Goal: Task Accomplishment & Management: Complete application form

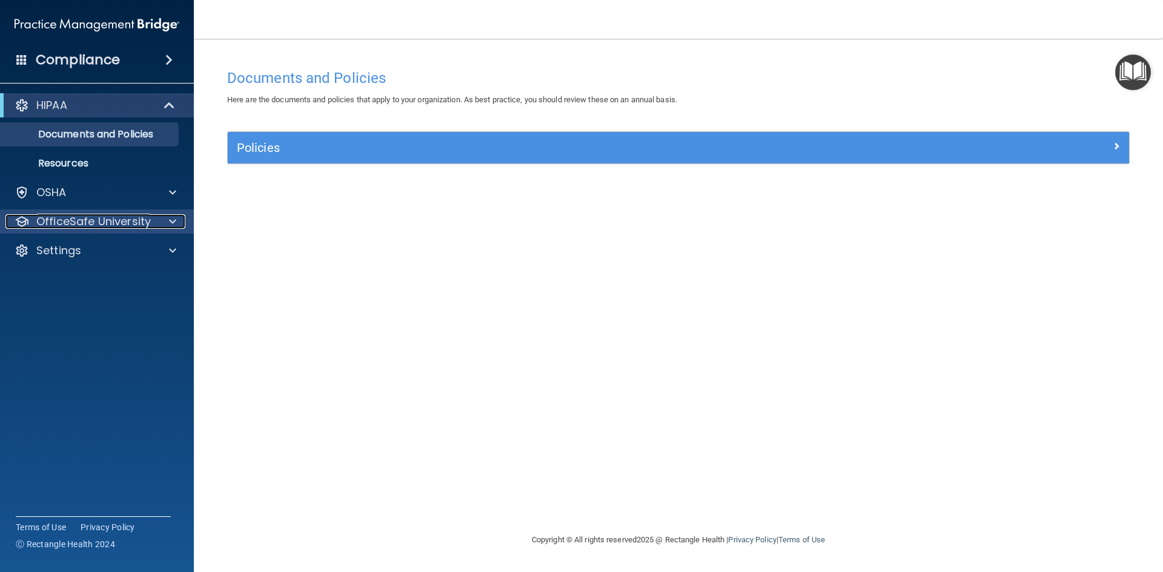
click at [175, 226] on span at bounding box center [172, 221] width 7 height 15
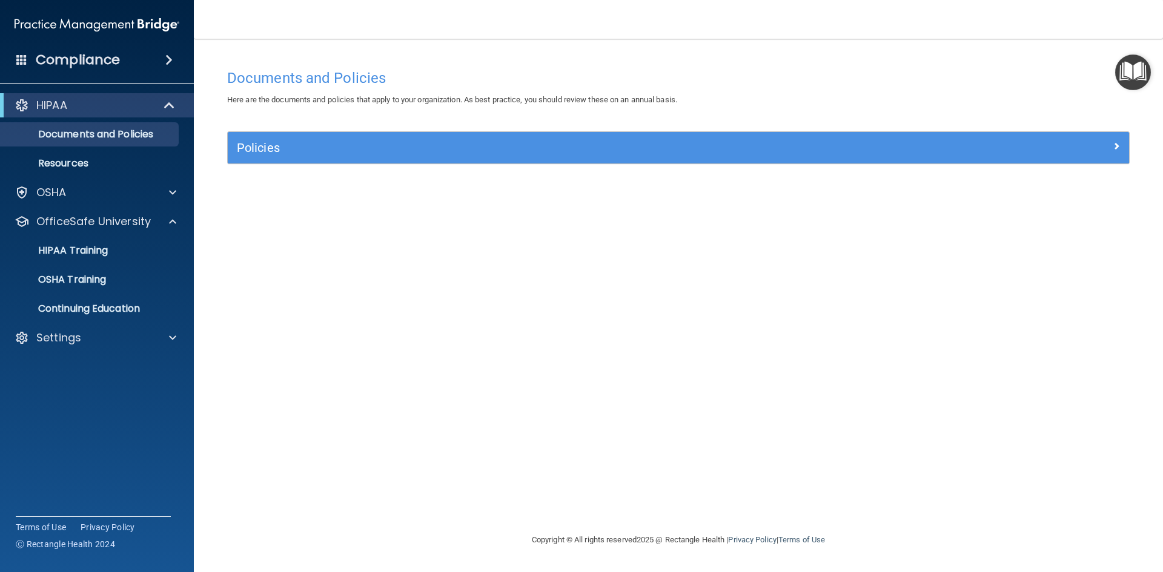
click at [790, 340] on div "Documents and Policies Here are the documents and policies that apply to your o…" at bounding box center [678, 298] width 920 height 470
drag, startPoint x: 560, startPoint y: 273, endPoint x: 569, endPoint y: 303, distance: 31.4
click at [566, 297] on div "Documents and Policies Here are the documents and policies that apply to your o…" at bounding box center [678, 298] width 920 height 470
click at [640, 371] on div "Documents and Policies Here are the documents and policies that apply to your o…" at bounding box center [678, 298] width 920 height 470
click at [512, 472] on div "Documents and Policies Here are the documents and policies that apply to your o…" at bounding box center [678, 298] width 920 height 470
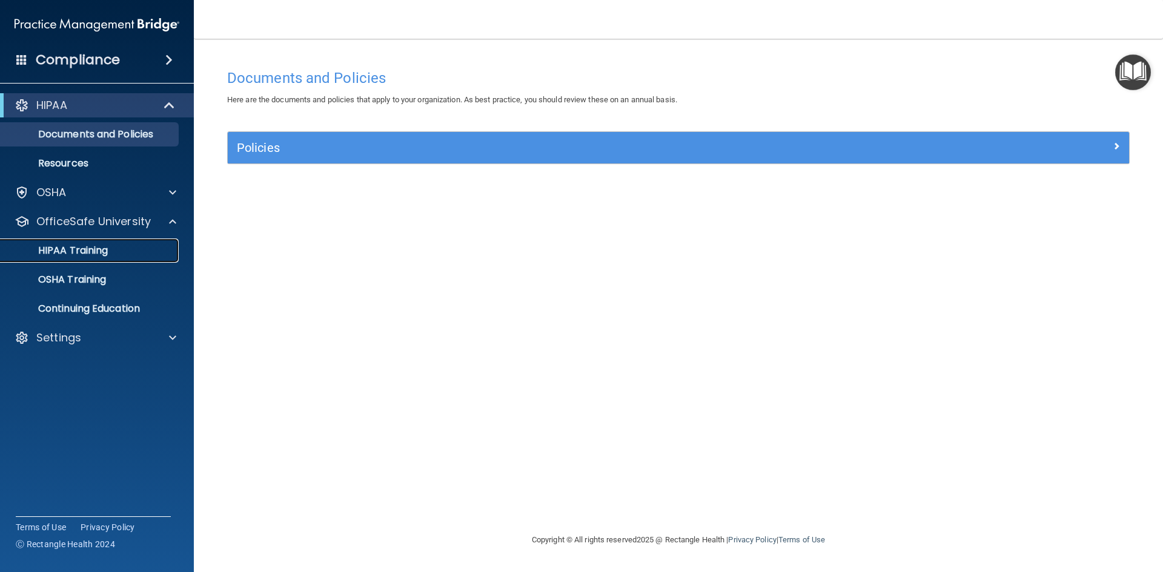
click at [110, 244] on link "HIPAA Training" at bounding box center [83, 251] width 191 height 24
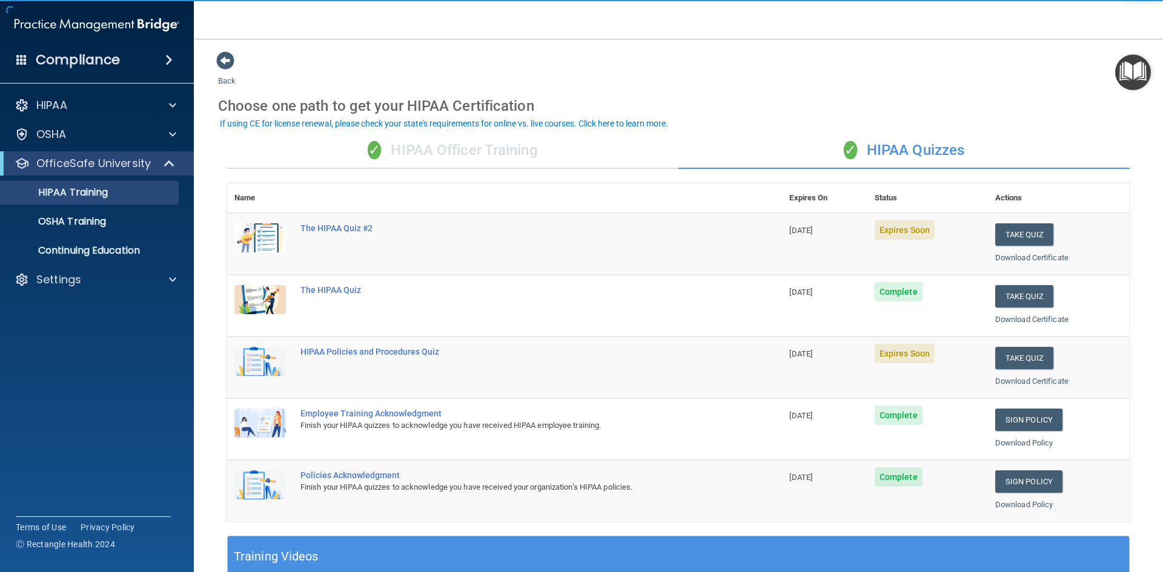
click at [441, 153] on div "✓ HIPAA Officer Training" at bounding box center [452, 151] width 451 height 36
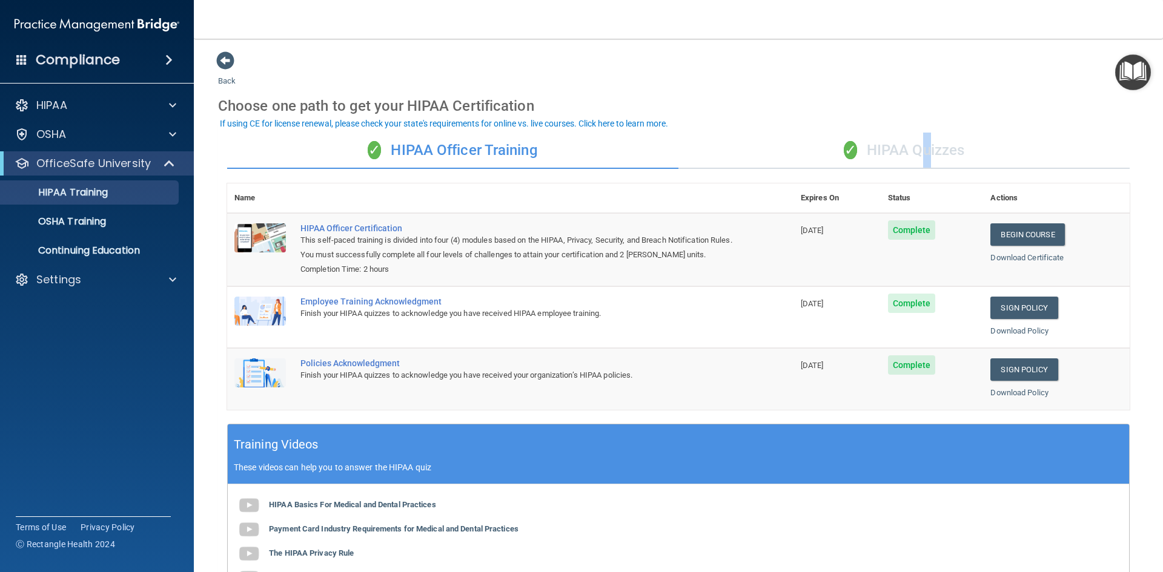
click at [917, 155] on div "✓ HIPAA Quizzes" at bounding box center [903, 151] width 451 height 36
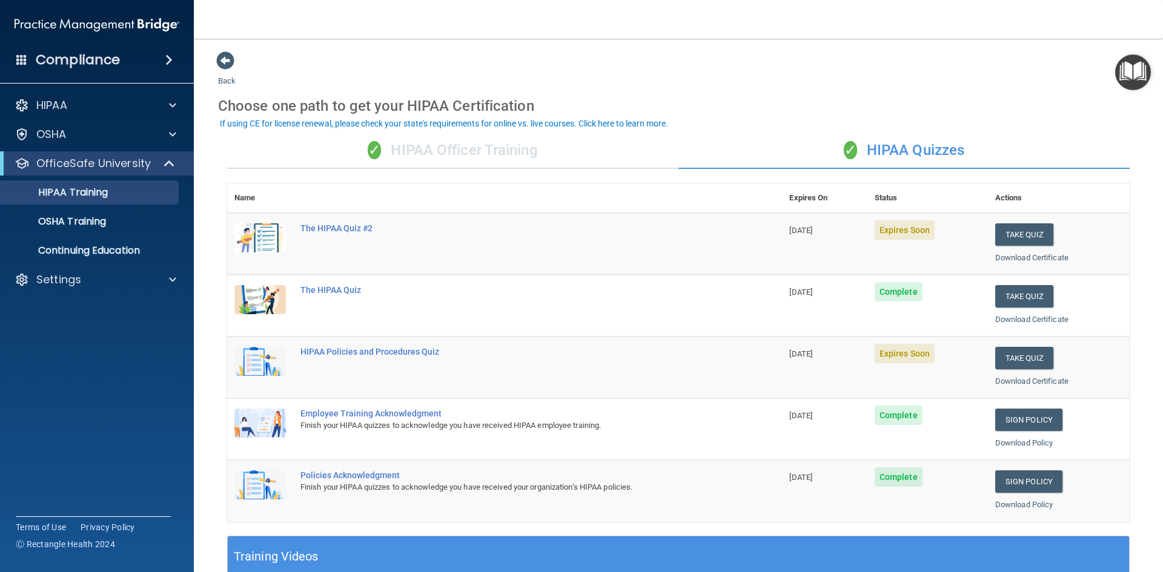
click at [747, 129] on div "✓ HIPAA Officer Training ✓ HIPAA Quizzes Name Expires On Status Actions The HIP…" at bounding box center [678, 494] width 920 height 740
click at [754, 230] on td "The HIPAA Quiz #2" at bounding box center [537, 244] width 489 height 62
drag, startPoint x: 1014, startPoint y: 196, endPoint x: 1025, endPoint y: 205, distance: 13.7
click at [1025, 205] on th "Actions" at bounding box center [1059, 198] width 142 height 30
click at [1019, 193] on th "Actions" at bounding box center [1059, 198] width 142 height 30
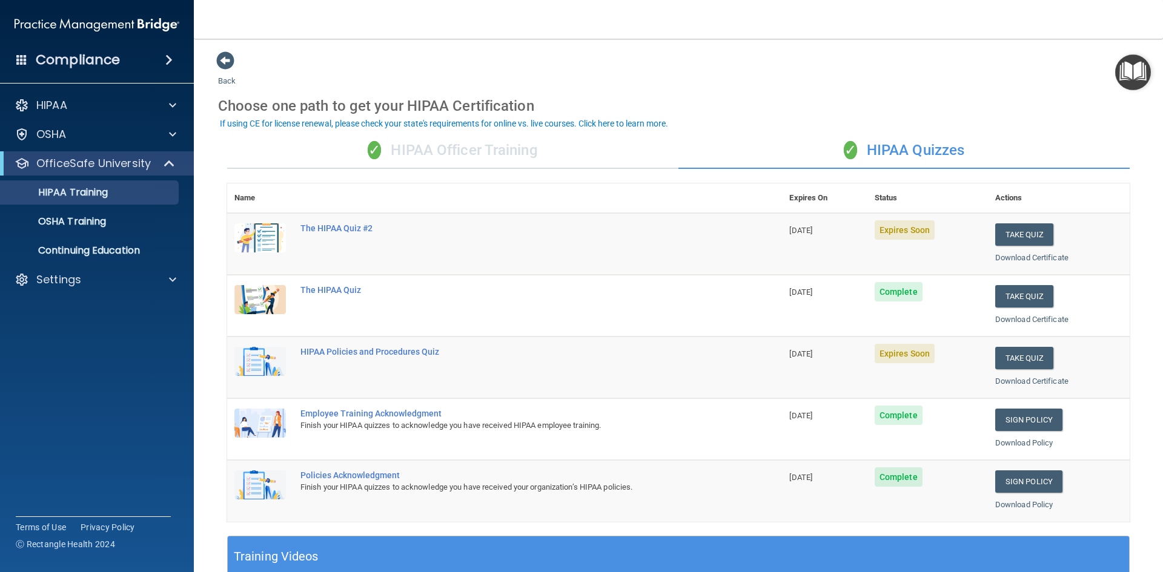
click at [503, 165] on div "✓ HIPAA Officer Training" at bounding box center [452, 151] width 451 height 36
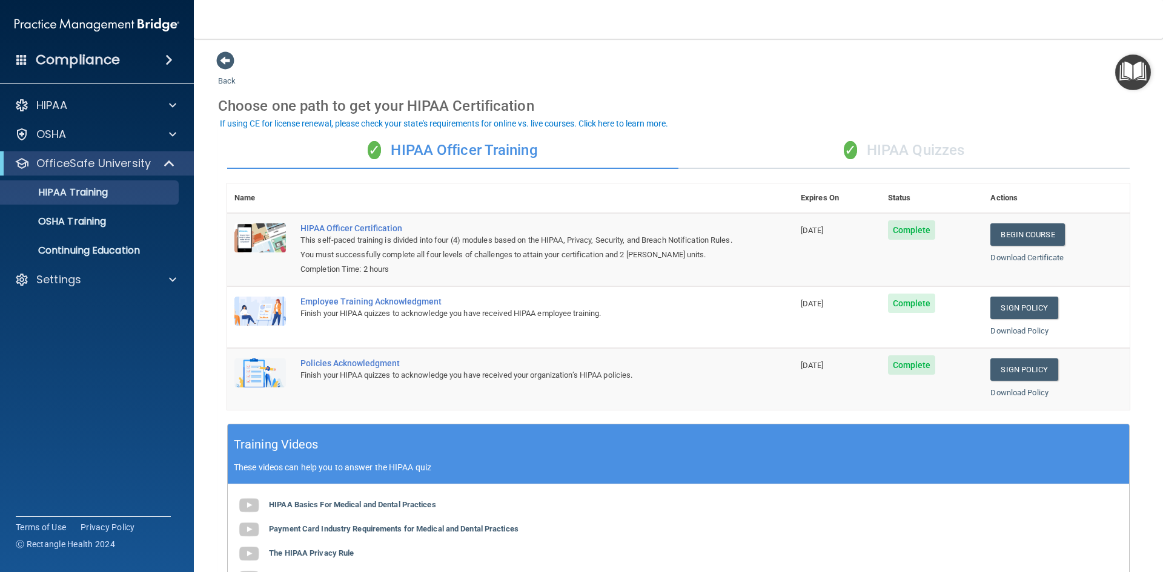
click at [888, 150] on div "✓ HIPAA Quizzes" at bounding box center [903, 151] width 451 height 36
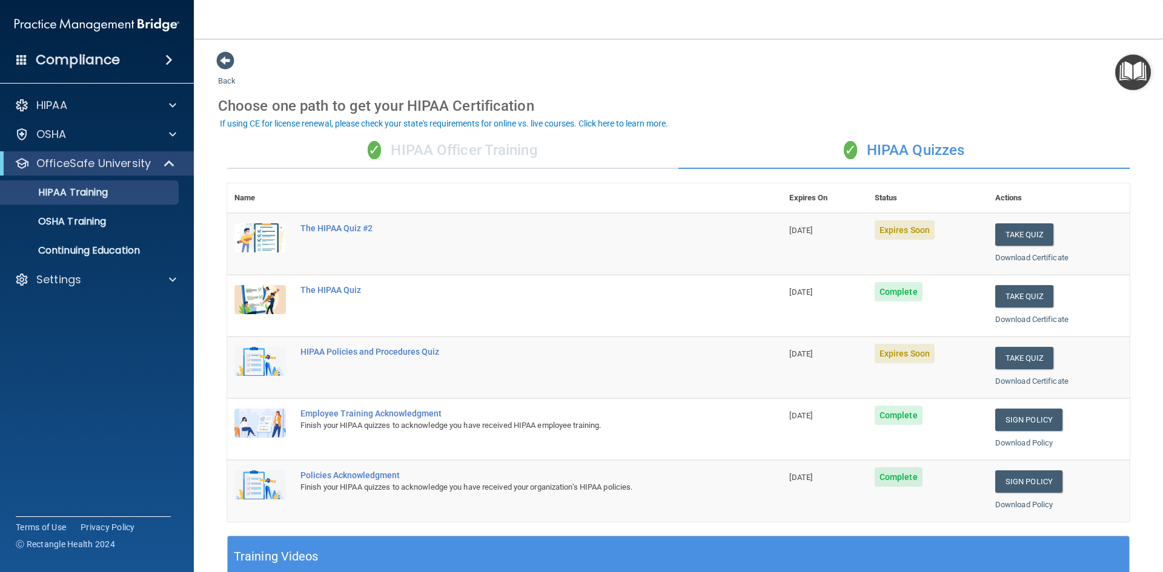
click at [487, 25] on nav "Toggle navigation [PERSON_NAME] [EMAIL_ADDRESS][DOMAIN_NAME] Manage My Enterpri…" at bounding box center [678, 19] width 969 height 39
click at [1026, 230] on button "Take Quiz" at bounding box center [1024, 234] width 58 height 22
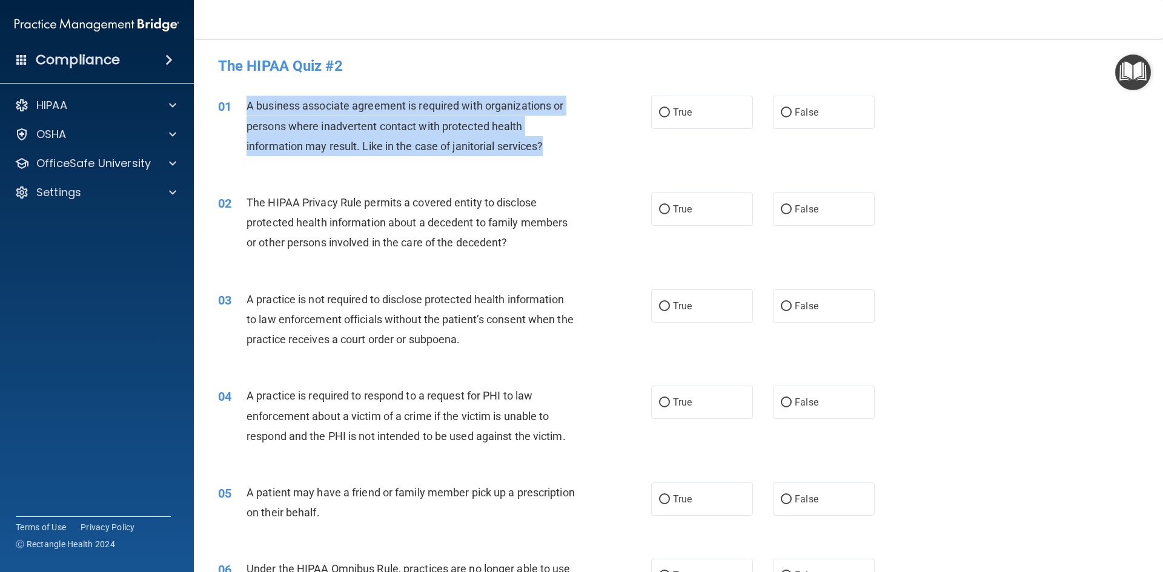
drag, startPoint x: 235, startPoint y: 104, endPoint x: 579, endPoint y: 161, distance: 348.7
click at [579, 161] on div "01 A business associate agreement is required with organizations or persons whe…" at bounding box center [434, 129] width 469 height 67
copy div "A business associate agreement is required with organizations or persons where …"
click at [549, 154] on div "A business associate agreement is required with organizations or persons where …" at bounding box center [415, 126] width 339 height 61
drag, startPoint x: 549, startPoint y: 147, endPoint x: 234, endPoint y: 102, distance: 318.1
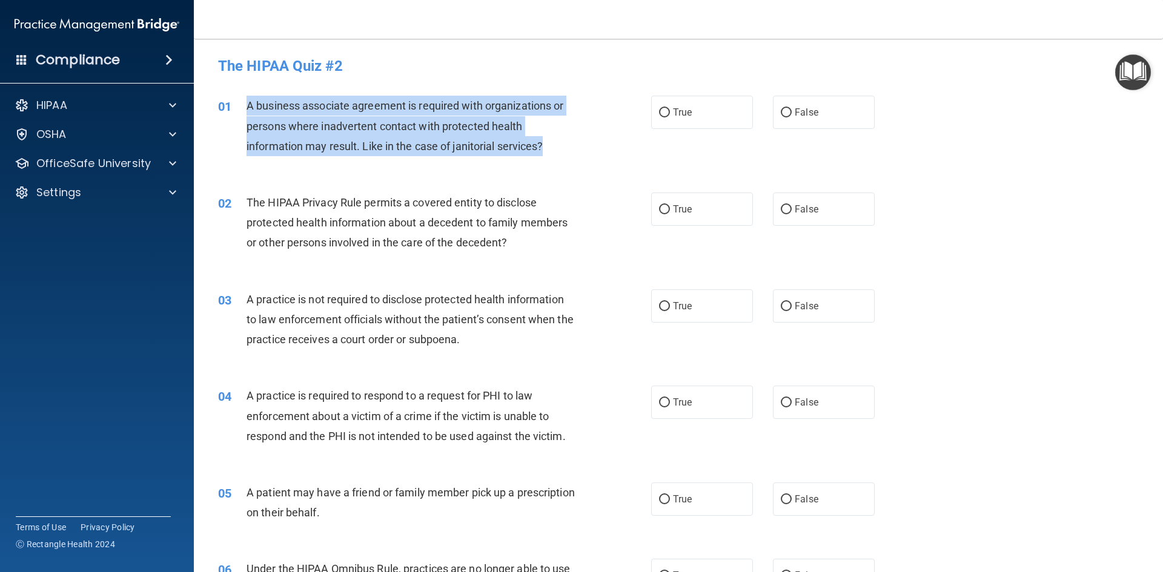
click at [234, 102] on div "01 A business associate agreement is required with organizations or persons whe…" at bounding box center [434, 129] width 469 height 67
copy div "A business associate agreement is required with organizations or persons where …"
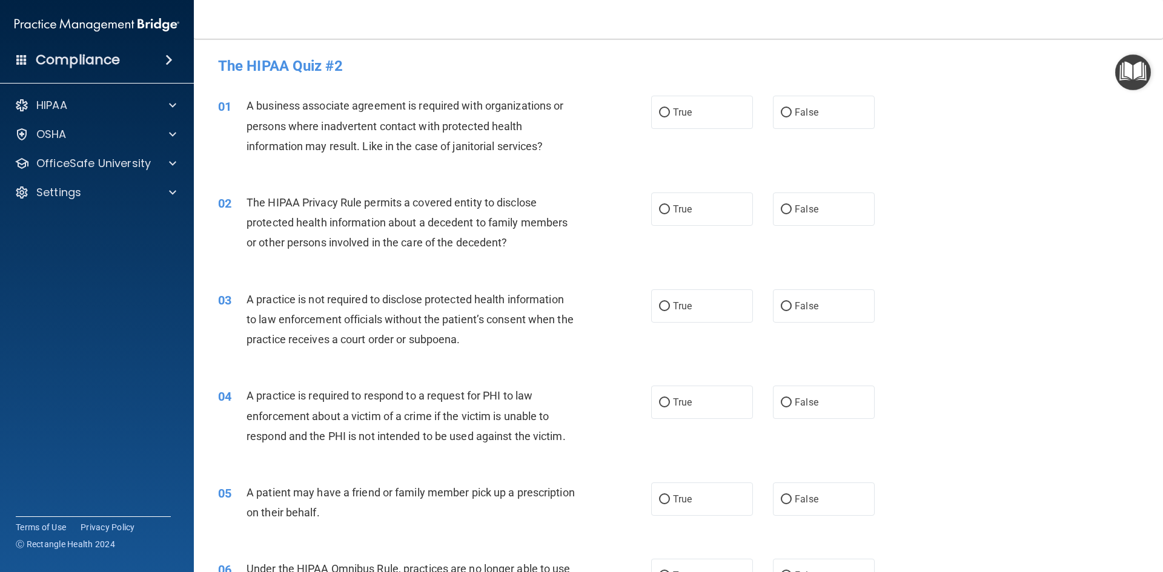
click at [317, 226] on span "The HIPAA Privacy Rule permits a covered entity to disclose protected health in…" at bounding box center [406, 222] width 321 height 53
drag, startPoint x: 557, startPoint y: 106, endPoint x: 507, endPoint y: 108, distance: 50.3
click at [507, 108] on span "A business associate agreement is required with organizations or persons where …" at bounding box center [404, 125] width 317 height 53
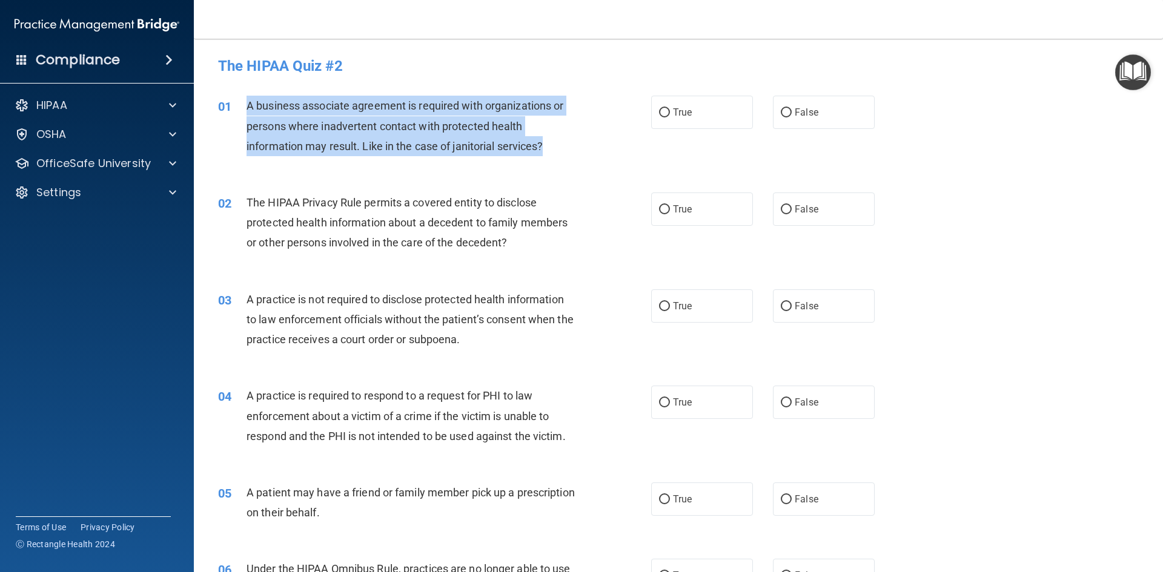
drag, startPoint x: 247, startPoint y: 108, endPoint x: 558, endPoint y: 147, distance: 313.1
click at [558, 147] on div "A business associate agreement is required with organizations or persons where …" at bounding box center [415, 126] width 339 height 61
copy span "A business associate agreement is required with organizations or persons where …"
click at [544, 145] on span "A business associate agreement is required with organizations or persons where …" at bounding box center [404, 125] width 317 height 53
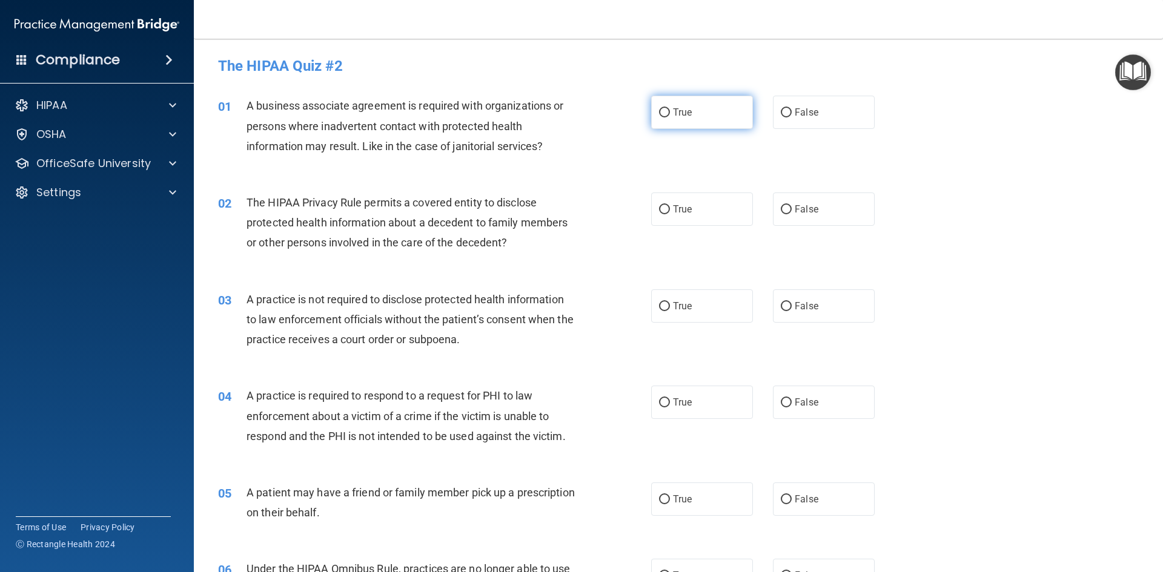
click at [707, 123] on label "True" at bounding box center [702, 112] width 102 height 33
click at [670, 117] on input "True" at bounding box center [664, 112] width 11 height 9
radio input "true"
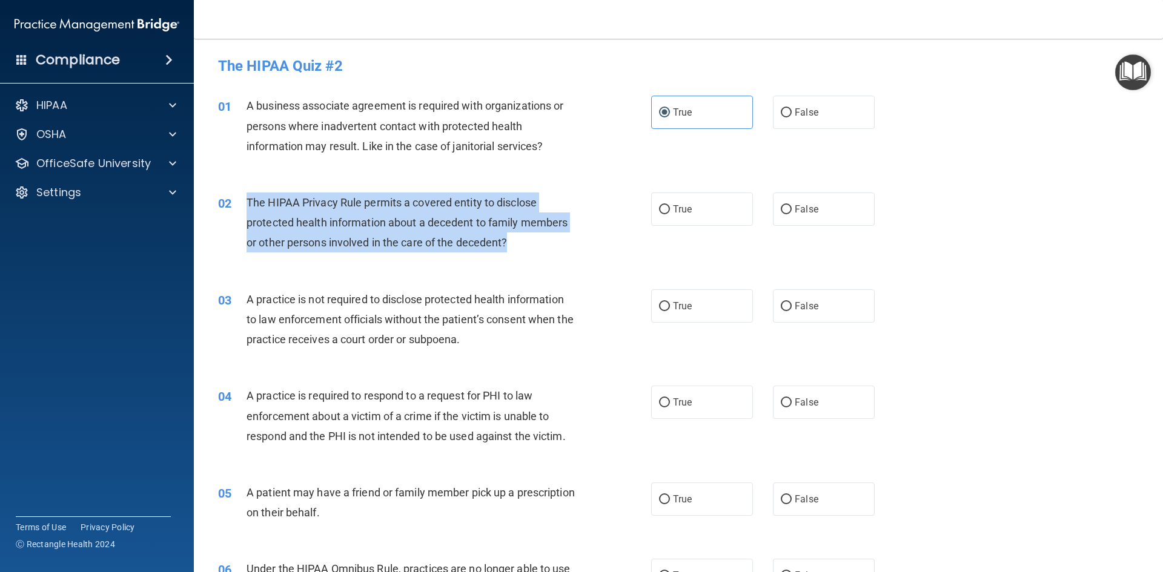
drag, startPoint x: 245, startPoint y: 197, endPoint x: 524, endPoint y: 243, distance: 282.3
click at [524, 243] on div "02 The HIPAA Privacy Rule permits a covered entity to disclose protected health…" at bounding box center [434, 226] width 469 height 67
copy div "The HIPAA Privacy Rule permits a covered entity to disclose protected health in…"
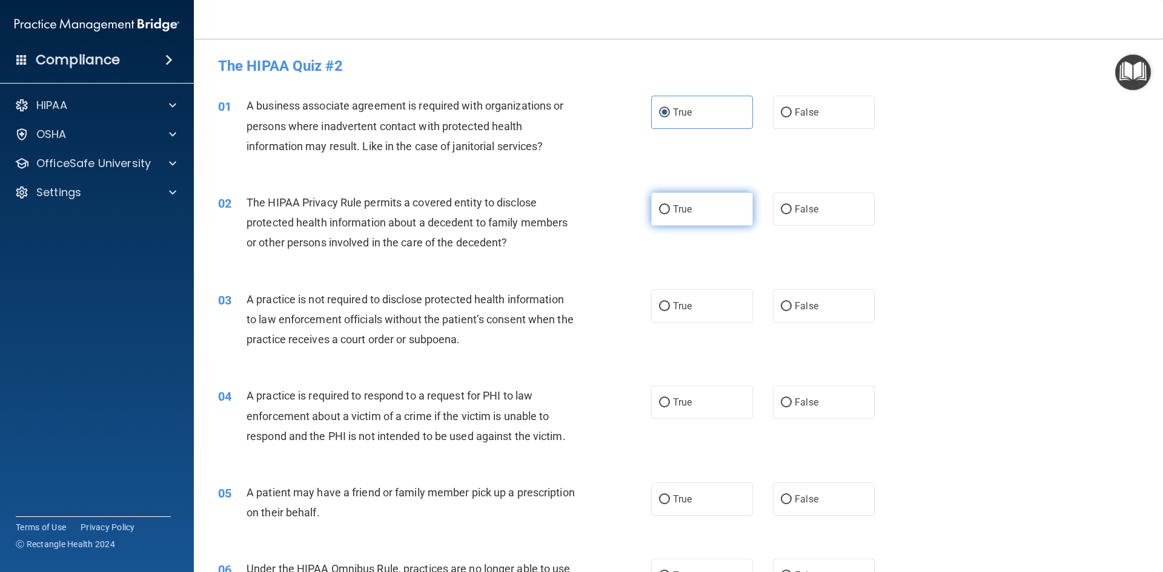
click at [707, 208] on label "True" at bounding box center [702, 209] width 102 height 33
click at [670, 208] on input "True" at bounding box center [664, 209] width 11 height 9
radio input "true"
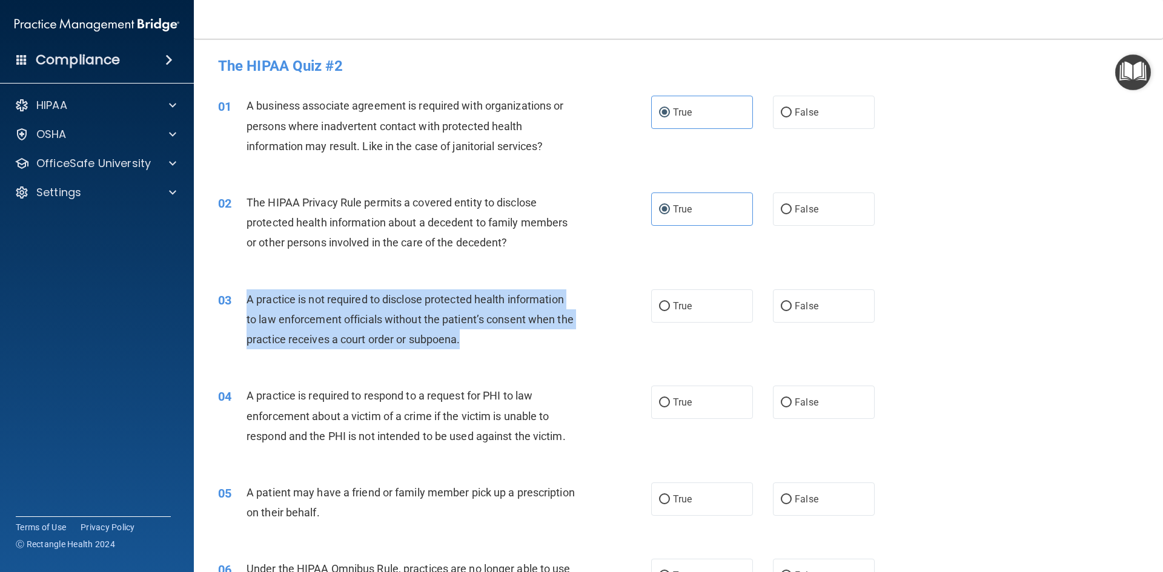
drag, startPoint x: 243, startPoint y: 300, endPoint x: 538, endPoint y: 346, distance: 297.9
click at [538, 346] on div "03 A practice is not required to disclose protected health information to law e…" at bounding box center [434, 322] width 469 height 67
copy div "A practice is not required to disclose protected health information to law enfo…"
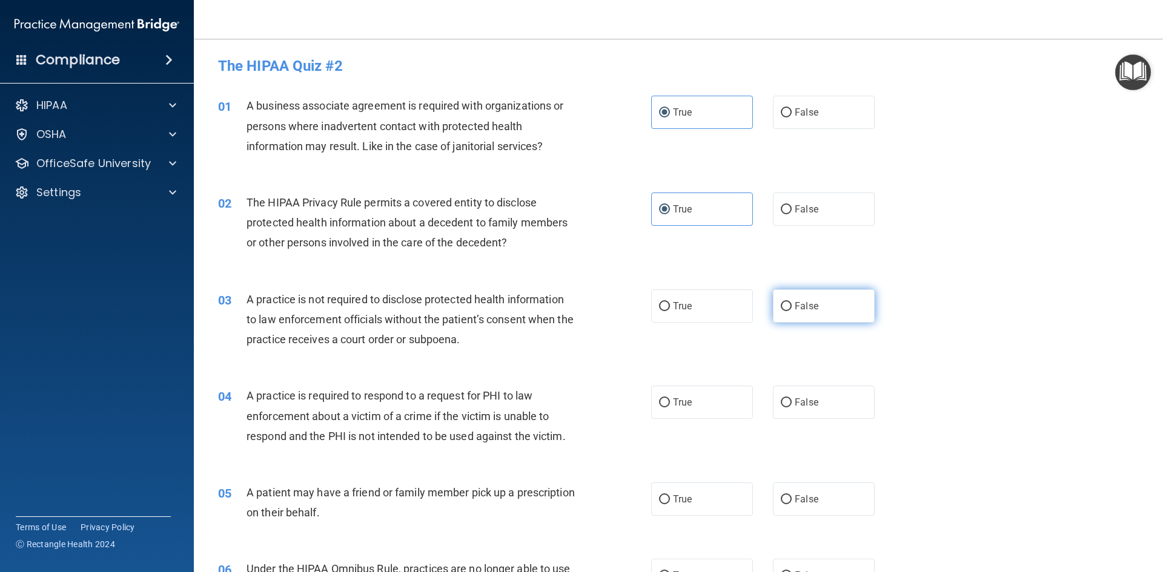
click at [812, 314] on label "False" at bounding box center [824, 305] width 102 height 33
click at [791, 311] on input "False" at bounding box center [786, 306] width 11 height 9
radio input "true"
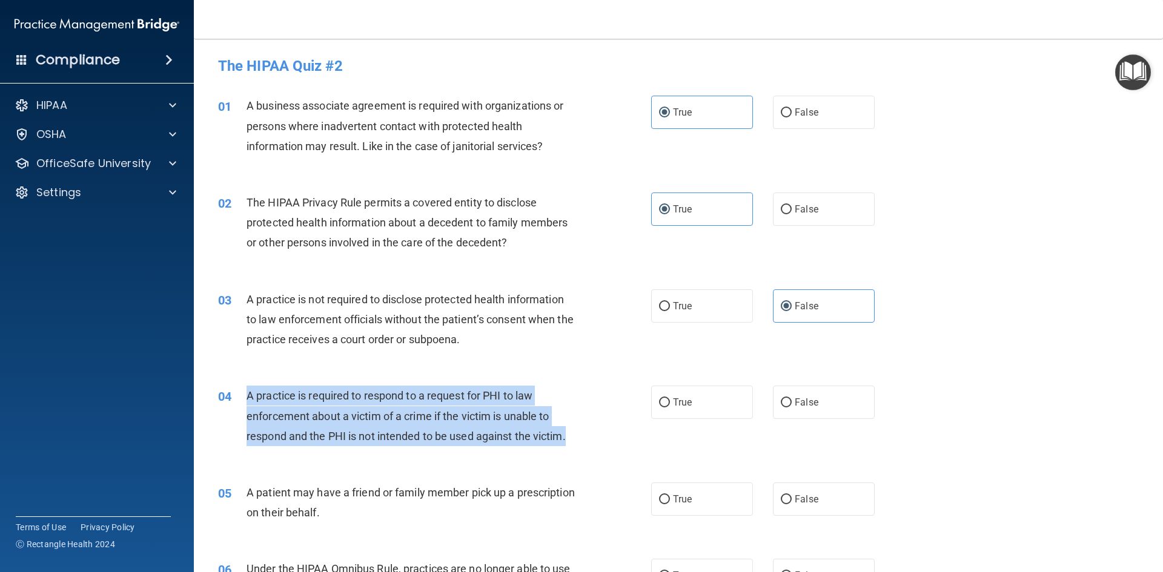
drag, startPoint x: 279, startPoint y: 398, endPoint x: 590, endPoint y: 433, distance: 313.2
click at [590, 433] on div "04 A practice is required to respond to a request for PHI to law enforcement ab…" at bounding box center [434, 419] width 469 height 67
copy span "A practice is required to respond to a request for PHI to law enforcement about…"
click at [260, 438] on span "A practice is required to respond to a request for PHI to law enforcement about…" at bounding box center [405, 415] width 319 height 53
drag, startPoint x: 249, startPoint y: 394, endPoint x: 661, endPoint y: 438, distance: 414.2
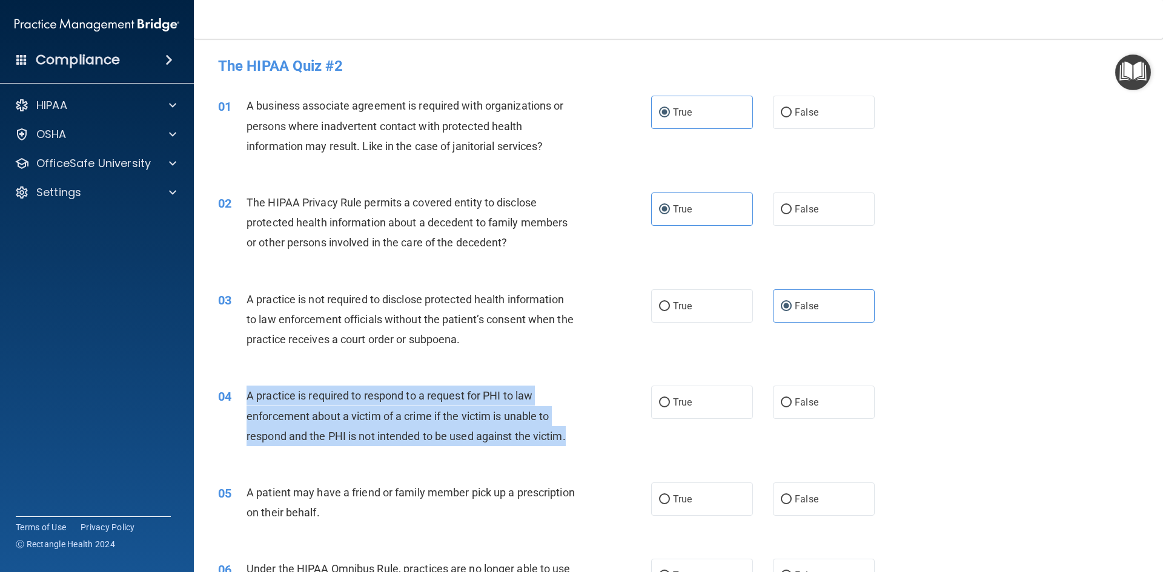
click at [661, 438] on div "04 A practice is required to respond to a request for PHI to law enforcement ab…" at bounding box center [434, 419] width 469 height 67
copy span "A practice is required to respond to a request for PHI to law enforcement about…"
click at [584, 434] on div "04 A practice is required to respond to a request for PHI to law enforcement ab…" at bounding box center [434, 419] width 469 height 67
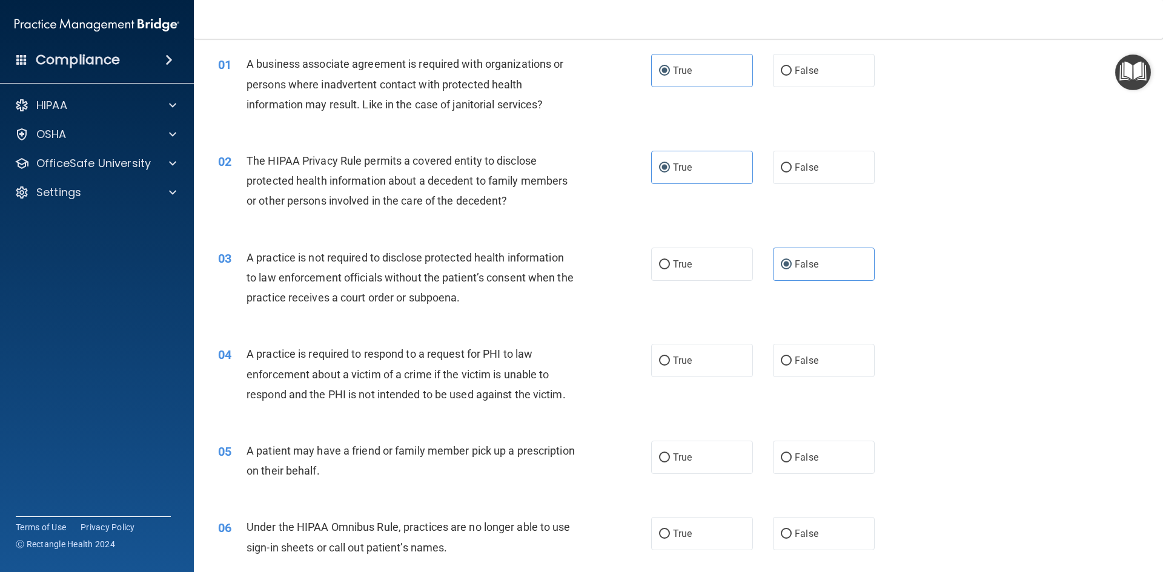
scroll to position [61, 0]
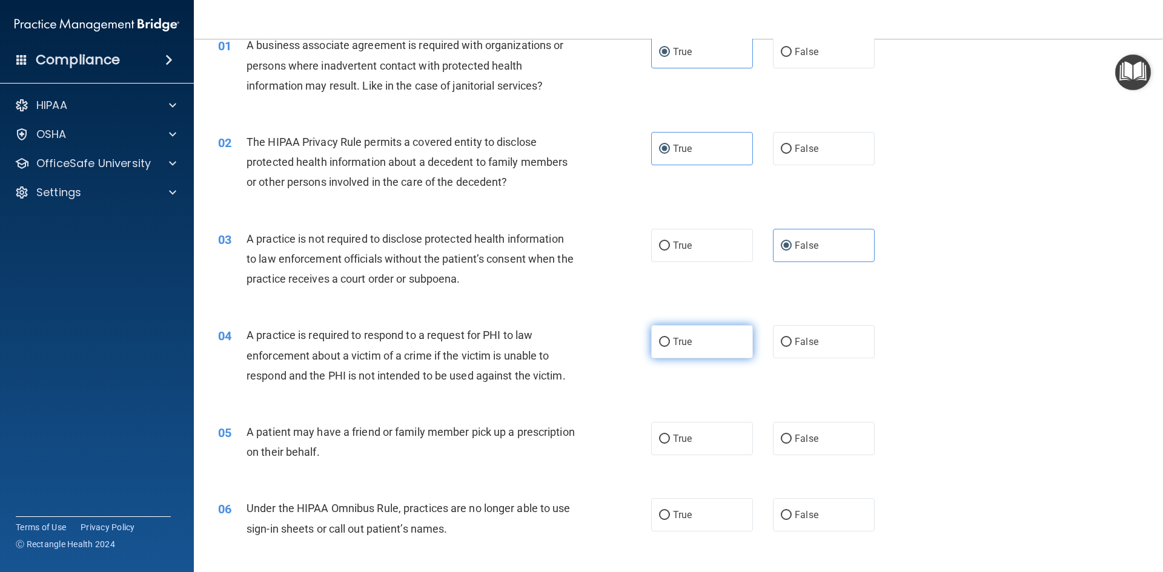
click at [710, 351] on label "True" at bounding box center [702, 341] width 102 height 33
click at [670, 347] on input "True" at bounding box center [664, 342] width 11 height 9
radio input "true"
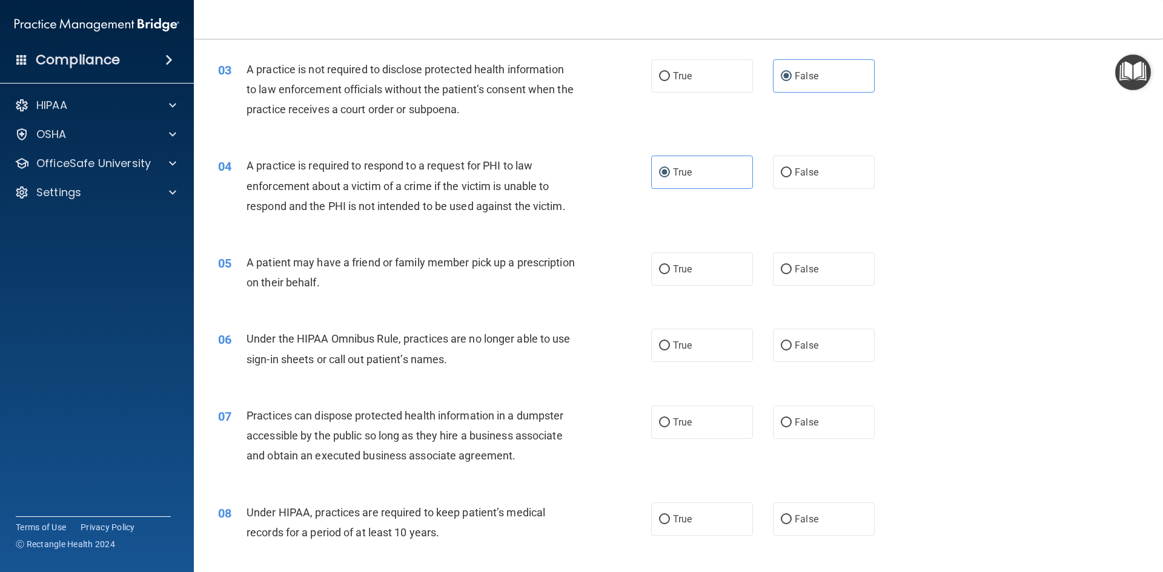
scroll to position [242, 0]
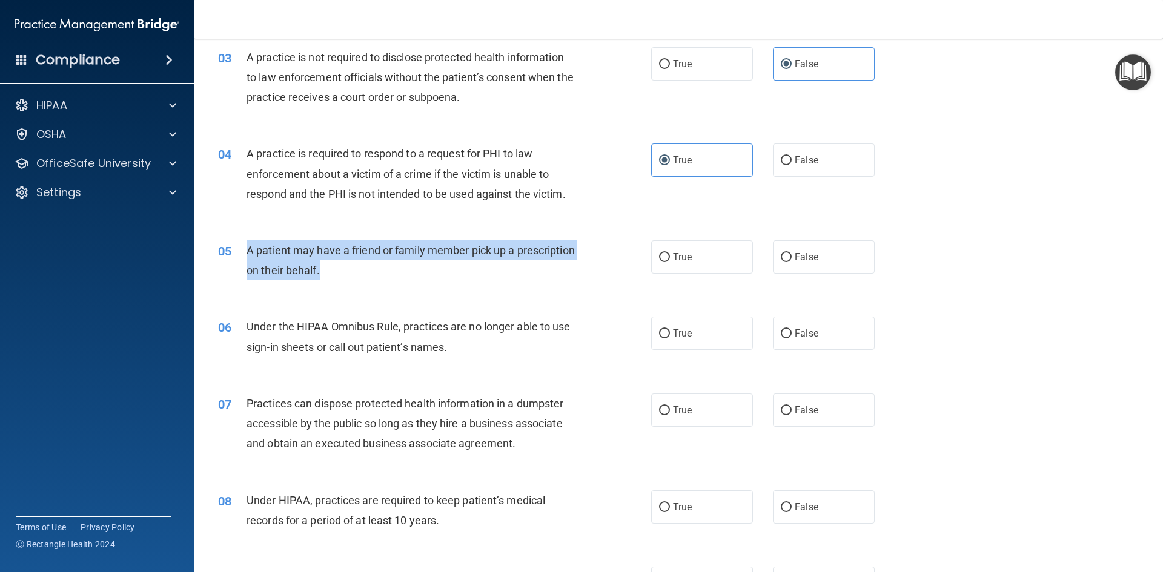
drag, startPoint x: 248, startPoint y: 251, endPoint x: 408, endPoint y: 268, distance: 161.4
click at [408, 268] on div "A patient may have a friend or family member pick up a prescription on their be…" at bounding box center [415, 260] width 339 height 40
click at [415, 273] on div "A patient may have a friend or family member pick up a prescription on their be…" at bounding box center [415, 260] width 339 height 40
drag, startPoint x: 254, startPoint y: 250, endPoint x: 405, endPoint y: 264, distance: 152.0
click at [405, 264] on div "A patient may have a friend or family member pick up a prescription on their be…" at bounding box center [415, 260] width 339 height 40
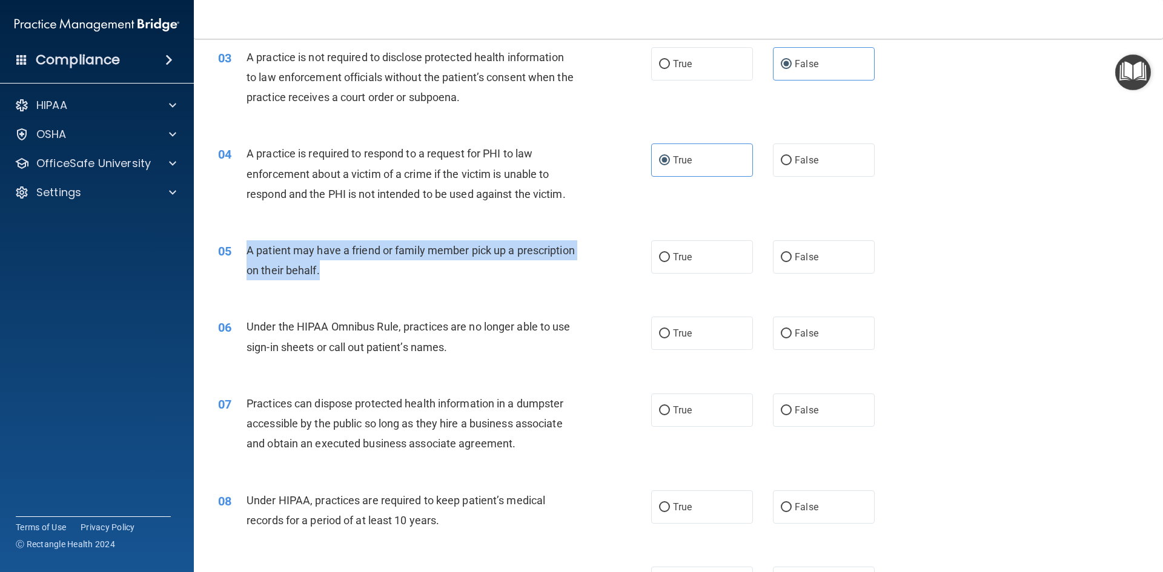
copy span "A patient may have a friend or family member pick up a prescription on their be…"
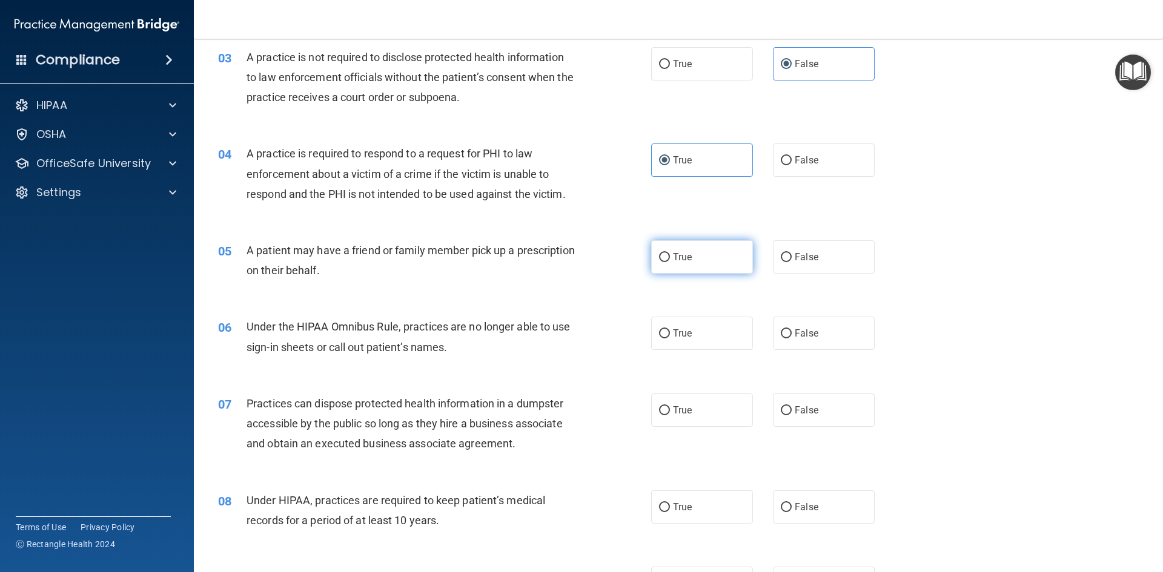
click at [715, 259] on label "True" at bounding box center [702, 256] width 102 height 33
click at [670, 259] on input "True" at bounding box center [664, 257] width 11 height 9
radio input "true"
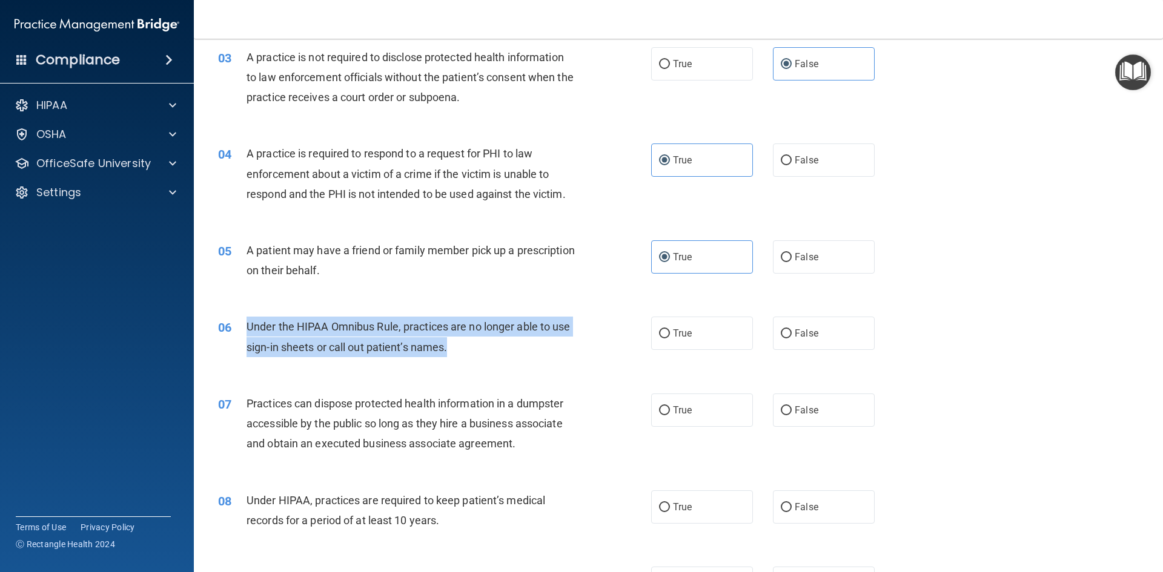
drag, startPoint x: 256, startPoint y: 324, endPoint x: 470, endPoint y: 345, distance: 214.8
click at [470, 345] on div "06 Under the HIPAA Omnibus Rule, practices are no longer able to use sign-in sh…" at bounding box center [434, 340] width 469 height 46
copy div "Under the HIPAA Omnibus Rule, practices are no longer able to use sign-in sheet…"
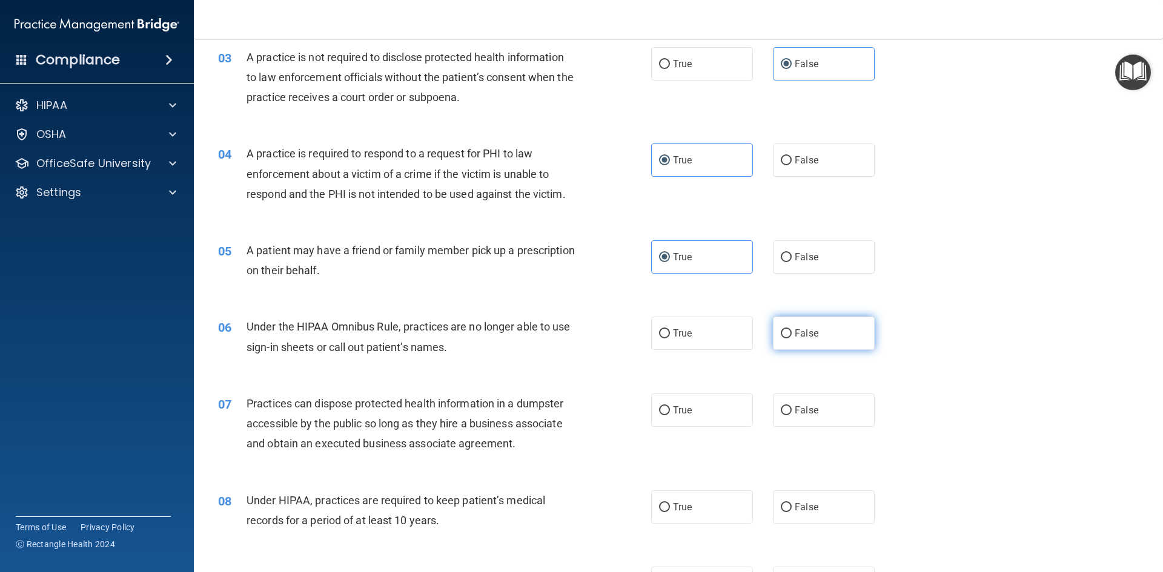
click at [831, 340] on label "False" at bounding box center [824, 333] width 102 height 33
click at [791, 339] on input "False" at bounding box center [786, 333] width 11 height 9
radio input "true"
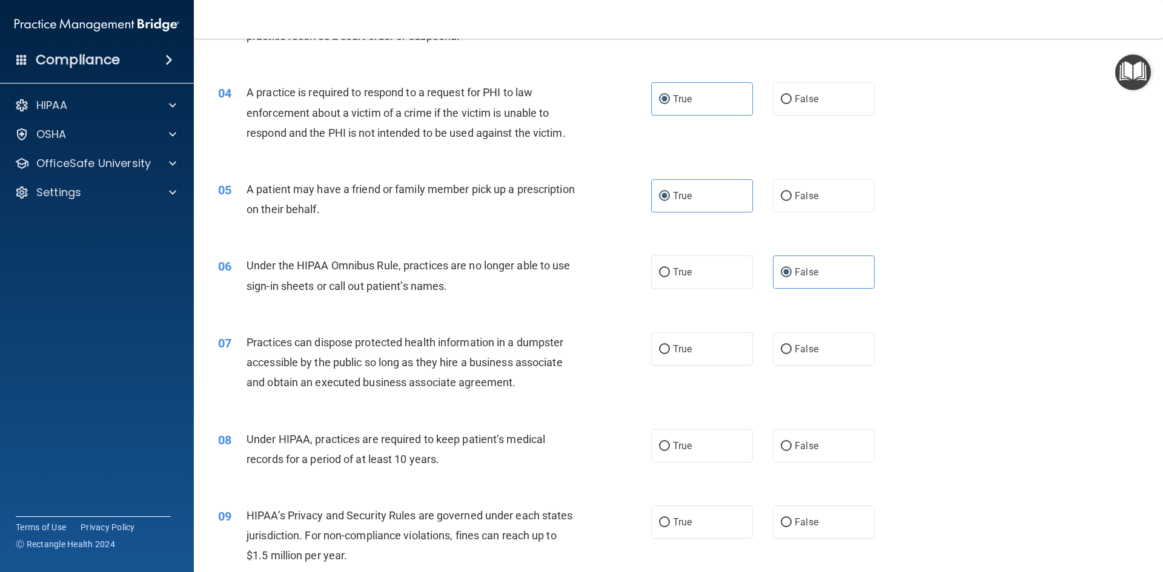
scroll to position [424, 0]
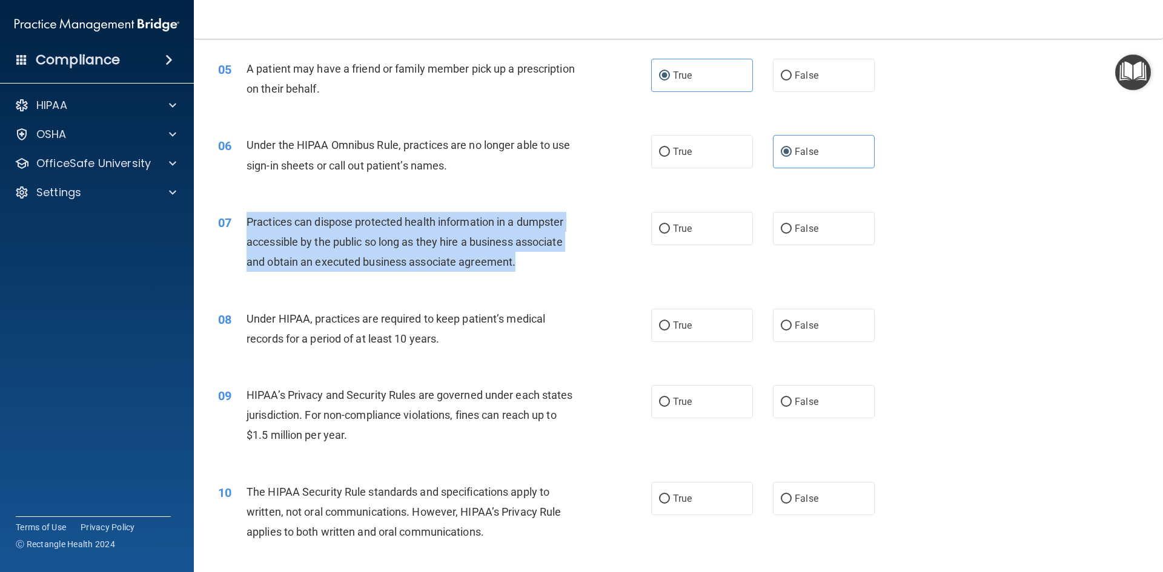
drag, startPoint x: 248, startPoint y: 221, endPoint x: 527, endPoint y: 266, distance: 283.3
click at [527, 266] on div "Practices can dispose protected health information in a dumpster accessible by …" at bounding box center [415, 242] width 339 height 61
copy span "Practices can dispose protected health information in a dumpster accessible by …"
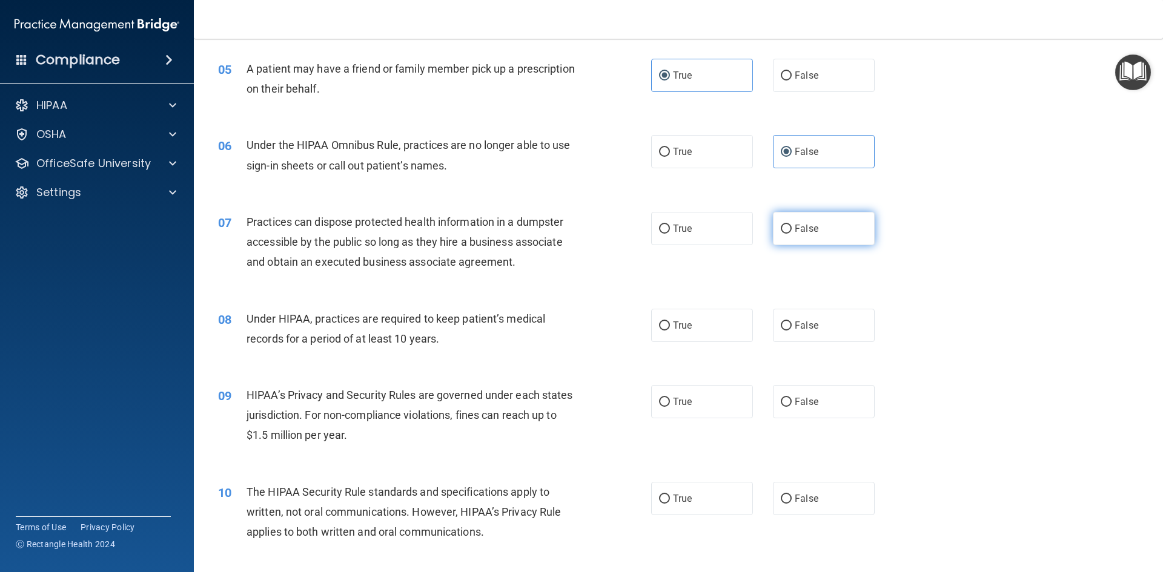
click at [802, 225] on span "False" at bounding box center [806, 229] width 24 height 12
click at [791, 225] on input "False" at bounding box center [786, 229] width 11 height 9
radio input "true"
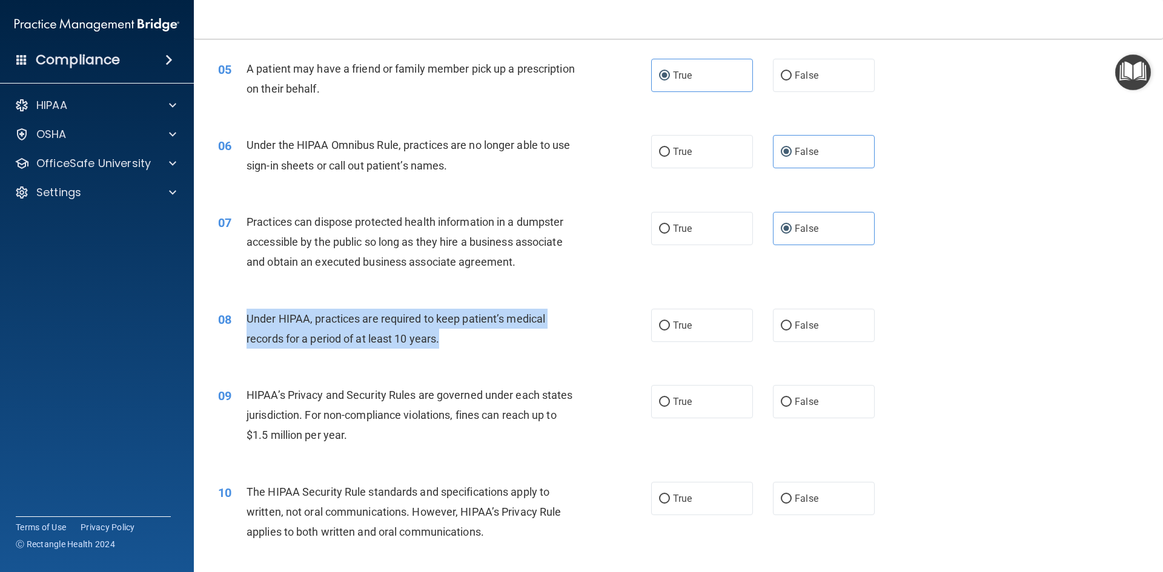
drag, startPoint x: 246, startPoint y: 317, endPoint x: 498, endPoint y: 337, distance: 252.1
click at [498, 342] on div "Under HIPAA, practices are required to keep patient’s medical records for a per…" at bounding box center [415, 329] width 339 height 40
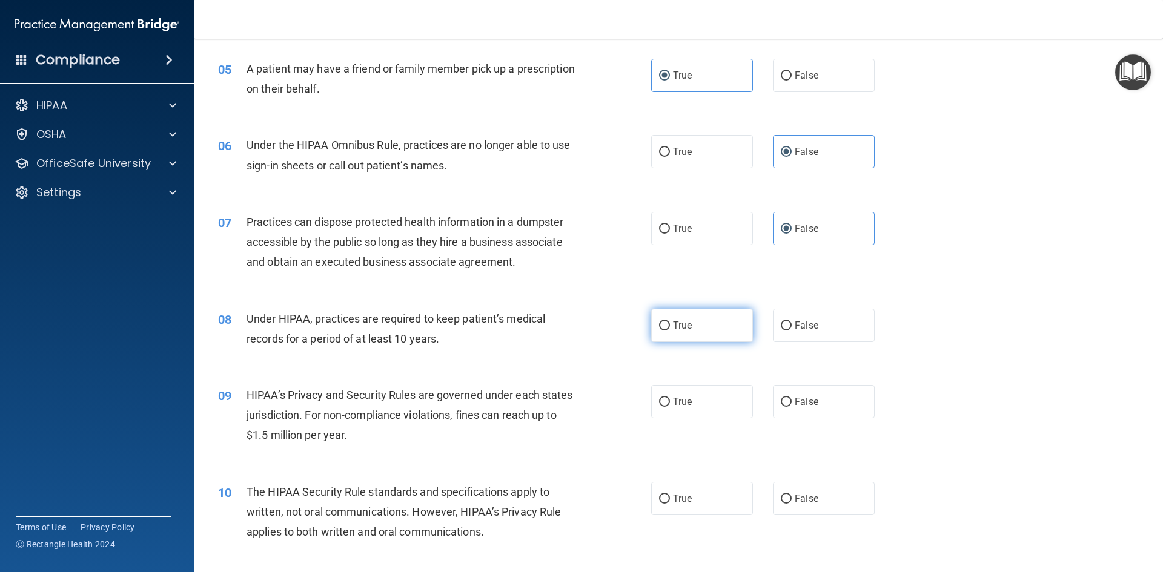
click at [728, 334] on label "True" at bounding box center [702, 325] width 102 height 33
click at [670, 331] on input "True" at bounding box center [664, 326] width 11 height 9
radio input "true"
drag, startPoint x: 554, startPoint y: 362, endPoint x: 399, endPoint y: 382, distance: 156.2
click at [553, 362] on div "08 Under HIPAA, practices are required to keep patient’s medical records for a …" at bounding box center [678, 332] width 939 height 76
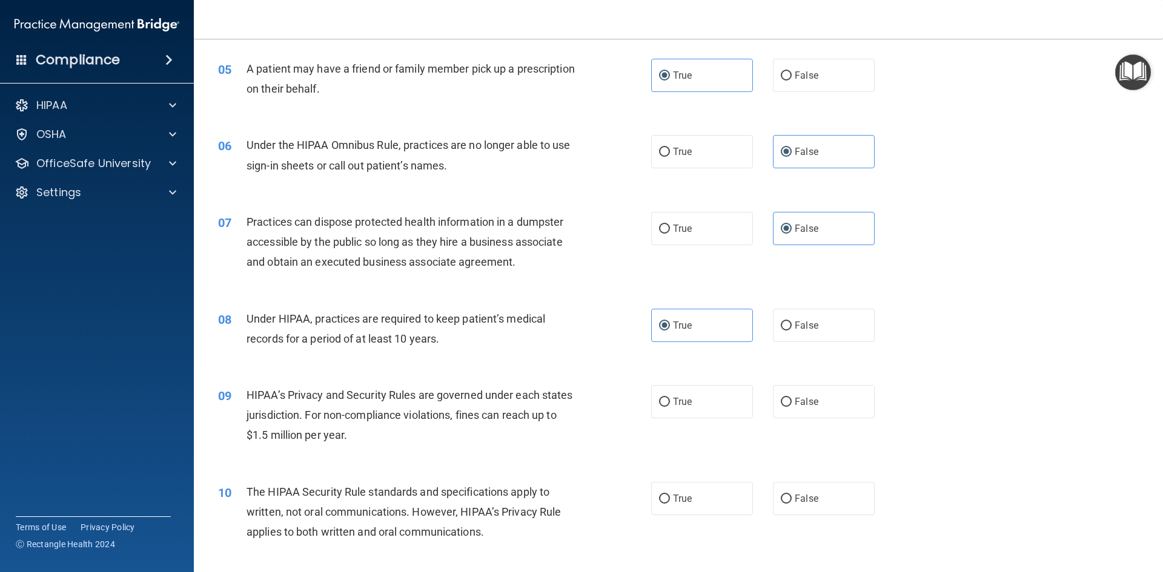
scroll to position [606, 0]
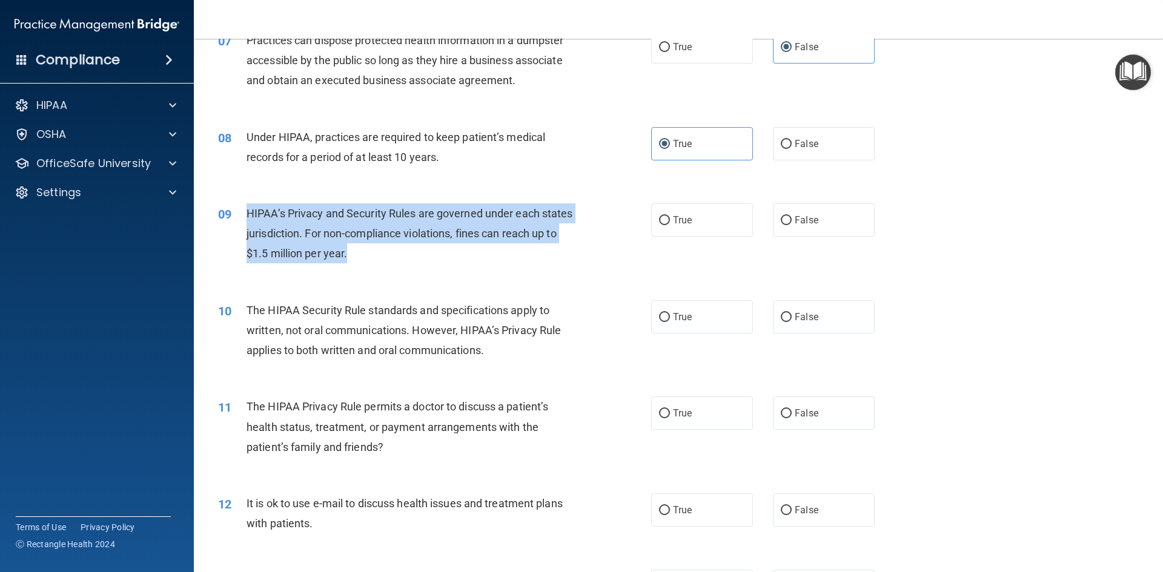
drag, startPoint x: 246, startPoint y: 208, endPoint x: 423, endPoint y: 263, distance: 185.4
click at [423, 263] on div "HIPAA’s Privacy and Security Rules are governed under each states jurisdiction.…" at bounding box center [415, 233] width 339 height 61
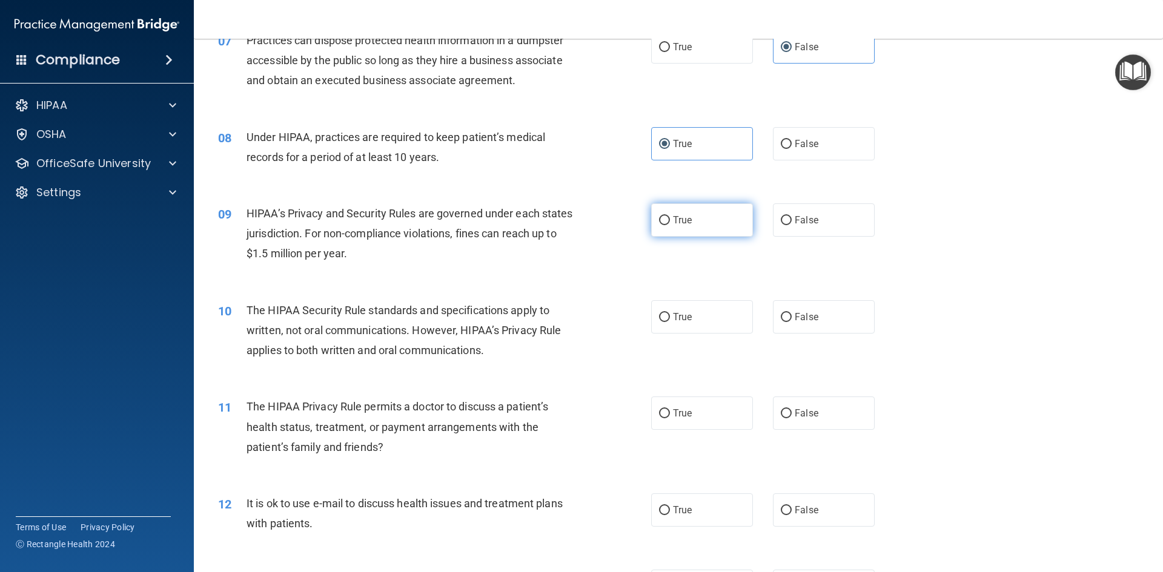
click at [714, 225] on label "True" at bounding box center [702, 219] width 102 height 33
click at [670, 225] on input "True" at bounding box center [664, 220] width 11 height 9
radio input "true"
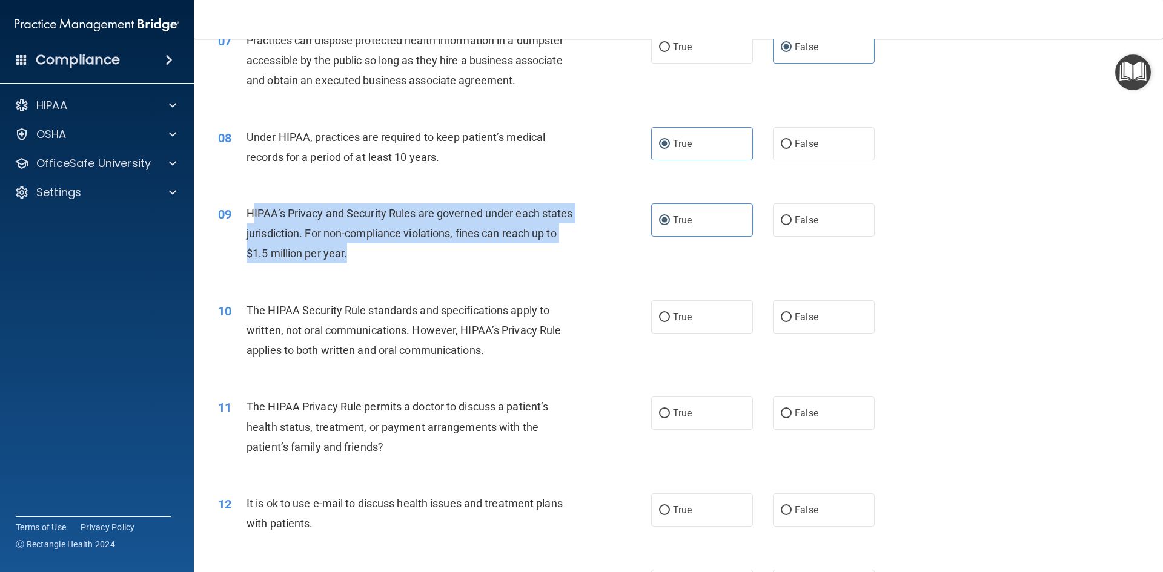
drag, startPoint x: 254, startPoint y: 211, endPoint x: 422, endPoint y: 266, distance: 176.9
click at [422, 266] on div "09 HIPAA’s Privacy and Security Rules are governed under each states jurisdicti…" at bounding box center [434, 236] width 469 height 67
click at [411, 265] on div "09 HIPAA’s Privacy and Security Rules are governed under each states jurisdicti…" at bounding box center [434, 236] width 469 height 67
drag, startPoint x: 389, startPoint y: 259, endPoint x: 237, endPoint y: 202, distance: 162.3
click at [237, 202] on div "09 HIPAA’s Privacy and Security Rules are governed under each states jurisdicti…" at bounding box center [678, 236] width 939 height 97
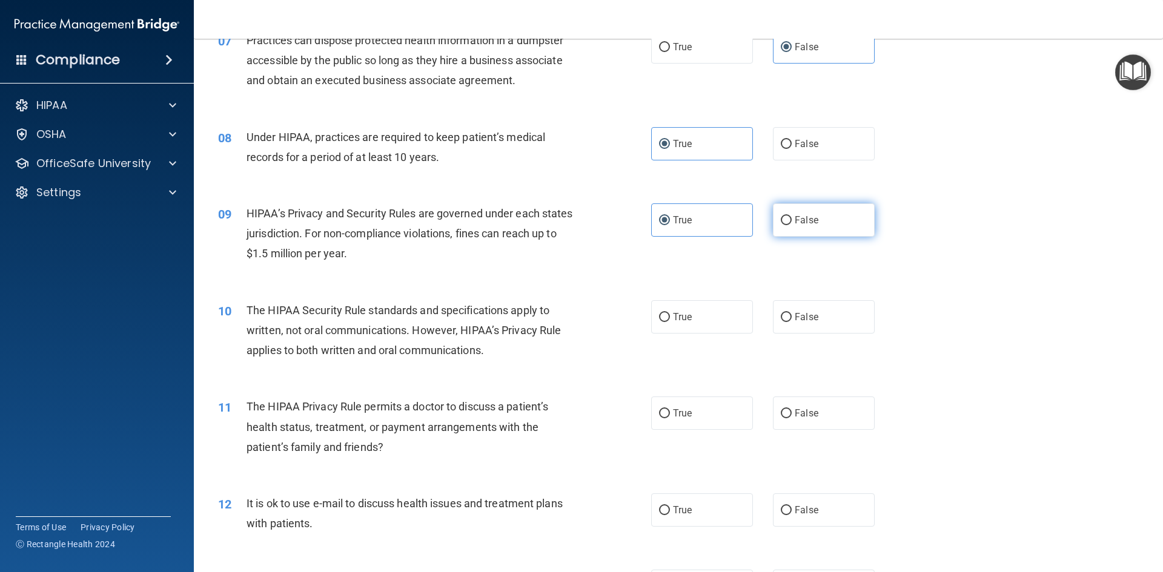
click at [834, 226] on label "False" at bounding box center [824, 219] width 102 height 33
click at [791, 225] on input "False" at bounding box center [786, 220] width 11 height 9
radio input "true"
radio input "false"
click at [532, 265] on div "09 HIPAA’s Privacy and Security Rules are governed under each states jurisdicti…" at bounding box center [434, 236] width 469 height 67
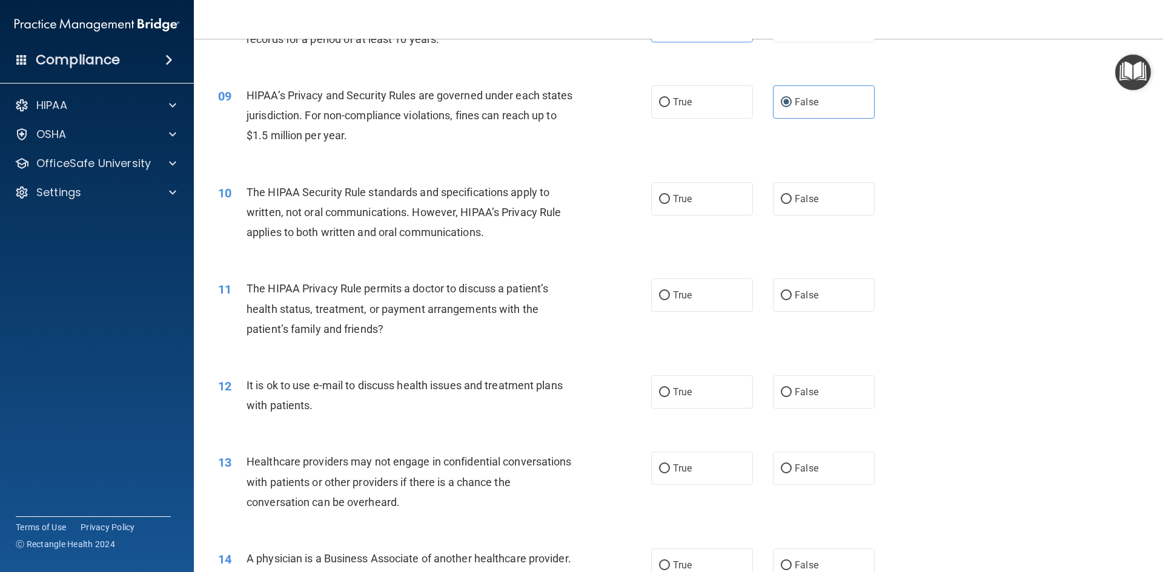
scroll to position [727, 0]
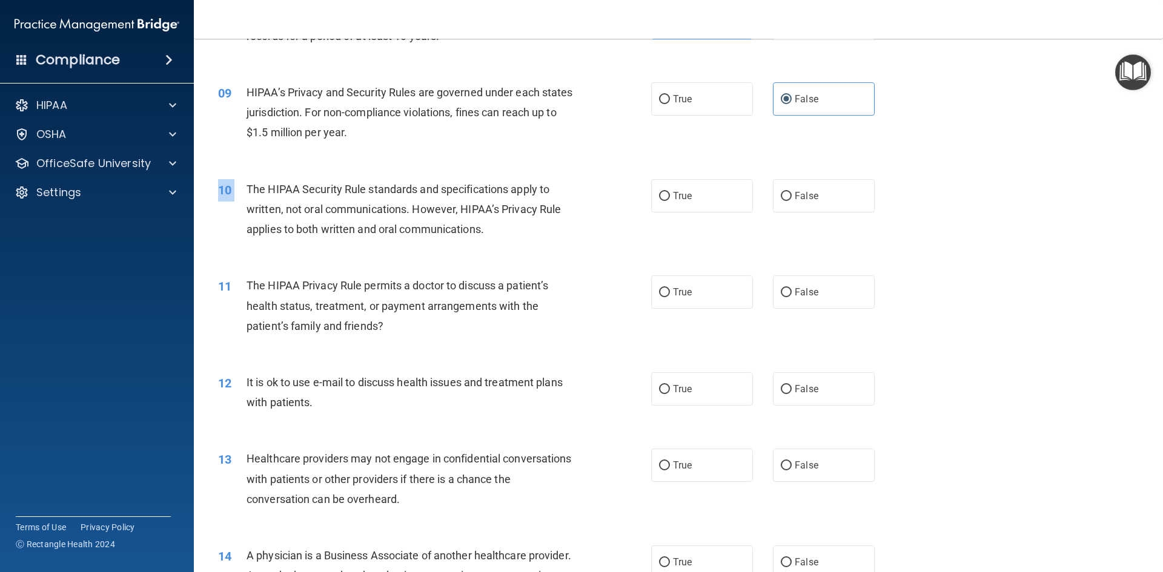
drag, startPoint x: 247, startPoint y: 187, endPoint x: 544, endPoint y: 246, distance: 303.1
click at [544, 246] on div "10 The HIPAA Security Rule standards and specifications apply to written, not o…" at bounding box center [678, 212] width 939 height 97
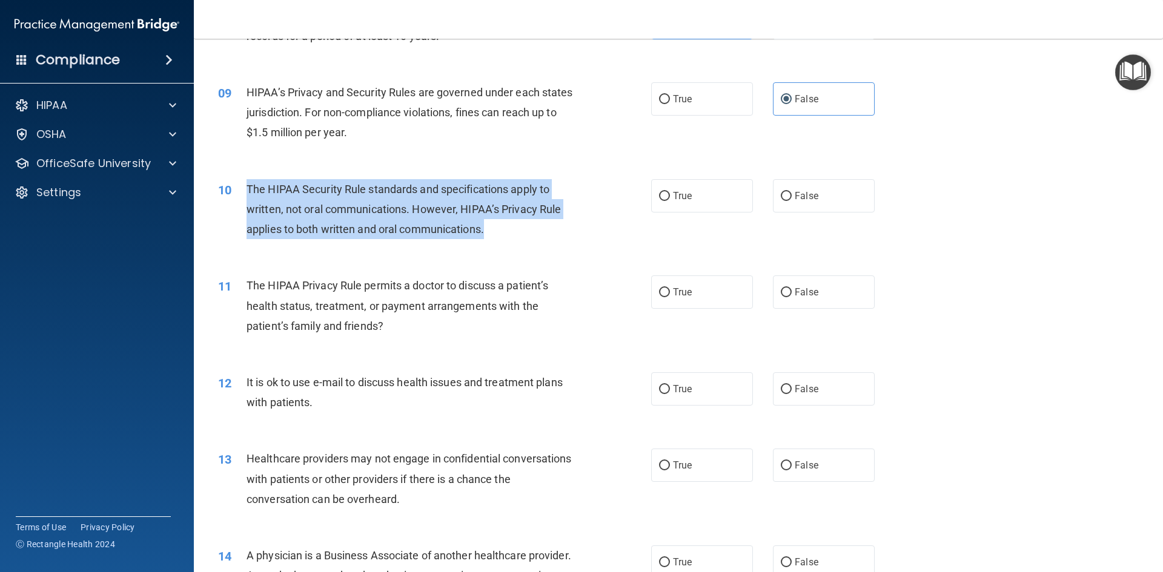
drag, startPoint x: 508, startPoint y: 241, endPoint x: 247, endPoint y: 188, distance: 266.4
click at [247, 188] on div "10 The HIPAA Security Rule standards and specifications apply to written, not o…" at bounding box center [434, 212] width 469 height 67
click at [557, 225] on div "The HIPAA Security Rule standards and specifications apply to written, not oral…" at bounding box center [415, 209] width 339 height 61
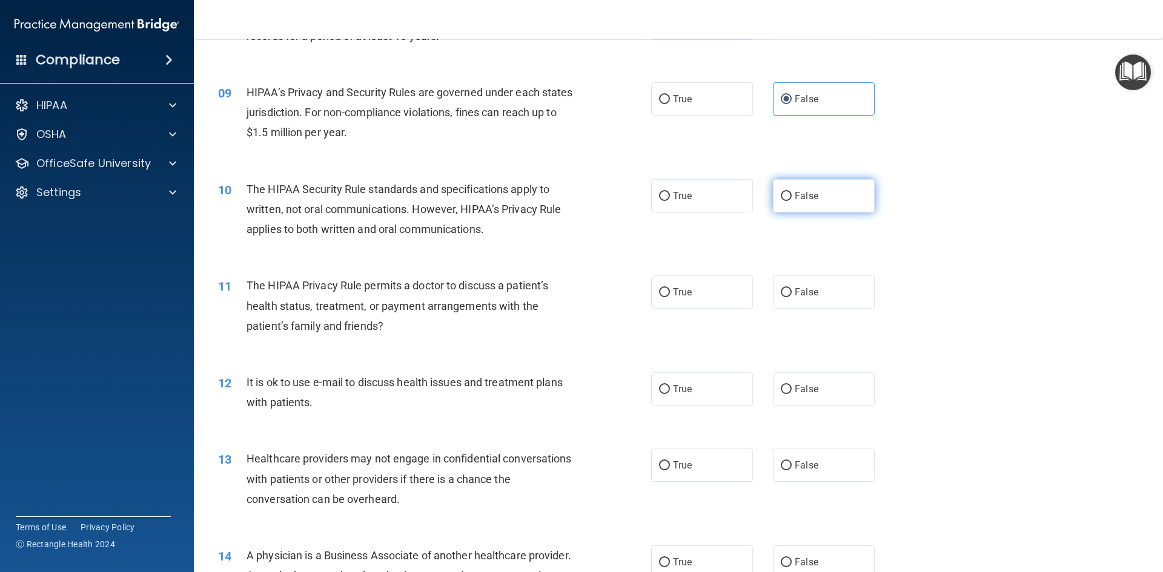
click at [796, 194] on span "False" at bounding box center [806, 196] width 24 height 12
click at [791, 194] on input "False" at bounding box center [786, 196] width 11 height 9
radio input "true"
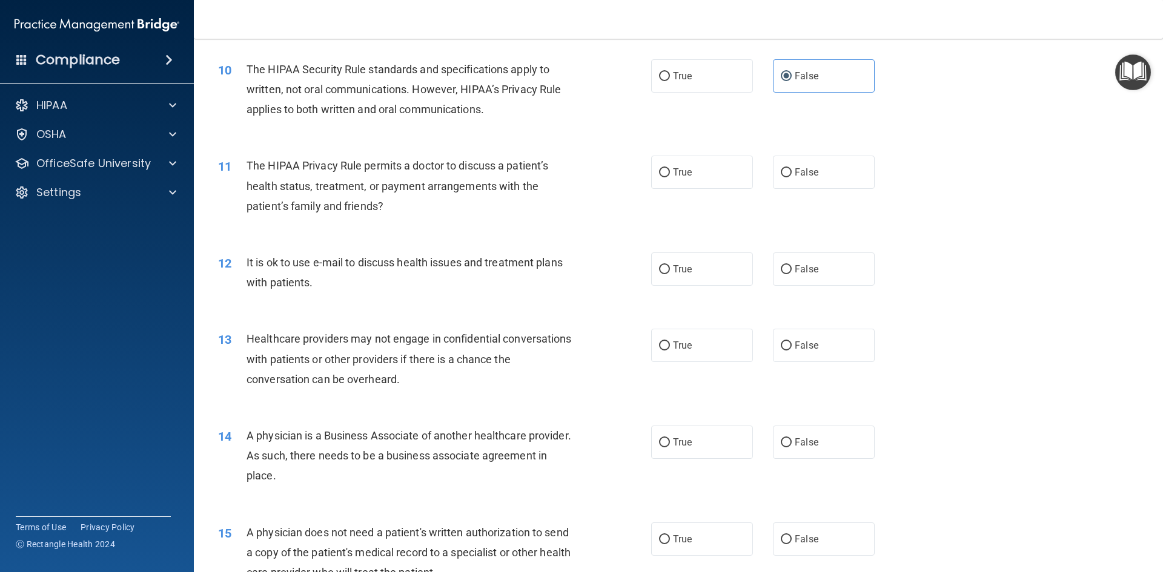
scroll to position [848, 0]
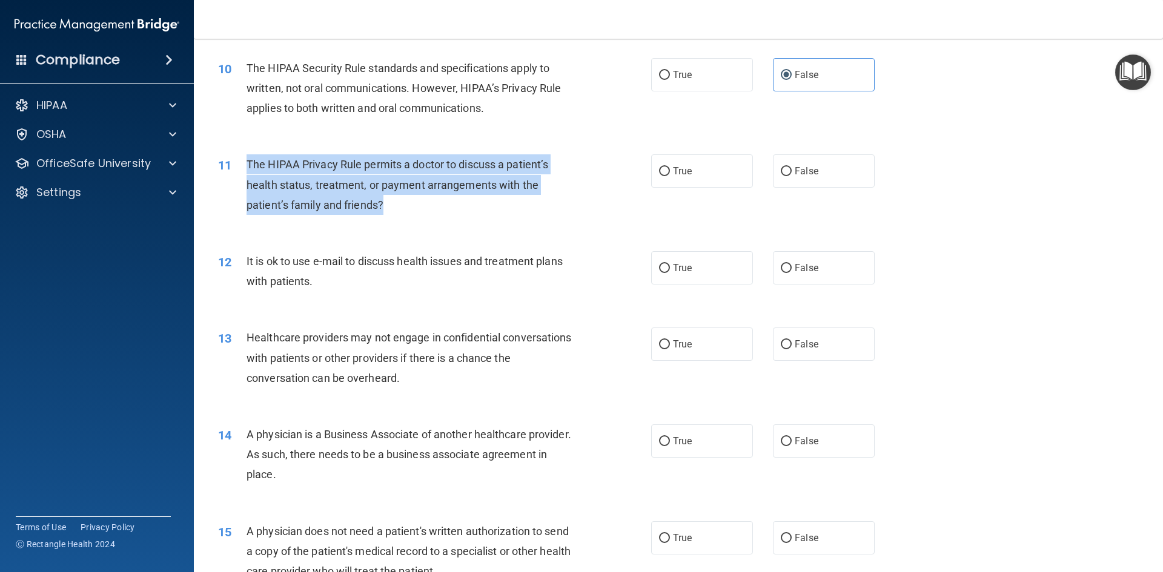
drag, startPoint x: 245, startPoint y: 159, endPoint x: 420, endPoint y: 210, distance: 182.7
click at [420, 210] on div "11 The HIPAA Privacy Rule permits a doctor to discuss a patient’s health status…" at bounding box center [434, 187] width 469 height 67
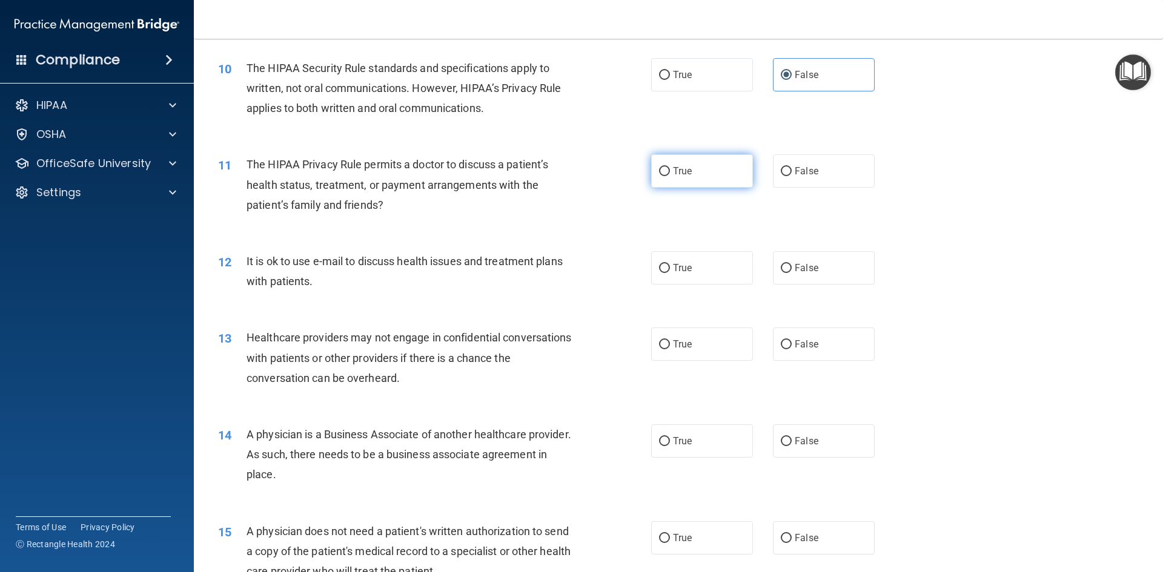
click at [707, 170] on label "True" at bounding box center [702, 170] width 102 height 33
click at [670, 170] on input "True" at bounding box center [664, 171] width 11 height 9
radio input "true"
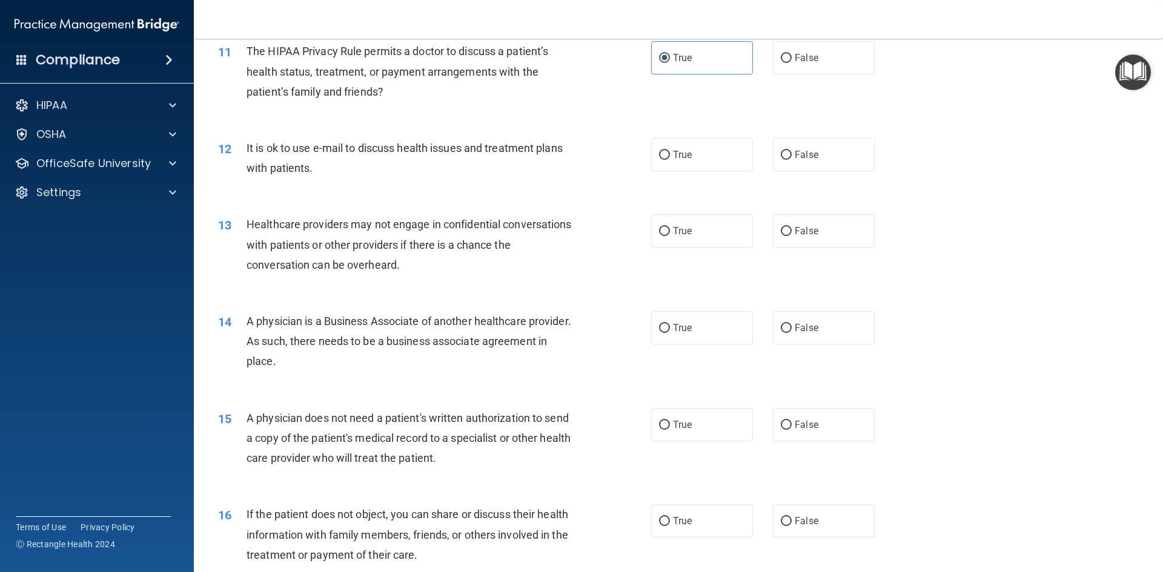
scroll to position [969, 0]
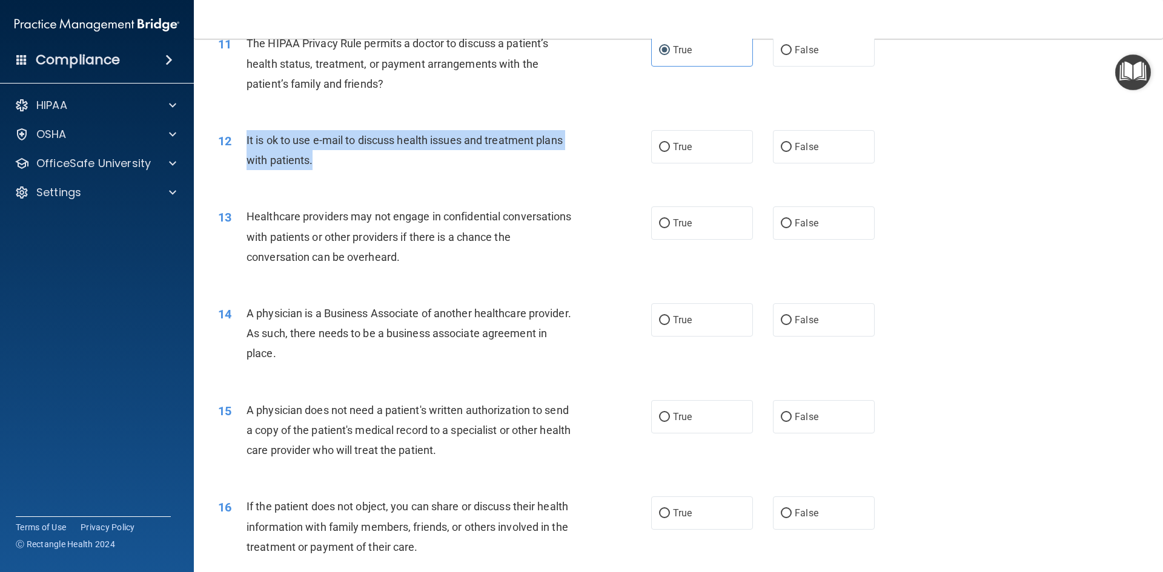
drag, startPoint x: 322, startPoint y: 160, endPoint x: 243, endPoint y: 142, distance: 81.2
click at [243, 142] on div "12 It is ok to use e-mail to discuss health issues and treatment plans with pat…" at bounding box center [434, 153] width 469 height 46
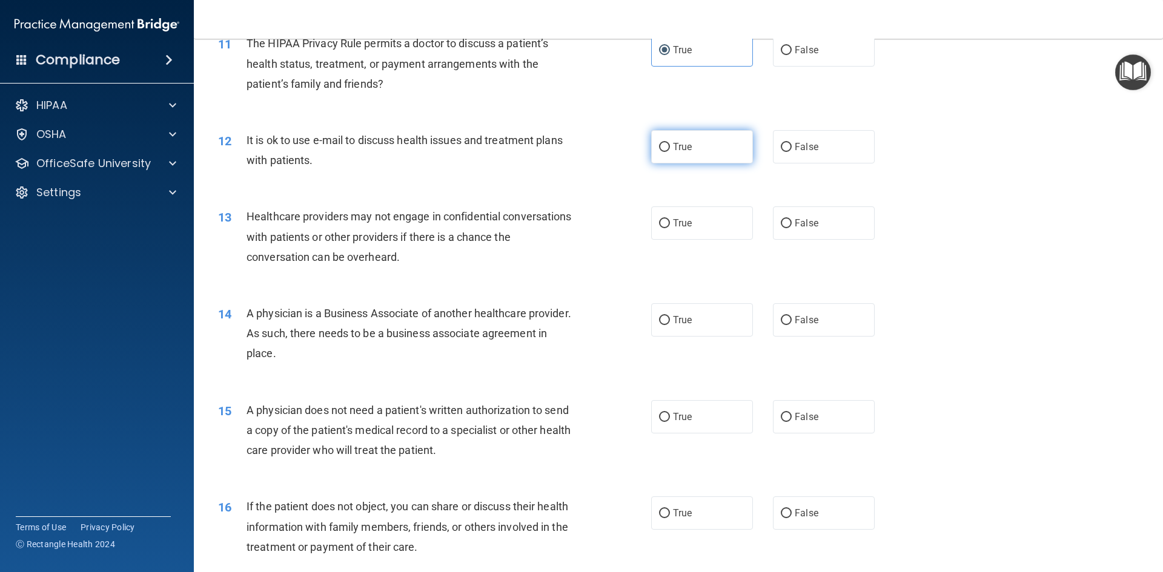
click at [695, 155] on label "True" at bounding box center [702, 146] width 102 height 33
click at [670, 152] on input "True" at bounding box center [664, 147] width 11 height 9
radio input "true"
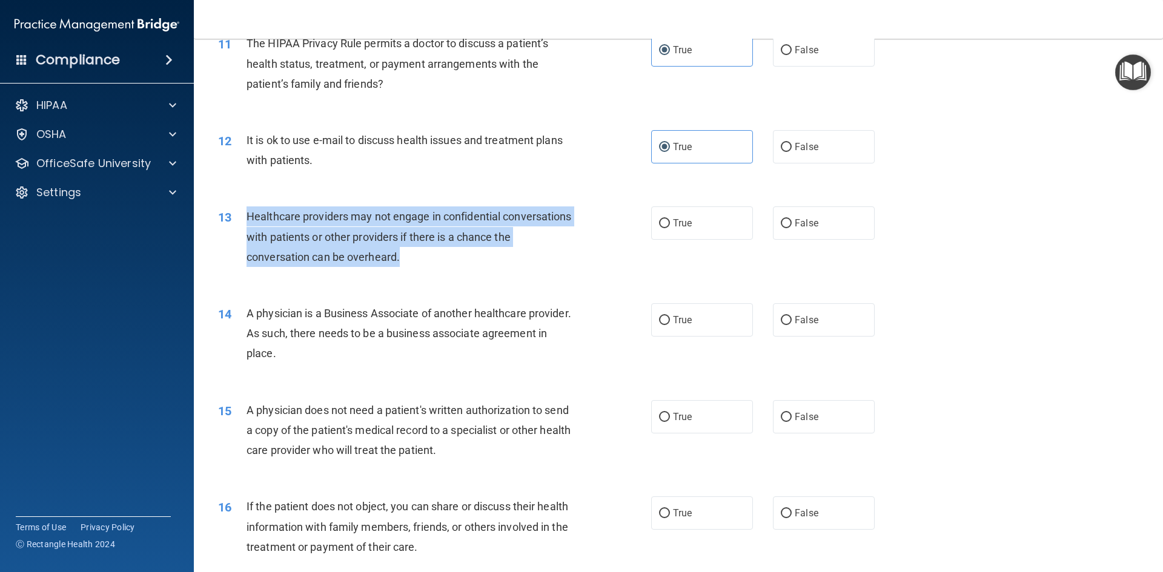
drag, startPoint x: 249, startPoint y: 214, endPoint x: 456, endPoint y: 268, distance: 214.0
click at [456, 268] on div "13 Healthcare providers may not engage in confidential conversations with patie…" at bounding box center [434, 239] width 469 height 67
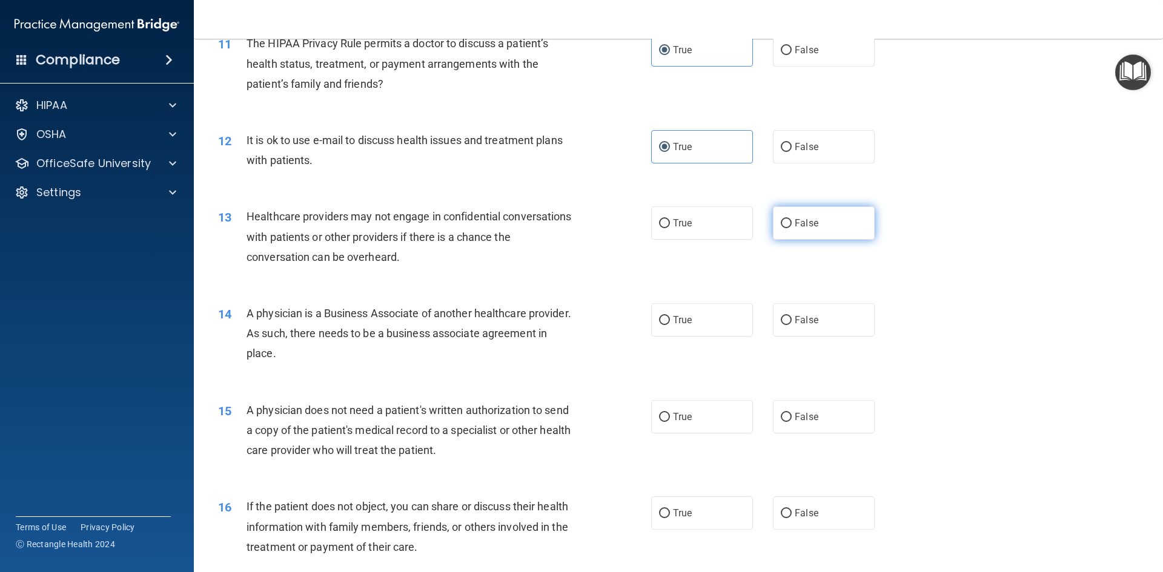
click at [794, 228] on span "False" at bounding box center [806, 223] width 24 height 12
click at [791, 228] on input "False" at bounding box center [786, 223] width 11 height 9
radio input "true"
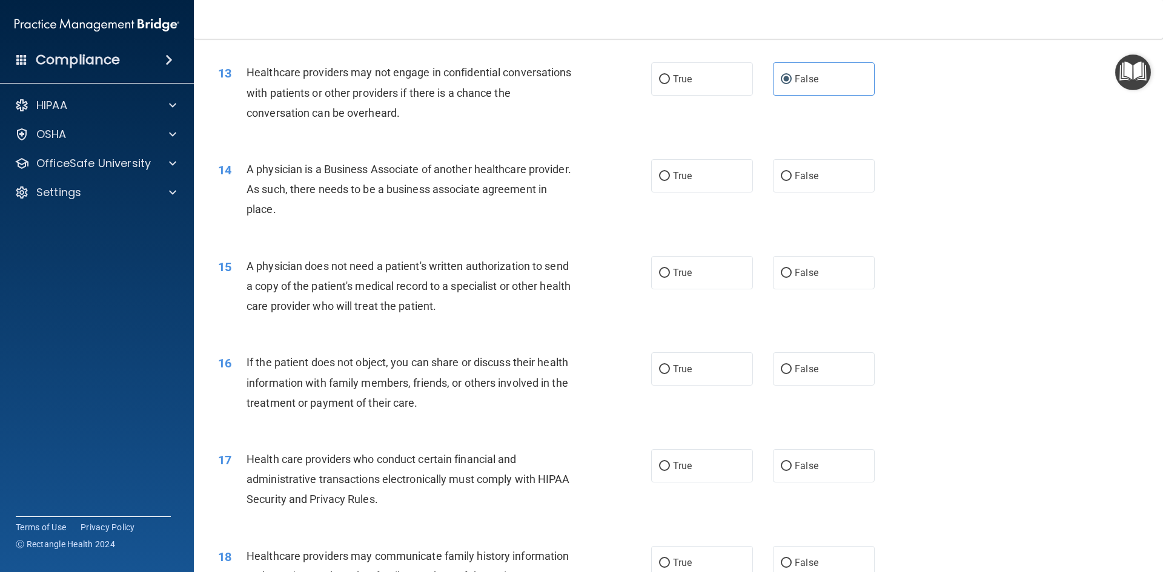
scroll to position [1151, 0]
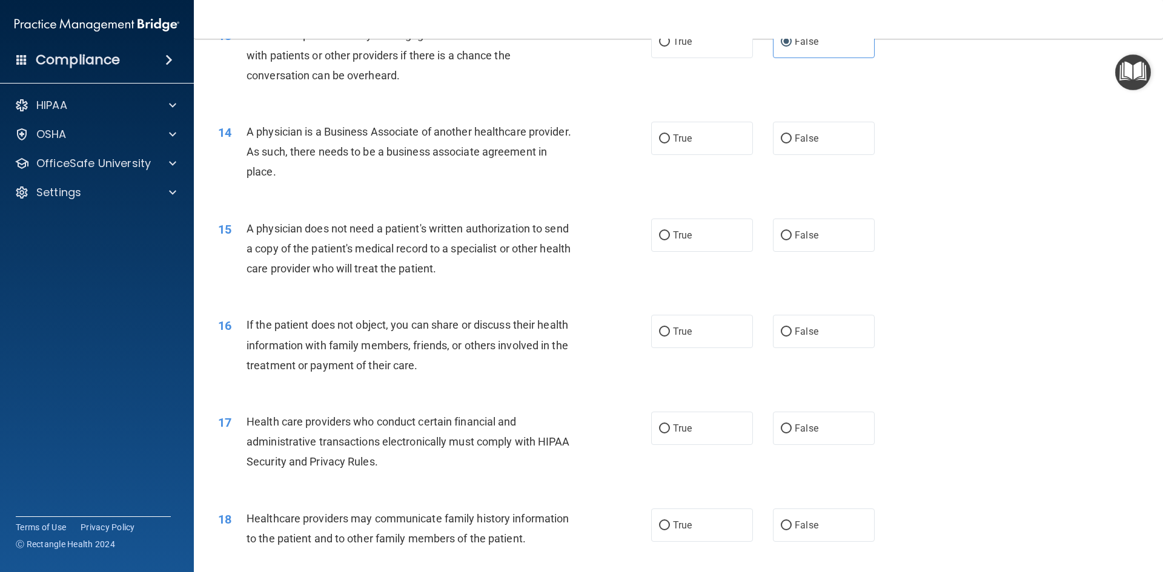
drag, startPoint x: 248, startPoint y: 128, endPoint x: 366, endPoint y: 179, distance: 128.0
click at [366, 179] on div "A physician is a Business Associate of another healthcare provider. As such, th…" at bounding box center [415, 152] width 339 height 61
click at [576, 187] on div "14 A physician is a Business Associate of another healthcare provider. As such,…" at bounding box center [434, 155] width 469 height 67
click at [779, 145] on label "False" at bounding box center [824, 138] width 102 height 33
click at [781, 144] on input "False" at bounding box center [786, 138] width 11 height 9
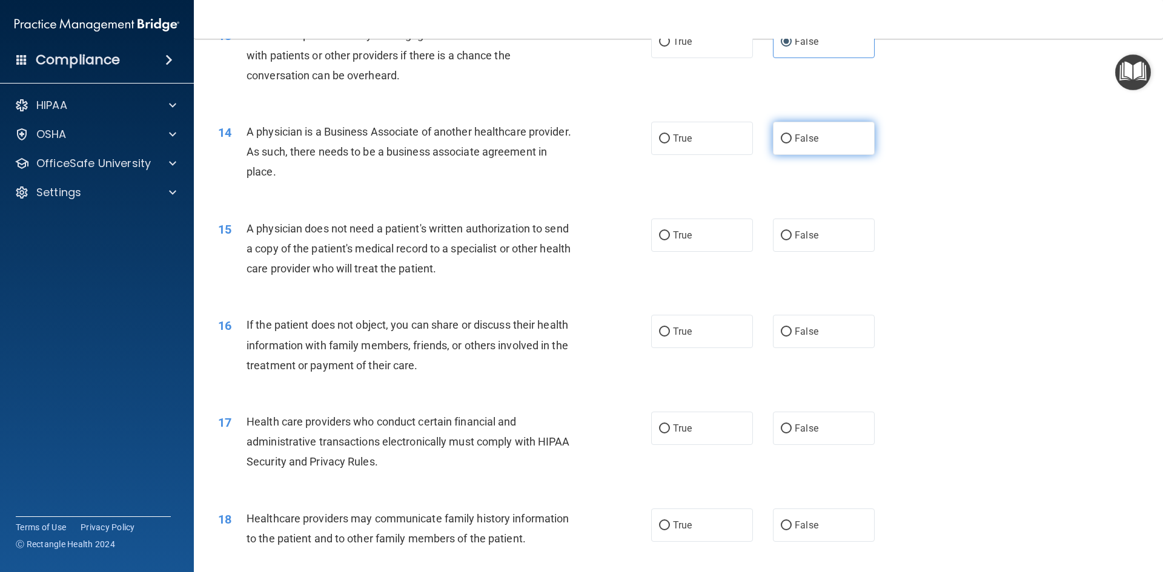
radio input "true"
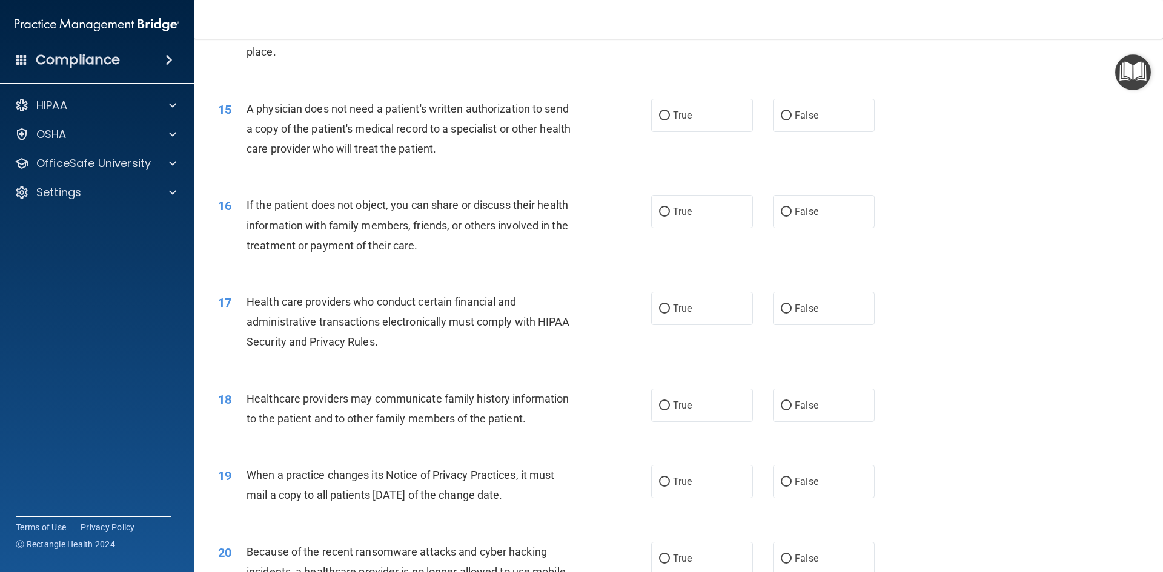
scroll to position [1272, 0]
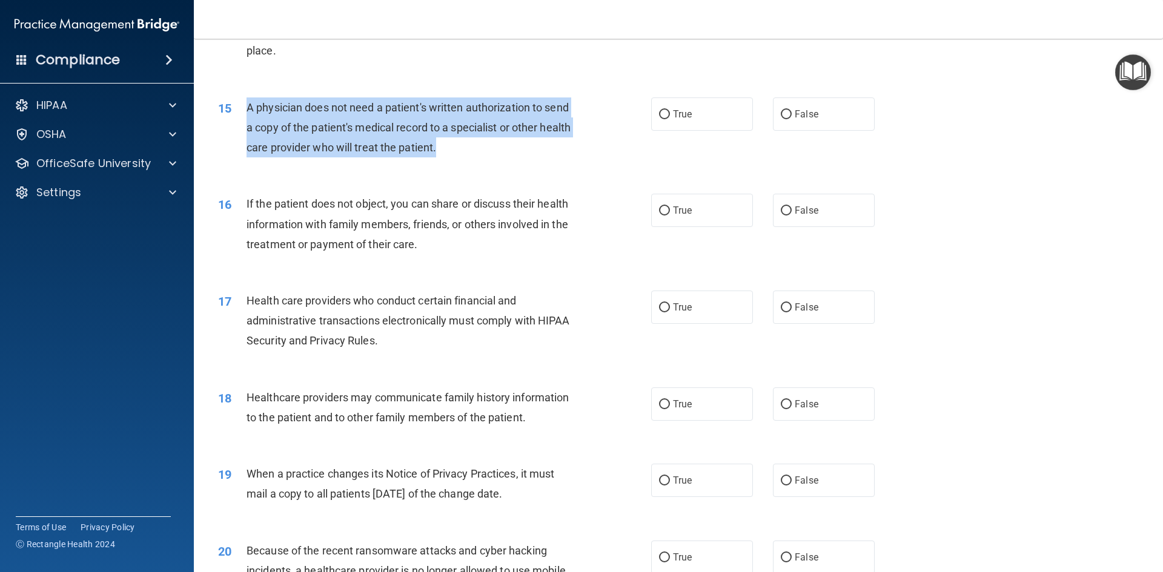
drag, startPoint x: 248, startPoint y: 105, endPoint x: 487, endPoint y: 150, distance: 243.2
click at [487, 150] on div "A physician does not need a patient's written authorization to send a copy of t…" at bounding box center [415, 127] width 339 height 61
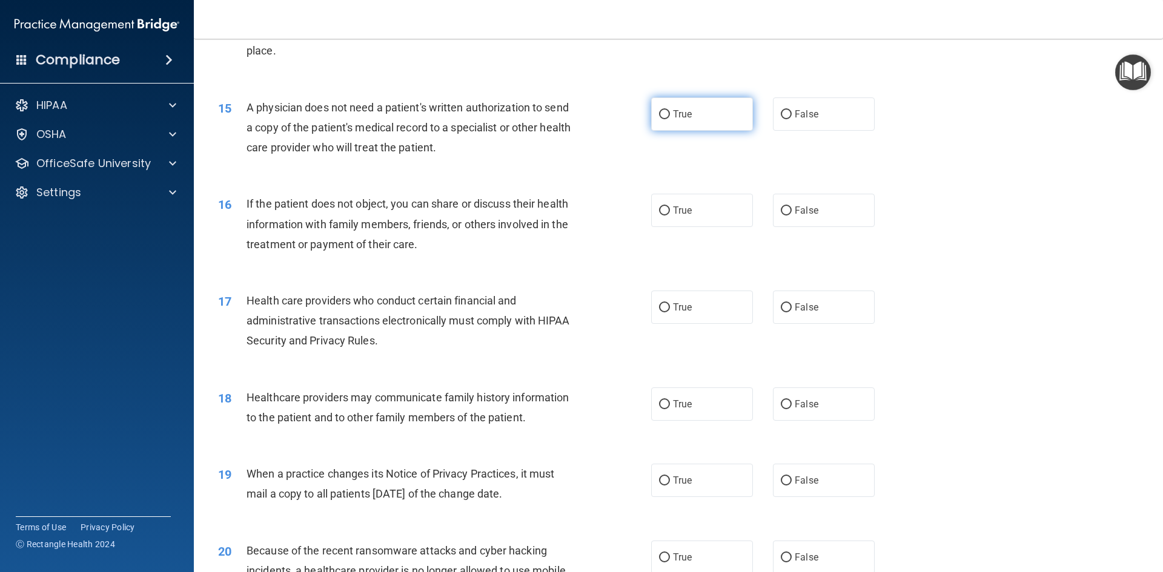
click at [740, 115] on label "True" at bounding box center [702, 113] width 102 height 33
click at [670, 115] on input "True" at bounding box center [664, 114] width 11 height 9
radio input "true"
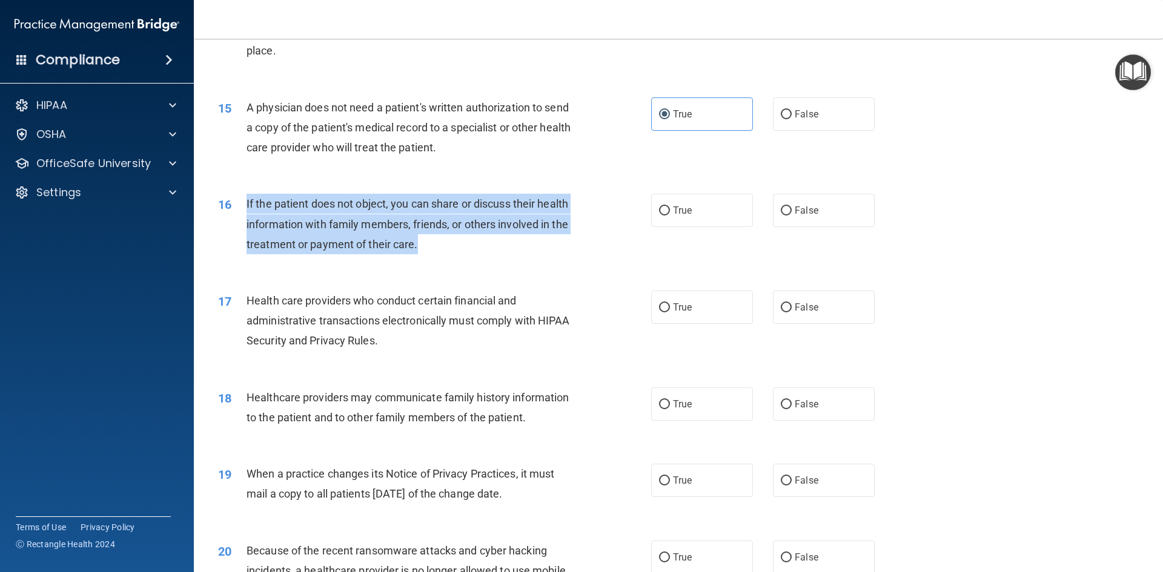
drag, startPoint x: 247, startPoint y: 201, endPoint x: 443, endPoint y: 243, distance: 200.6
click at [443, 243] on div "If the patient does not object, you can share or discuss their health informati…" at bounding box center [415, 224] width 339 height 61
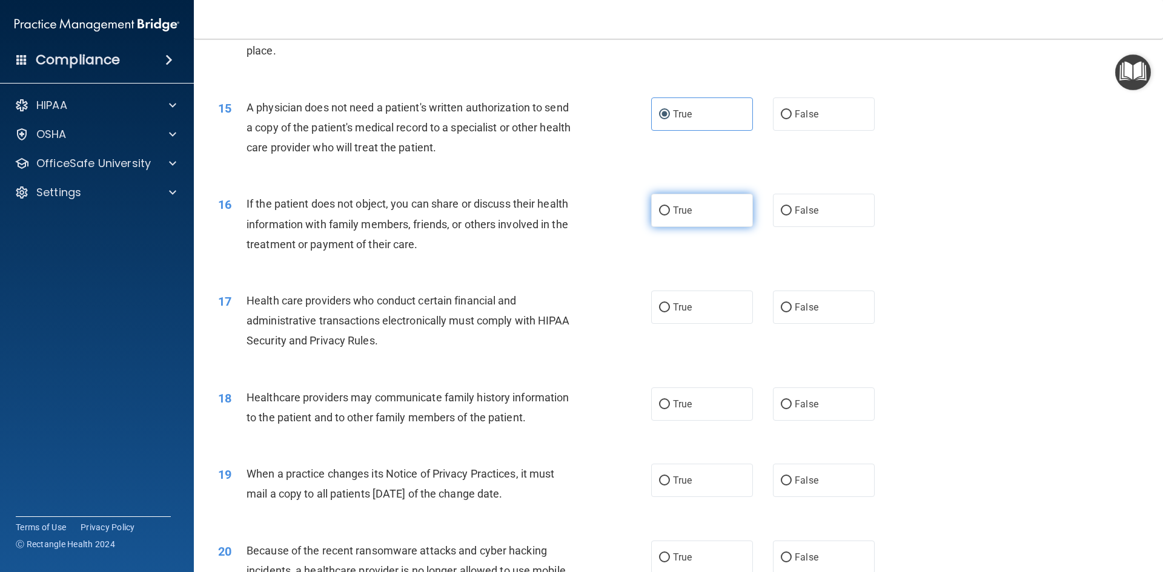
click at [685, 213] on span "True" at bounding box center [682, 211] width 19 height 12
click at [670, 213] on input "True" at bounding box center [664, 210] width 11 height 9
radio input "true"
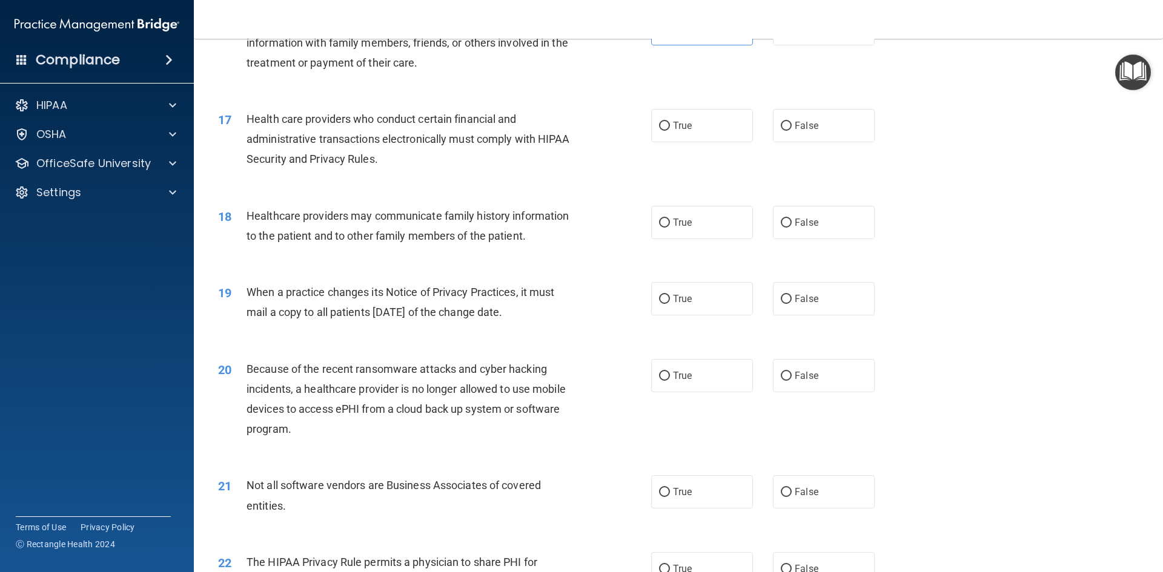
scroll to position [1332, 0]
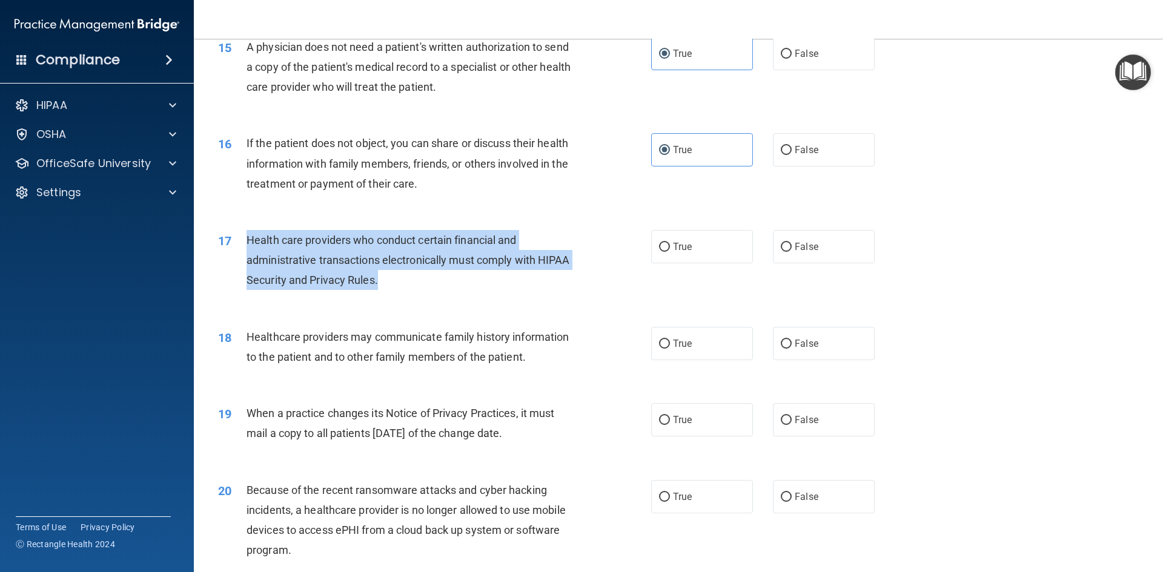
drag, startPoint x: 248, startPoint y: 240, endPoint x: 445, endPoint y: 277, distance: 200.1
click at [445, 277] on div "Health care providers who conduct certain financial and administrative transact…" at bounding box center [415, 260] width 339 height 61
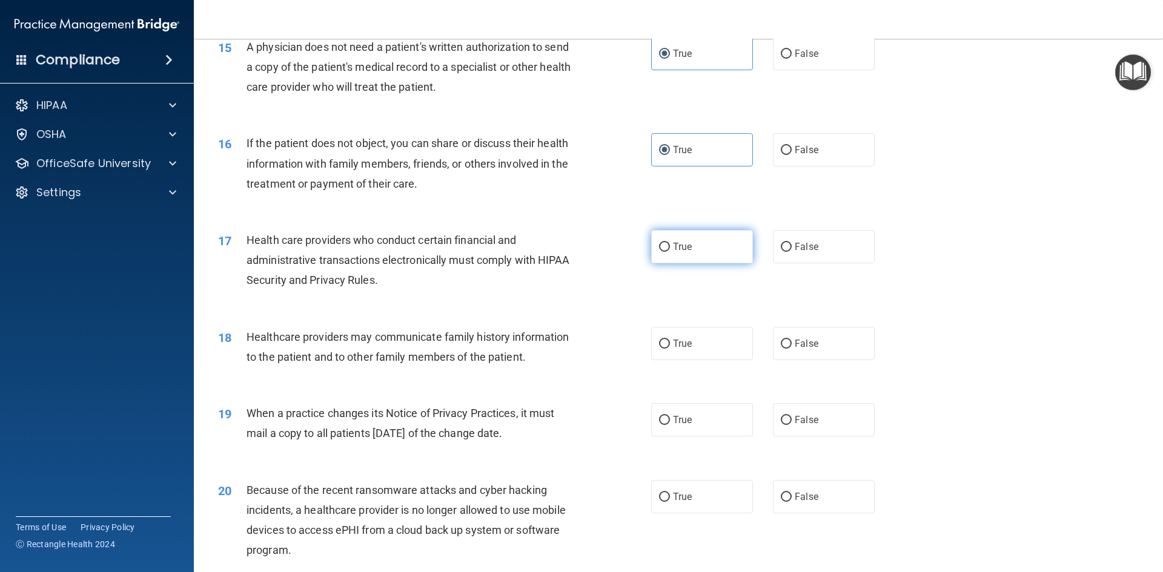
click at [721, 246] on label "True" at bounding box center [702, 246] width 102 height 33
click at [670, 246] on input "True" at bounding box center [664, 247] width 11 height 9
radio input "true"
click at [572, 299] on div "17 Health care providers who conduct certain financial and administrative trans…" at bounding box center [678, 263] width 939 height 97
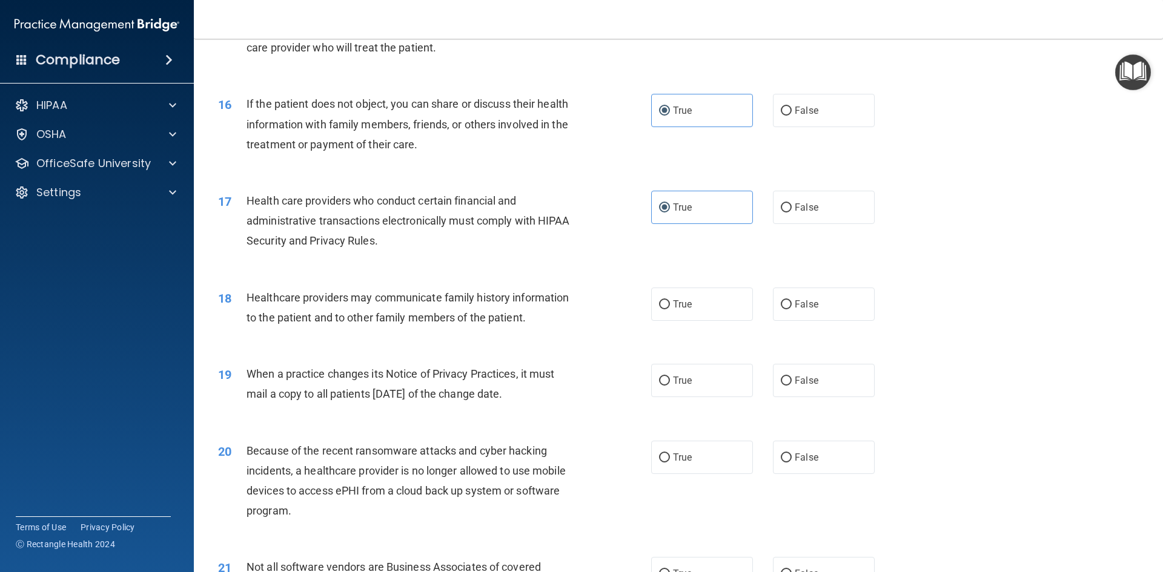
scroll to position [1393, 0]
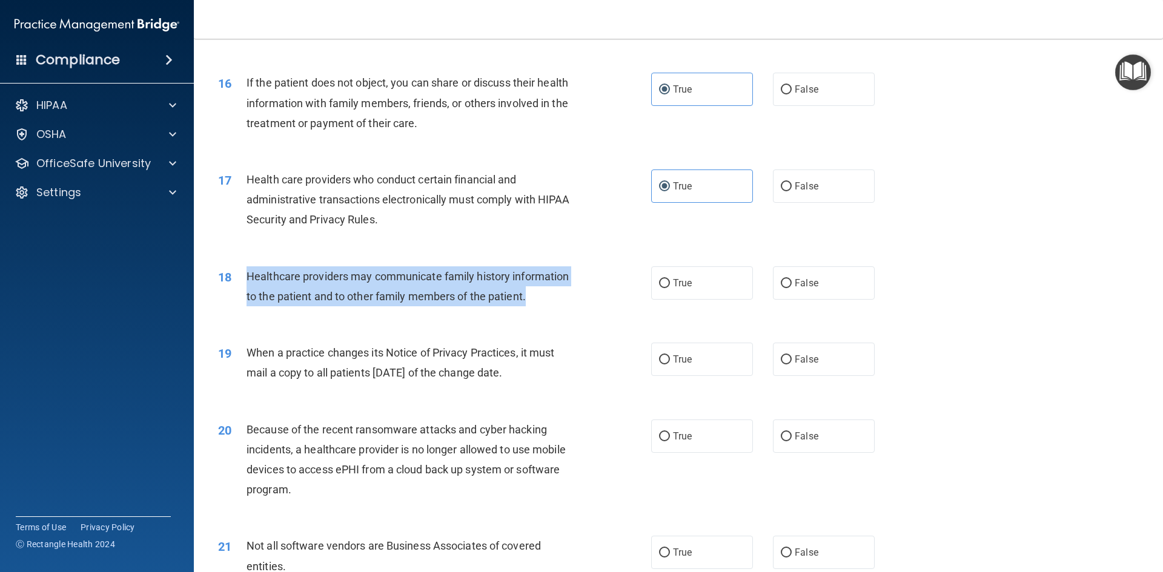
drag, startPoint x: 247, startPoint y: 275, endPoint x: 573, endPoint y: 290, distance: 326.7
click at [573, 290] on div "Healthcare providers may communicate family history information to the patient …" at bounding box center [415, 286] width 339 height 40
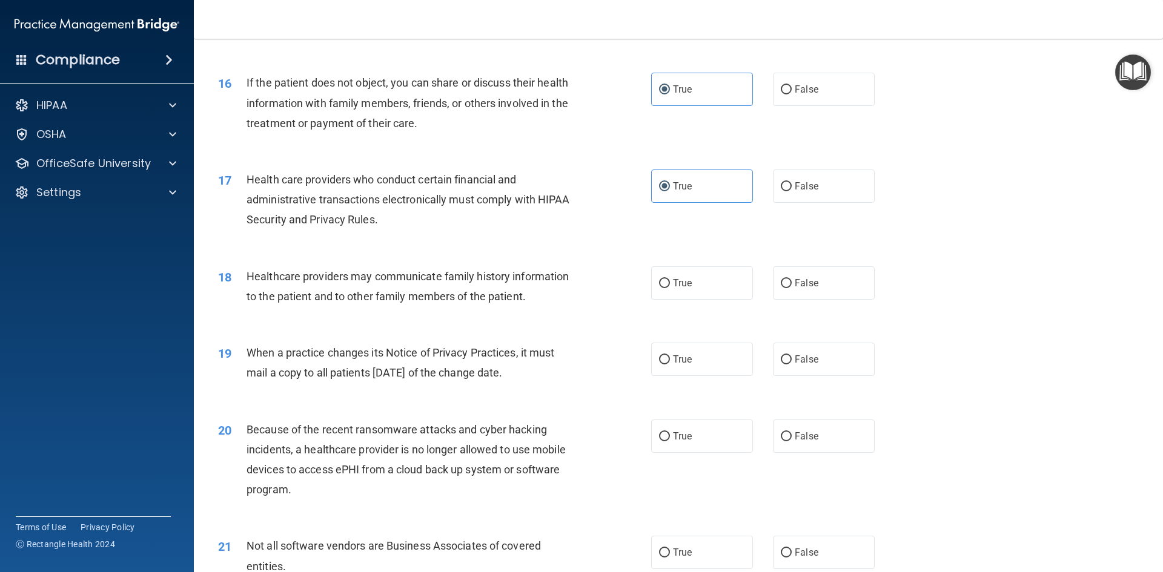
click at [699, 312] on div "18 Healthcare providers may communicate family history information to the patie…" at bounding box center [678, 289] width 939 height 76
click at [690, 288] on label "True" at bounding box center [702, 282] width 102 height 33
click at [670, 288] on input "True" at bounding box center [664, 283] width 11 height 9
radio input "true"
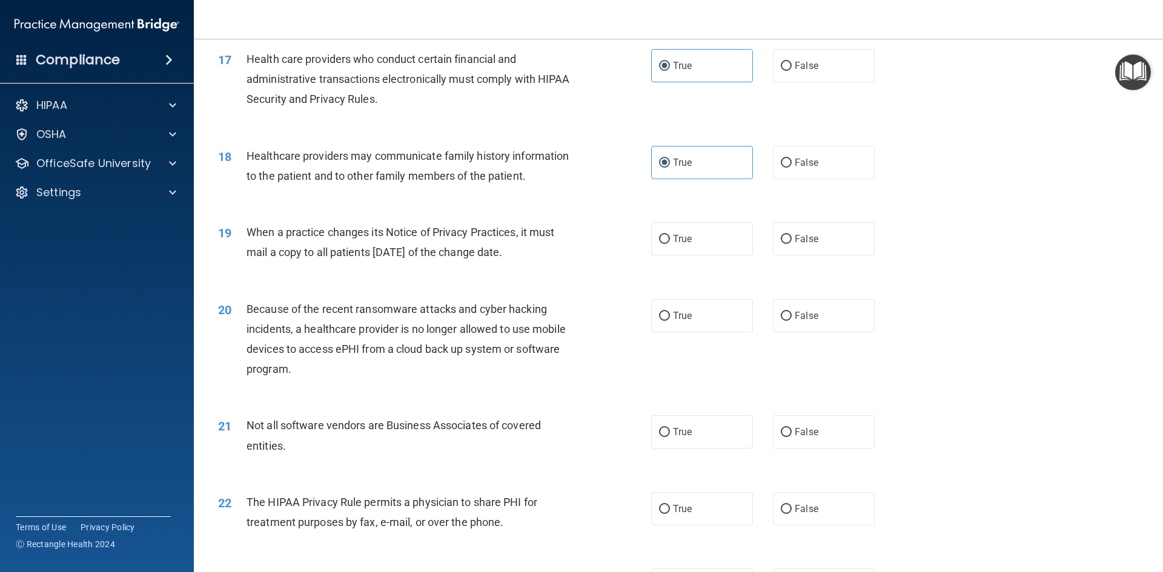
scroll to position [1514, 0]
drag, startPoint x: 249, startPoint y: 231, endPoint x: 602, endPoint y: 260, distance: 354.3
click at [602, 260] on div "19 When a practice changes its Notice of Privacy Practices, it must mail a copy…" at bounding box center [434, 245] width 469 height 46
click at [602, 236] on div "19 When a practice changes its Notice of Privacy Practices, it must mail a copy…" at bounding box center [434, 245] width 469 height 46
click at [521, 232] on span "When a practice changes its Notice of Privacy Practices, it must mail a copy to…" at bounding box center [400, 241] width 308 height 33
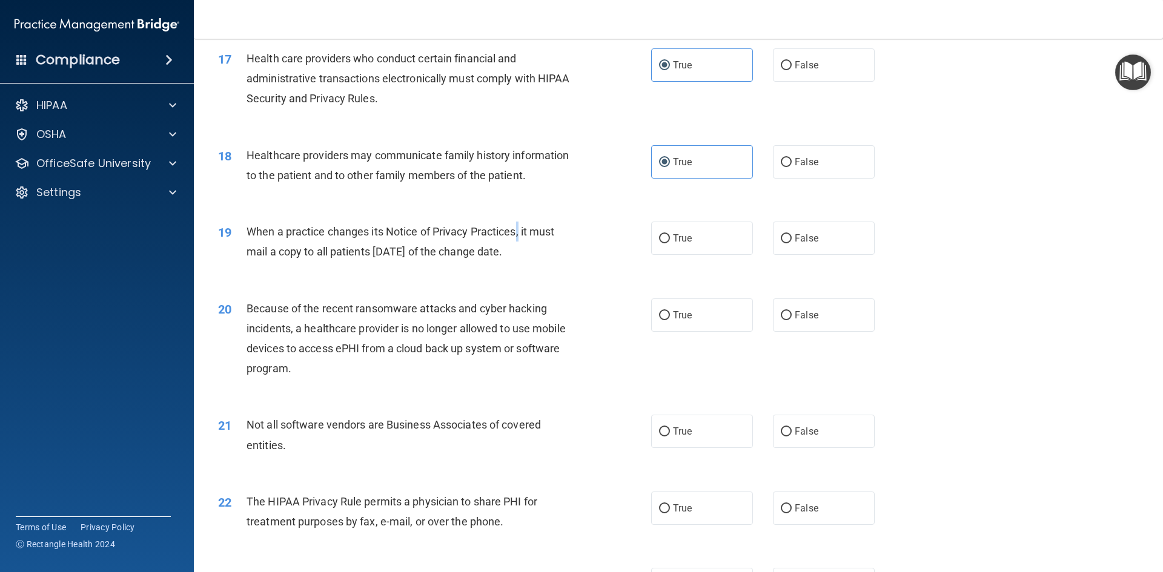
click at [521, 232] on span "When a practice changes its Notice of Privacy Practices, it must mail a copy to…" at bounding box center [400, 241] width 308 height 33
click at [527, 230] on span "When a practice changes its Notice of Privacy Practices, it must mail a copy to…" at bounding box center [400, 241] width 308 height 33
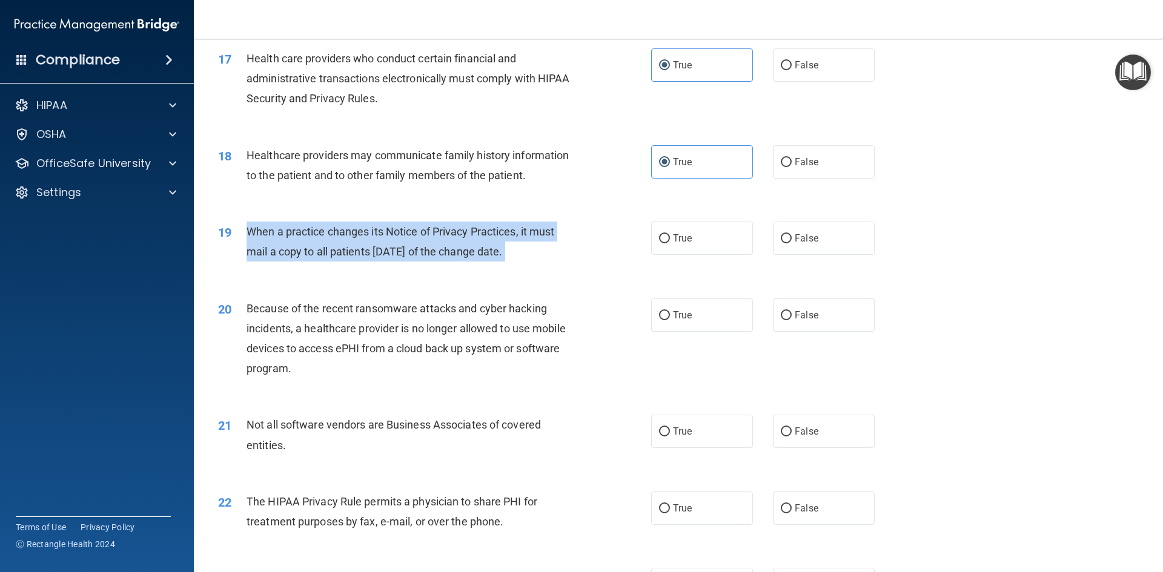
click at [527, 230] on span "When a practice changes its Notice of Privacy Practices, it must mail a copy to…" at bounding box center [400, 241] width 308 height 33
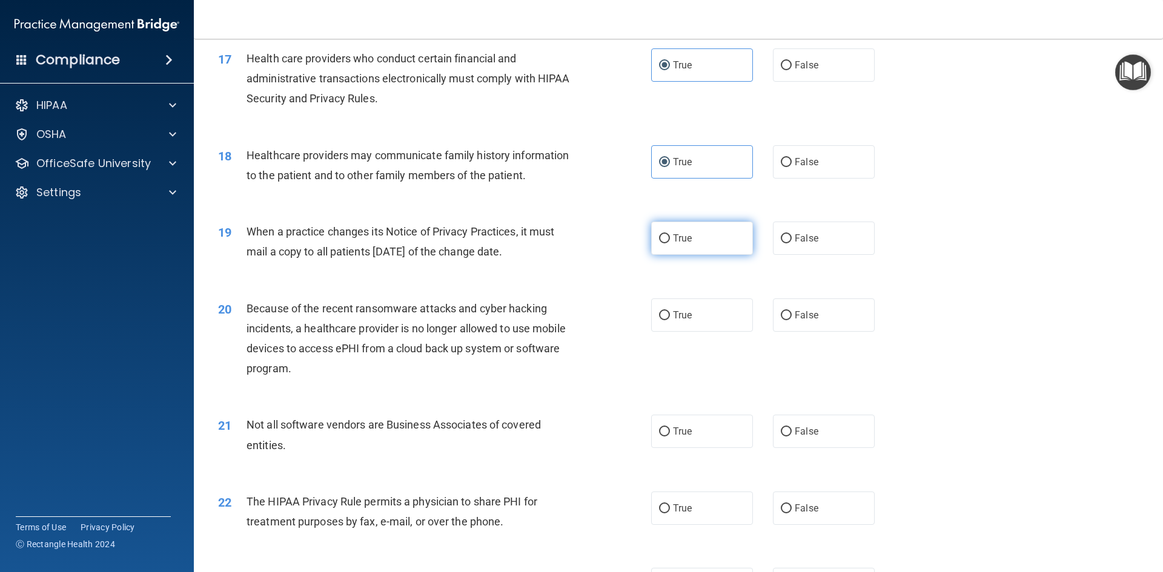
click at [713, 240] on label "True" at bounding box center [702, 238] width 102 height 33
click at [670, 240] on input "True" at bounding box center [664, 238] width 11 height 9
radio input "true"
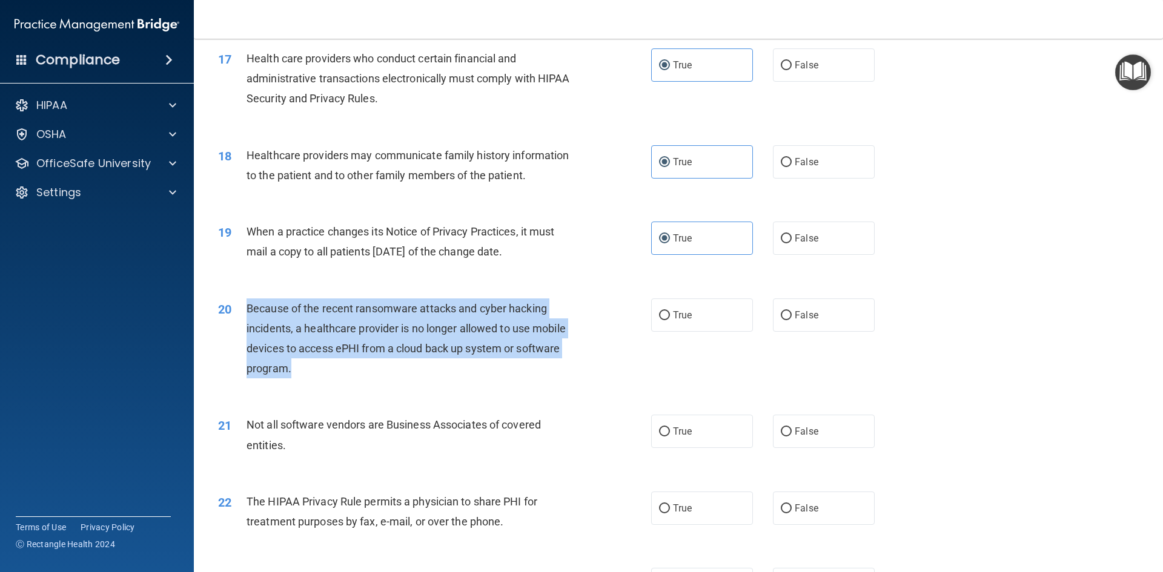
drag, startPoint x: 248, startPoint y: 306, endPoint x: 321, endPoint y: 374, distance: 99.0
click at [321, 374] on div "Because of the recent ransomware attacks and cyber hacking incidents, a healthc…" at bounding box center [415, 339] width 339 height 81
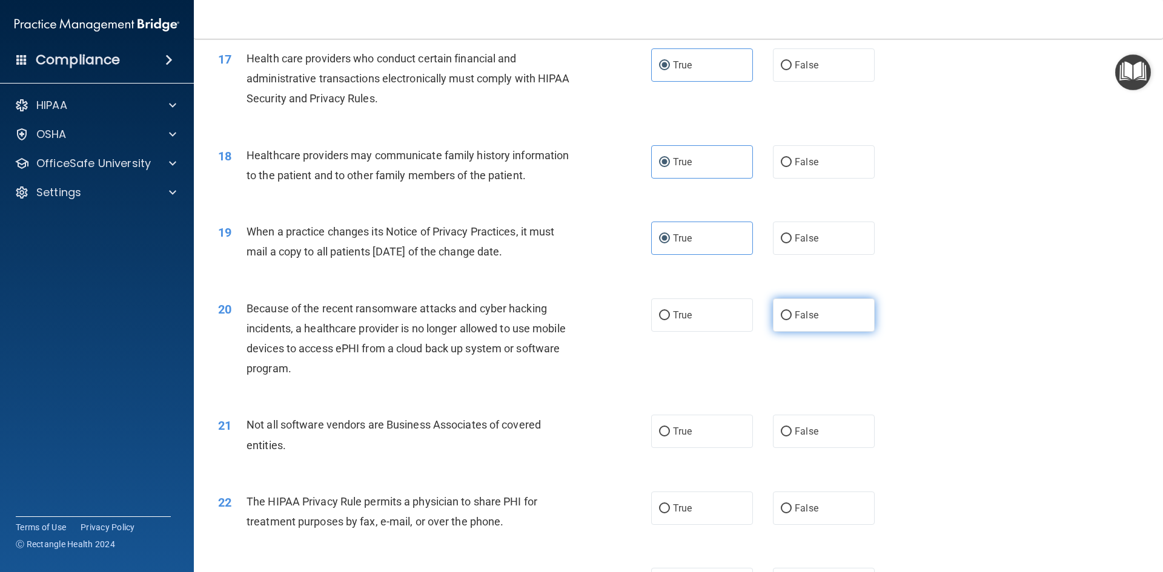
click at [830, 306] on label "False" at bounding box center [824, 315] width 102 height 33
click at [791, 311] on input "False" at bounding box center [786, 315] width 11 height 9
radio input "true"
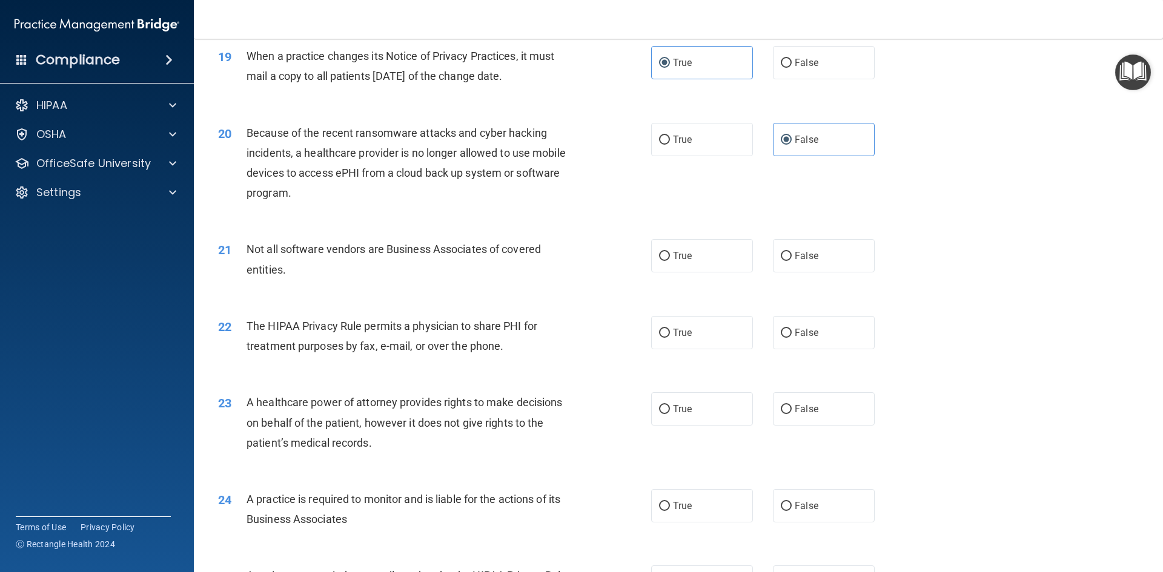
scroll to position [1696, 0]
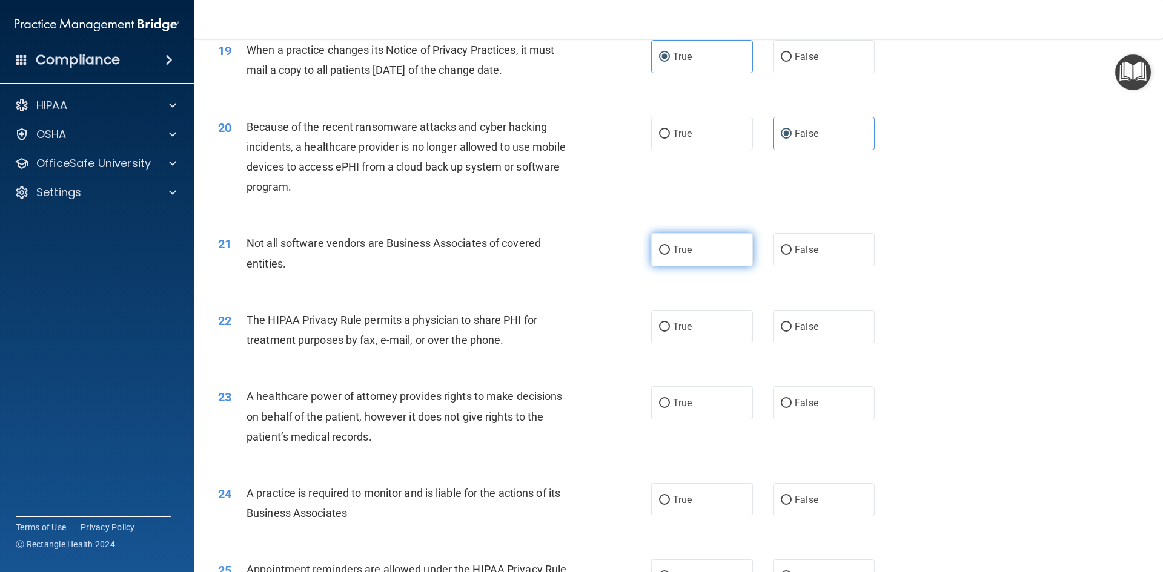
click at [710, 248] on label "True" at bounding box center [702, 249] width 102 height 33
click at [670, 248] on input "True" at bounding box center [664, 250] width 11 height 9
radio input "true"
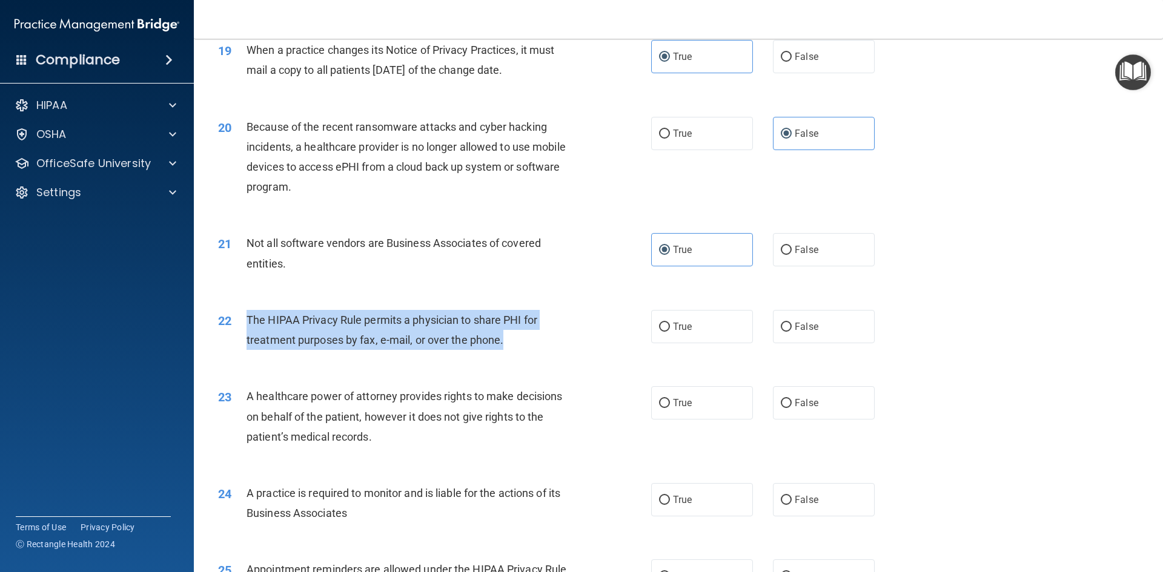
drag, startPoint x: 245, startPoint y: 319, endPoint x: 525, endPoint y: 340, distance: 280.5
click at [525, 340] on div "22 The HIPAA Privacy Rule permits a physician to share PHI for treatment purpos…" at bounding box center [434, 333] width 469 height 46
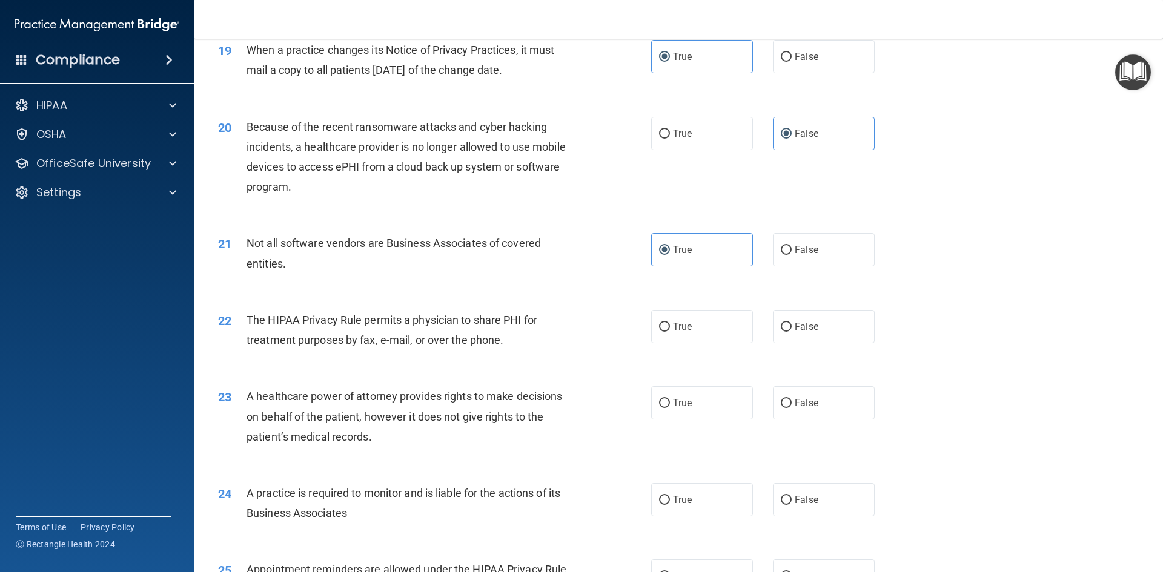
click at [699, 361] on div "22 The HIPAA Privacy Rule permits a physician to share PHI for treatment purpos…" at bounding box center [678, 333] width 939 height 76
click at [702, 343] on div "22 The HIPAA Privacy Rule permits a physician to share PHI for treatment purpos…" at bounding box center [678, 333] width 939 height 76
click at [703, 337] on label "True" at bounding box center [702, 326] width 102 height 33
click at [670, 332] on input "True" at bounding box center [664, 327] width 11 height 9
radio input "true"
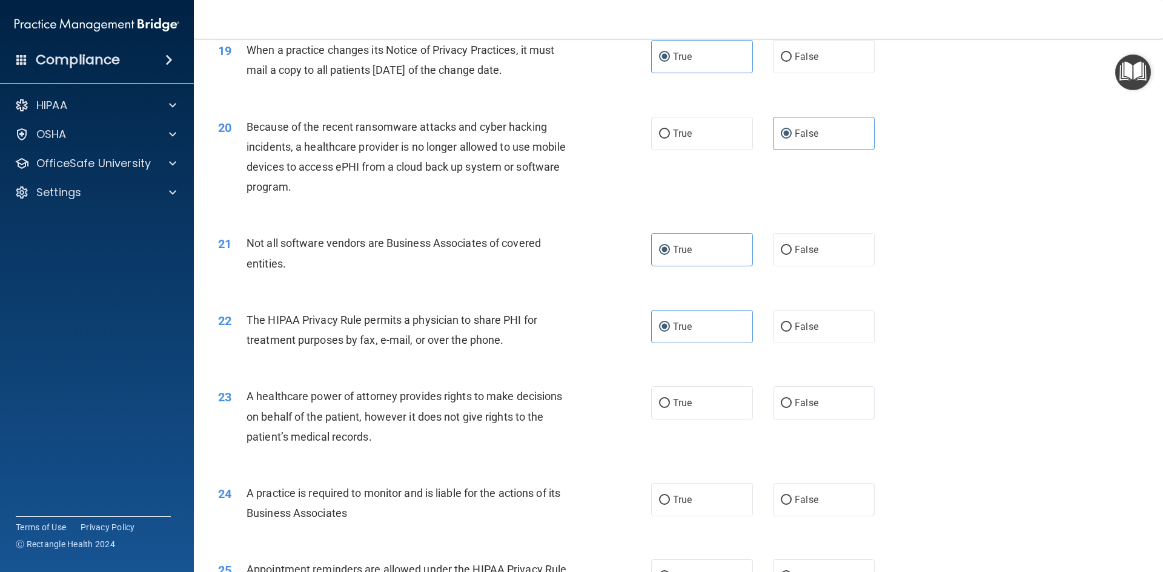
scroll to position [1877, 0]
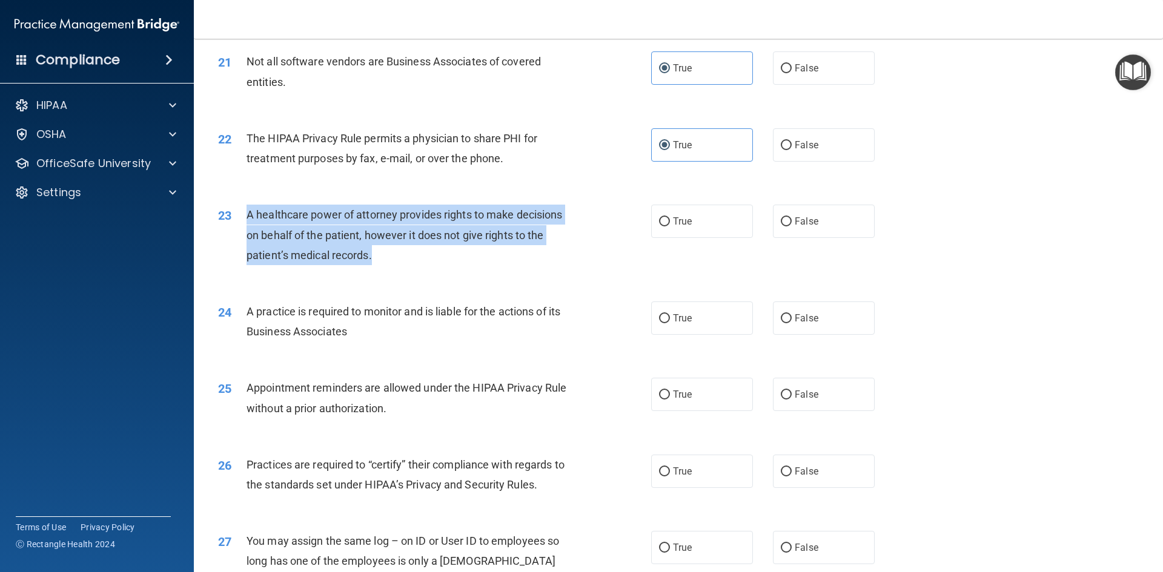
drag, startPoint x: 245, startPoint y: 214, endPoint x: 382, endPoint y: 256, distance: 143.7
click at [382, 256] on div "23 A healthcare power of attorney provides rights to make decisions on behalf o…" at bounding box center [434, 238] width 469 height 67
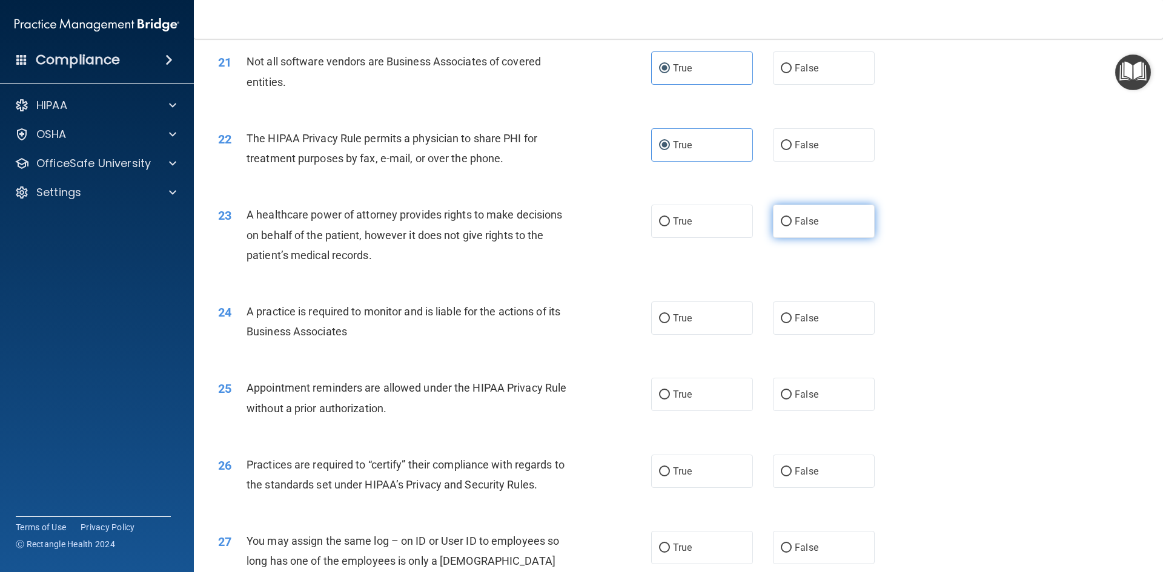
click at [827, 208] on label "False" at bounding box center [824, 221] width 102 height 33
click at [791, 217] on input "False" at bounding box center [786, 221] width 11 height 9
radio input "true"
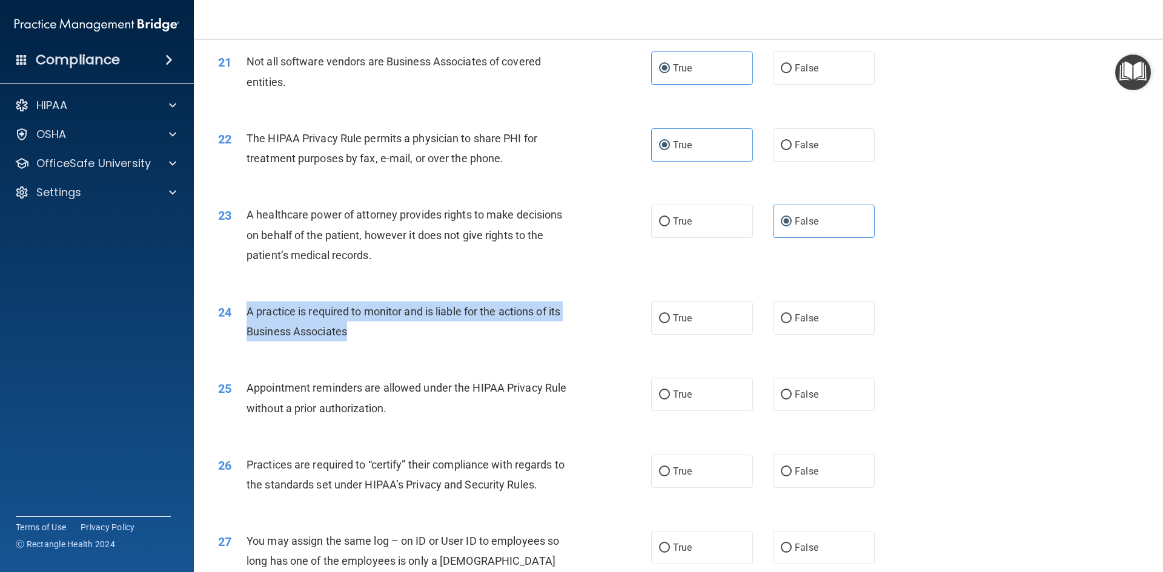
drag, startPoint x: 248, startPoint y: 309, endPoint x: 372, endPoint y: 346, distance: 130.1
click at [372, 346] on div "24 A practice is required to monitor and is liable for the actions of its Busin…" at bounding box center [434, 325] width 469 height 46
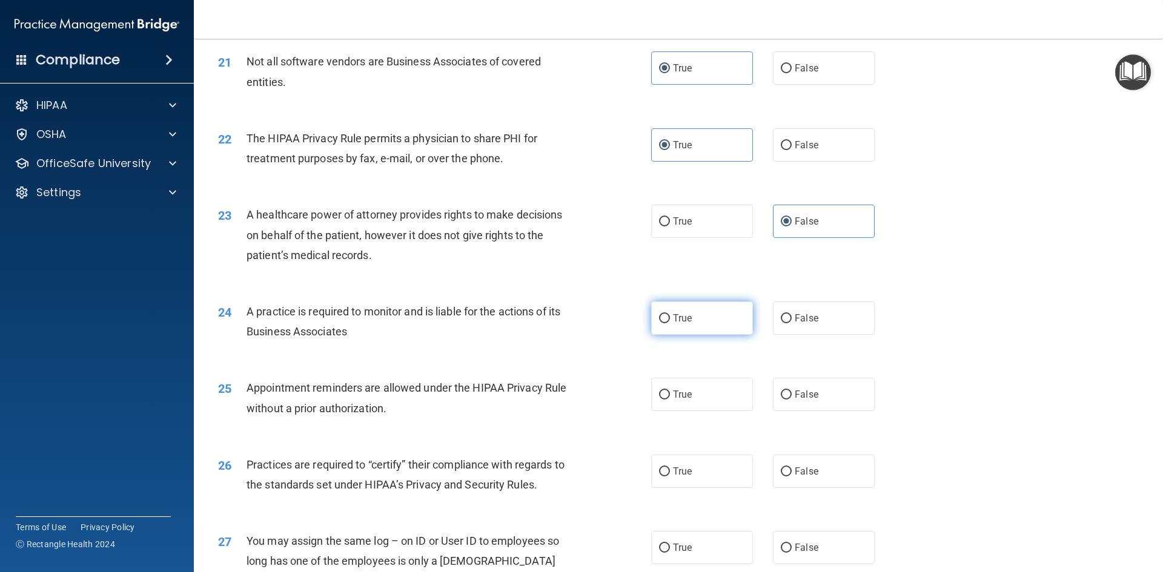
click at [698, 321] on label "True" at bounding box center [702, 318] width 102 height 33
click at [670, 321] on input "True" at bounding box center [664, 318] width 11 height 9
radio input "true"
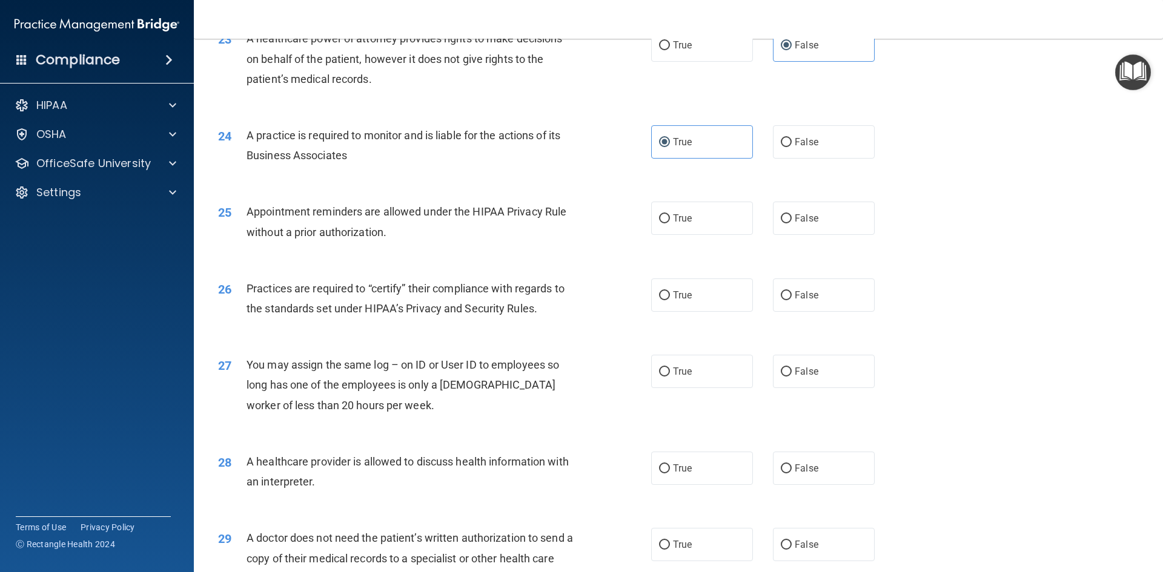
scroll to position [2059, 0]
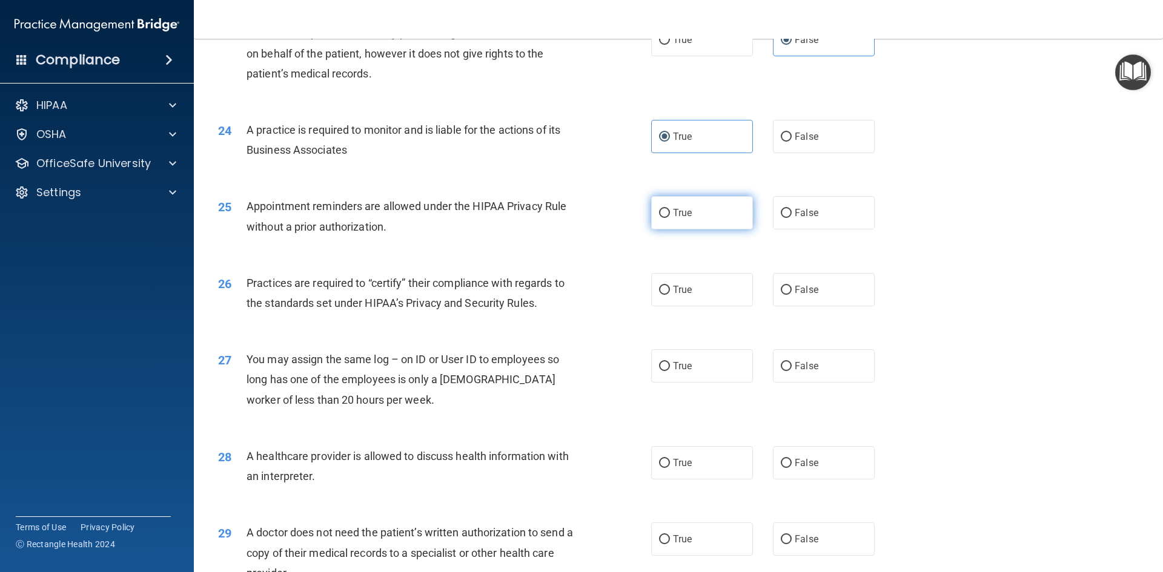
click at [690, 212] on label "True" at bounding box center [702, 212] width 102 height 33
click at [670, 212] on input "True" at bounding box center [664, 213] width 11 height 9
radio input "true"
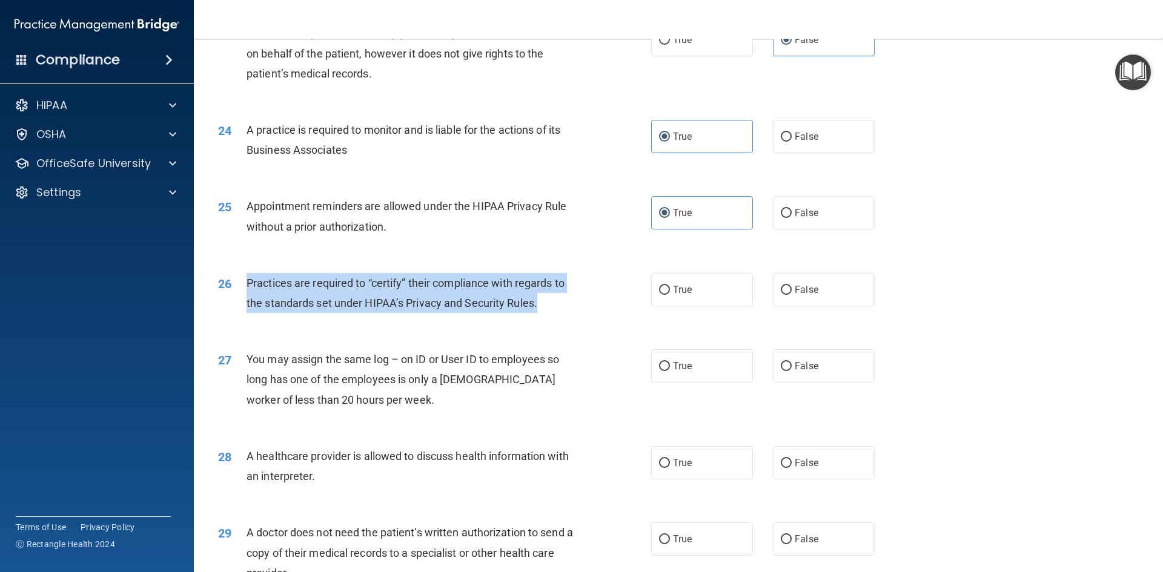
drag, startPoint x: 245, startPoint y: 285, endPoint x: 564, endPoint y: 310, distance: 320.1
click at [564, 310] on div "26 Practices are required to “certify” their compliance with regards to the sta…" at bounding box center [434, 296] width 469 height 46
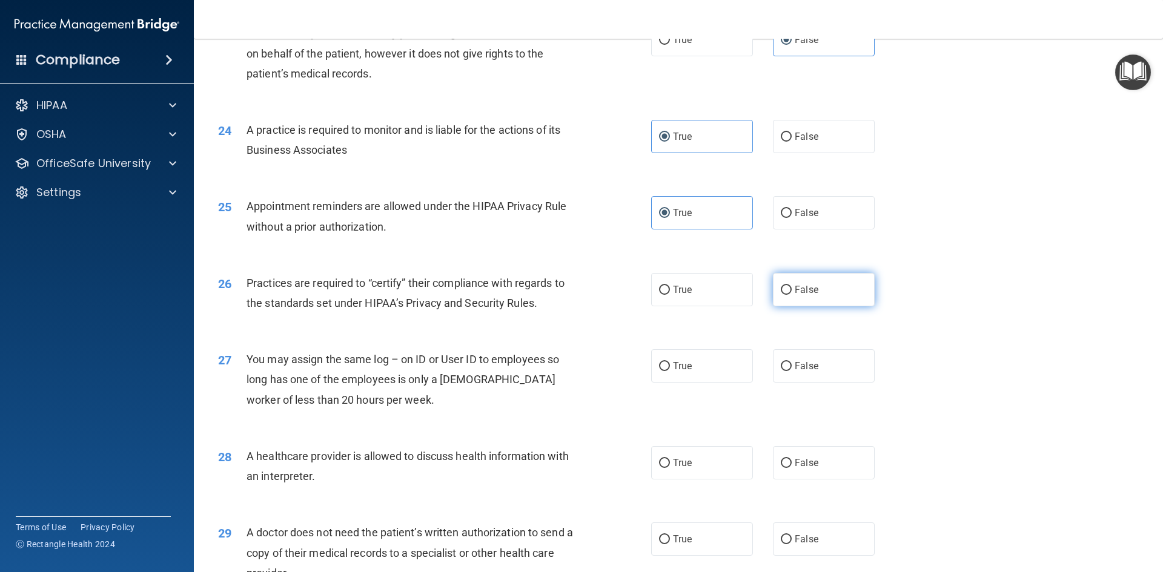
click at [822, 285] on label "False" at bounding box center [824, 289] width 102 height 33
click at [791, 286] on input "False" at bounding box center [786, 290] width 11 height 9
radio input "true"
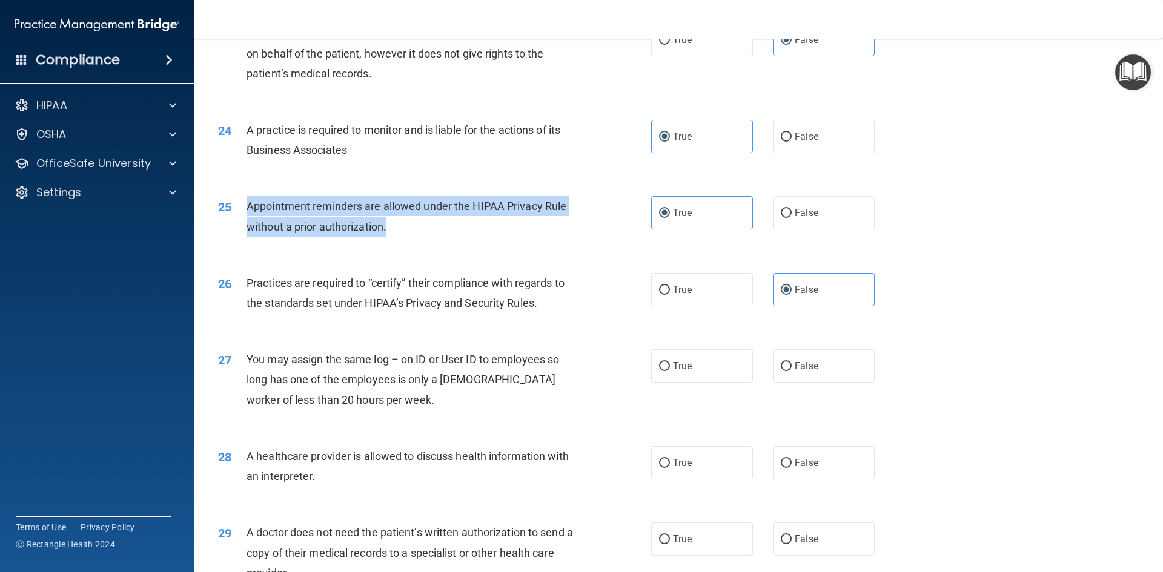
drag, startPoint x: 246, startPoint y: 204, endPoint x: 408, endPoint y: 225, distance: 163.0
click at [408, 225] on div "Appointment reminders are allowed under the HIPAA Privacy Rule without a prior …" at bounding box center [415, 216] width 339 height 40
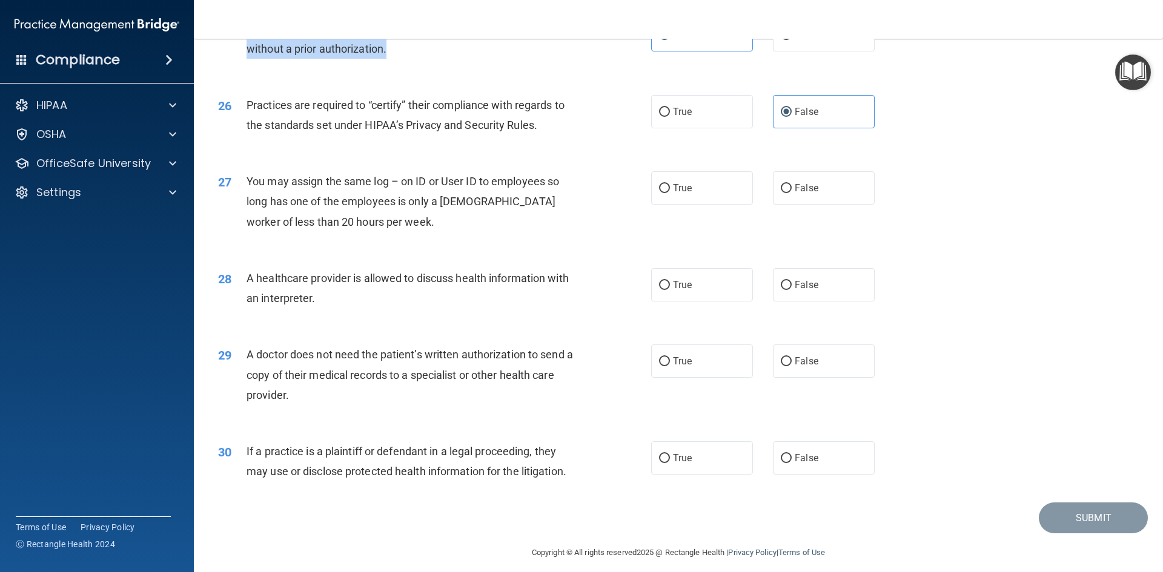
scroll to position [2247, 0]
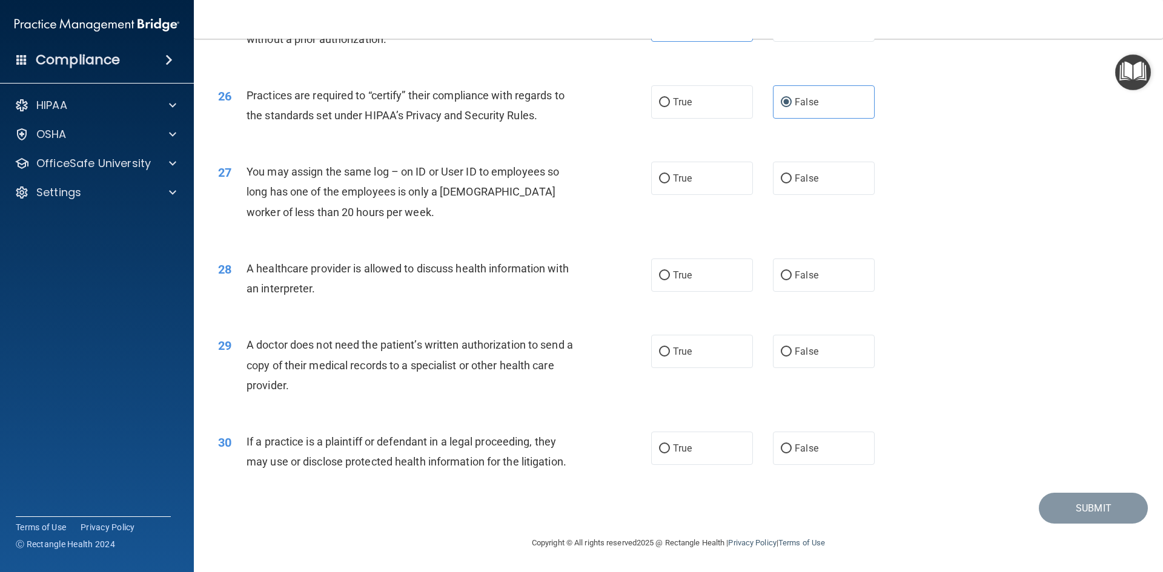
click at [558, 241] on div "27 You may assign the same log – on ID or User ID to employees so long has one …" at bounding box center [678, 195] width 939 height 97
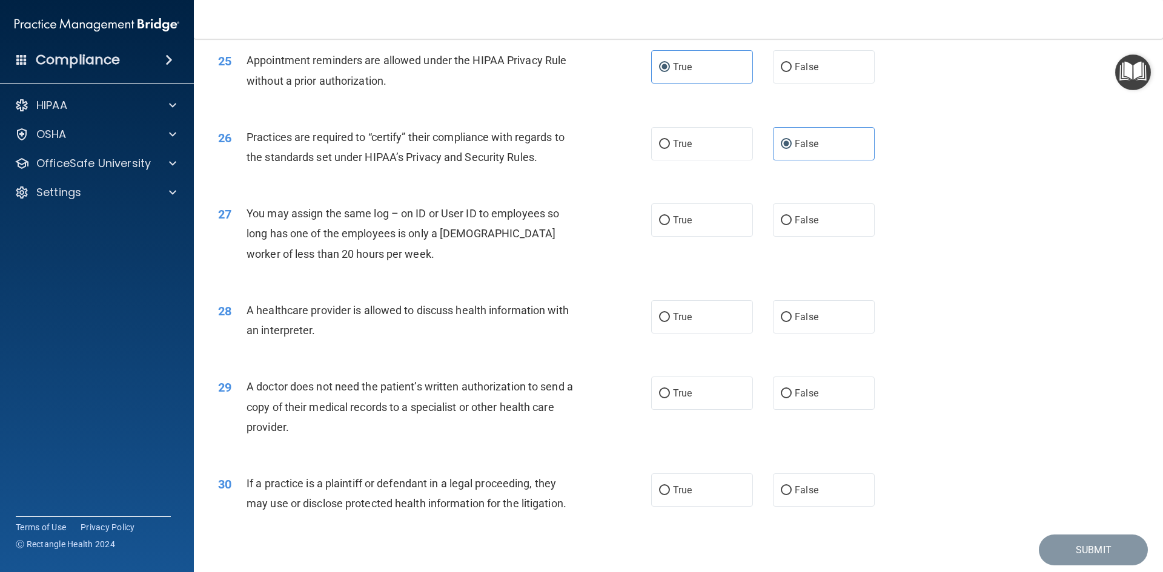
scroll to position [2126, 0]
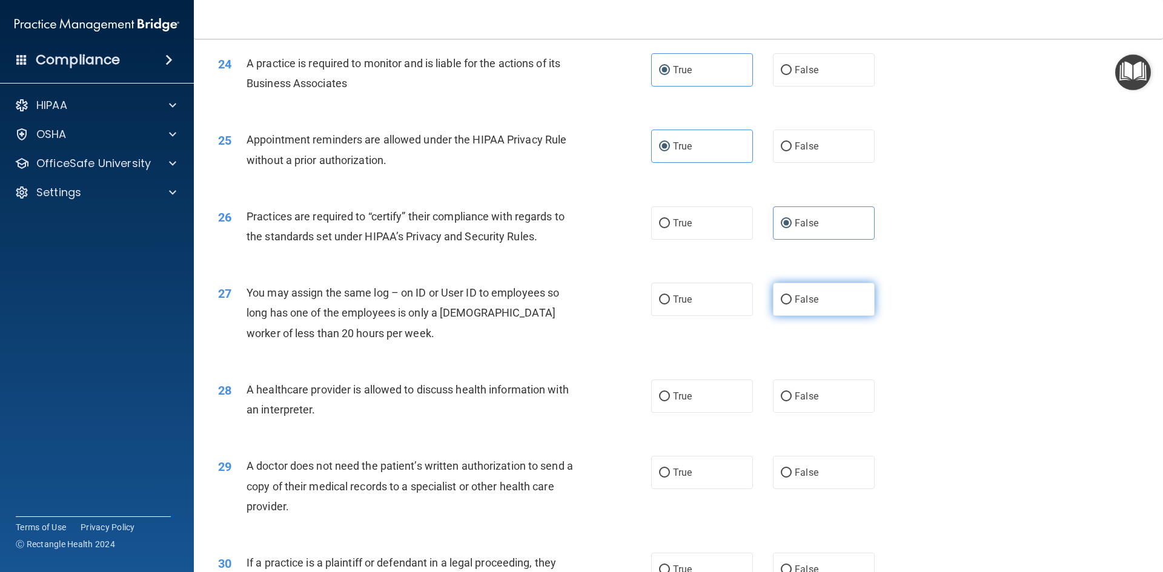
click at [804, 301] on span "False" at bounding box center [806, 300] width 24 height 12
click at [791, 301] on input "False" at bounding box center [786, 300] width 11 height 9
radio input "true"
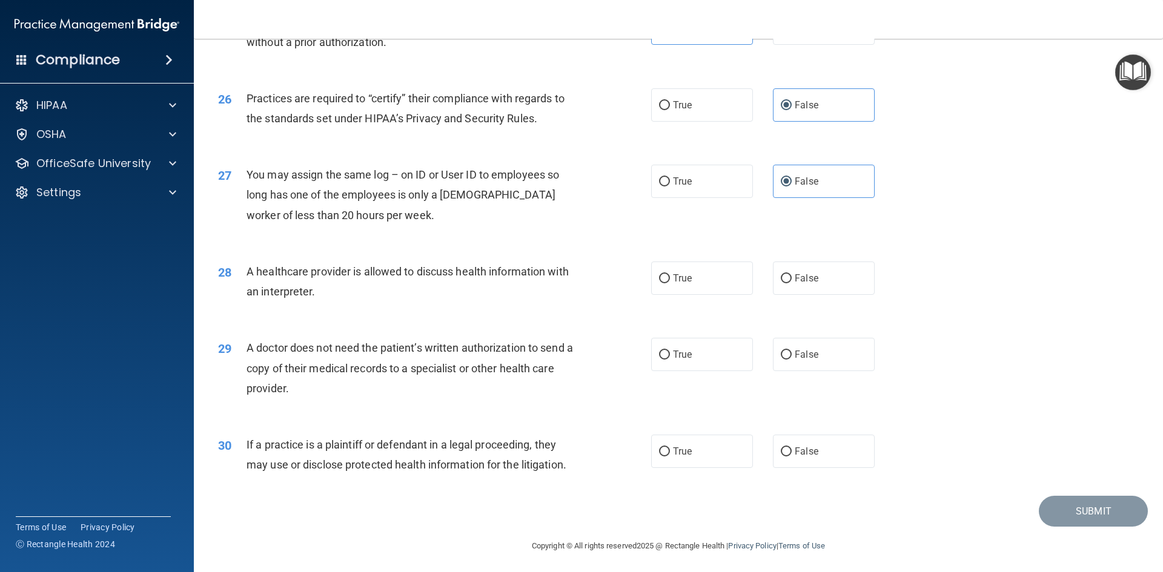
scroll to position [2247, 0]
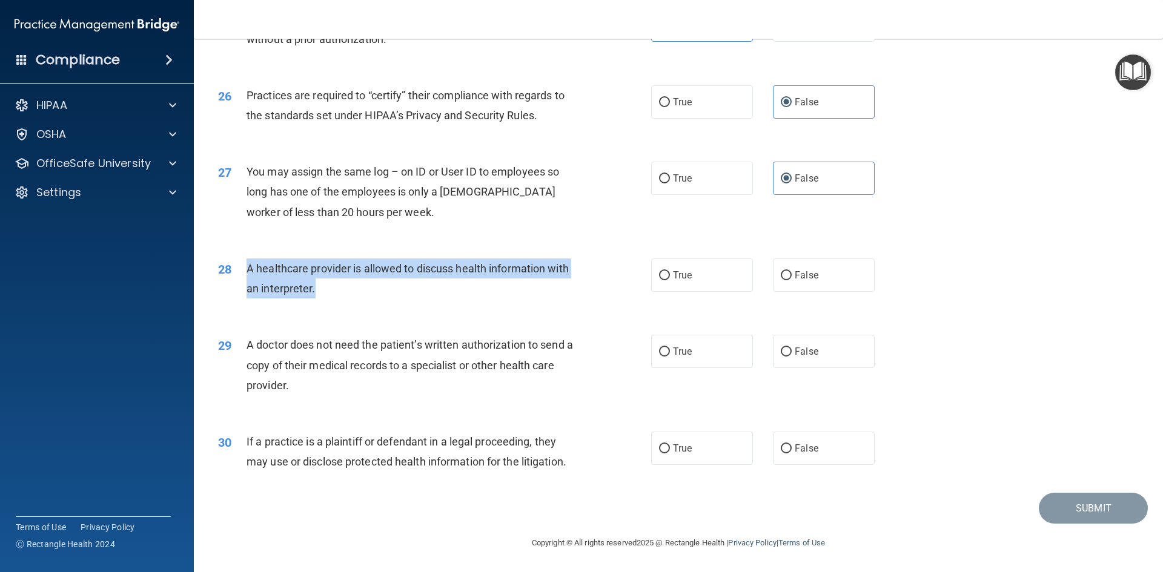
drag, startPoint x: 249, startPoint y: 265, endPoint x: 334, endPoint y: 294, distance: 90.0
click at [334, 294] on div "A healthcare provider is allowed to discuss health information with an interpre…" at bounding box center [415, 279] width 339 height 40
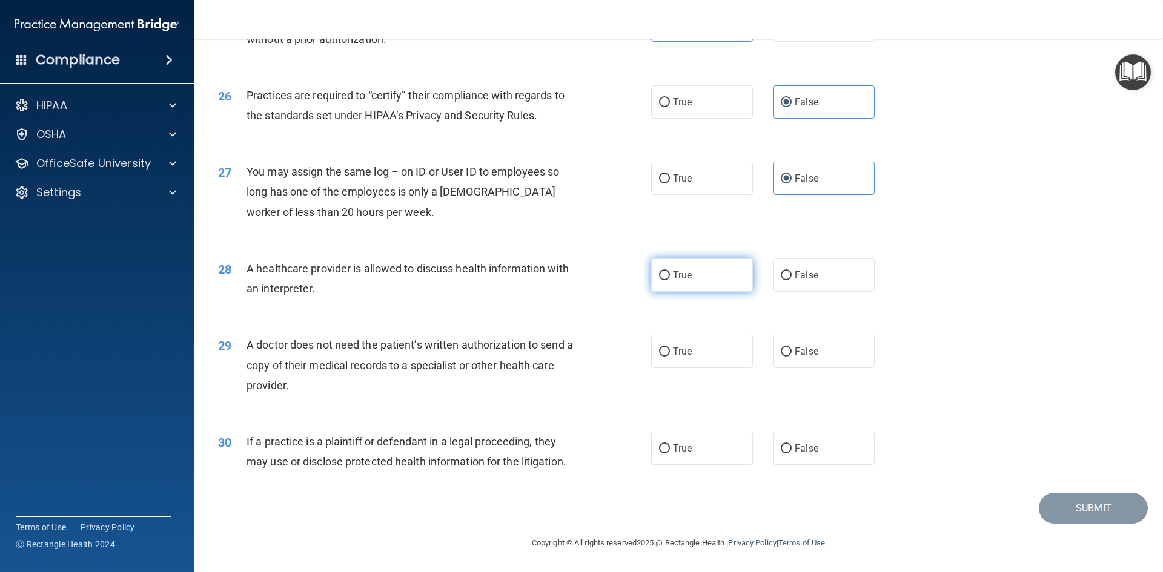
click at [695, 277] on label "True" at bounding box center [702, 275] width 102 height 33
click at [670, 277] on input "True" at bounding box center [664, 275] width 11 height 9
radio input "true"
drag, startPoint x: 308, startPoint y: 378, endPoint x: 249, endPoint y: 325, distance: 79.3
click at [247, 332] on div "29 A doctor does not need the patient’s written authorization to send a copy of…" at bounding box center [678, 368] width 939 height 97
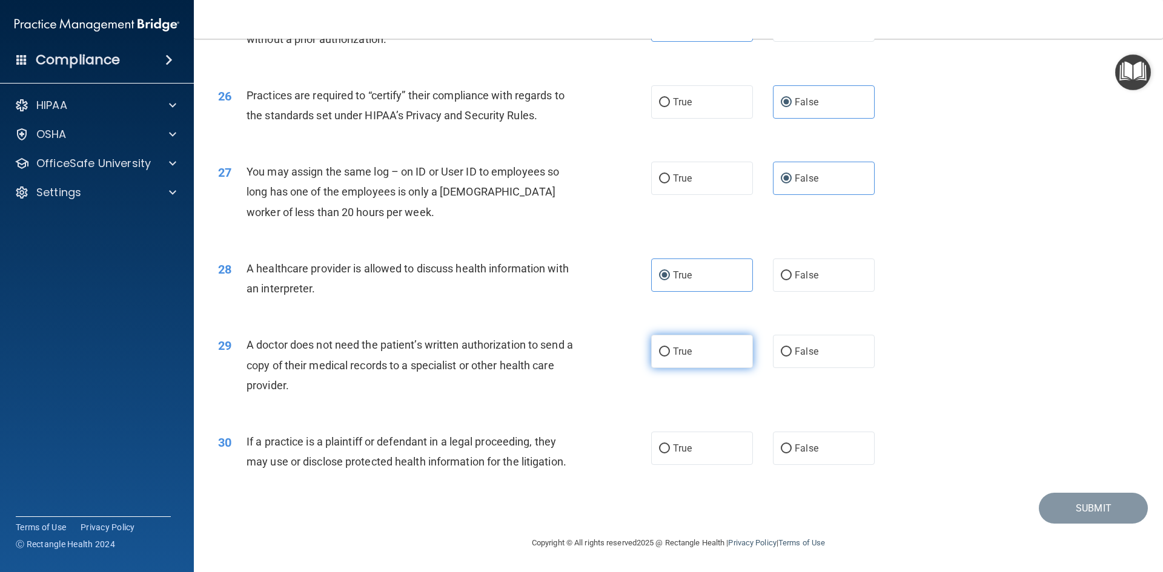
click at [724, 349] on label "True" at bounding box center [702, 351] width 102 height 33
click at [670, 349] on input "True" at bounding box center [664, 352] width 11 height 9
radio input "true"
click at [583, 386] on div "29 A doctor does not need the patient’s written authorization to send a copy of…" at bounding box center [434, 368] width 469 height 67
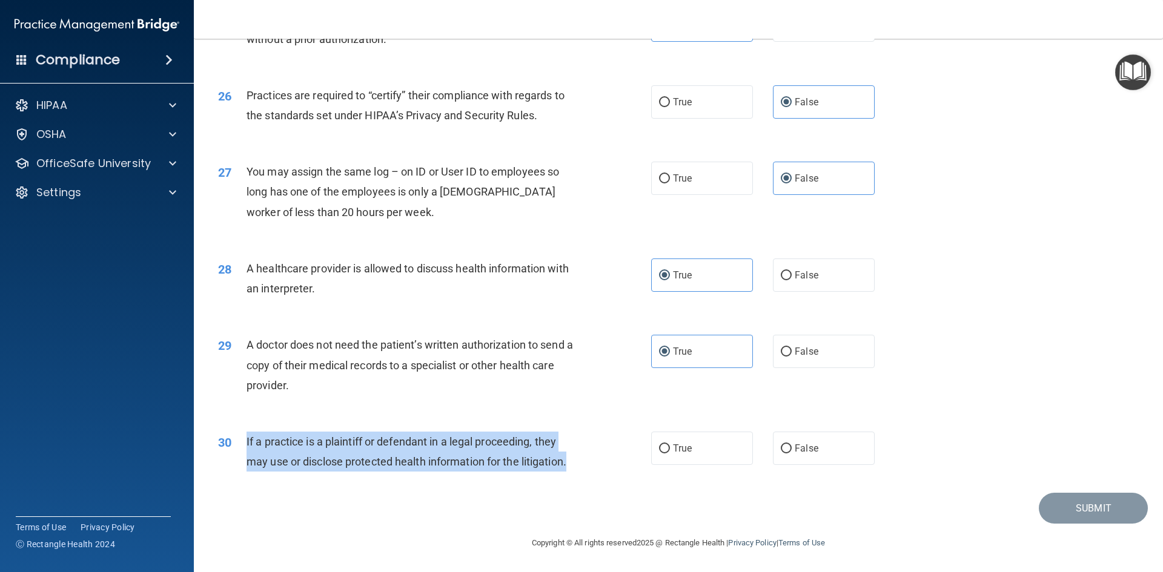
drag, startPoint x: 246, startPoint y: 442, endPoint x: 600, endPoint y: 468, distance: 355.2
click at [600, 468] on div "30 If a practice is a plaintiff or defendant in a legal proceeding, they may us…" at bounding box center [434, 455] width 469 height 46
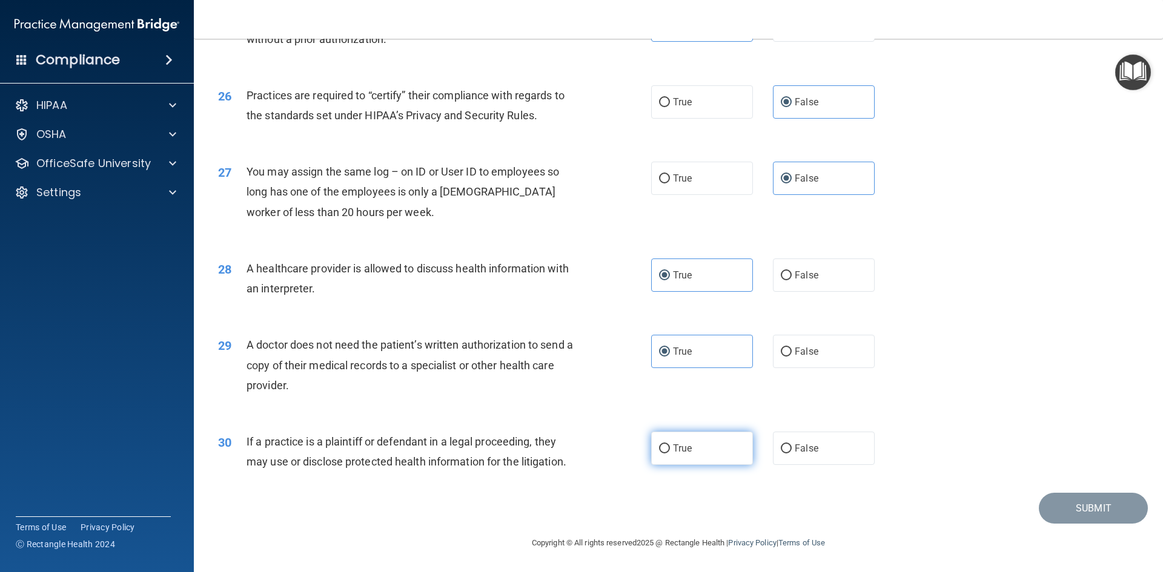
click at [699, 441] on label "True" at bounding box center [702, 448] width 102 height 33
click at [670, 444] on input "True" at bounding box center [664, 448] width 11 height 9
radio input "true"
click at [1083, 502] on button "Submit" at bounding box center [1093, 508] width 109 height 31
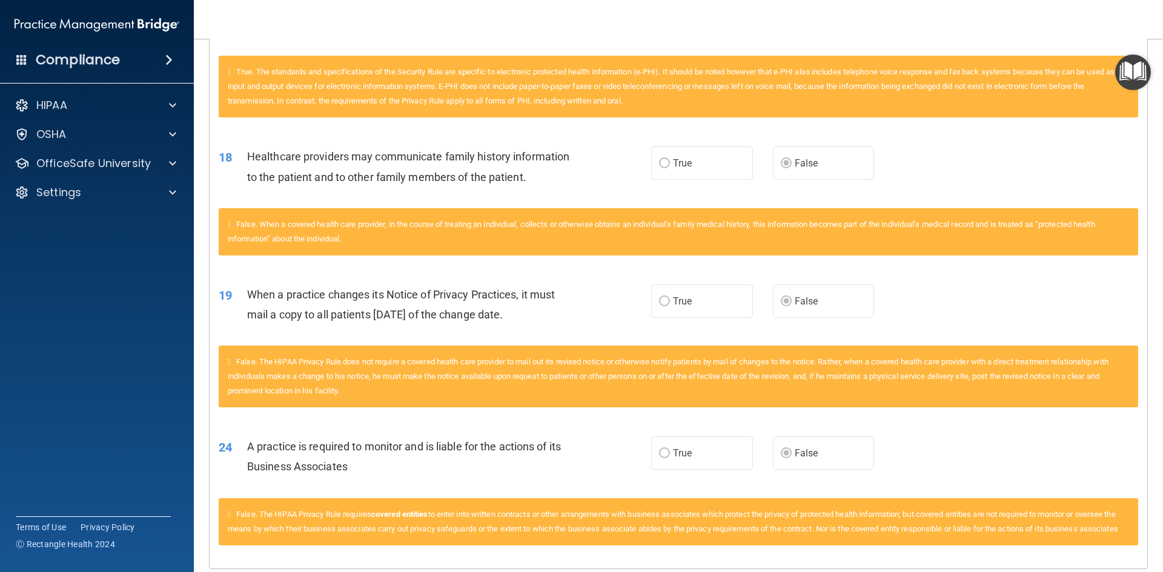
scroll to position [721, 0]
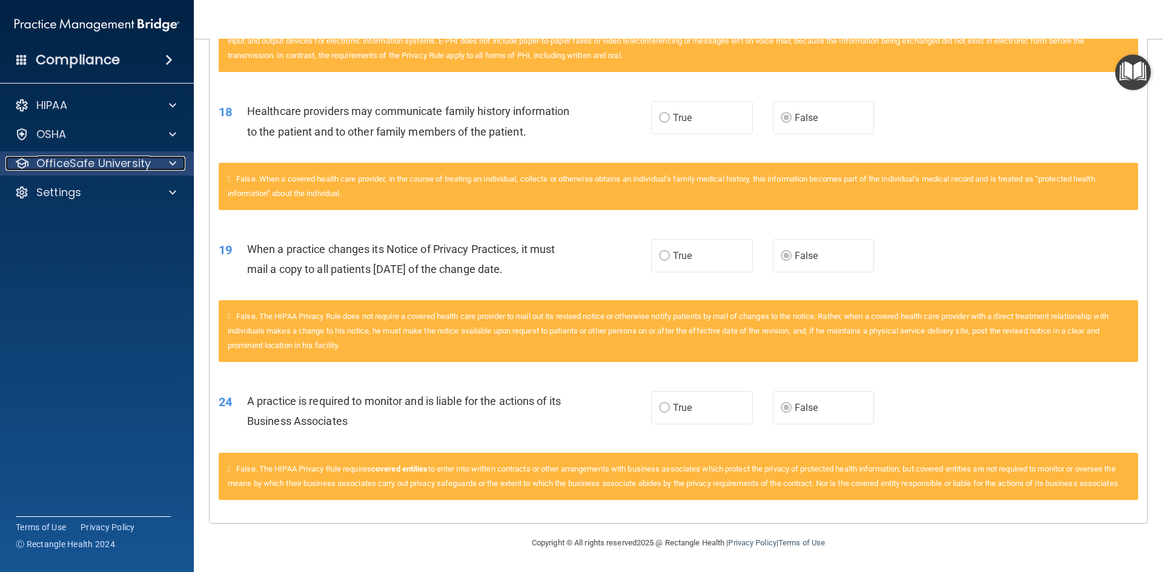
click at [130, 165] on p "OfficeSafe University" at bounding box center [93, 163] width 114 height 15
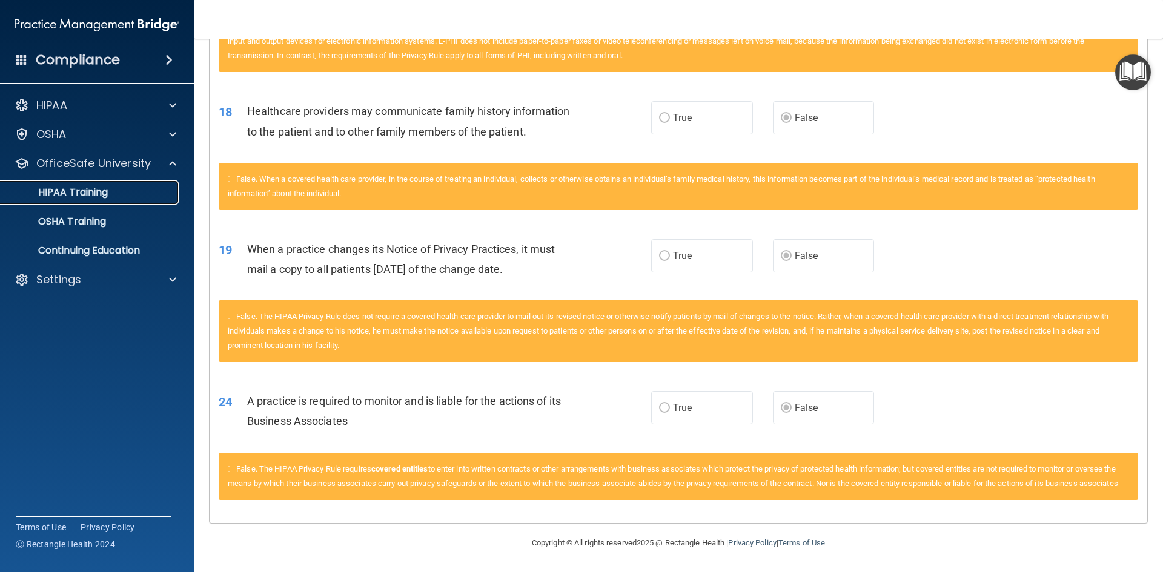
click at [101, 195] on p "HIPAA Training" at bounding box center [58, 193] width 100 height 12
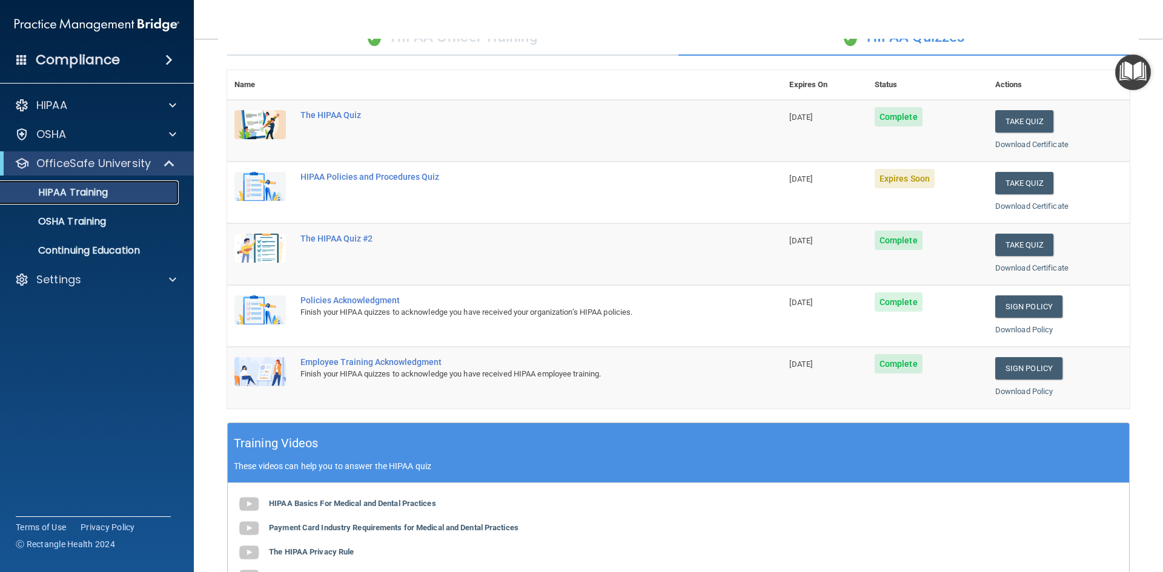
scroll to position [37, 0]
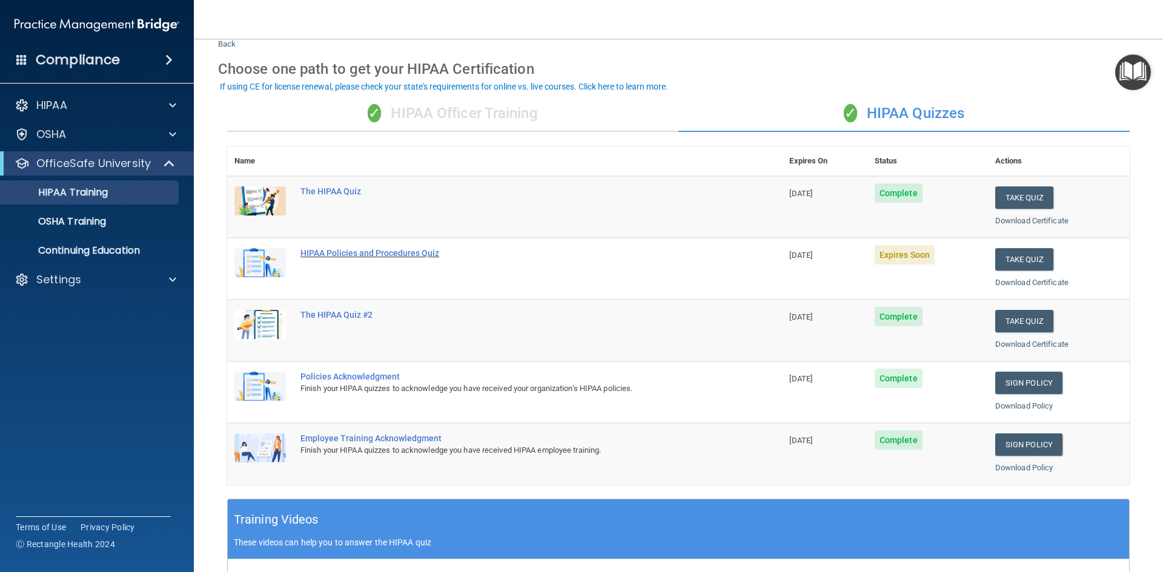
click at [342, 254] on div "HIPAA Policies and Procedures Quiz" at bounding box center [510, 253] width 421 height 10
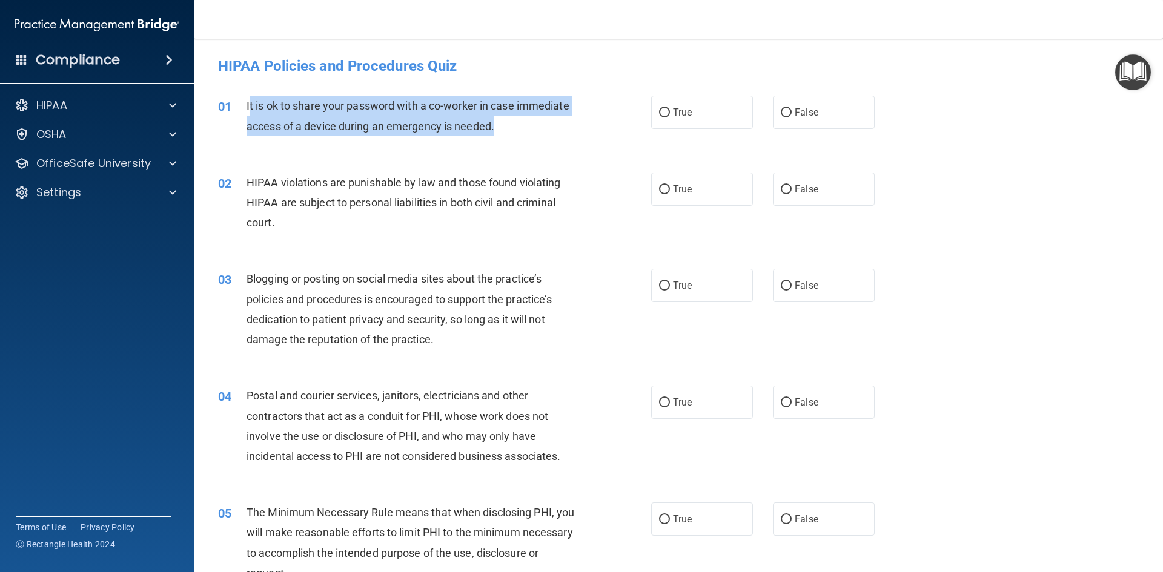
drag, startPoint x: 248, startPoint y: 105, endPoint x: 540, endPoint y: 135, distance: 294.0
click at [540, 135] on div "It is ok to share your password with a co-worker in case immediate access of a …" at bounding box center [415, 116] width 339 height 40
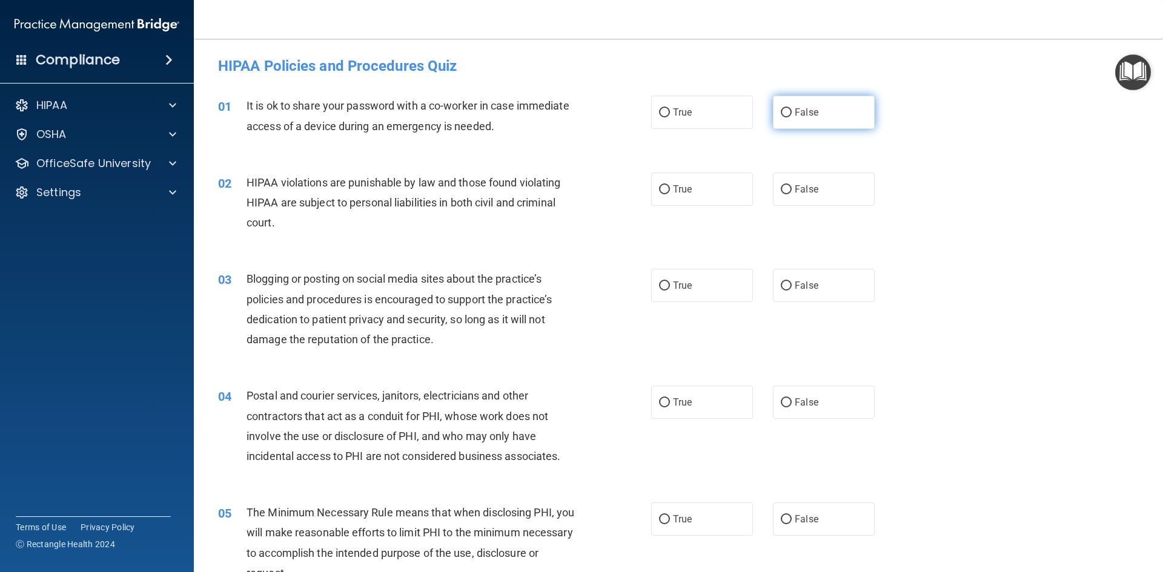
click at [796, 125] on label "False" at bounding box center [824, 112] width 102 height 33
click at [791, 117] on input "False" at bounding box center [786, 112] width 11 height 9
radio input "true"
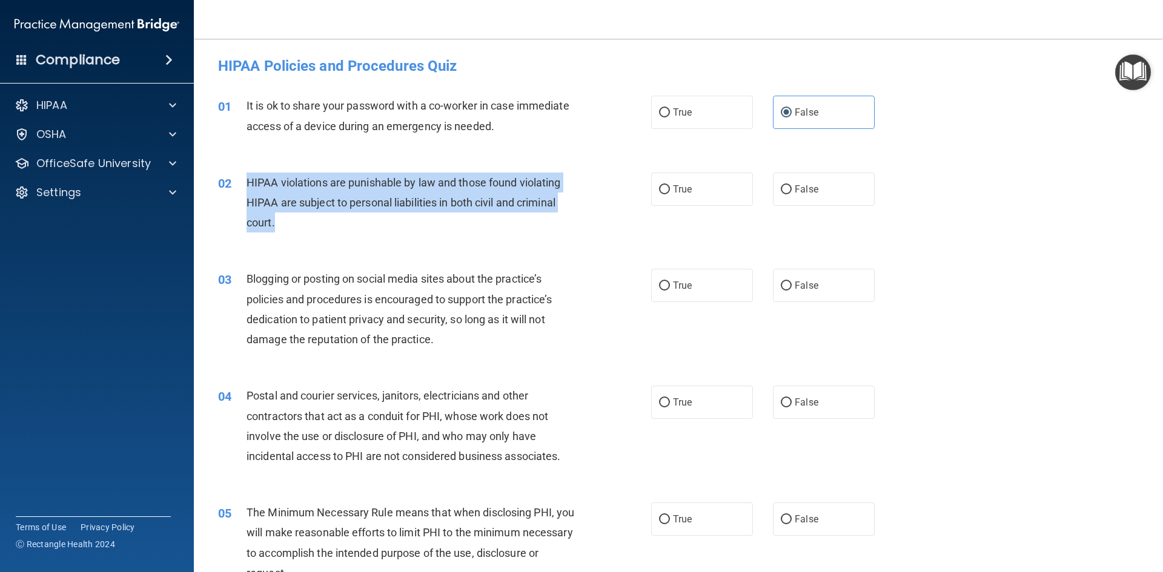
drag, startPoint x: 291, startPoint y: 219, endPoint x: 240, endPoint y: 175, distance: 67.0
click at [240, 175] on div "02 HIPAA violations are punishable by law and those found violating HIPAA are s…" at bounding box center [434, 206] width 469 height 67
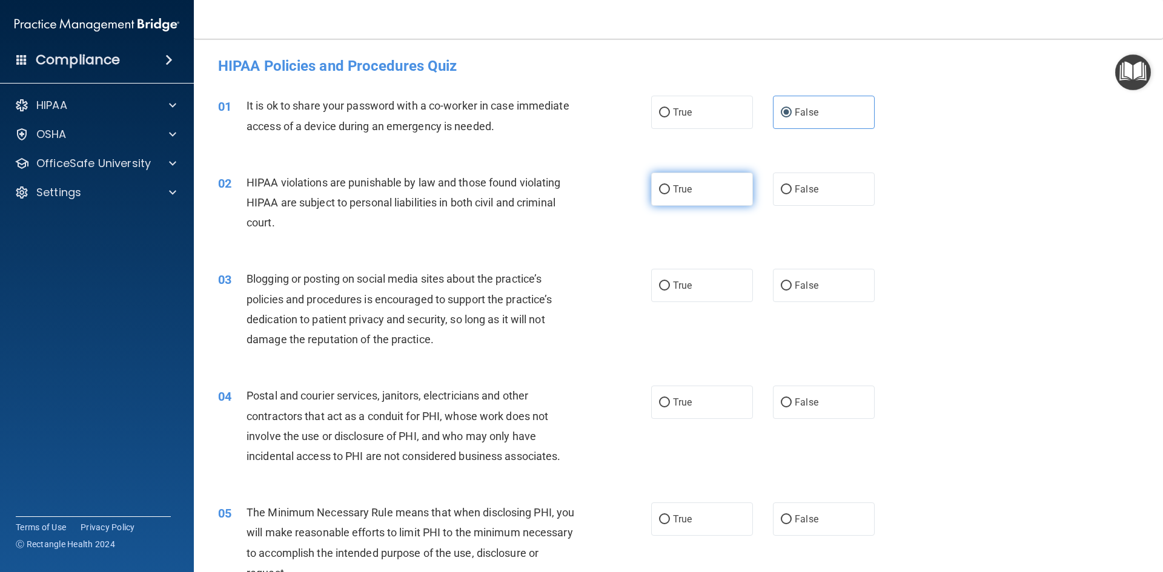
click at [707, 173] on label "True" at bounding box center [702, 189] width 102 height 33
click at [670, 185] on input "True" at bounding box center [664, 189] width 11 height 9
radio input "true"
drag, startPoint x: 240, startPoint y: 281, endPoint x: 266, endPoint y: 275, distance: 26.7
click at [266, 275] on div "03 Blogging or posting on social media sites about the practice’s policies and …" at bounding box center [434, 312] width 469 height 87
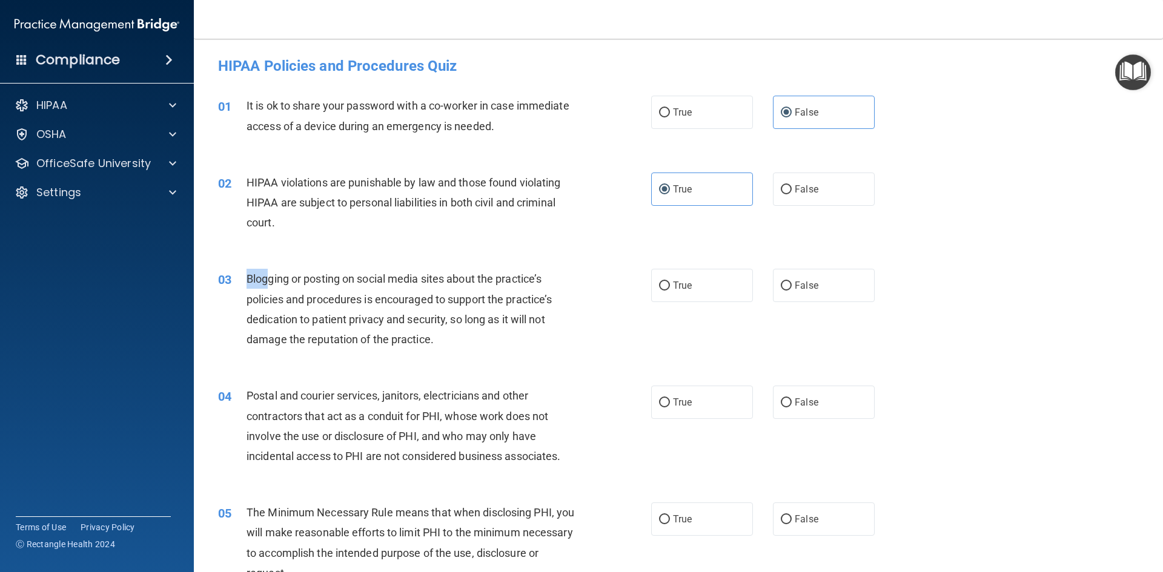
click at [266, 275] on span "Blogging or posting on social media sites about the practice’s policies and pro…" at bounding box center [398, 309] width 305 height 73
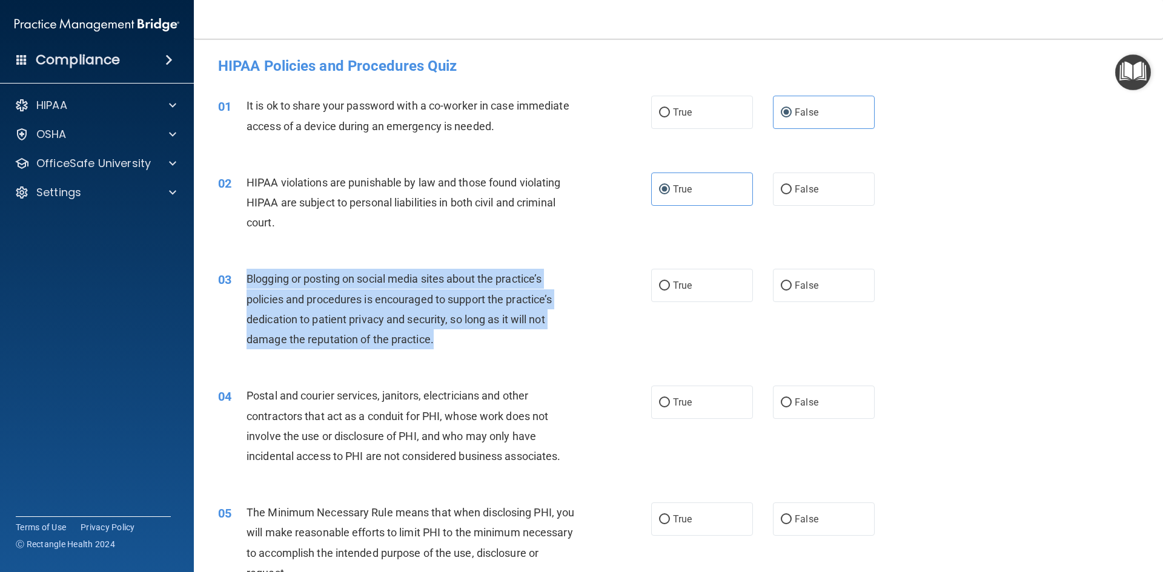
drag, startPoint x: 451, startPoint y: 336, endPoint x: 245, endPoint y: 269, distance: 216.0
click at [245, 269] on div "03 Blogging or posting on social media sites about the practice’s policies and …" at bounding box center [434, 312] width 469 height 87
click at [527, 302] on span "Blogging or posting on social media sites about the practice’s policies and pro…" at bounding box center [398, 309] width 305 height 73
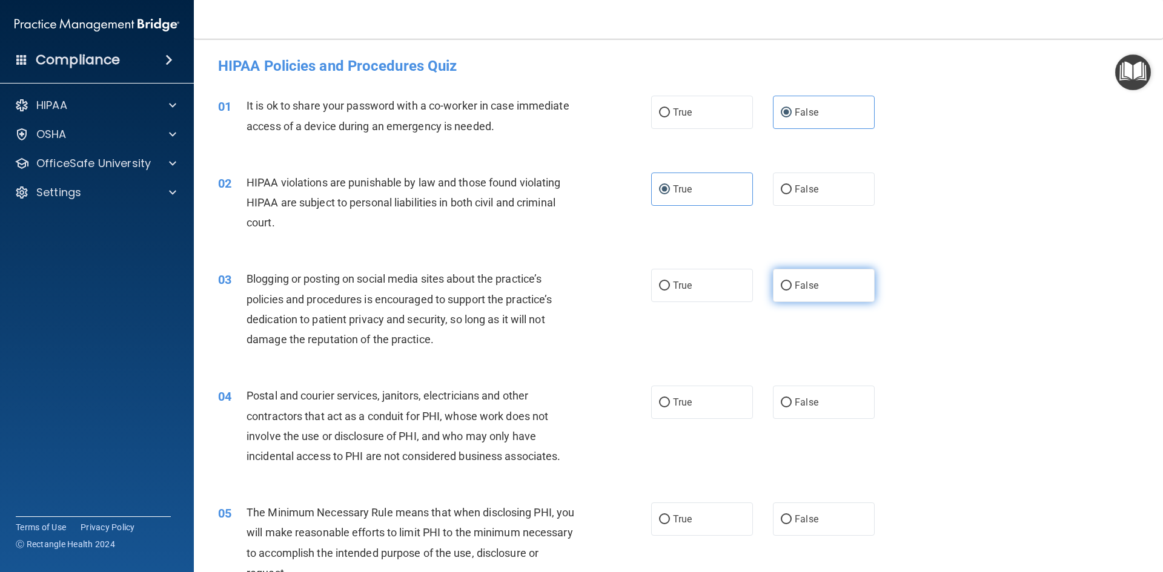
click at [780, 296] on label "False" at bounding box center [824, 285] width 102 height 33
click at [781, 291] on input "False" at bounding box center [786, 286] width 11 height 9
radio input "true"
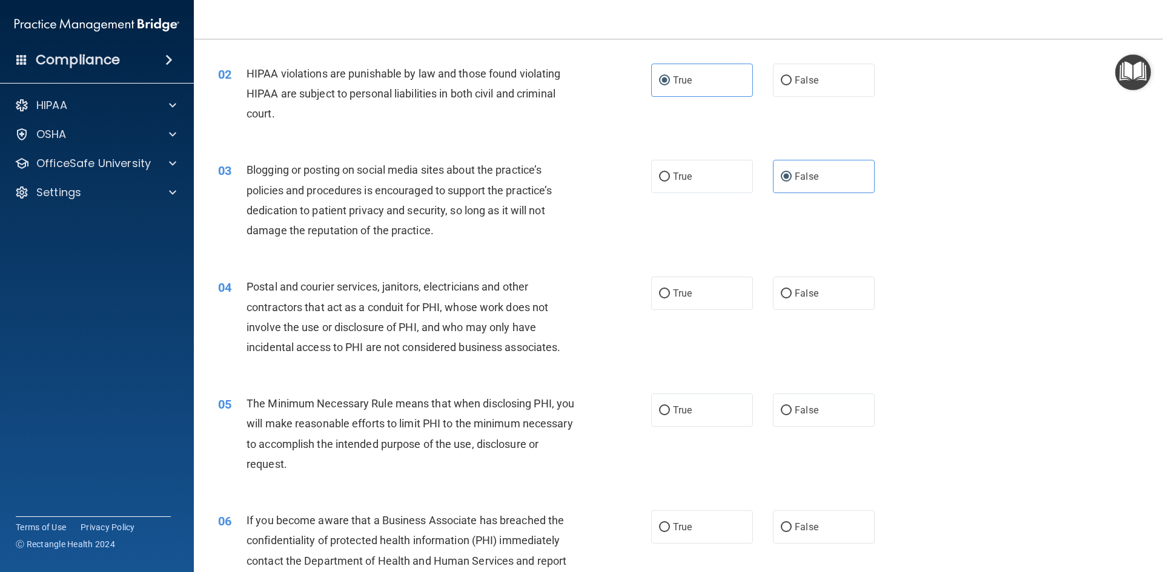
scroll to position [121, 0]
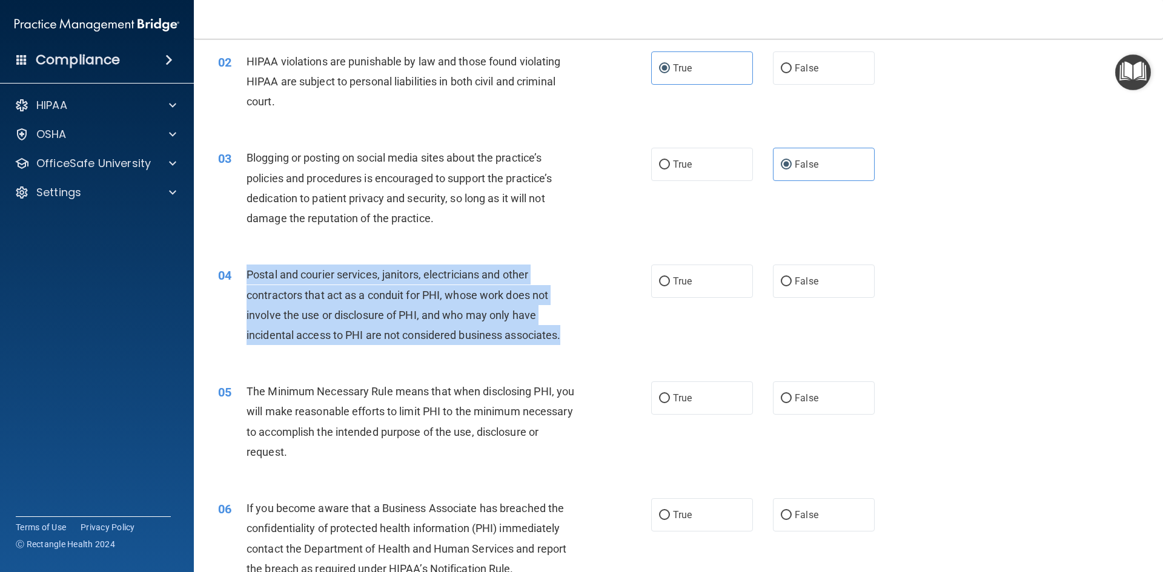
drag, startPoint x: 245, startPoint y: 274, endPoint x: 606, endPoint y: 337, distance: 367.0
click at [606, 337] on div "04 Postal and courier services, janitors, electricians and other contractors th…" at bounding box center [434, 308] width 469 height 87
click at [528, 332] on span "Postal and courier services, janitors, electricians and other contractors that …" at bounding box center [403, 304] width 314 height 73
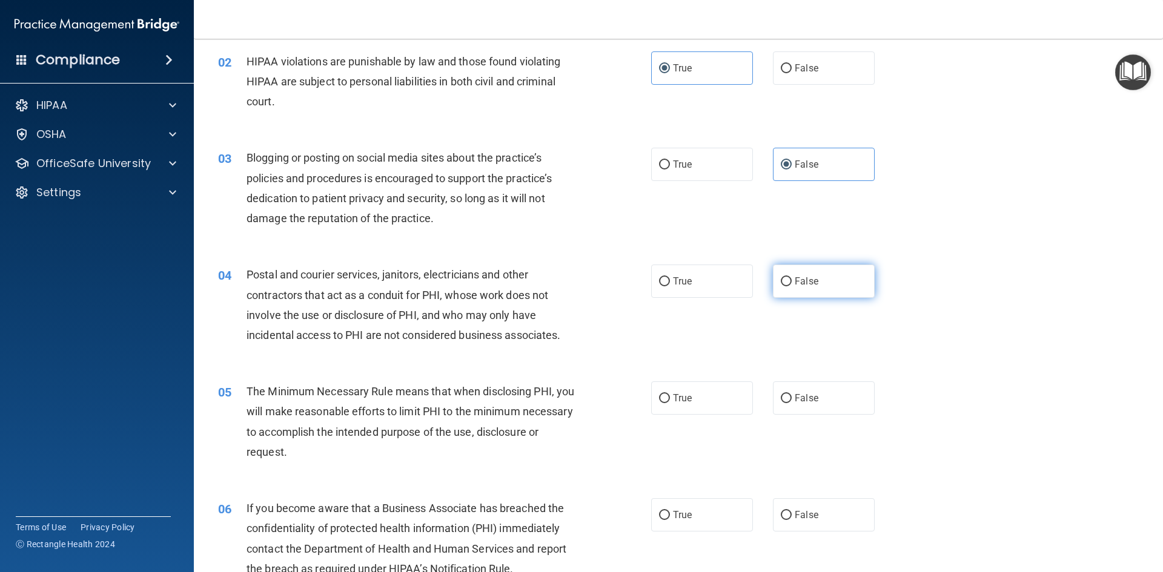
click at [816, 289] on label "False" at bounding box center [824, 281] width 102 height 33
click at [791, 286] on input "False" at bounding box center [786, 281] width 11 height 9
radio input "true"
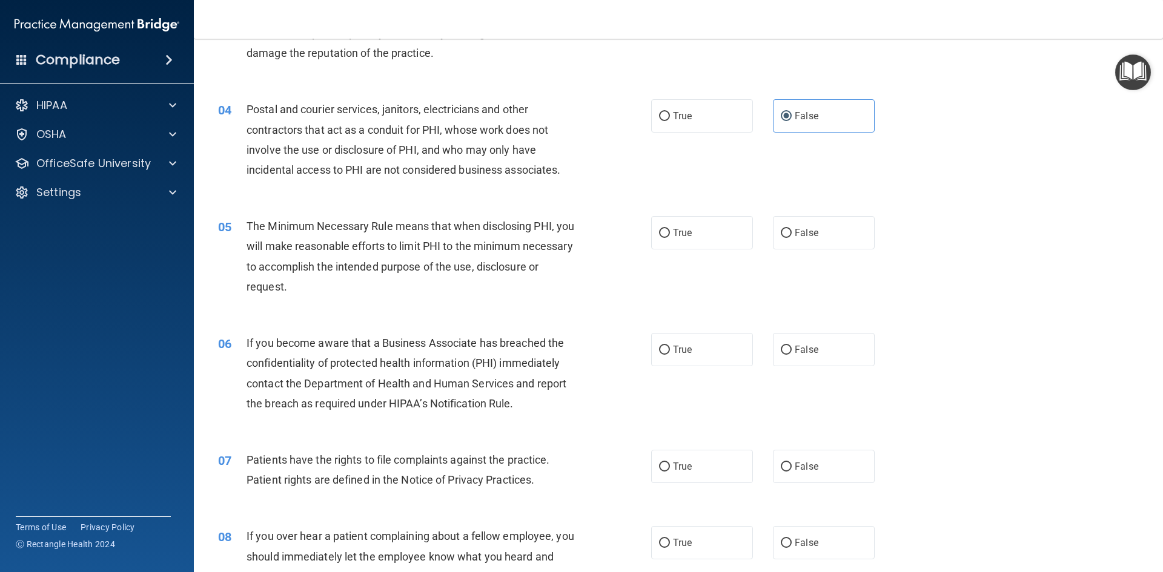
scroll to position [303, 0]
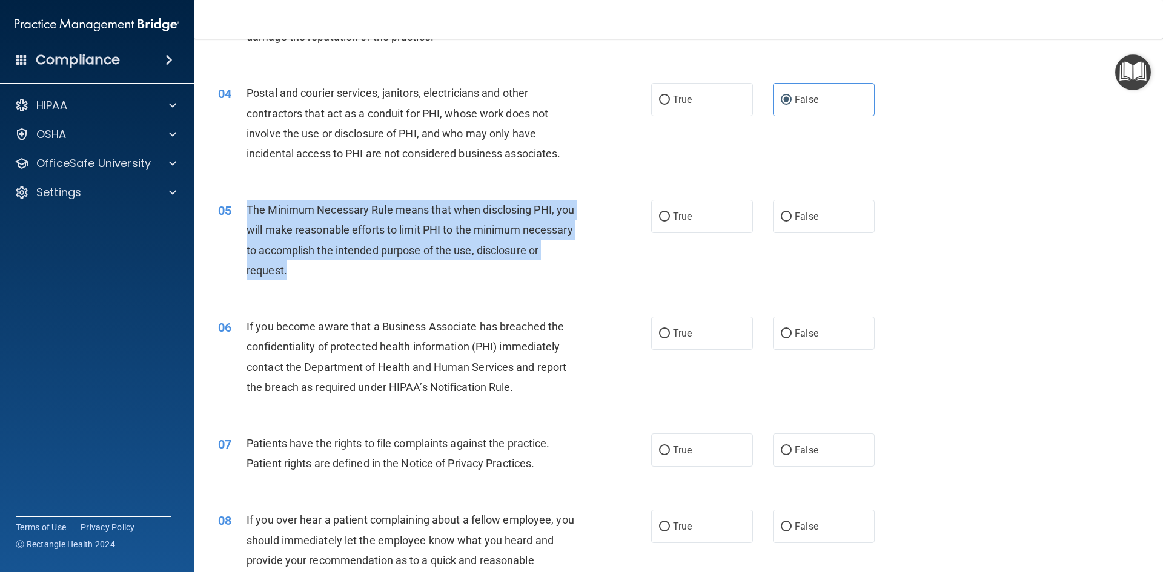
drag, startPoint x: 248, startPoint y: 209, endPoint x: 405, endPoint y: 283, distance: 173.4
click at [405, 283] on div "05 The Minimum Necessary Rule means that when disclosing PHI, you will make rea…" at bounding box center [434, 243] width 469 height 87
click at [455, 246] on span "The Minimum Necessary Rule means that when disclosing PHI, you will make reason…" at bounding box center [410, 239] width 328 height 73
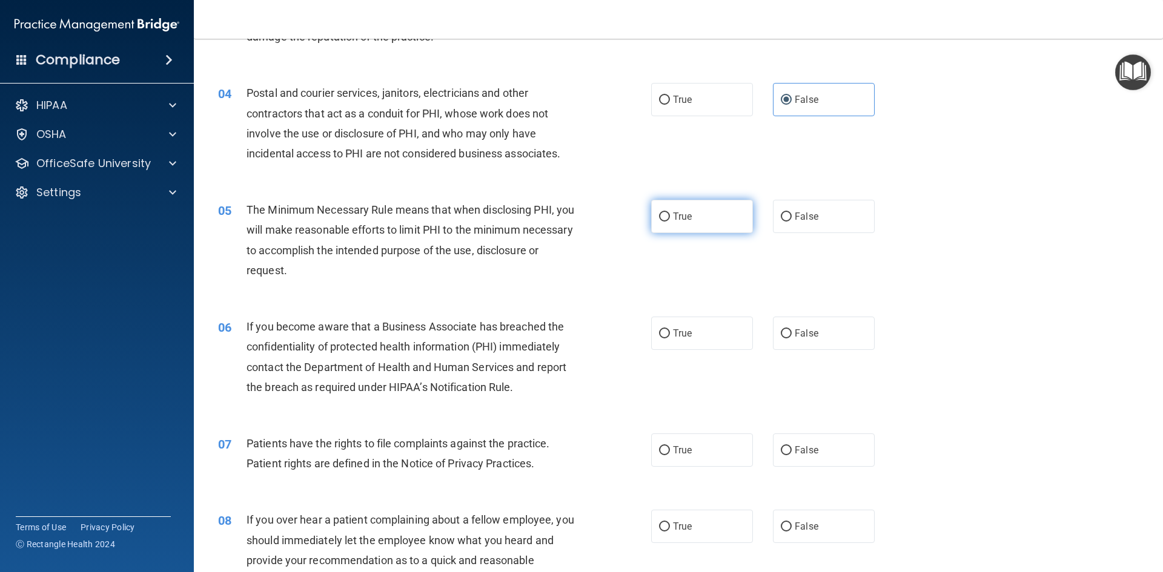
click at [673, 221] on span "True" at bounding box center [682, 217] width 19 height 12
click at [670, 221] on input "True" at bounding box center [664, 217] width 11 height 9
radio input "true"
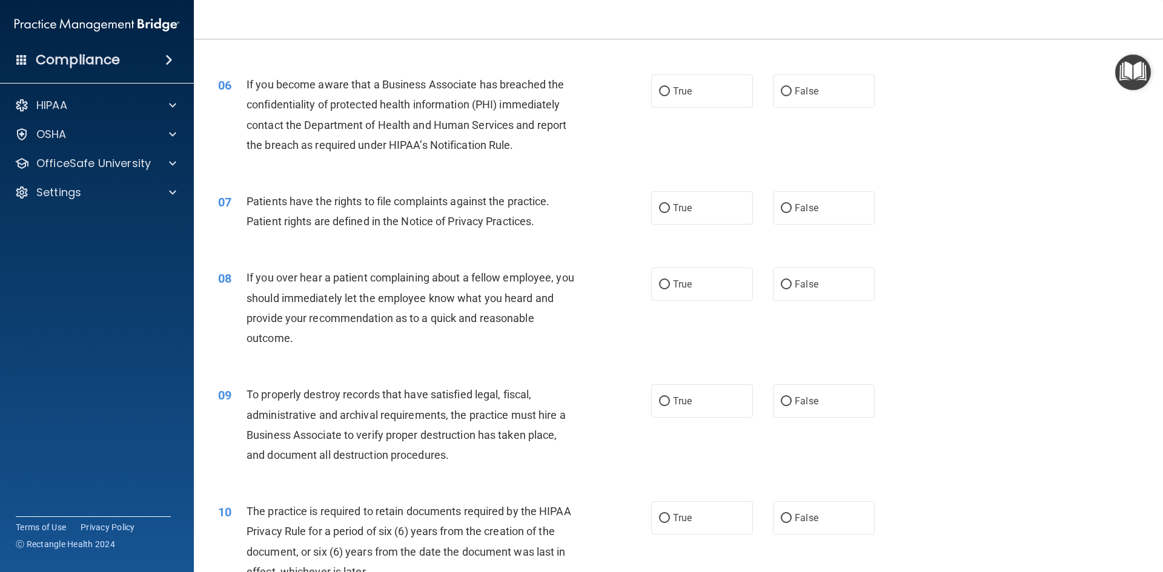
scroll to position [424, 0]
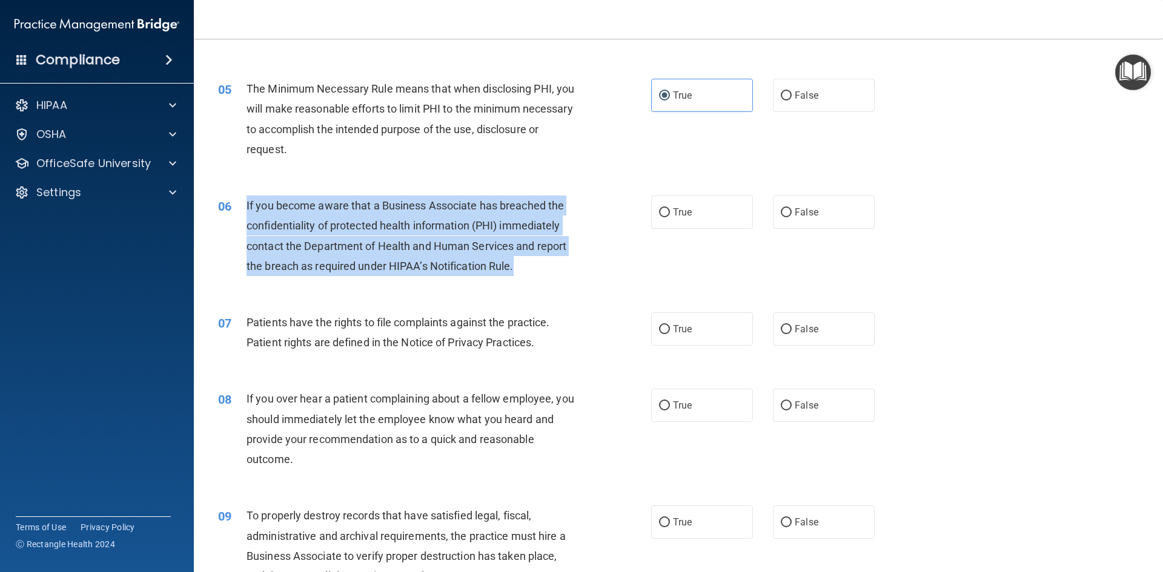
drag, startPoint x: 244, startPoint y: 200, endPoint x: 550, endPoint y: 257, distance: 311.2
click at [550, 257] on div "06 If you become aware that a Business Associate has breached the confidentiali…" at bounding box center [434, 239] width 469 height 87
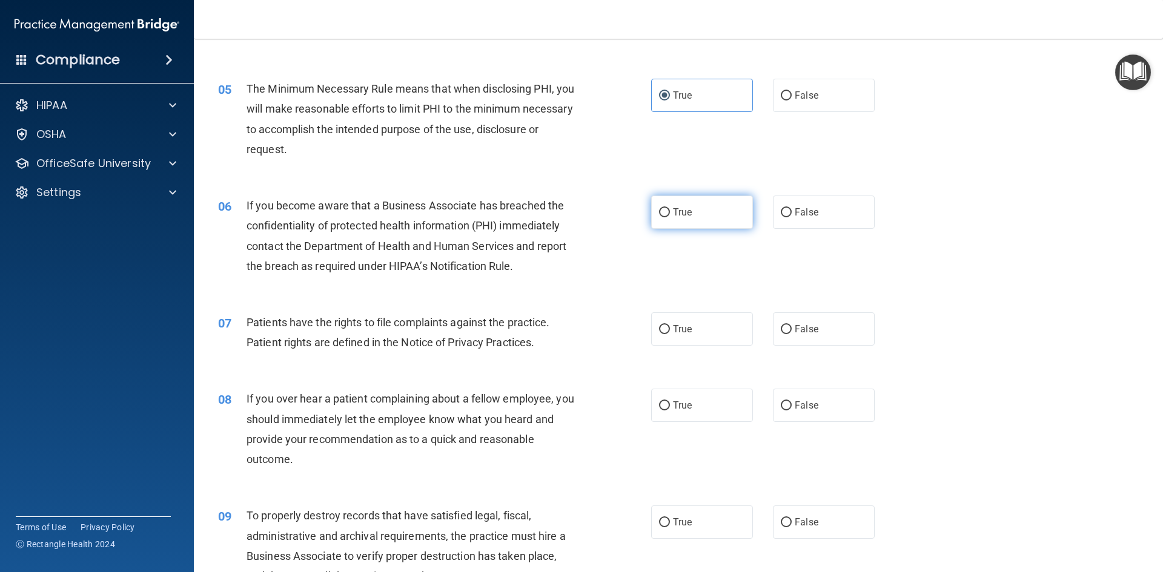
click at [693, 221] on label "True" at bounding box center [702, 212] width 102 height 33
click at [670, 217] on input "True" at bounding box center [664, 212] width 11 height 9
radio input "true"
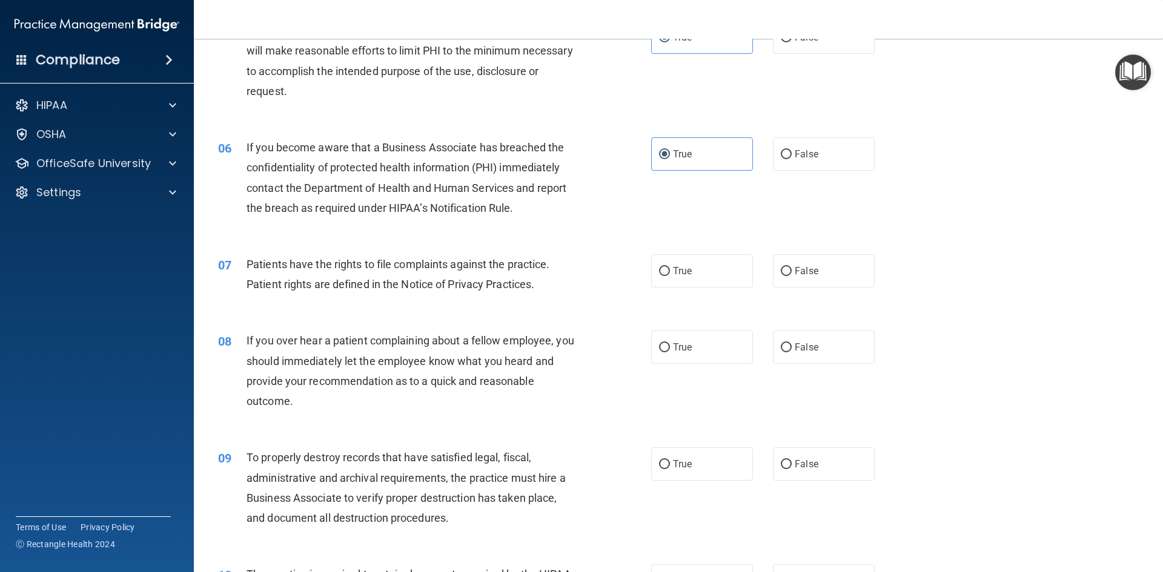
scroll to position [484, 0]
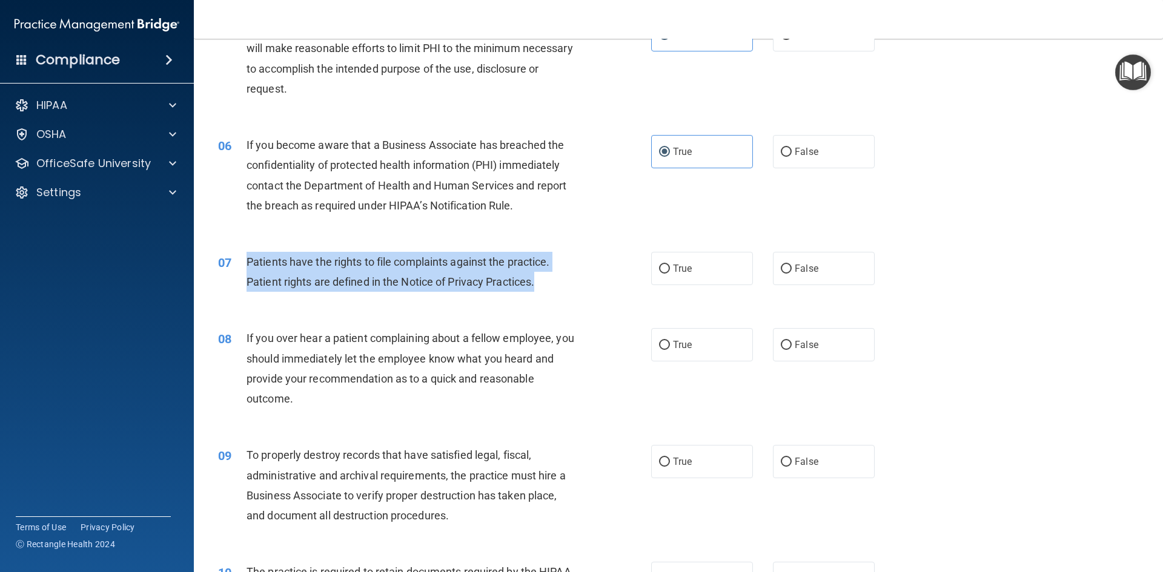
drag, startPoint x: 534, startPoint y: 285, endPoint x: 237, endPoint y: 267, distance: 297.8
click at [237, 267] on div "07 Patients have the rights to file complaints against the practice. Patient ri…" at bounding box center [434, 275] width 469 height 46
click at [661, 265] on input "True" at bounding box center [664, 269] width 11 height 9
radio input "true"
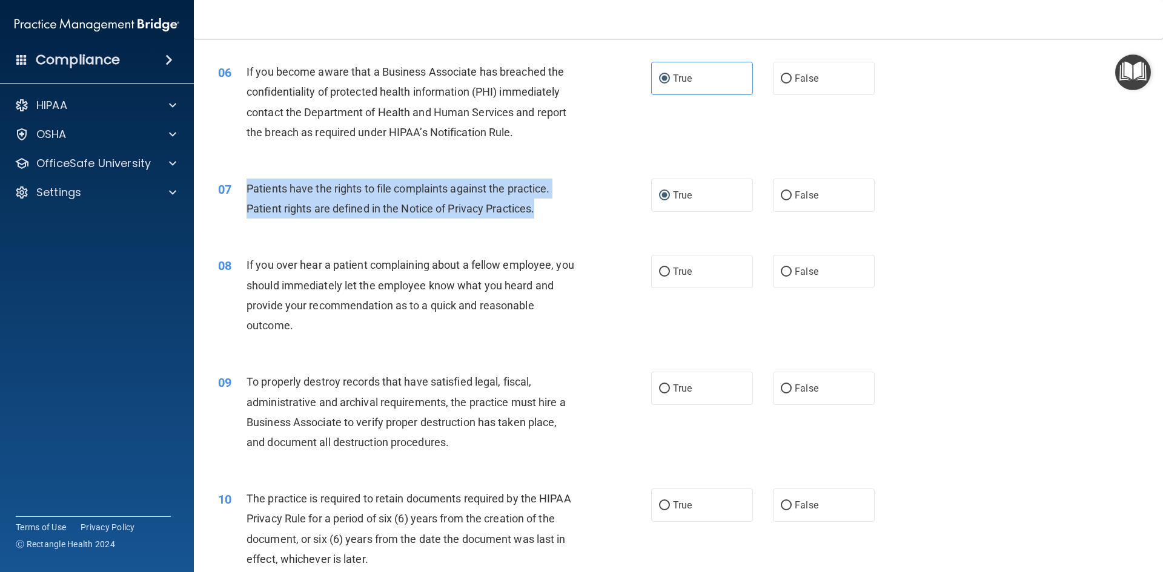
scroll to position [666, 0]
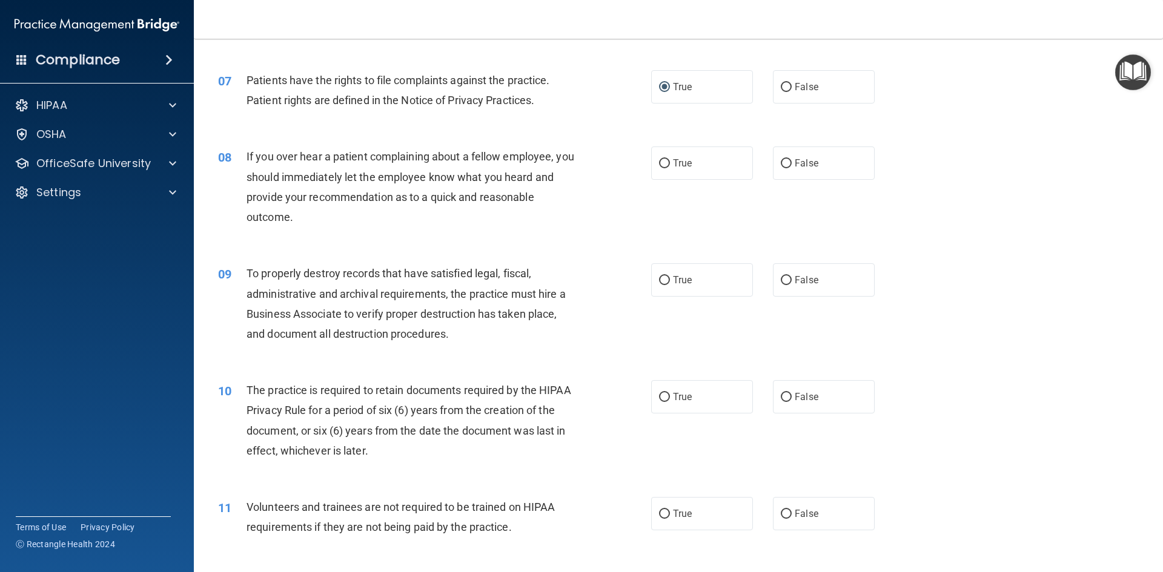
click at [409, 209] on div "If you over hear a patient complaining about a fellow employee, you should imme…" at bounding box center [415, 187] width 339 height 81
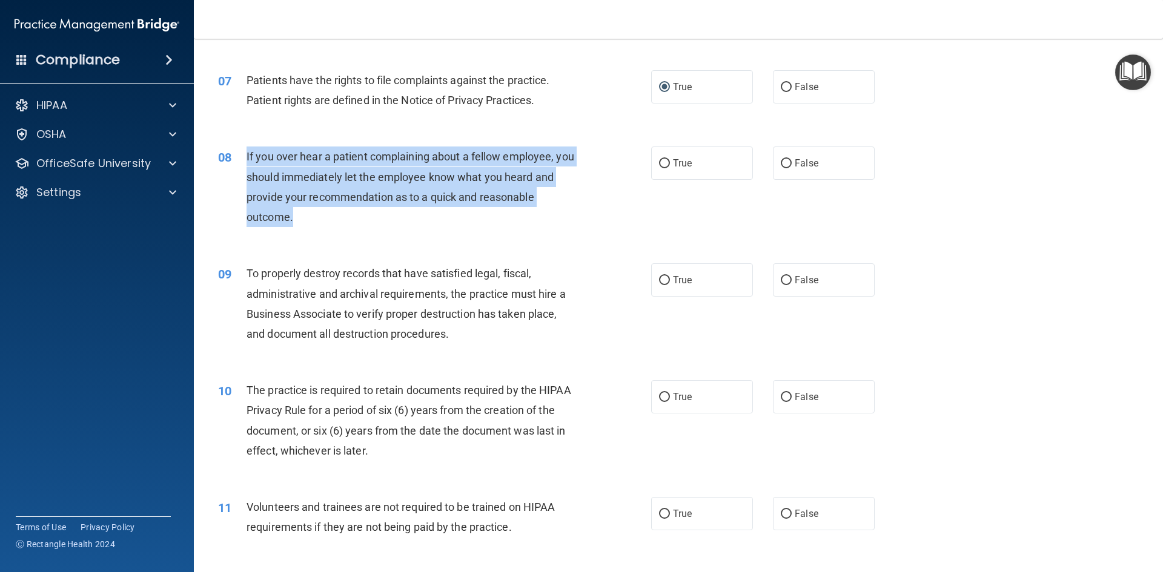
drag, startPoint x: 313, startPoint y: 212, endPoint x: 247, endPoint y: 150, distance: 90.8
click at [247, 150] on div "If you over hear a patient complaining about a fellow employee, you should imme…" at bounding box center [415, 187] width 339 height 81
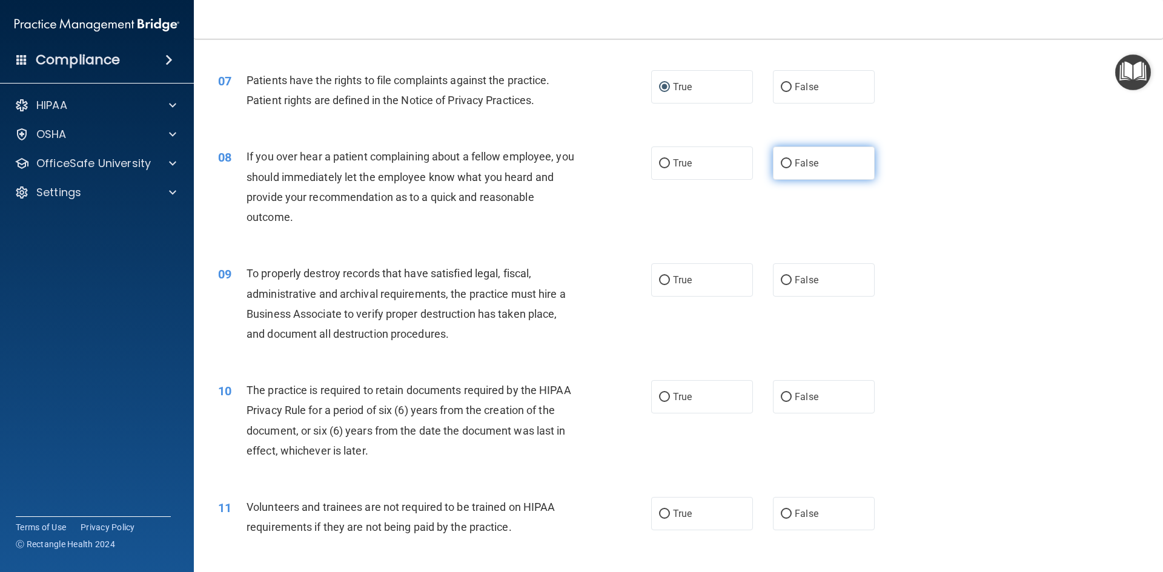
click at [804, 157] on span "False" at bounding box center [806, 163] width 24 height 12
click at [791, 159] on input "False" at bounding box center [786, 163] width 11 height 9
radio input "true"
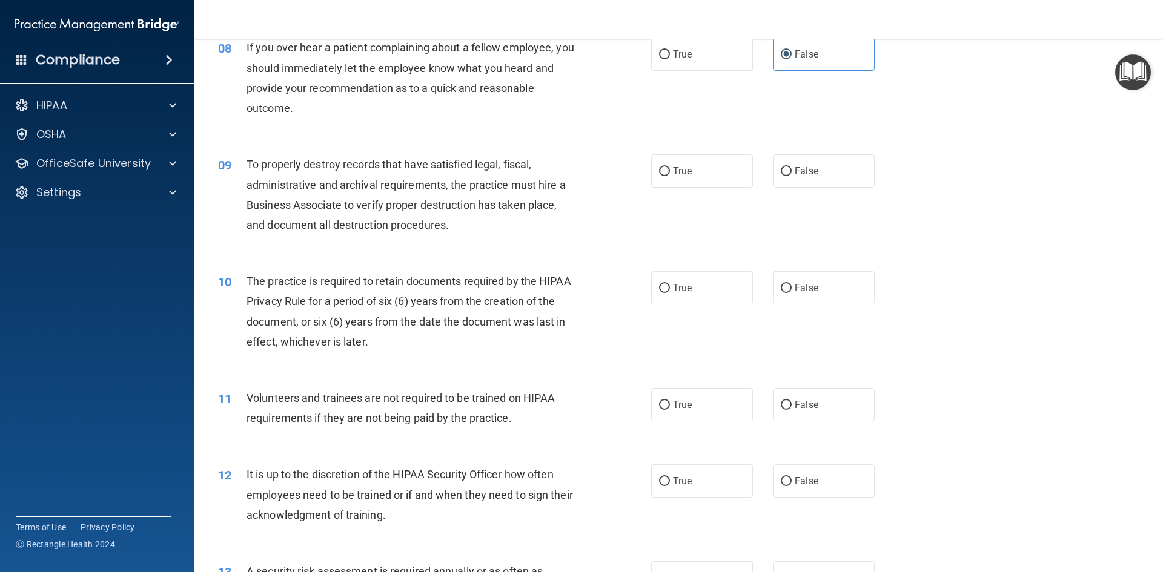
scroll to position [787, 0]
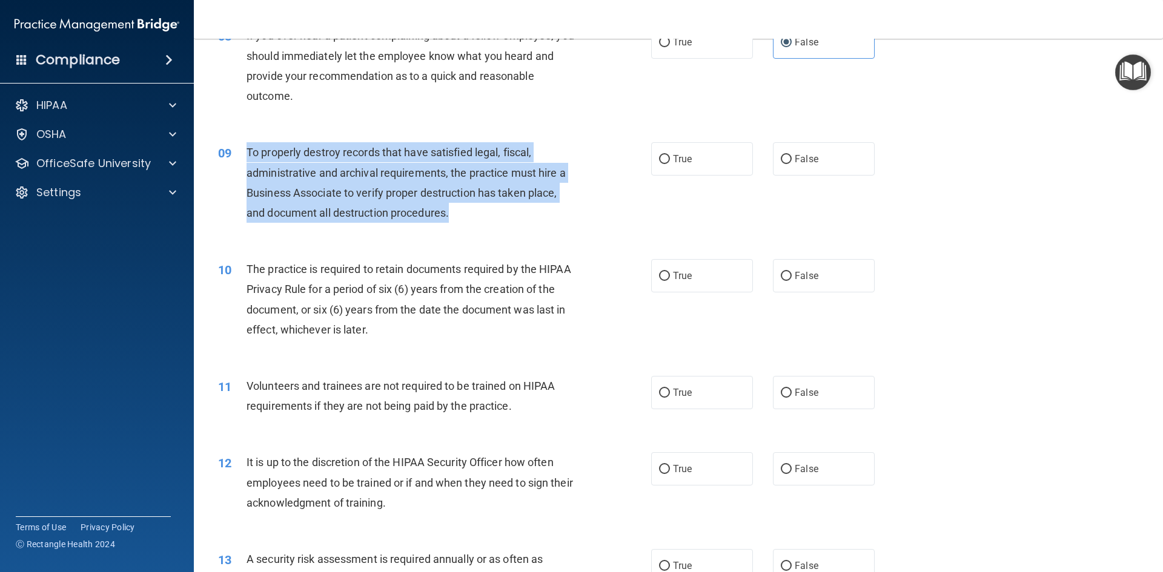
drag, startPoint x: 241, startPoint y: 147, endPoint x: 482, endPoint y: 210, distance: 249.3
click at [482, 210] on div "09 To properly destroy records that have satisfied legal, fiscal, administrativ…" at bounding box center [434, 185] width 469 height 87
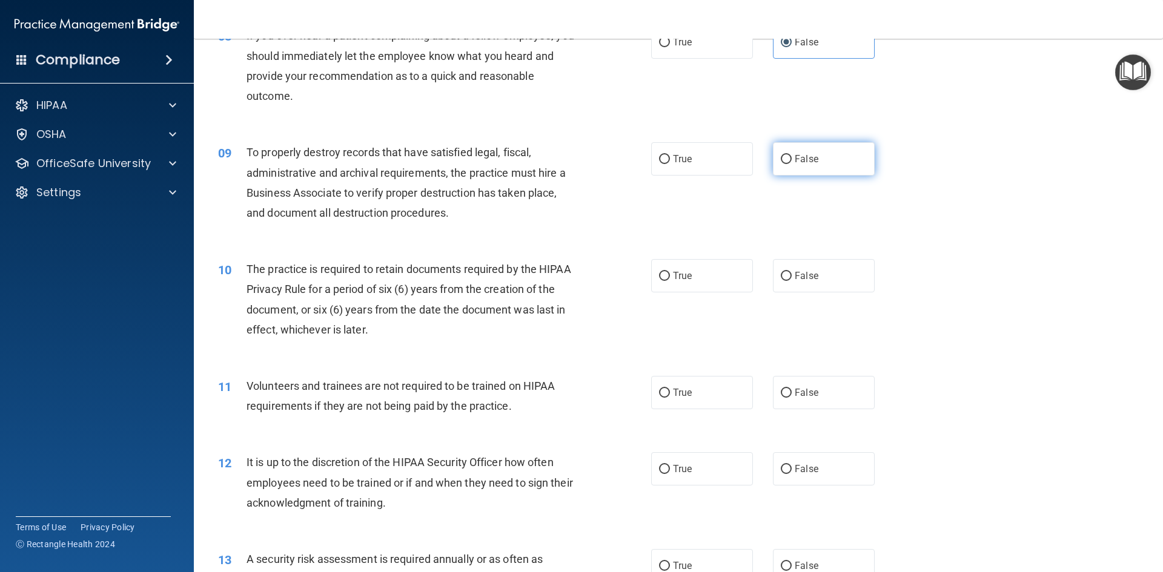
click at [794, 166] on label "False" at bounding box center [824, 158] width 102 height 33
click at [791, 164] on input "False" at bounding box center [786, 159] width 11 height 9
radio input "true"
click at [414, 280] on div "The practice is required to retain documents required by the HIPAA Privacy Rule…" at bounding box center [415, 299] width 339 height 81
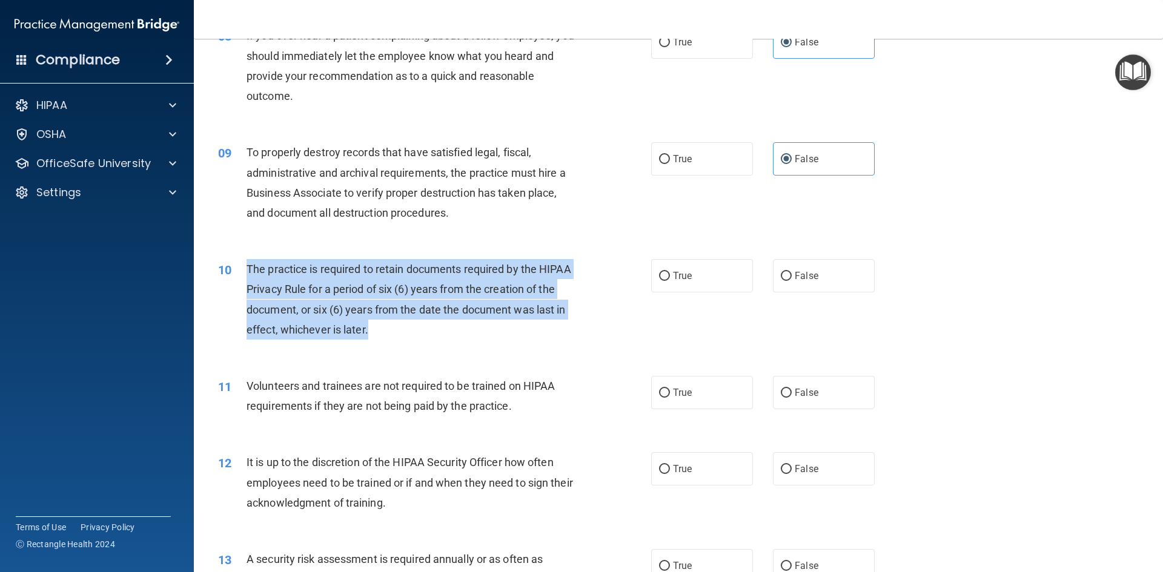
drag, startPoint x: 397, startPoint y: 332, endPoint x: 246, endPoint y: 263, distance: 165.8
click at [246, 263] on div "The practice is required to retain documents required by the HIPAA Privacy Rule…" at bounding box center [415, 299] width 339 height 81
click at [533, 317] on div "The practice is required to retain documents required by the HIPAA Privacy Rule…" at bounding box center [415, 299] width 339 height 81
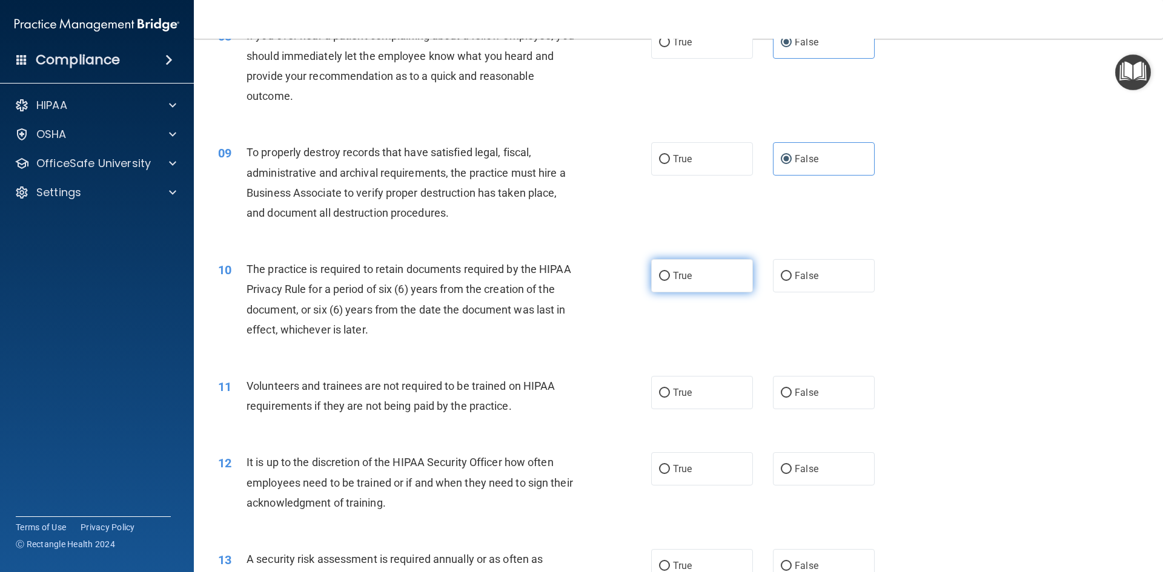
click at [697, 276] on label "True" at bounding box center [702, 275] width 102 height 33
click at [670, 276] on input "True" at bounding box center [664, 276] width 11 height 9
radio input "true"
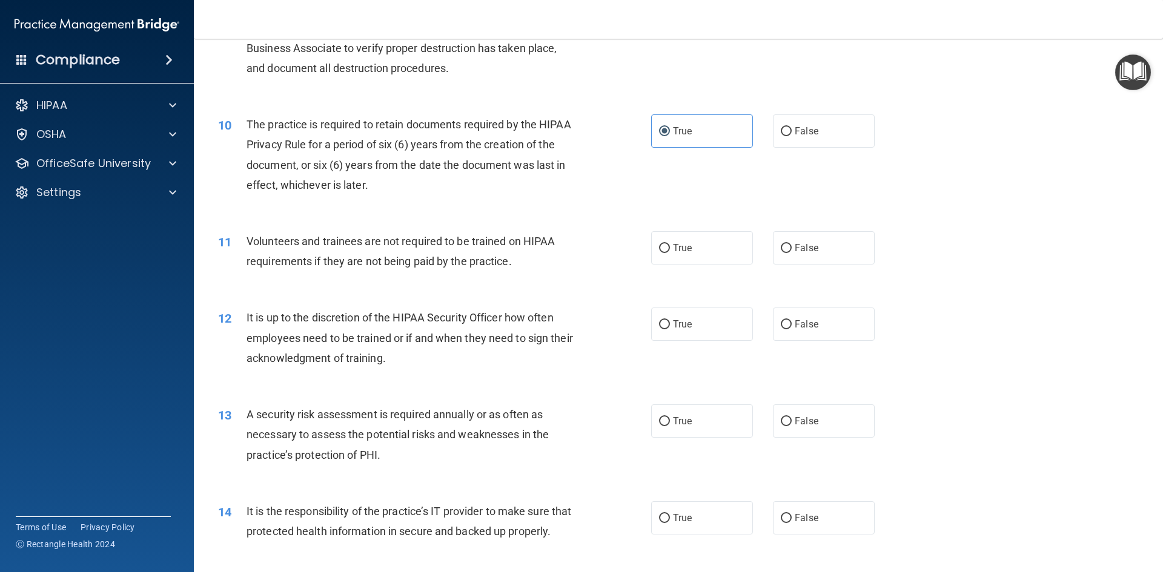
scroll to position [969, 0]
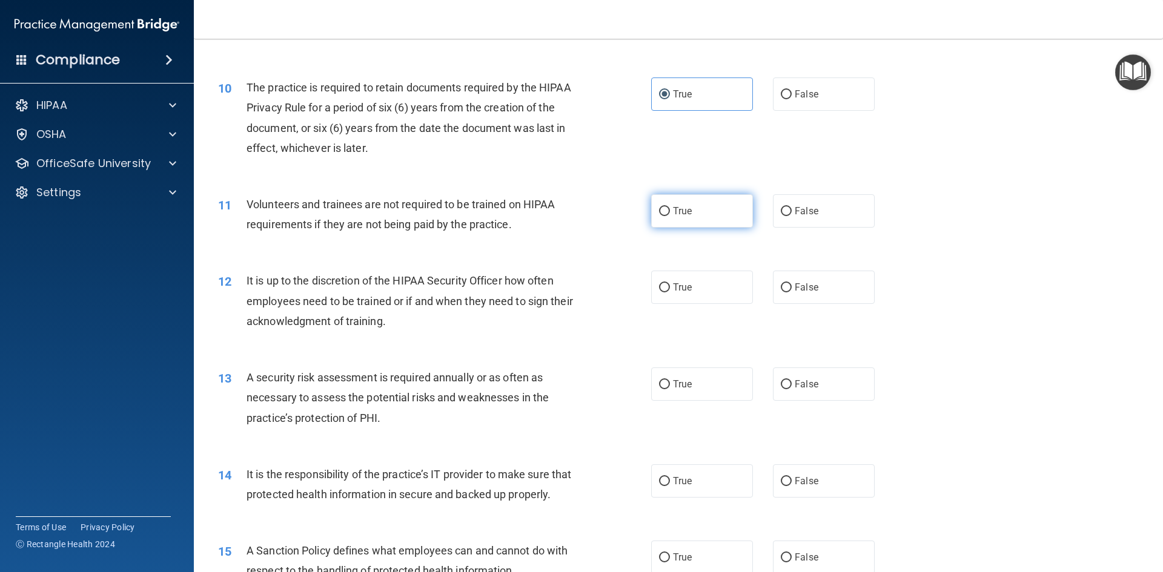
click at [733, 208] on label "True" at bounding box center [702, 210] width 102 height 33
click at [670, 208] on input "True" at bounding box center [664, 211] width 11 height 9
radio input "true"
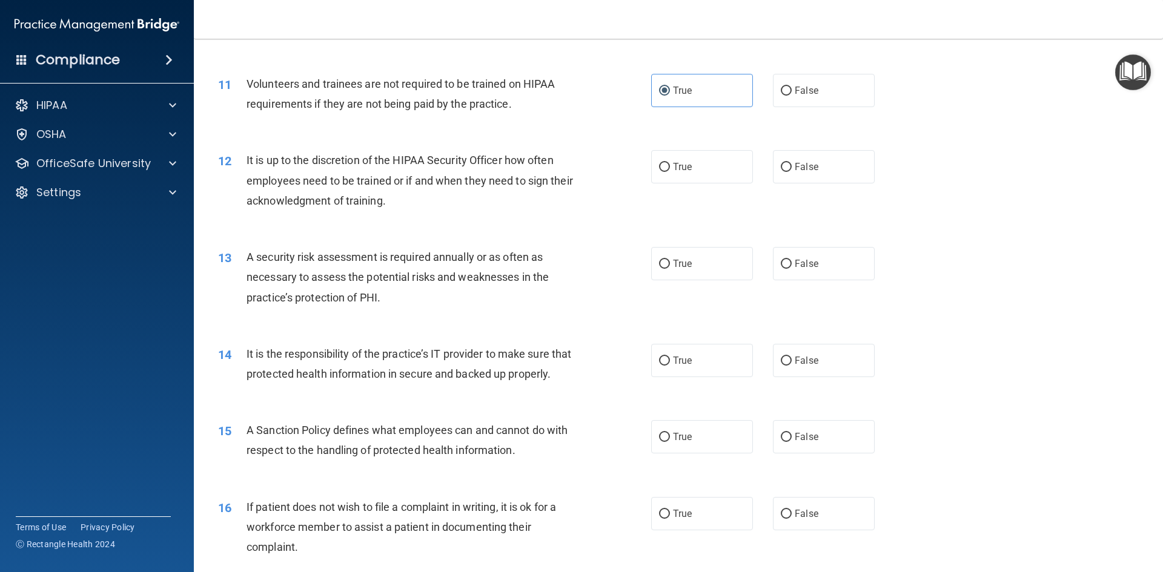
scroll to position [1090, 0]
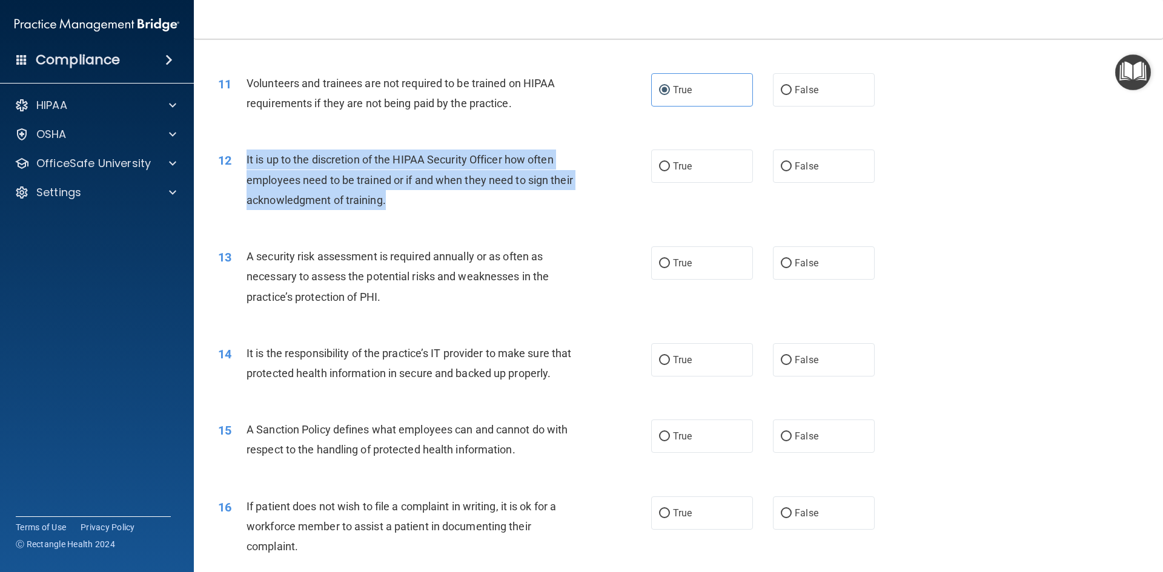
drag, startPoint x: 246, startPoint y: 159, endPoint x: 434, endPoint y: 202, distance: 192.6
click at [434, 202] on div "It is up to the discretion of the HIPAA Security Officer how often employees ne…" at bounding box center [415, 180] width 339 height 61
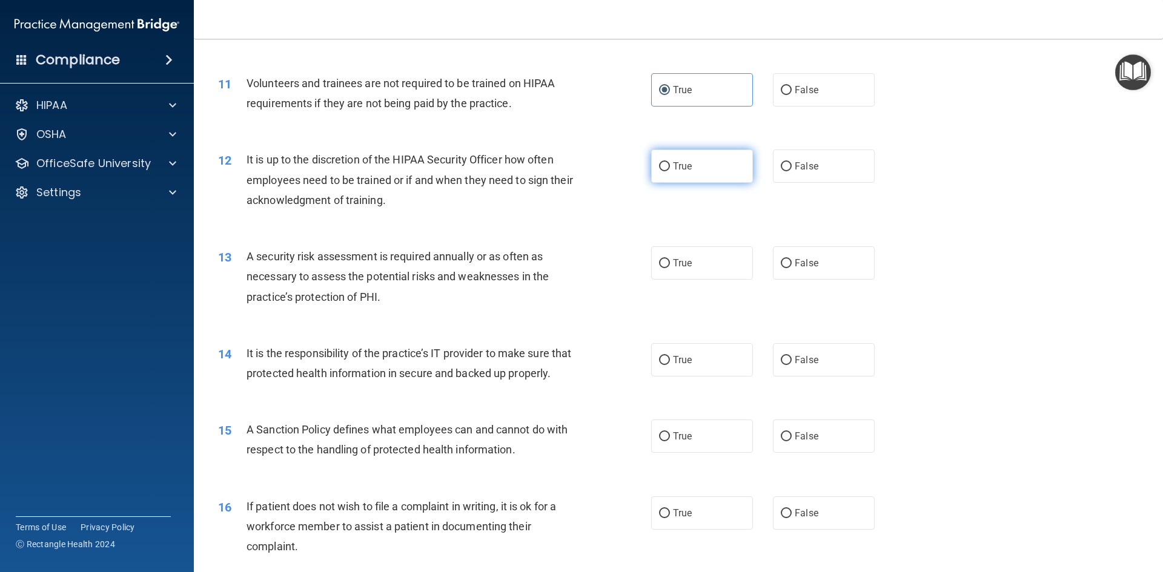
click at [734, 164] on label "True" at bounding box center [702, 166] width 102 height 33
click at [670, 164] on input "True" at bounding box center [664, 166] width 11 height 9
radio input "true"
click at [624, 186] on div "12 It is up to the discretion of the HIPAA Security Officer how often employees…" at bounding box center [434, 183] width 469 height 67
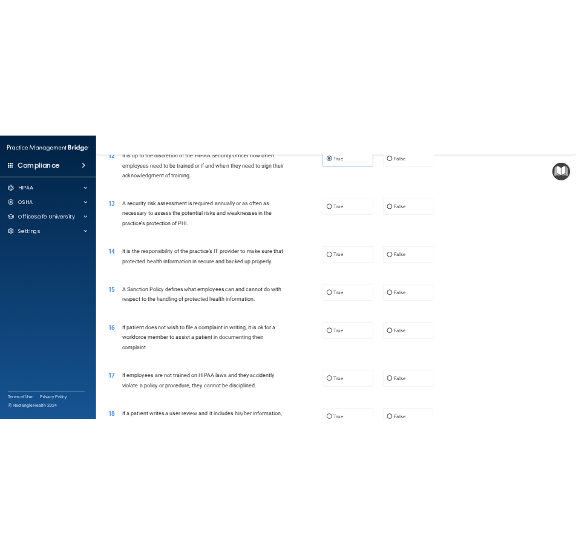
scroll to position [1211, 0]
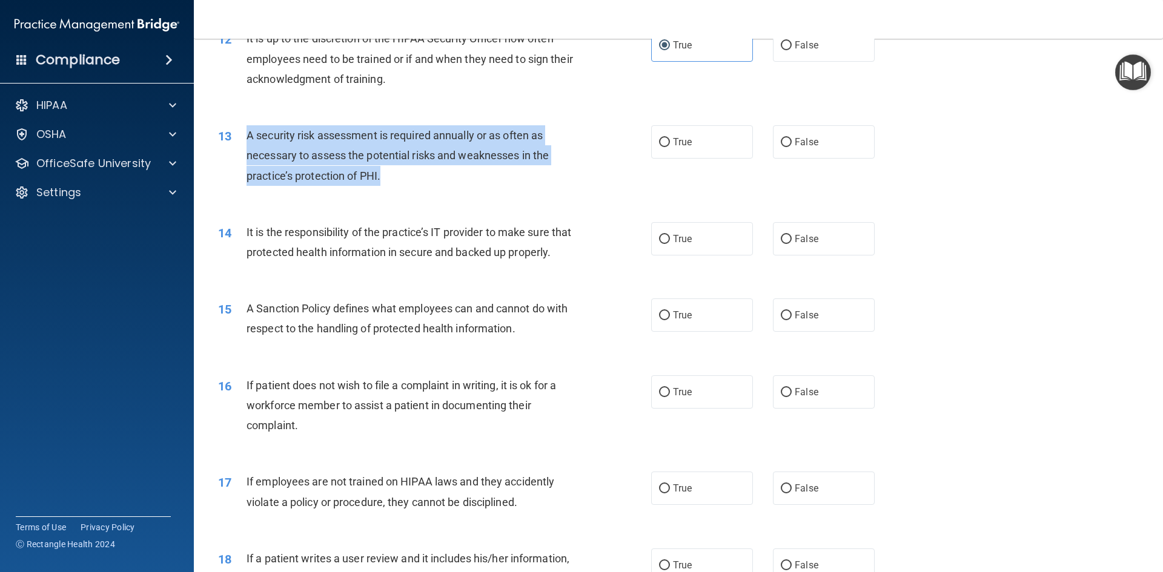
drag, startPoint x: 423, startPoint y: 174, endPoint x: 244, endPoint y: 127, distance: 185.4
click at [244, 127] on div "13 A security risk assessment is required annually or as often as necessary to …" at bounding box center [434, 158] width 469 height 67
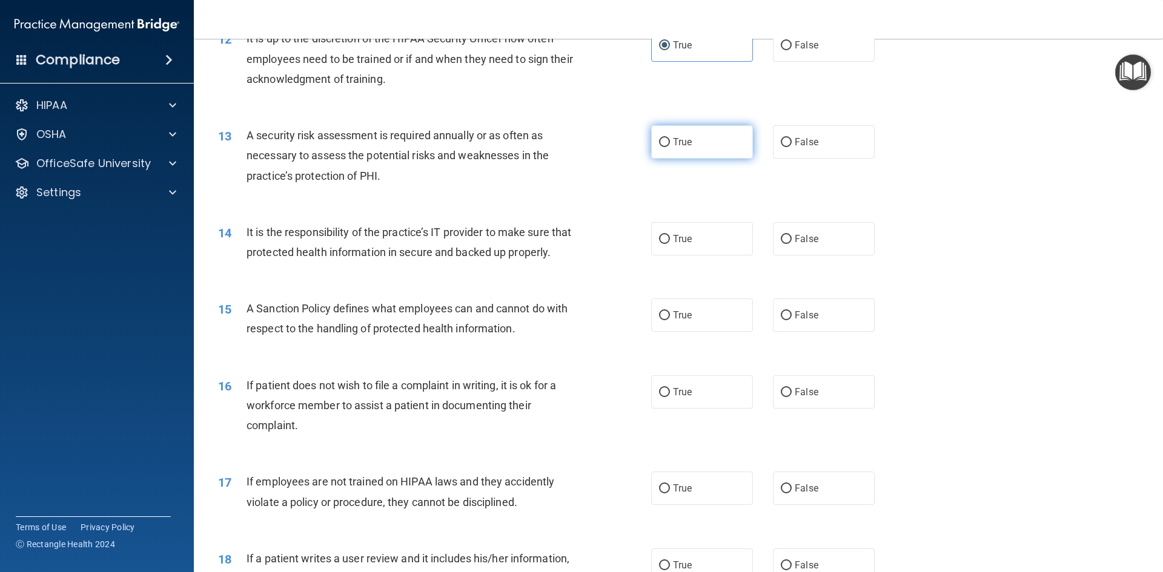
click at [678, 156] on label "True" at bounding box center [702, 141] width 102 height 33
click at [670, 147] on input "True" at bounding box center [664, 142] width 11 height 9
radio input "true"
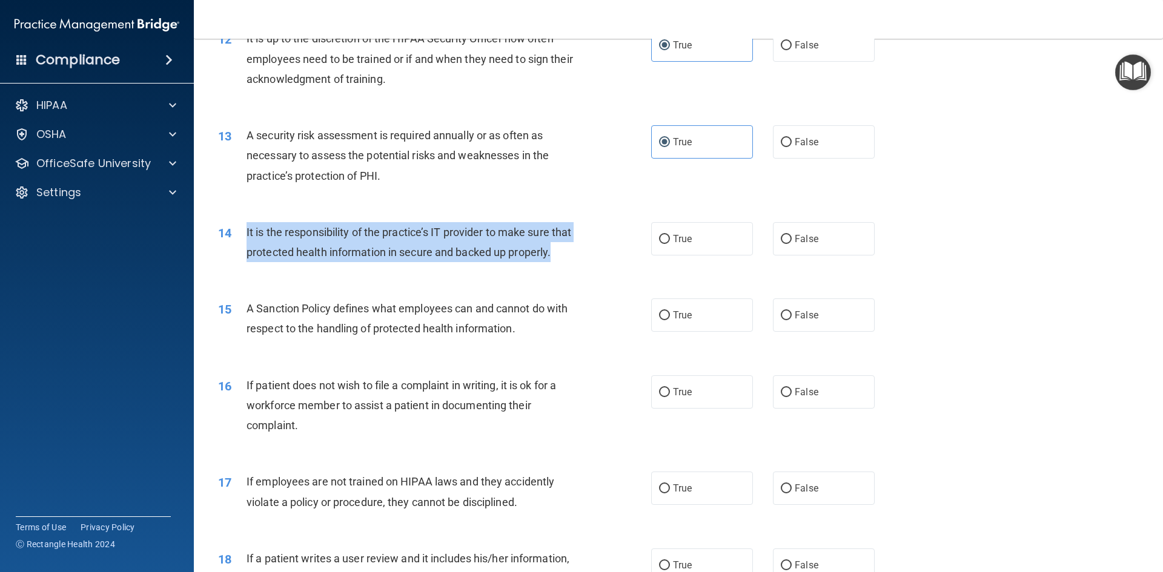
drag, startPoint x: 288, startPoint y: 272, endPoint x: 240, endPoint y: 234, distance: 60.8
click at [240, 234] on div "14 It is the responsibility of the practice’s IT provider to make sure that pro…" at bounding box center [434, 245] width 469 height 46
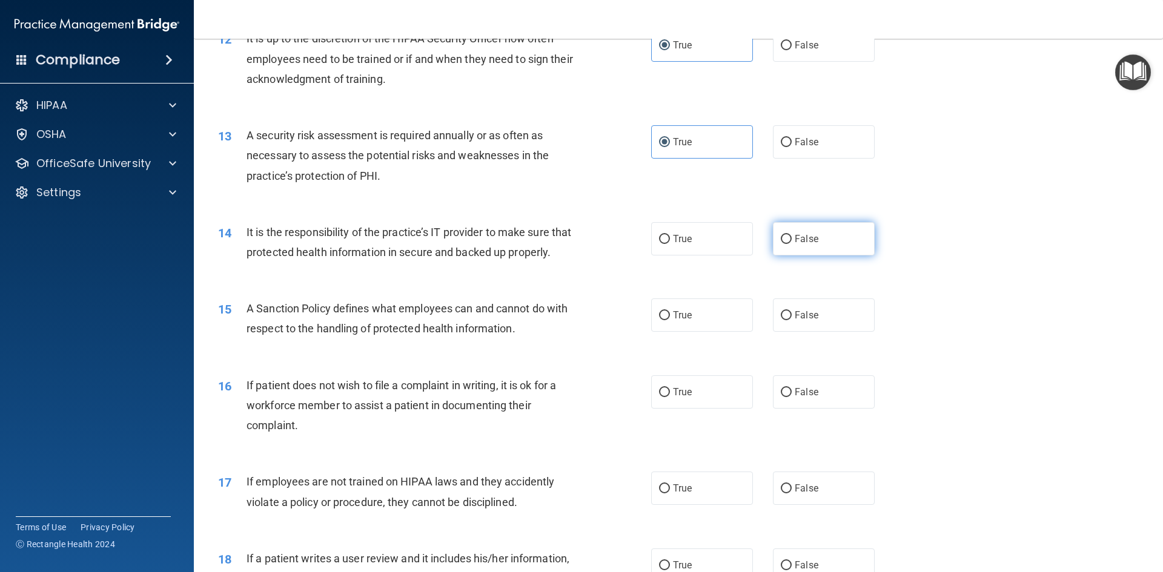
click at [781, 223] on label "False" at bounding box center [824, 238] width 102 height 33
click at [781, 235] on input "False" at bounding box center [786, 239] width 11 height 9
radio input "true"
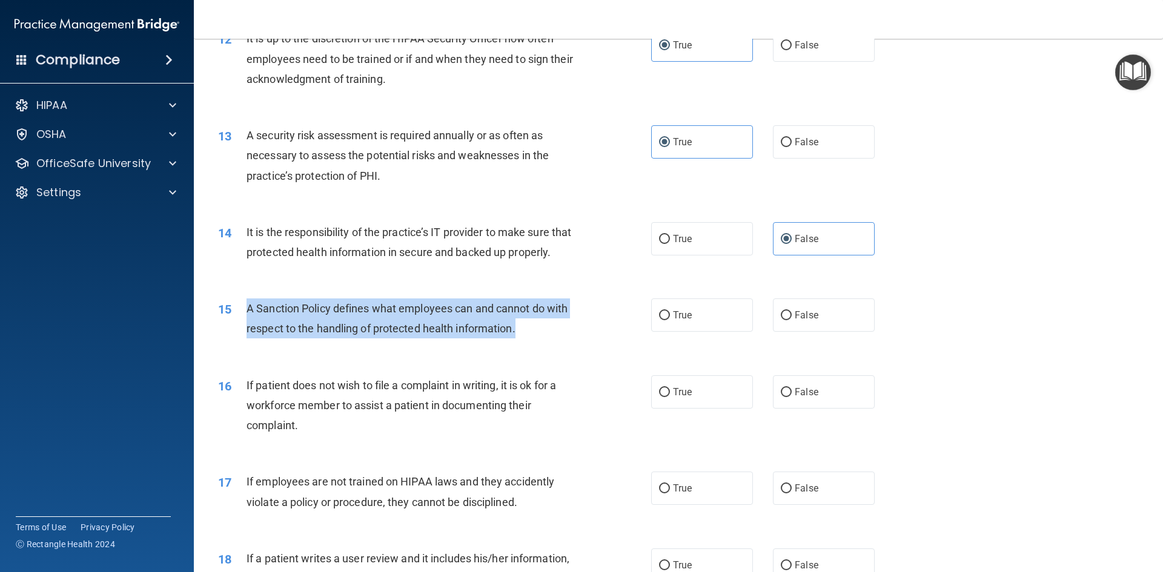
drag, startPoint x: 555, startPoint y: 352, endPoint x: 239, endPoint y: 322, distance: 316.9
click at [239, 322] on div "15 A Sanction Policy defines what employees can and cannot do with respect to t…" at bounding box center [434, 322] width 469 height 46
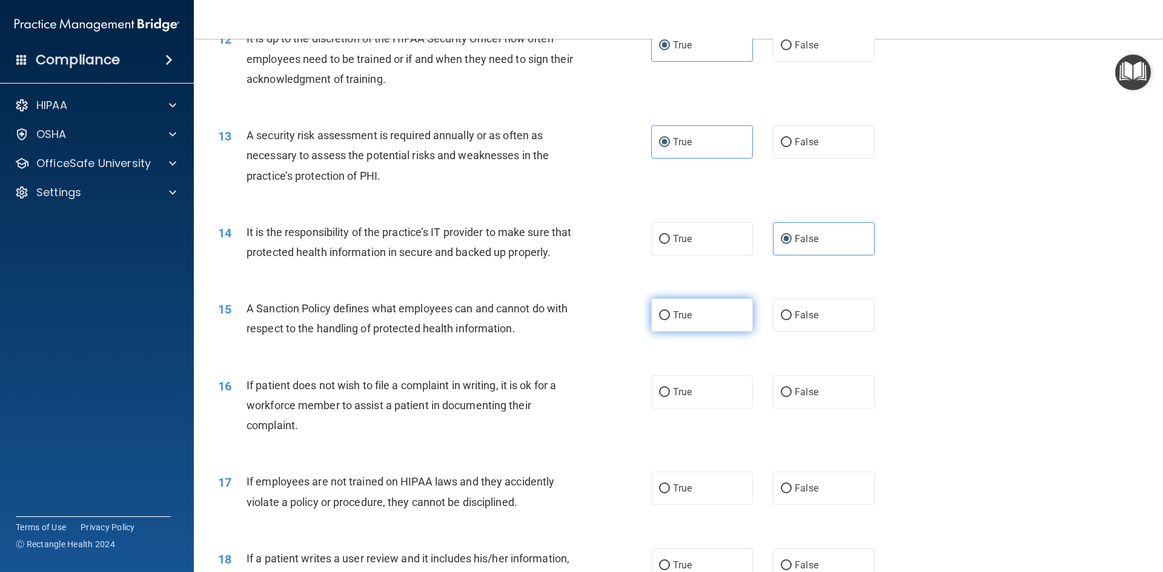
click at [712, 332] on label "True" at bounding box center [702, 315] width 102 height 33
click at [670, 320] on input "True" at bounding box center [664, 315] width 11 height 9
radio input "true"
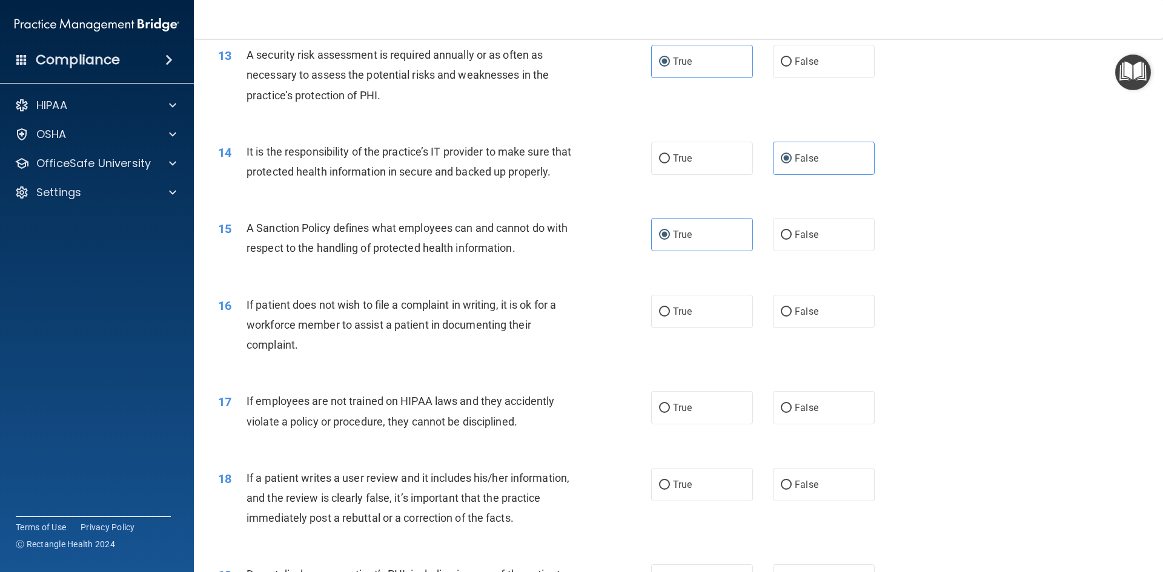
scroll to position [1453, 0]
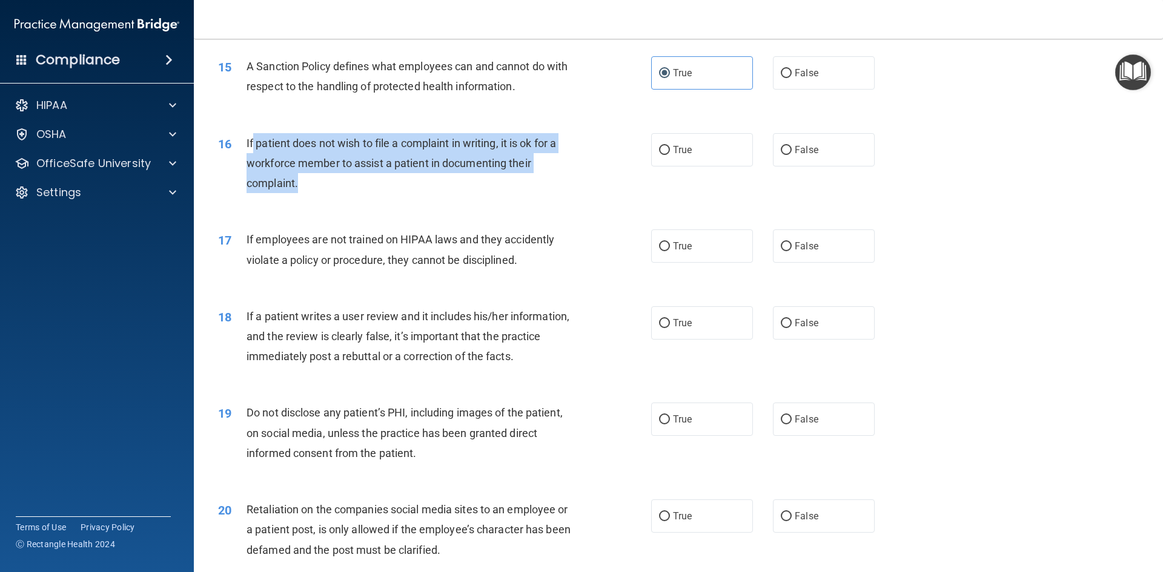
drag, startPoint x: 347, startPoint y: 213, endPoint x: 252, endPoint y: 171, distance: 103.8
click at [252, 171] on div "If patient does not wish to file a complaint in writing, it is ok for a workfor…" at bounding box center [415, 163] width 339 height 61
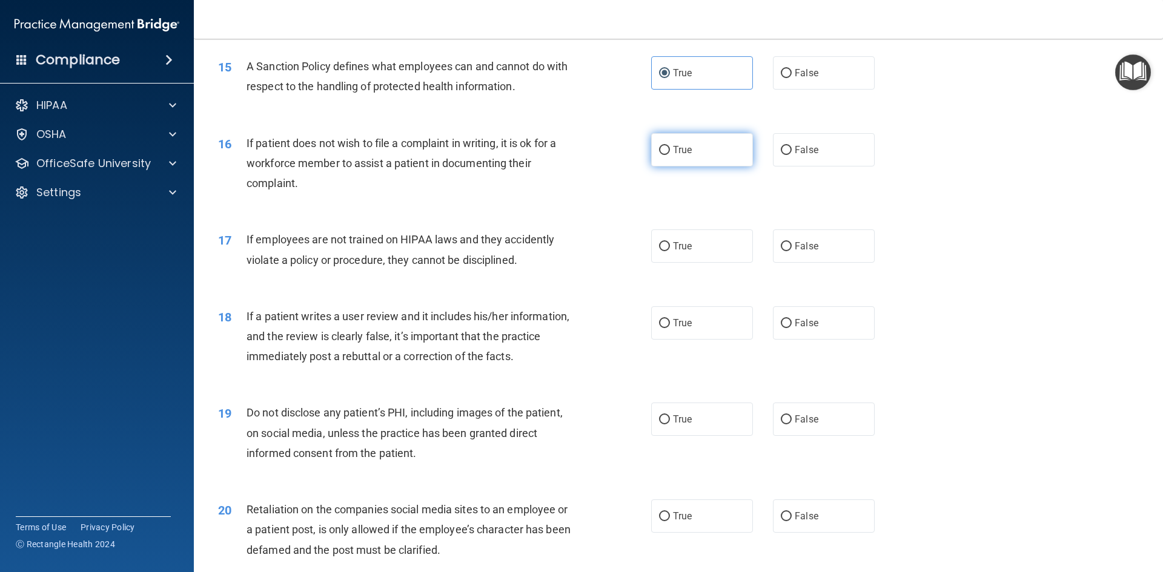
click at [705, 167] on label "True" at bounding box center [702, 149] width 102 height 33
click at [670, 155] on input "True" at bounding box center [664, 150] width 11 height 9
radio input "true"
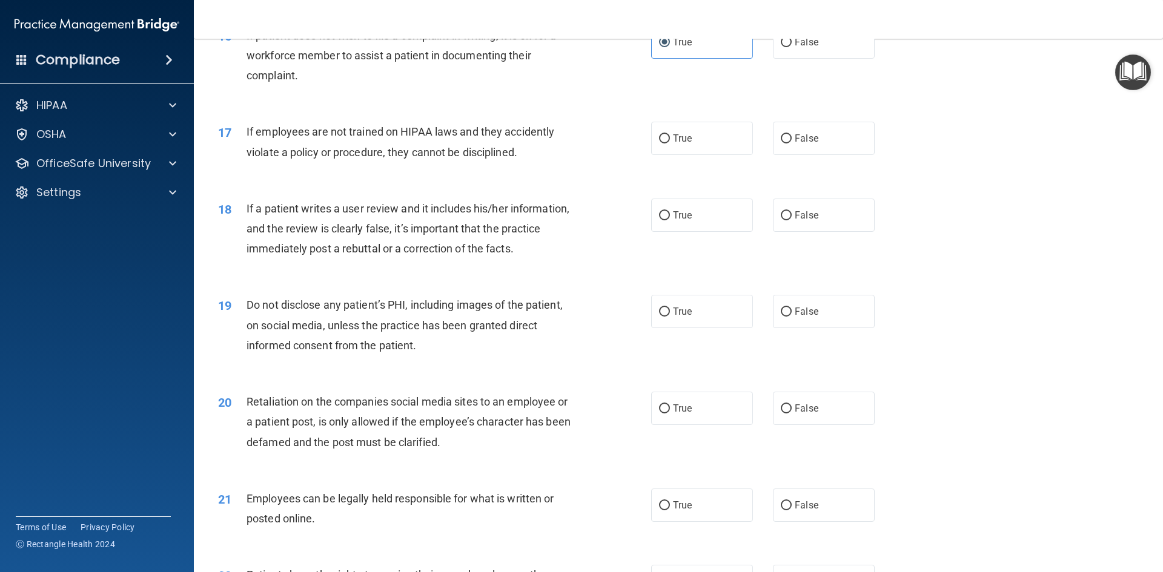
scroll to position [1574, 0]
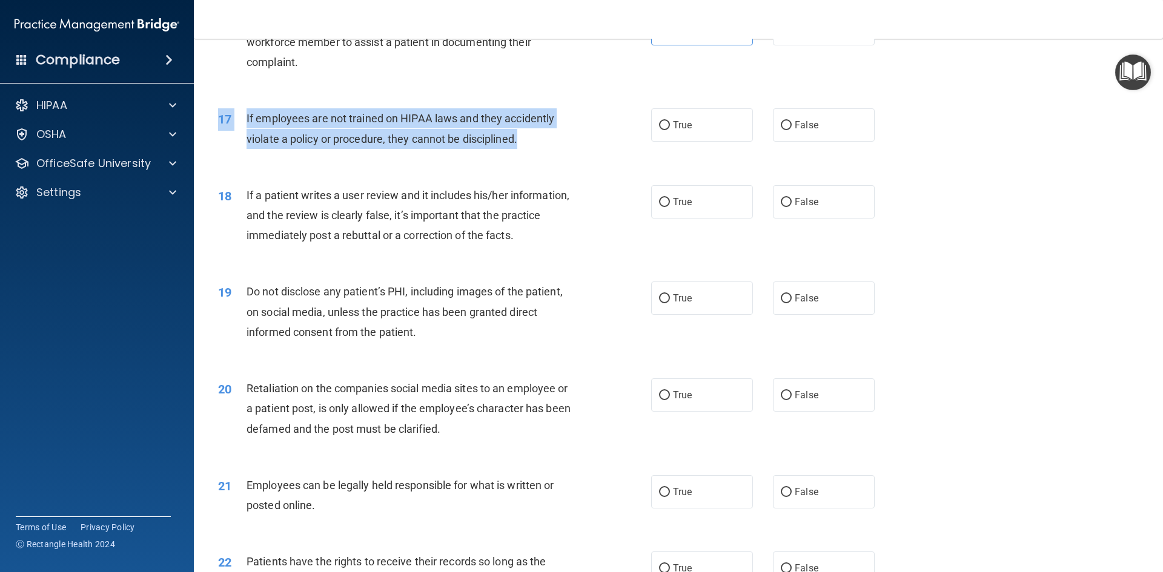
drag, startPoint x: 533, startPoint y: 158, endPoint x: 288, endPoint y: 180, distance: 246.2
click at [288, 170] on div "17 If employees are not trained on HIPAA laws and they accidently violate a pol…" at bounding box center [678, 131] width 939 height 76
click at [302, 154] on div "17 If employees are not trained on HIPAA laws and they accidently violate a pol…" at bounding box center [434, 131] width 469 height 46
drag, startPoint x: 544, startPoint y: 159, endPoint x: 243, endPoint y: 134, distance: 302.0
click at [243, 134] on div "17 If employees are not trained on HIPAA laws and they accidently violate a pol…" at bounding box center [434, 131] width 469 height 46
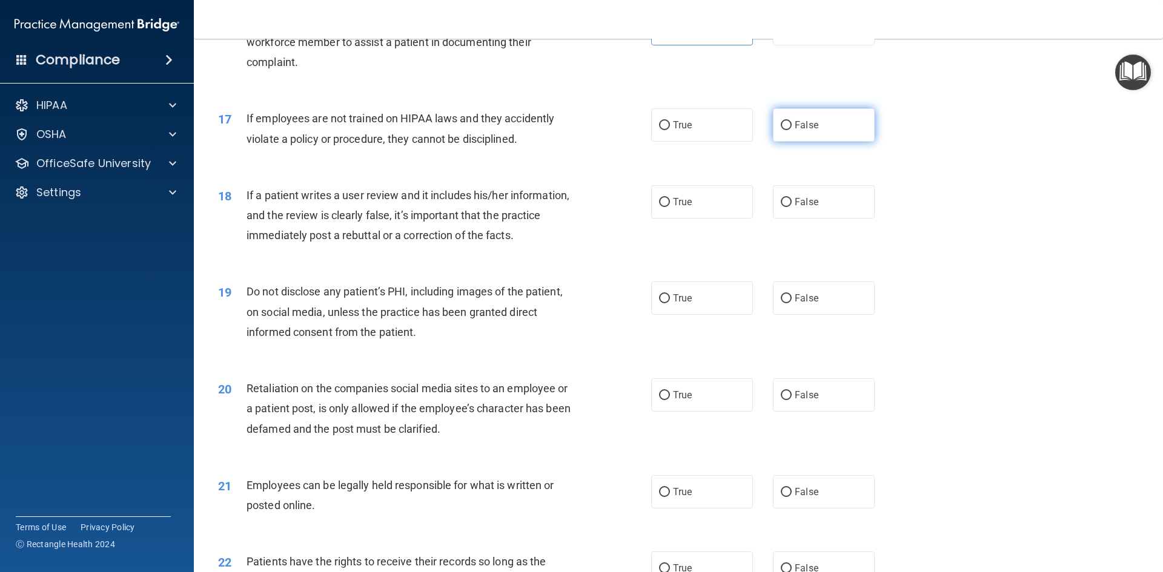
click at [809, 142] on label "False" at bounding box center [824, 124] width 102 height 33
click at [791, 130] on input "False" at bounding box center [786, 125] width 11 height 9
radio input "true"
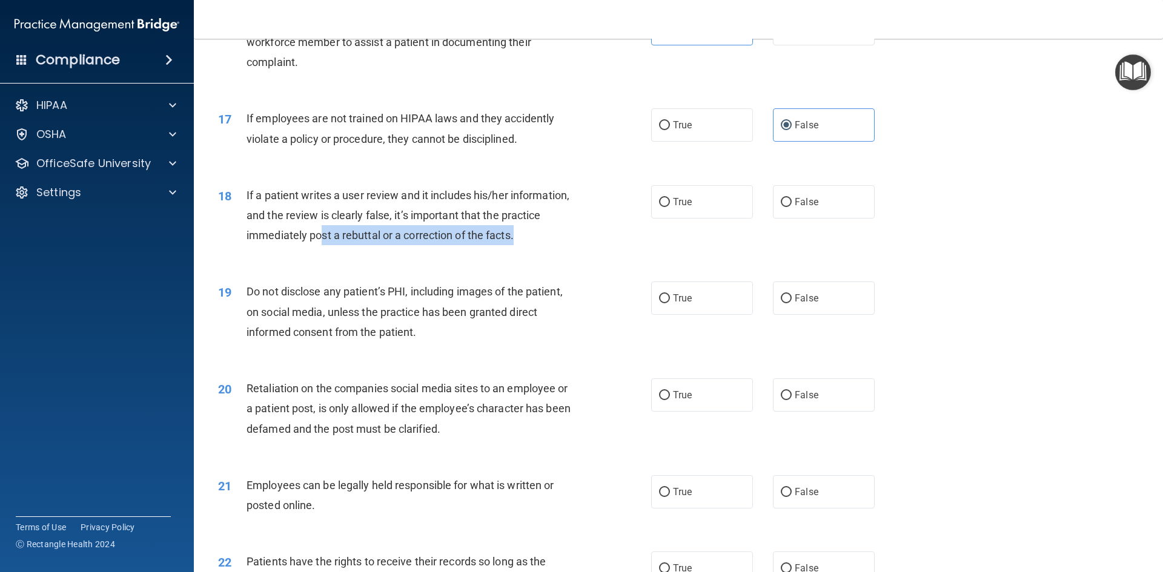
drag, startPoint x: 540, startPoint y: 257, endPoint x: 320, endPoint y: 247, distance: 220.0
click at [320, 246] on div "If a patient writes a user review and it includes his/her information, and the …" at bounding box center [415, 215] width 339 height 61
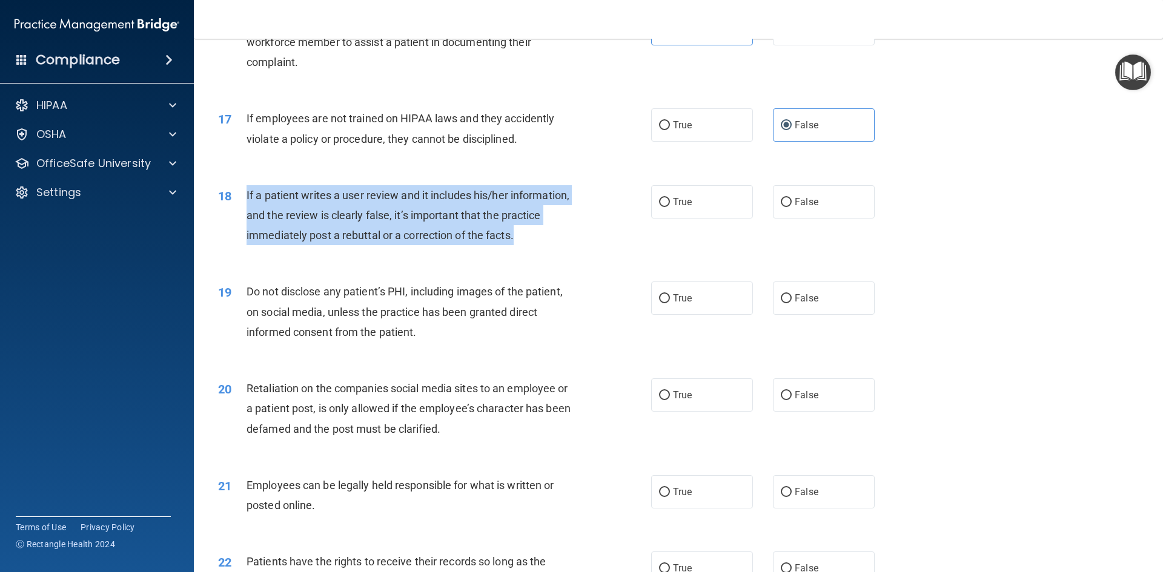
drag, startPoint x: 535, startPoint y: 254, endPoint x: 236, endPoint y: 206, distance: 302.9
click at [236, 206] on div "18 If a patient writes a user review and it includes his/her information, and t…" at bounding box center [434, 218] width 469 height 67
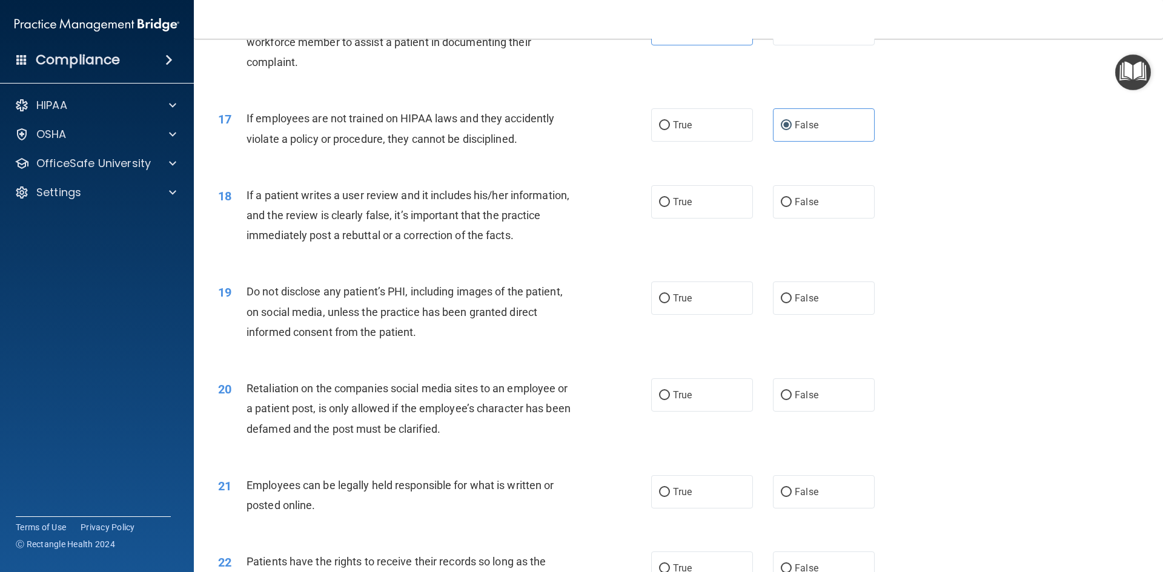
click at [781, 198] on div "18 If a patient writes a user review and it includes his/her information, and t…" at bounding box center [678, 218] width 939 height 97
drag, startPoint x: 798, startPoint y: 219, endPoint x: 802, endPoint y: 226, distance: 7.9
click at [798, 208] on span "False" at bounding box center [806, 202] width 24 height 12
click at [791, 207] on input "False" at bounding box center [786, 202] width 11 height 9
radio input "true"
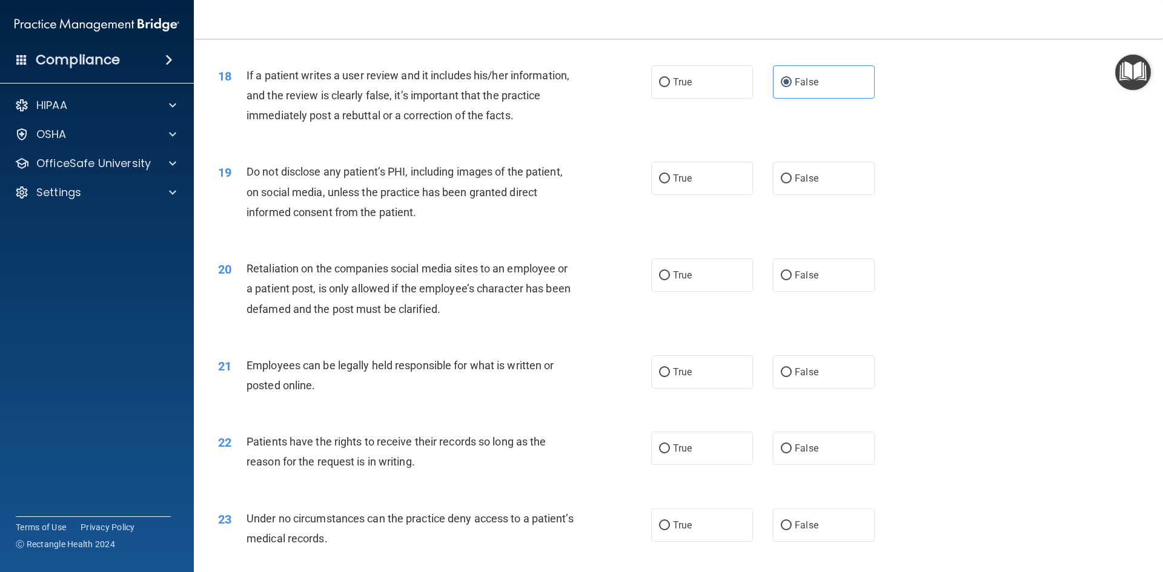
scroll to position [1696, 0]
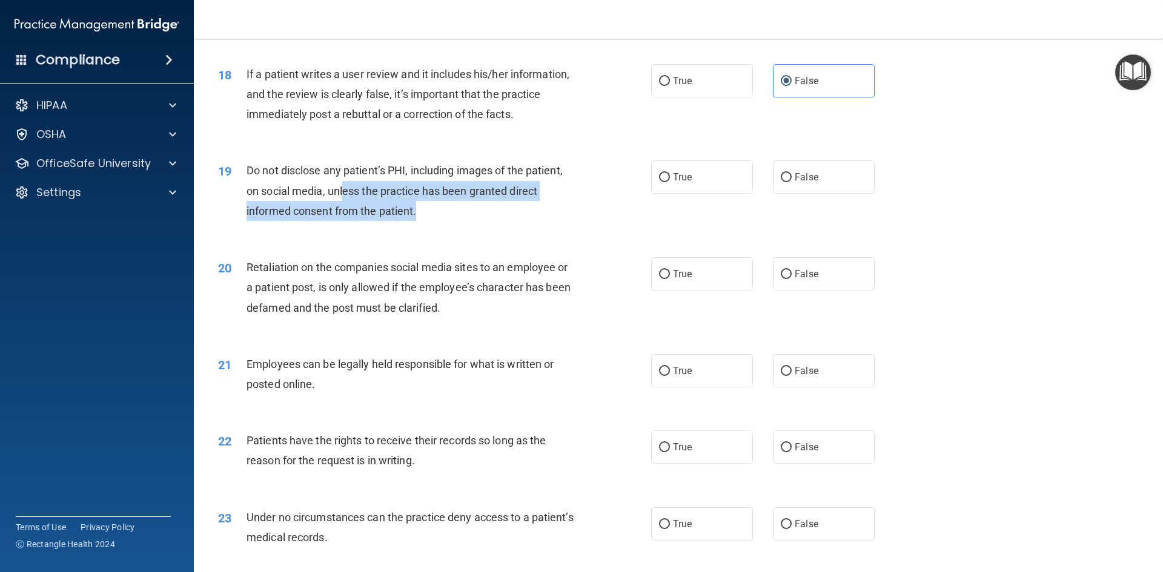
drag, startPoint x: 445, startPoint y: 229, endPoint x: 349, endPoint y: 211, distance: 97.3
click at [349, 211] on div "Do not disclose any patient’s PHI, including images of the patient, on social m…" at bounding box center [415, 190] width 339 height 61
click at [350, 211] on span "Do not disclose any patient’s PHI, including images of the patient, on social m…" at bounding box center [404, 190] width 316 height 53
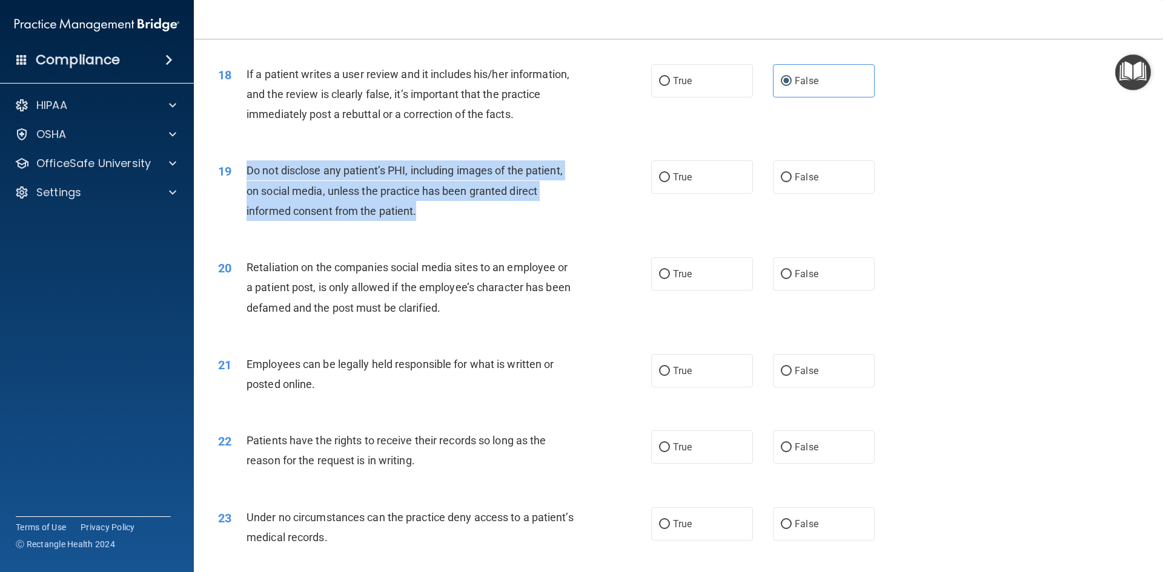
drag, startPoint x: 428, startPoint y: 229, endPoint x: 243, endPoint y: 198, distance: 187.9
click at [243, 198] on div "19 Do not disclose any patient’s PHI, including images of the patient, on socia…" at bounding box center [434, 193] width 469 height 67
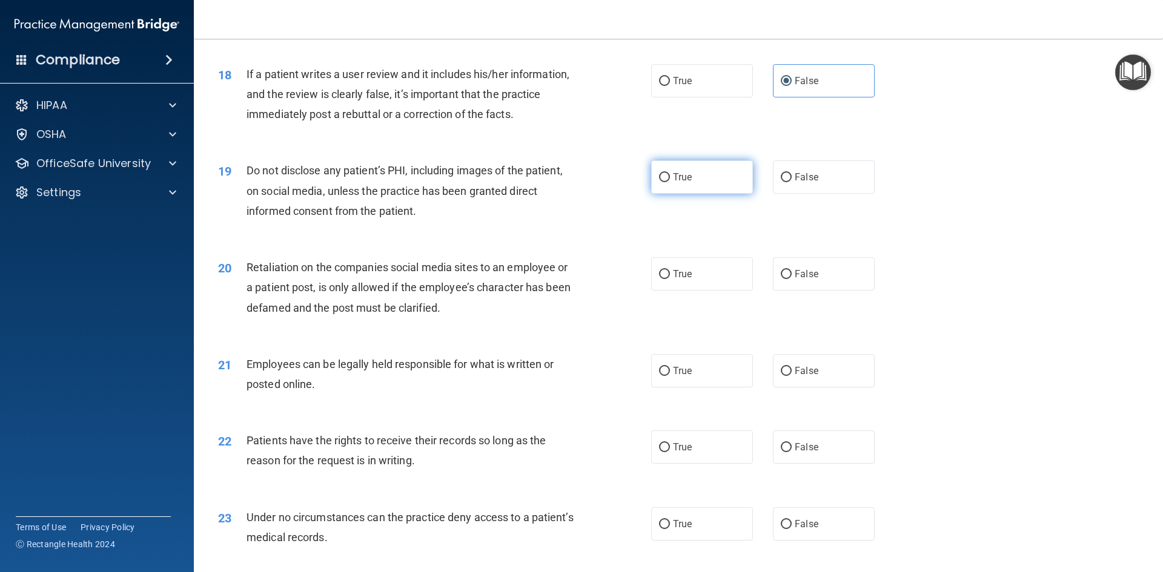
click at [687, 194] on label "True" at bounding box center [702, 176] width 102 height 33
click at [670, 182] on input "True" at bounding box center [664, 177] width 11 height 9
radio input "true"
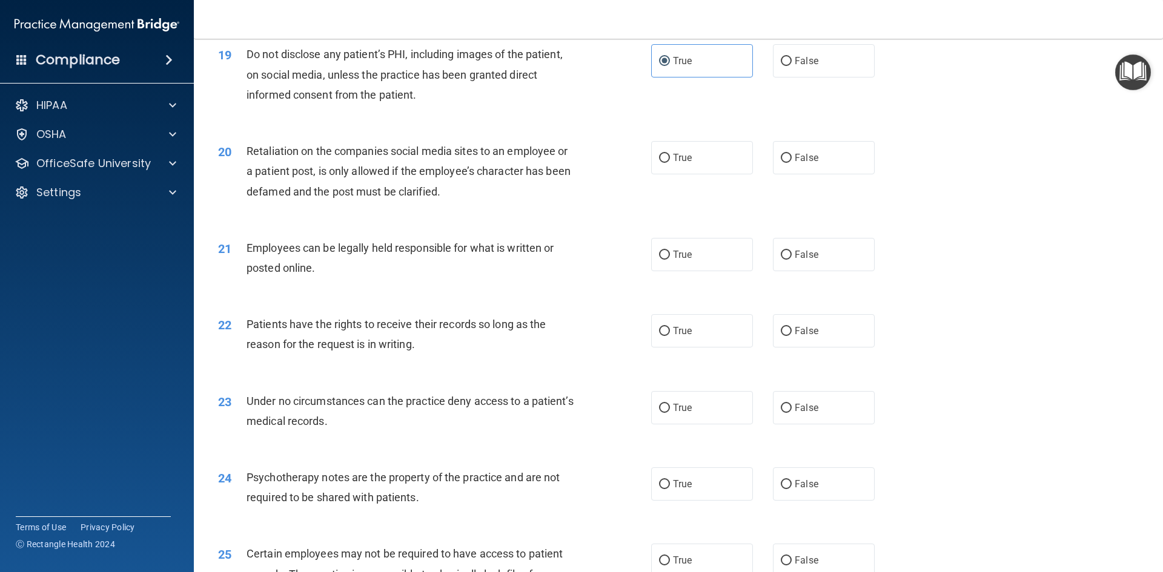
scroll to position [1817, 0]
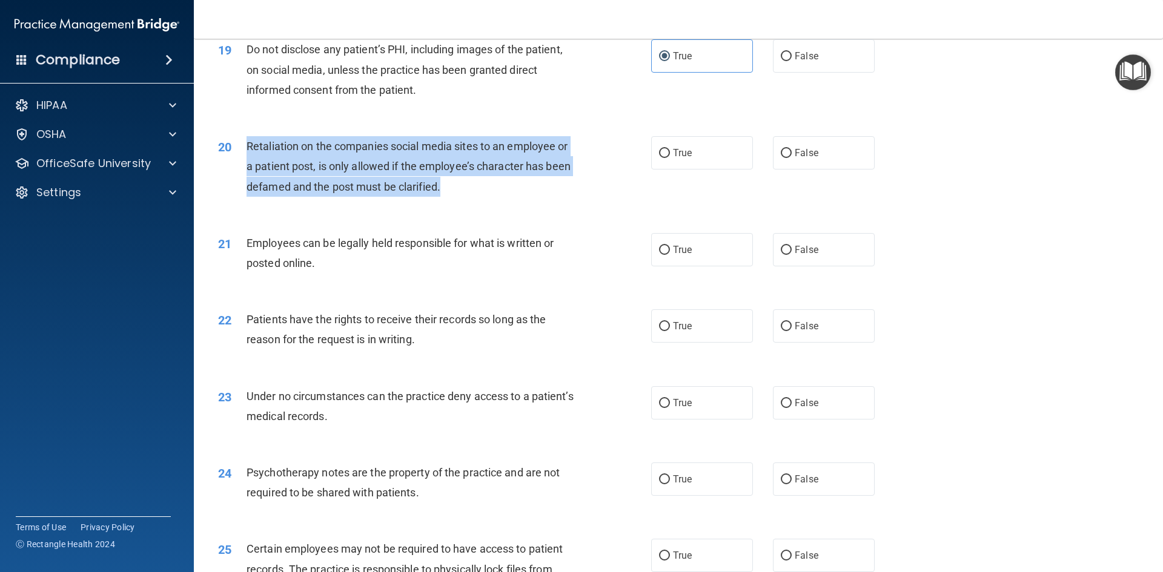
drag, startPoint x: 464, startPoint y: 204, endPoint x: 248, endPoint y: 164, distance: 220.0
click at [248, 164] on div "Retaliation on the companies social media sites to an employee or a patient pos…" at bounding box center [415, 166] width 339 height 61
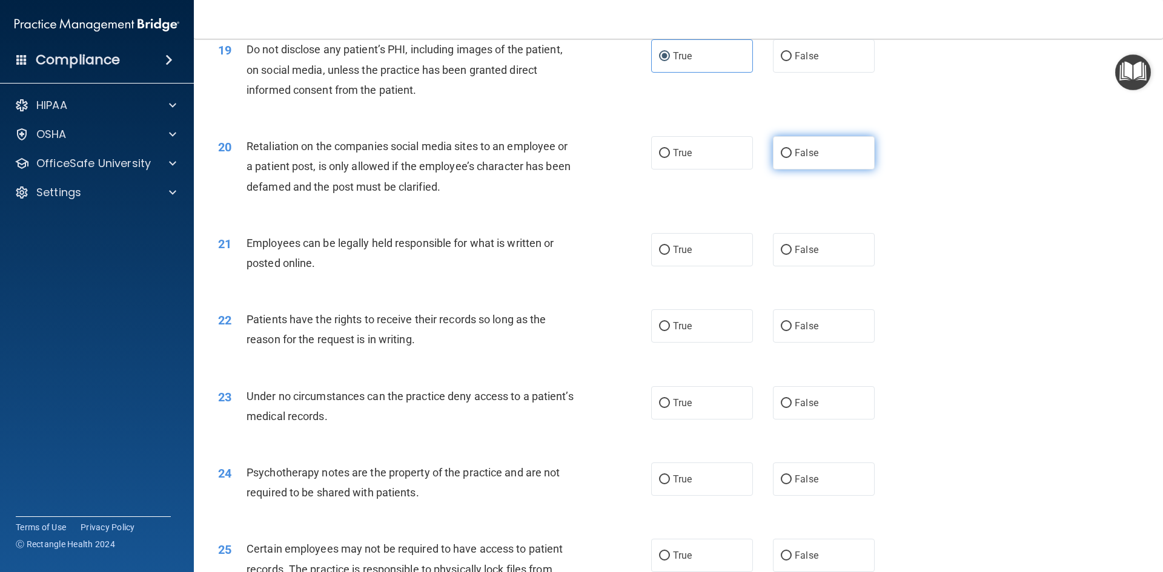
click at [796, 170] on label "False" at bounding box center [824, 152] width 102 height 33
click at [791, 158] on input "False" at bounding box center [786, 153] width 11 height 9
radio input "true"
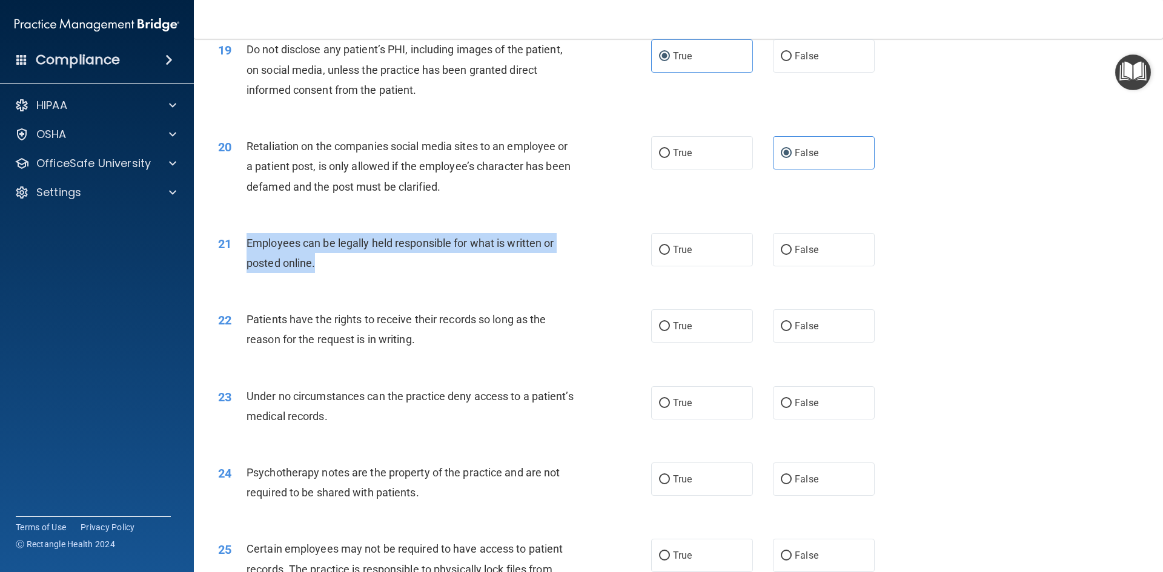
drag, startPoint x: 329, startPoint y: 280, endPoint x: 246, endPoint y: 261, distance: 85.2
click at [246, 261] on div "Employees can be legally held responsible for what is written or posted online." at bounding box center [415, 253] width 339 height 40
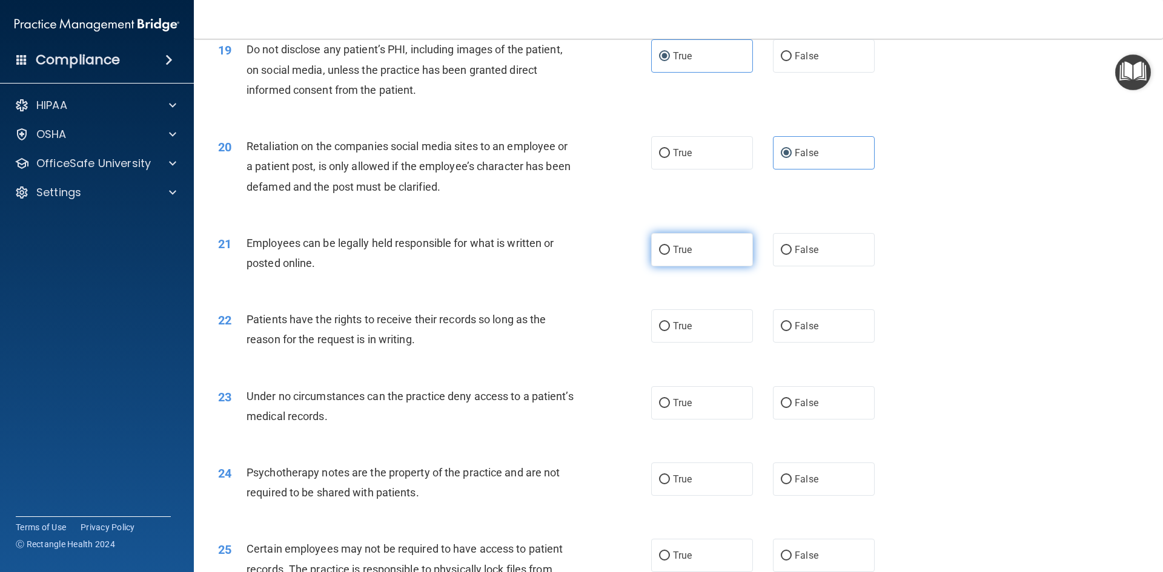
click at [675, 256] on span "True" at bounding box center [682, 250] width 19 height 12
click at [670, 255] on input "True" at bounding box center [664, 250] width 11 height 9
radio input "true"
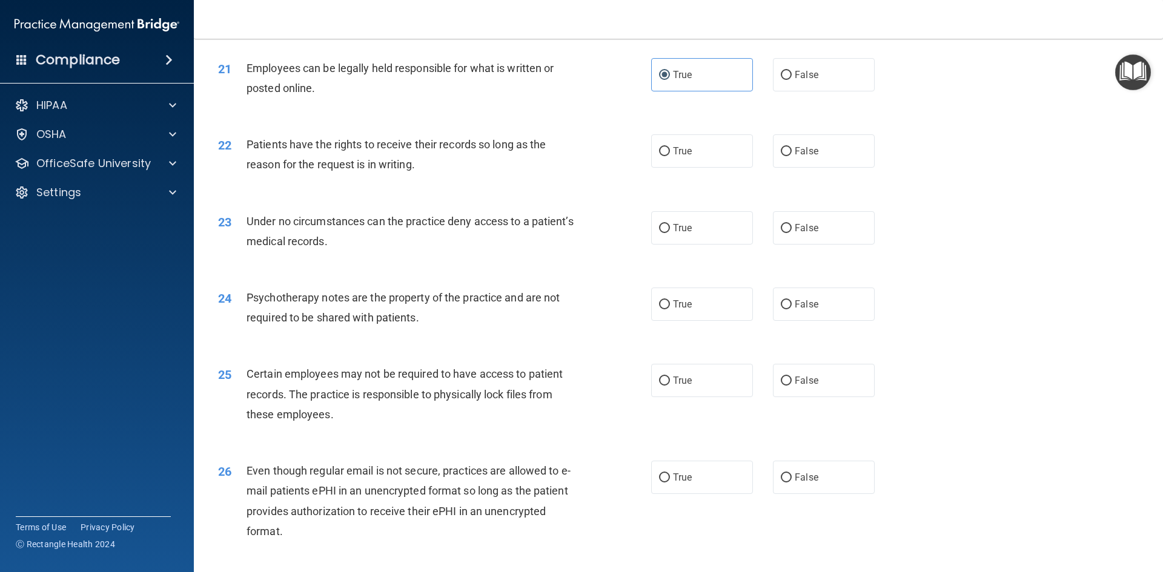
scroll to position [1998, 0]
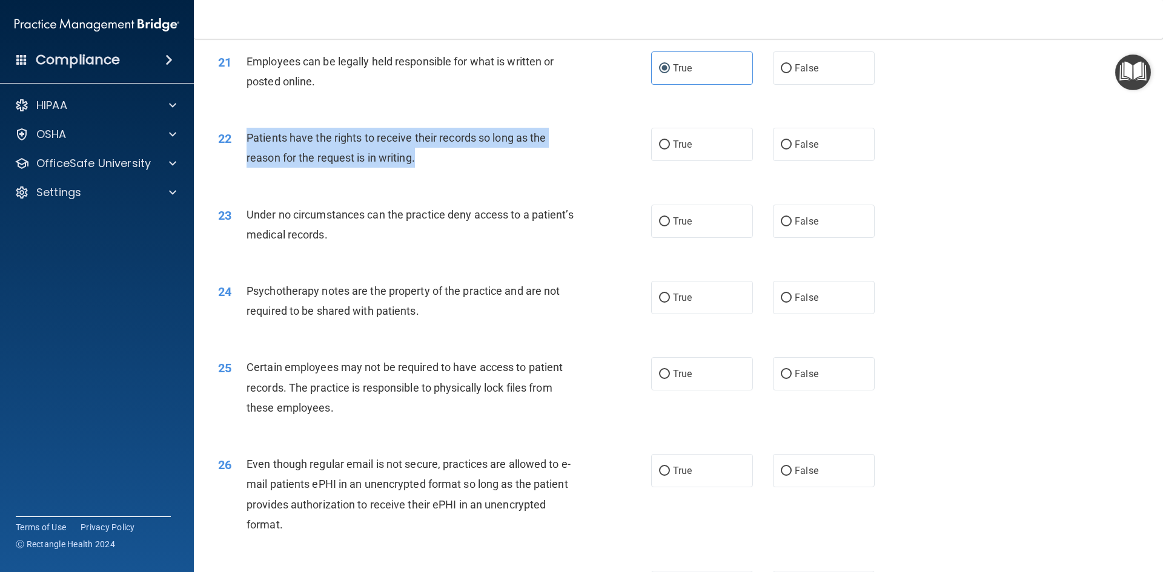
drag, startPoint x: 435, startPoint y: 180, endPoint x: 249, endPoint y: 148, distance: 188.8
click at [249, 148] on div "Patients have the rights to receive their records so long as the reason for the…" at bounding box center [415, 148] width 339 height 40
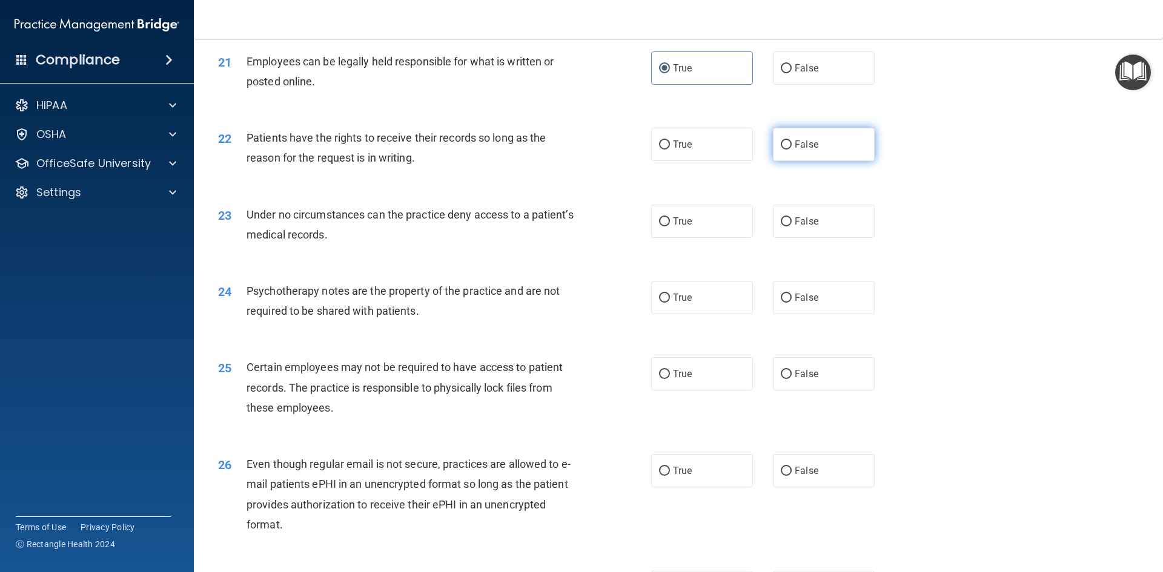
click at [830, 161] on label "False" at bounding box center [824, 144] width 102 height 33
click at [791, 150] on input "False" at bounding box center [786, 144] width 11 height 9
radio input "true"
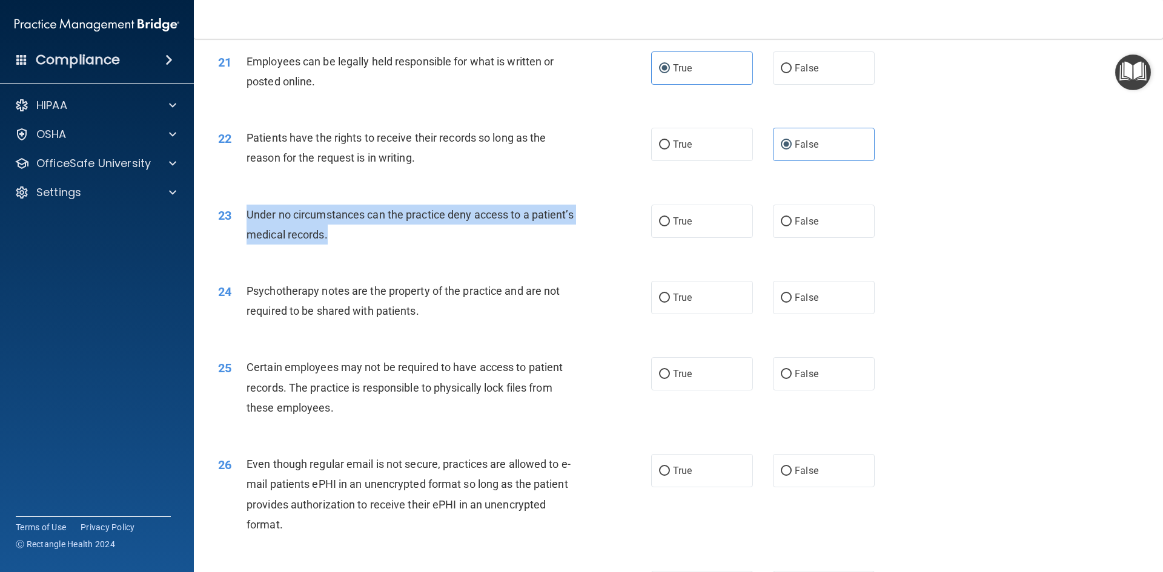
drag, startPoint x: 386, startPoint y: 255, endPoint x: 246, endPoint y: 230, distance: 141.6
click at [246, 230] on div "Under no circumstances can the practice deny access to a patient’s medical reco…" at bounding box center [415, 225] width 339 height 40
click at [781, 226] on input "False" at bounding box center [786, 221] width 11 height 9
radio input "true"
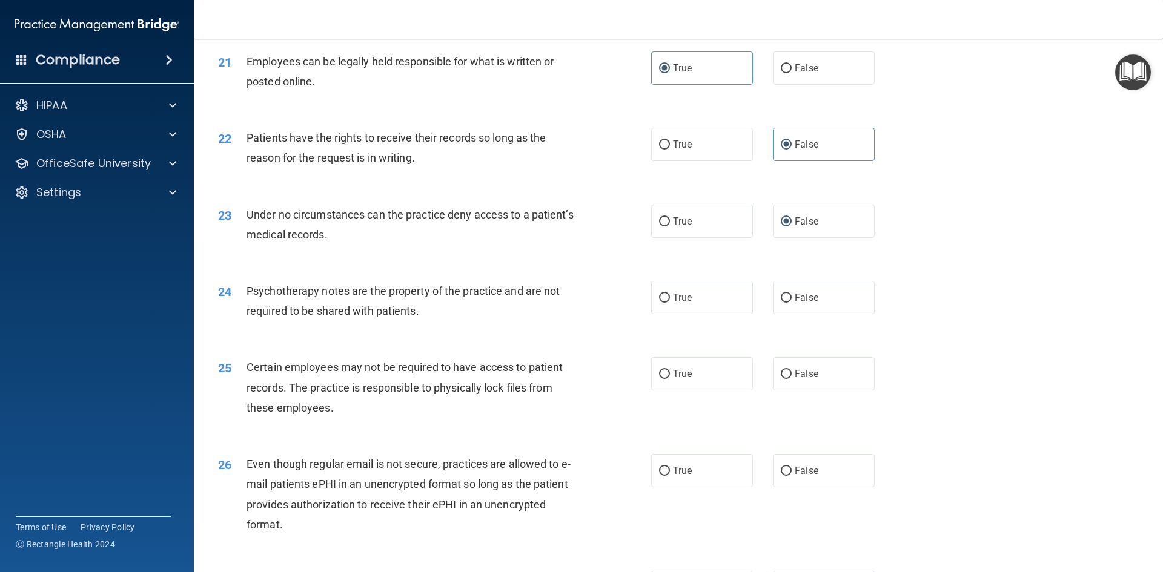
click at [540, 266] on div "23 Under no circumstances can the practice deny access to a patient’s medical r…" at bounding box center [678, 228] width 939 height 76
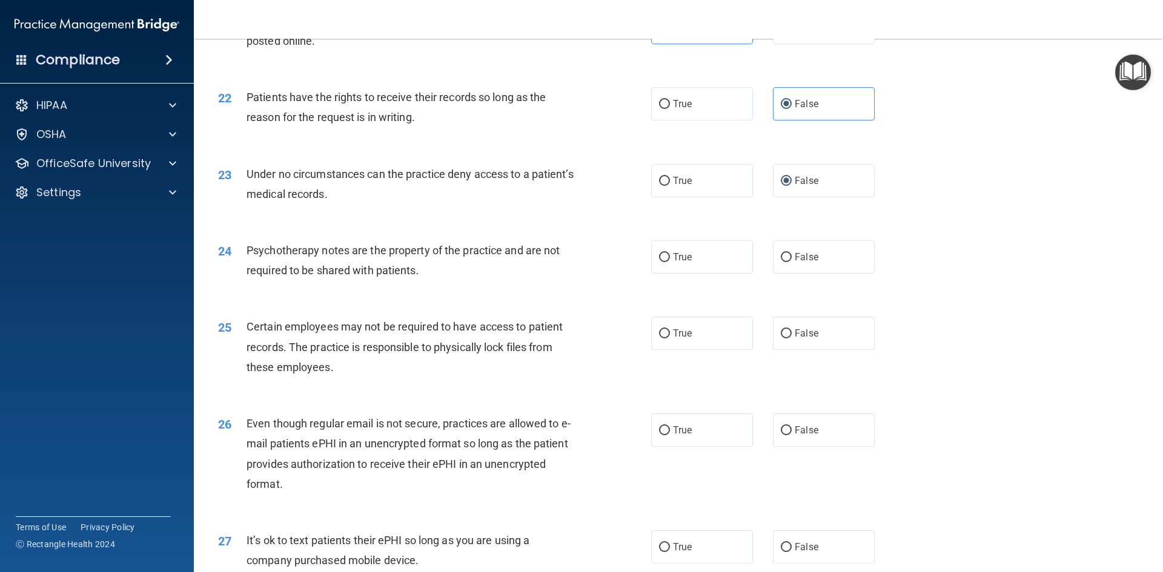
scroll to position [2059, 0]
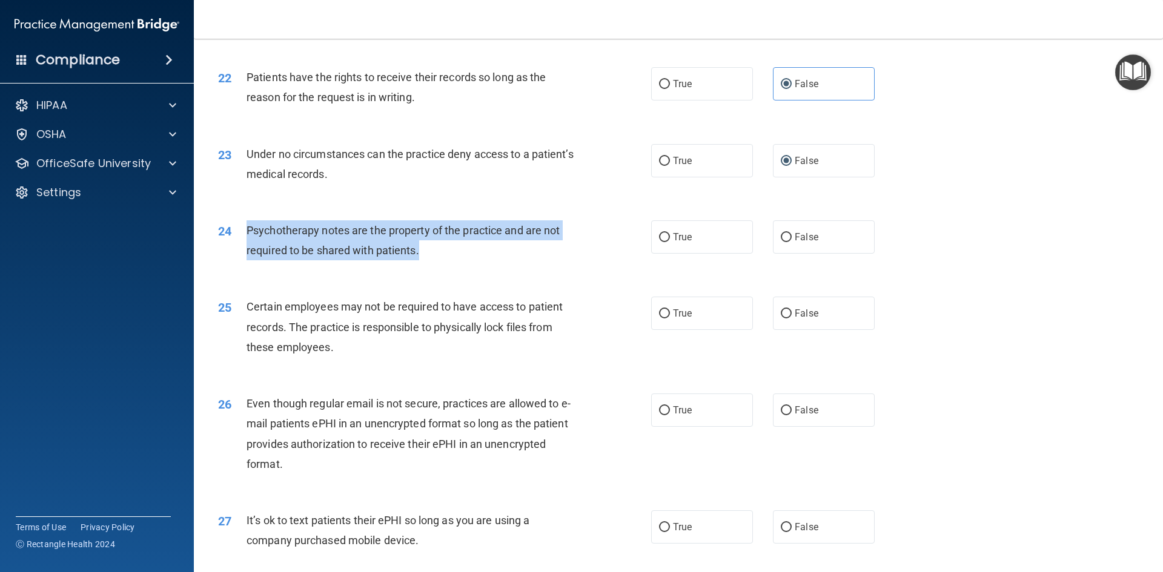
drag, startPoint x: 432, startPoint y: 266, endPoint x: 248, endPoint y: 243, distance: 185.5
click at [248, 243] on div "Psychotherapy notes are the property of the practice and are not required to be…" at bounding box center [415, 240] width 339 height 40
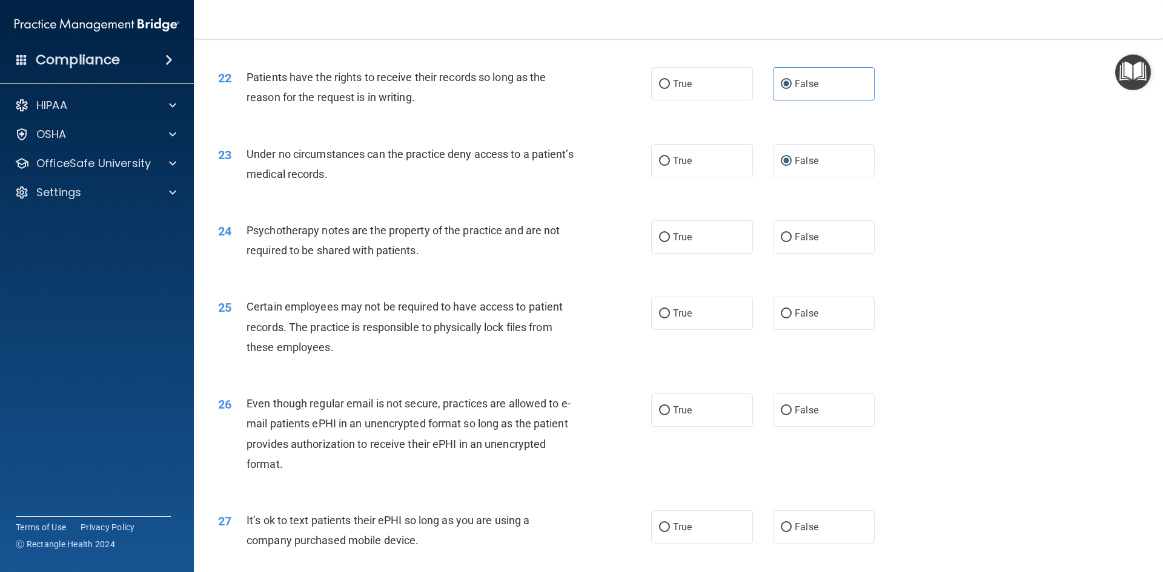
click at [451, 282] on div "24 Psychotherapy notes are the property of the practice and are not required to…" at bounding box center [678, 243] width 939 height 76
click at [823, 254] on label "False" at bounding box center [824, 236] width 102 height 33
click at [791, 242] on input "False" at bounding box center [786, 237] width 11 height 9
radio input "true"
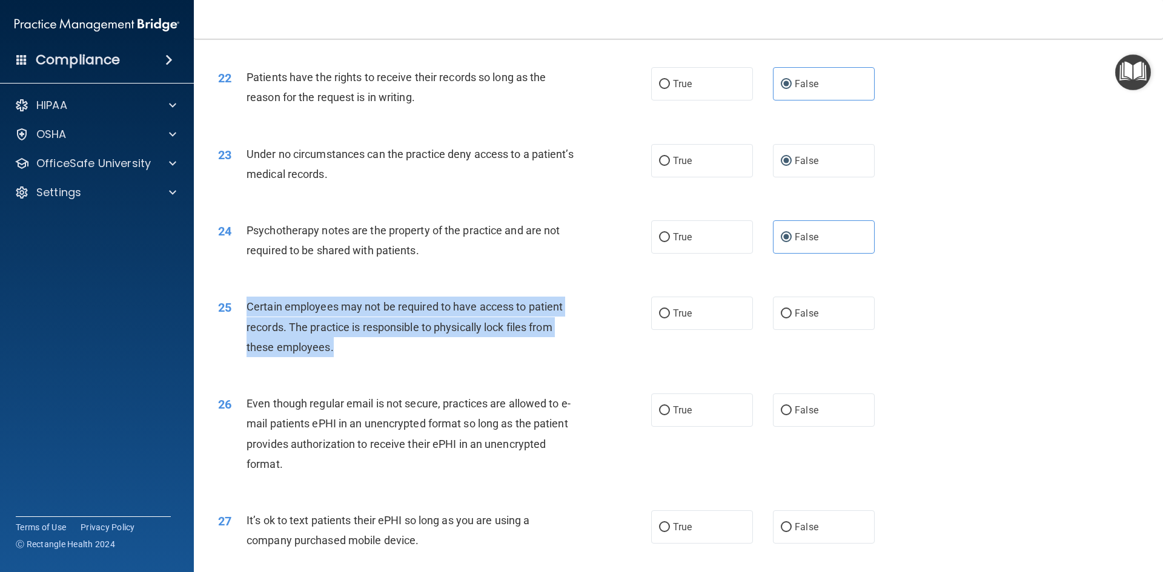
drag, startPoint x: 344, startPoint y: 368, endPoint x: 247, endPoint y: 328, distance: 104.8
click at [247, 328] on div "Certain employees may not be required to have access to patient records. The pr…" at bounding box center [415, 327] width 339 height 61
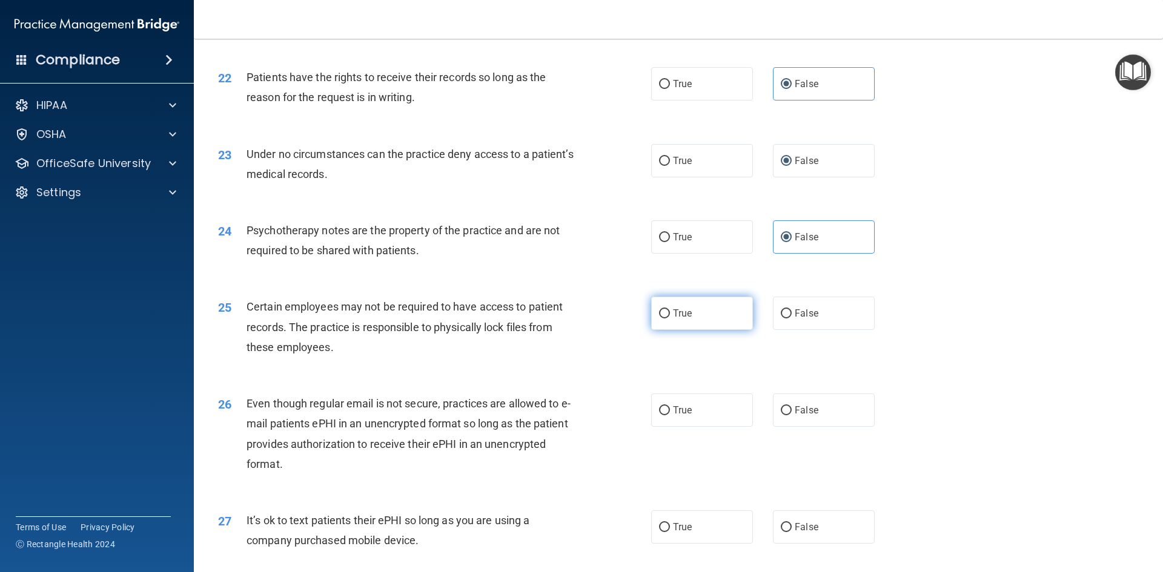
click at [692, 330] on label "True" at bounding box center [702, 313] width 102 height 33
click at [670, 319] on input "True" at bounding box center [664, 313] width 11 height 9
radio input "true"
click at [591, 363] on div "25 Certain employees may not be required to have access to patient records. The…" at bounding box center [434, 330] width 469 height 67
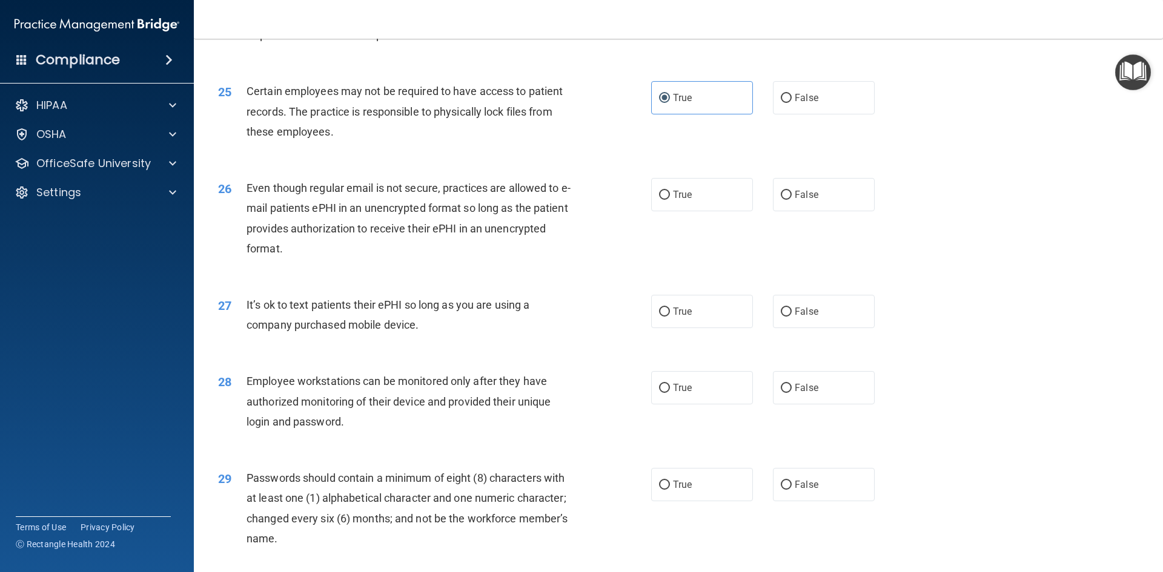
scroll to position [2301, 0]
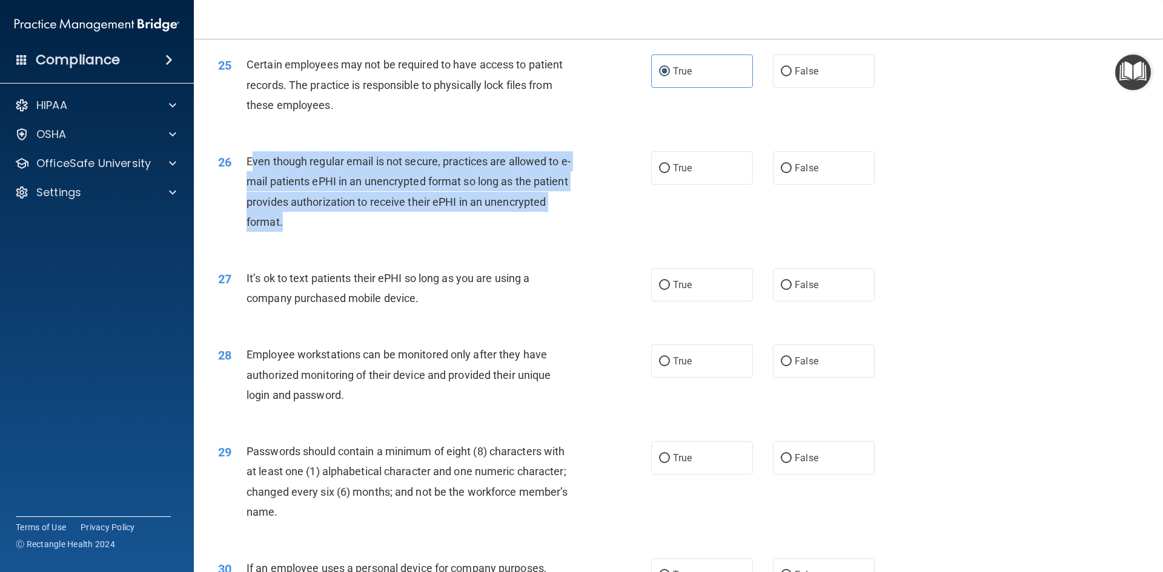
drag, startPoint x: 312, startPoint y: 244, endPoint x: 250, endPoint y: 184, distance: 86.5
click at [250, 184] on div "Even though regular email is not secure, practices are allowed to e-mail patien…" at bounding box center [415, 191] width 339 height 81
drag, startPoint x: 319, startPoint y: 218, endPoint x: 326, endPoint y: 216, distance: 7.1
click at [320, 218] on span "Even though regular email is not secure, practices are allowed to e-mail patien…" at bounding box center [408, 191] width 324 height 73
click at [329, 215] on span "Even though regular email is not secure, practices are allowed to e-mail patien…" at bounding box center [408, 191] width 324 height 73
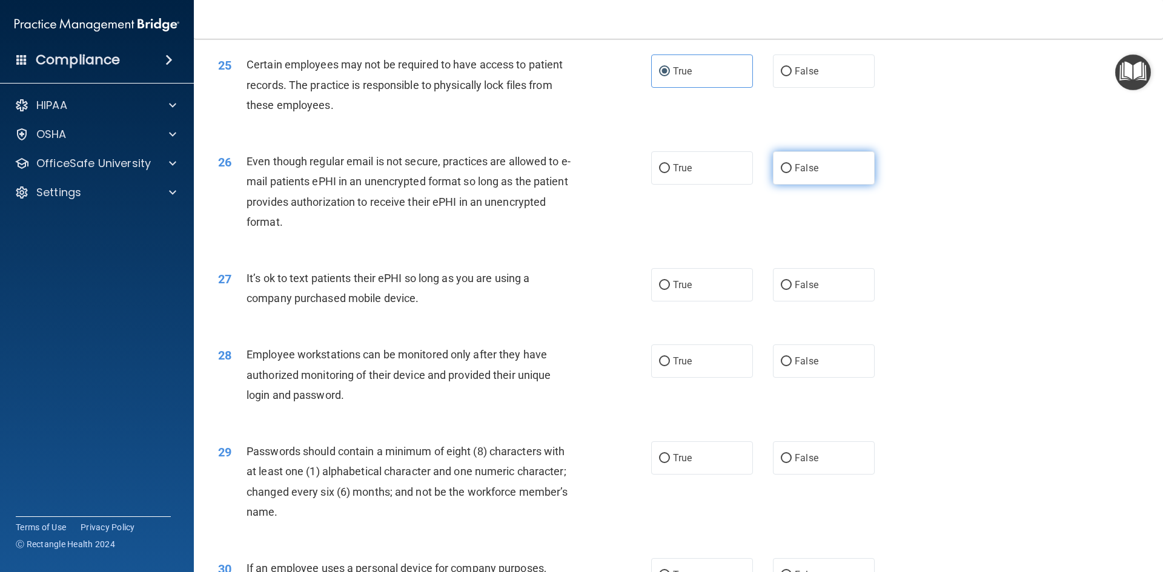
click at [794, 174] on span "False" at bounding box center [806, 168] width 24 height 12
click at [791, 173] on input "False" at bounding box center [786, 168] width 11 height 9
radio input "true"
drag, startPoint x: 440, startPoint y: 322, endPoint x: 246, endPoint y: 298, distance: 195.3
click at [246, 298] on div "It’s ok to text patients their ePHI so long as you are using a company purchase…" at bounding box center [415, 288] width 339 height 40
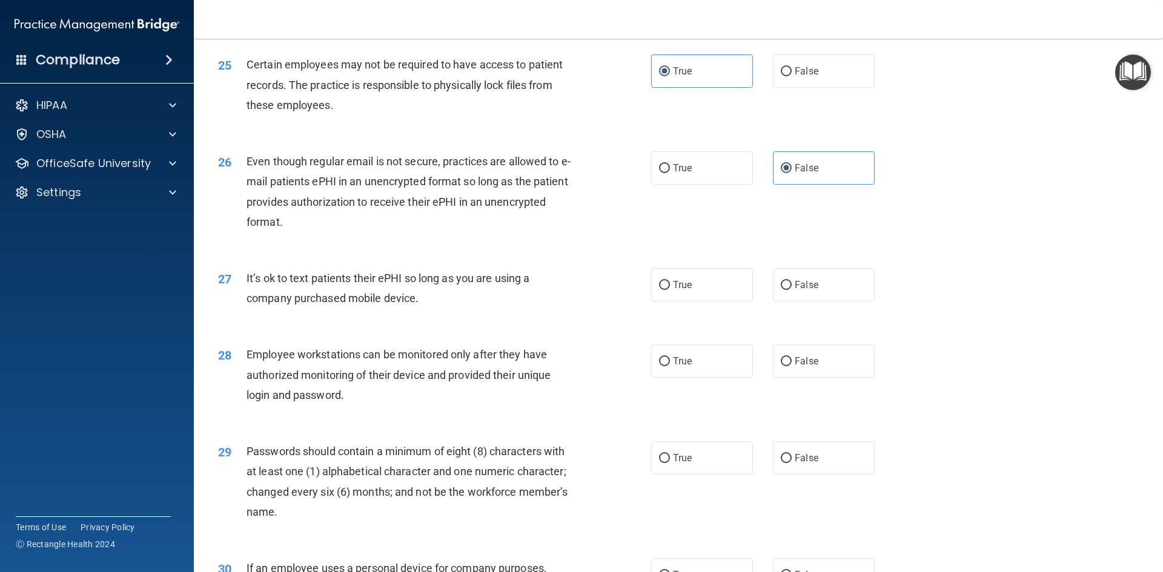
click at [579, 308] on div "It’s ok to text patients their ePHI so long as you are using a company purchase…" at bounding box center [415, 288] width 339 height 40
click at [794, 291] on span "False" at bounding box center [806, 285] width 24 height 12
click at [791, 290] on input "False" at bounding box center [786, 285] width 11 height 9
radio input "true"
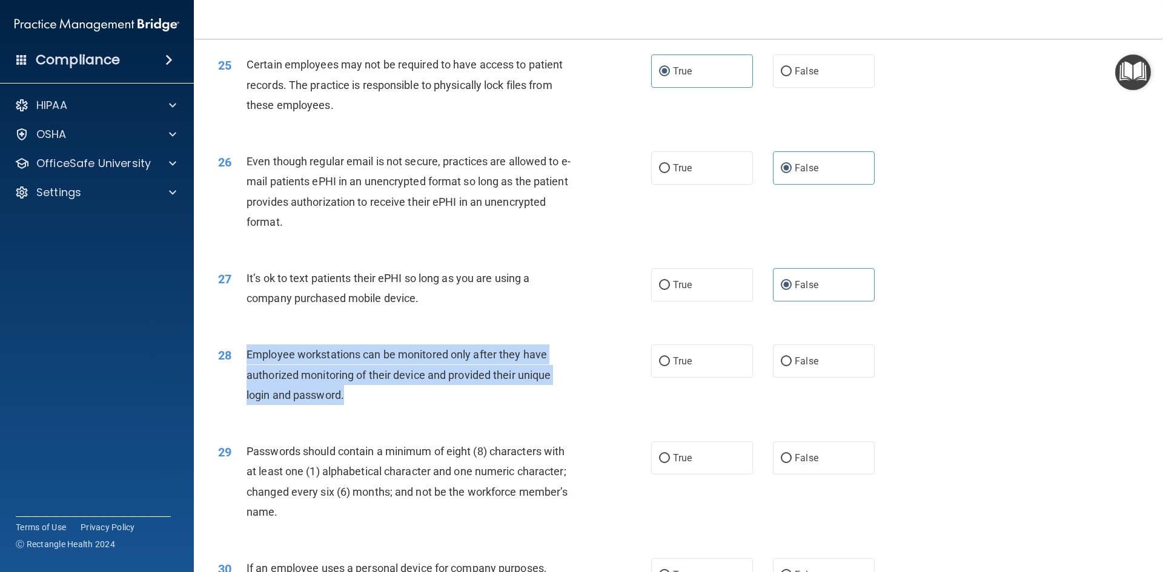
drag, startPoint x: 397, startPoint y: 410, endPoint x: 248, endPoint y: 371, distance: 154.5
click at [248, 371] on div "Employee workstations can be monitored only after they have authorized monitori…" at bounding box center [415, 375] width 339 height 61
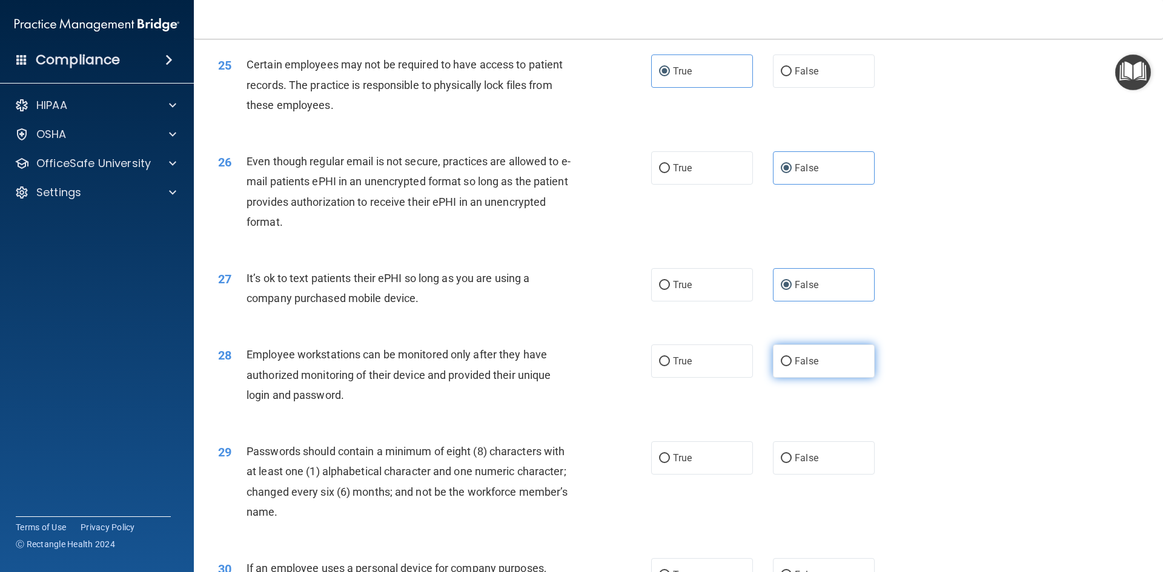
click at [790, 374] on label "False" at bounding box center [824, 361] width 102 height 33
click at [790, 366] on input "False" at bounding box center [786, 361] width 11 height 9
radio input "true"
click at [707, 378] on label "True" at bounding box center [702, 361] width 102 height 33
click at [670, 366] on input "True" at bounding box center [664, 361] width 11 height 9
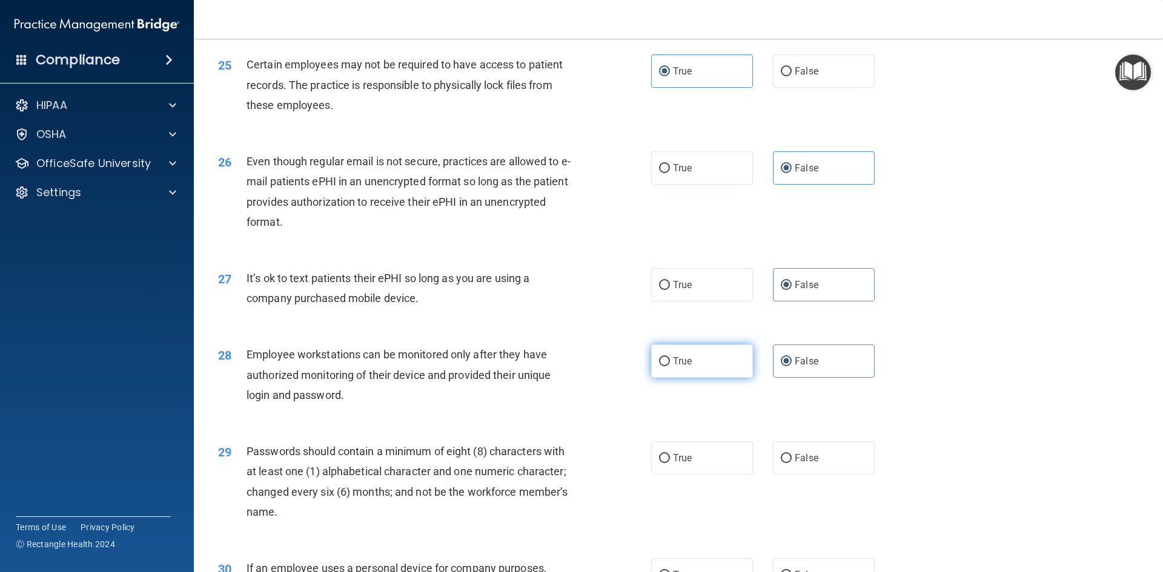
radio input "true"
click at [794, 367] on span "False" at bounding box center [806, 361] width 24 height 12
click at [790, 366] on input "False" at bounding box center [786, 361] width 11 height 9
radio input "true"
radio input "false"
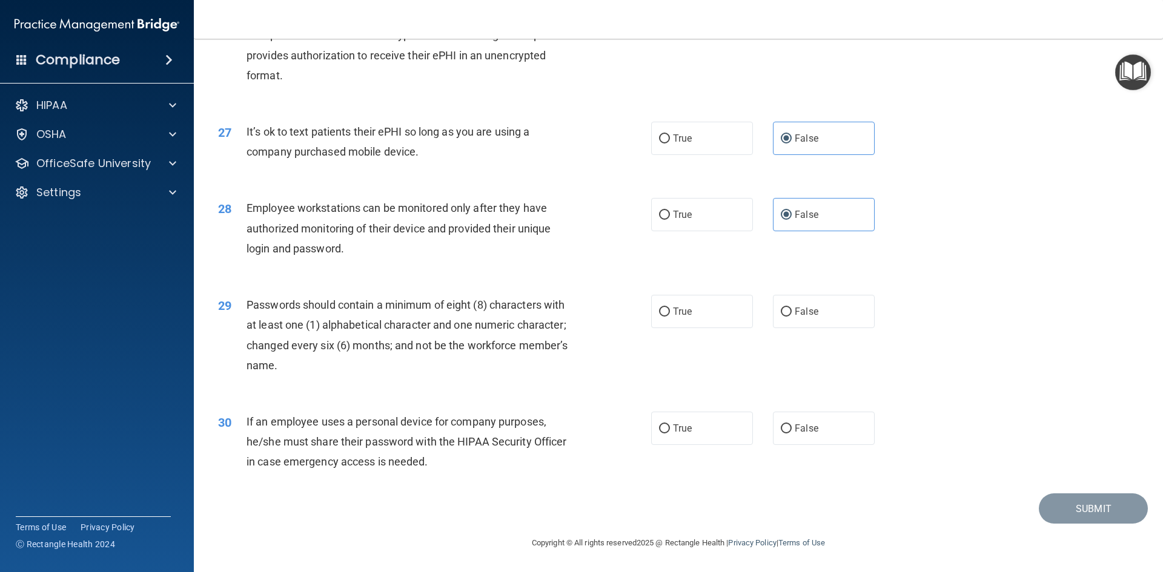
scroll to position [2468, 0]
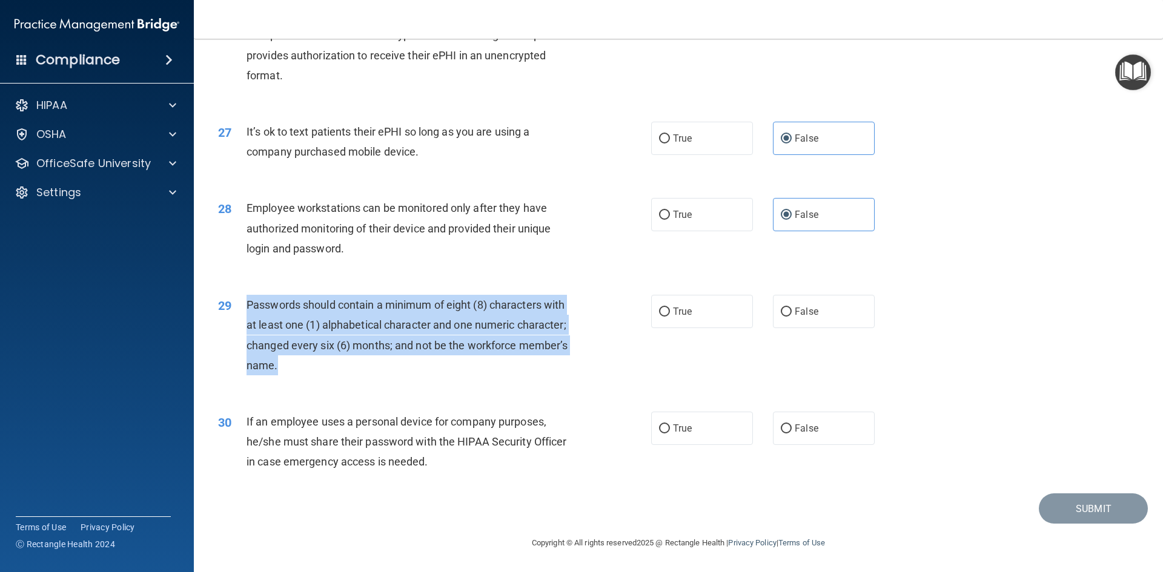
drag, startPoint x: 331, startPoint y: 362, endPoint x: 247, endPoint y: 300, distance: 103.9
click at [247, 300] on div "Passwords should contain a minimum of eight (8) characters with at least one (1…" at bounding box center [415, 335] width 339 height 81
click at [322, 320] on span "Passwords should contain a minimum of eight (8) characters with at least one (1…" at bounding box center [406, 335] width 321 height 73
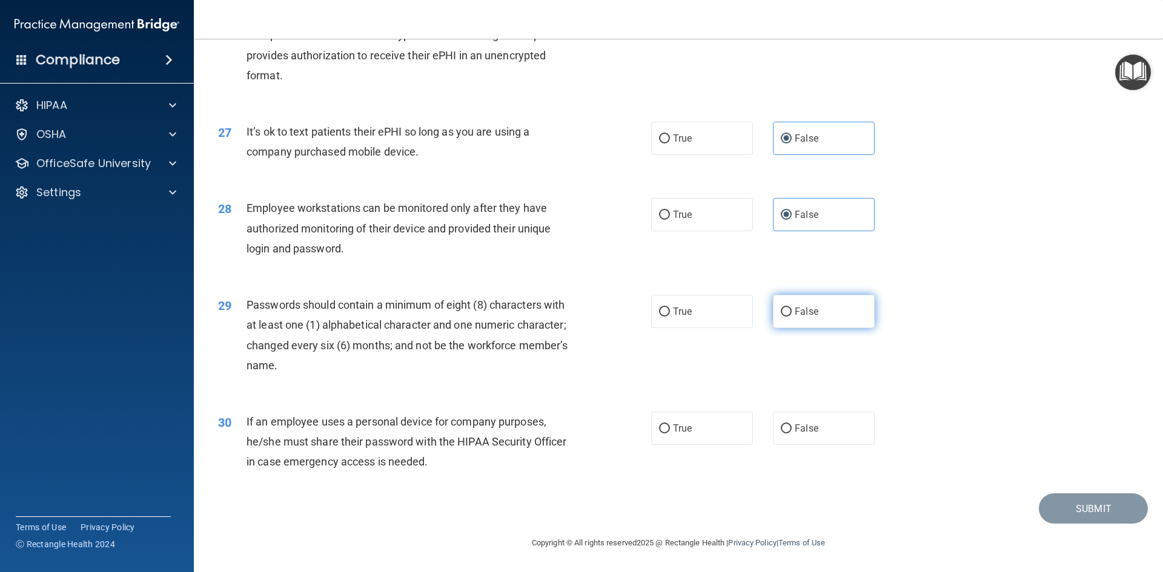
click at [773, 316] on label "False" at bounding box center [824, 311] width 102 height 33
click at [781, 316] on input "False" at bounding box center [786, 312] width 11 height 9
radio input "true"
click at [673, 324] on label "True" at bounding box center [702, 311] width 102 height 33
click at [670, 317] on input "True" at bounding box center [664, 312] width 11 height 9
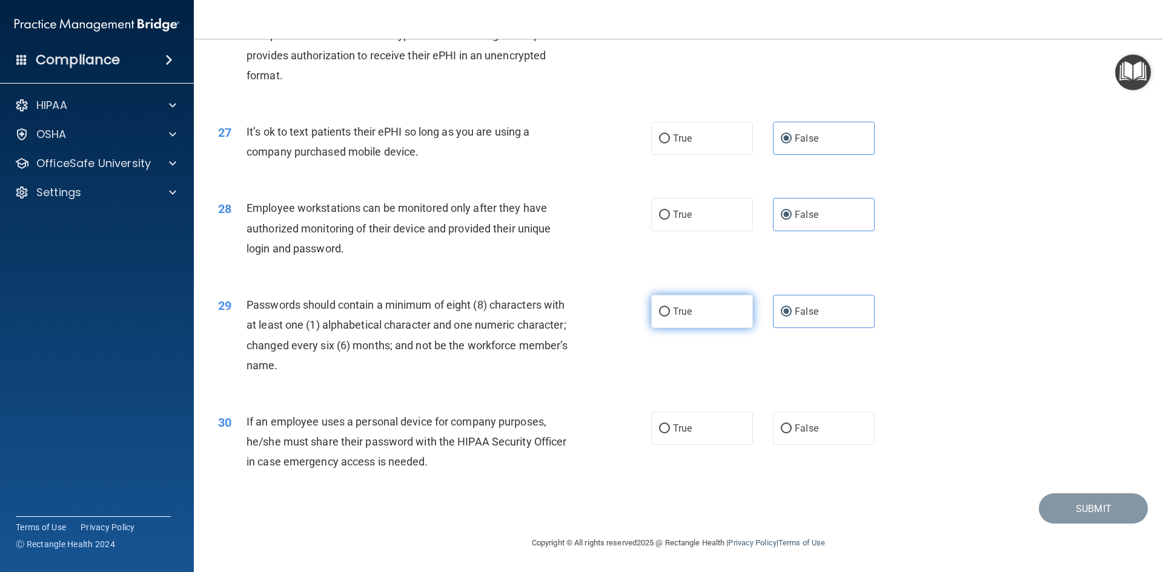
radio input "true"
radio input "false"
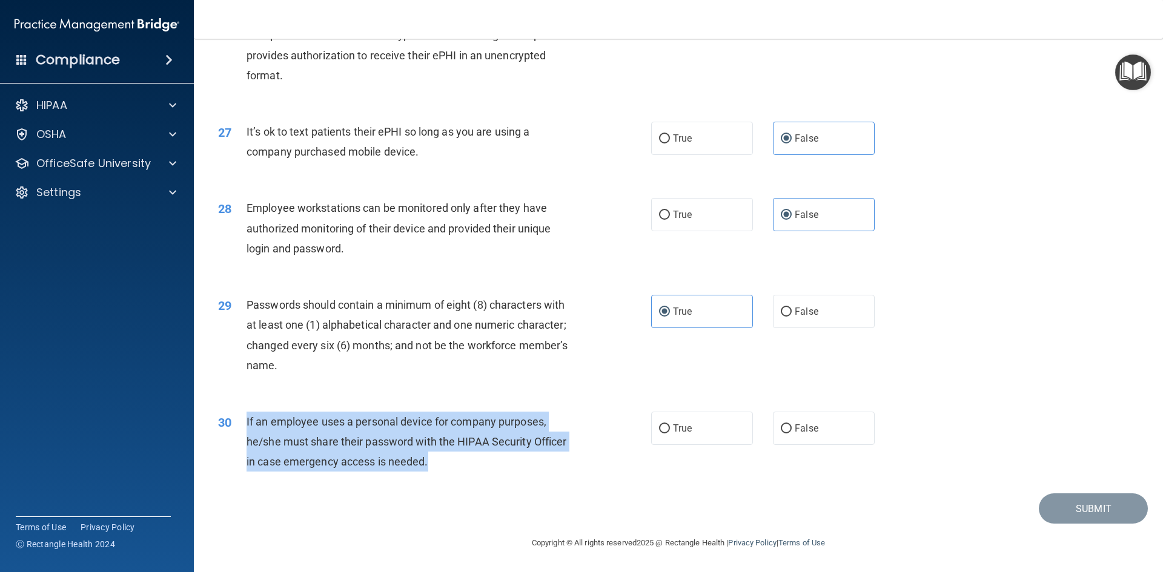
drag, startPoint x: 448, startPoint y: 462, endPoint x: 246, endPoint y: 413, distance: 206.9
click at [246, 413] on div "If an employee uses a personal device for company purposes, he/she must share t…" at bounding box center [415, 442] width 339 height 61
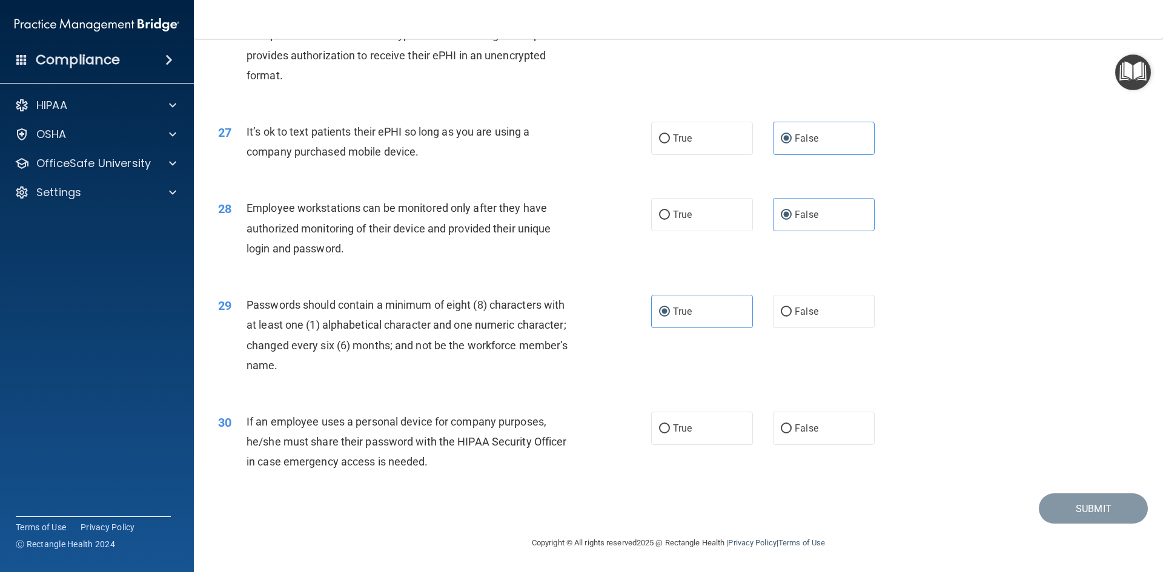
click at [804, 444] on div "30 If an employee uses a personal device for company purposes, he/she must shar…" at bounding box center [678, 445] width 939 height 97
click at [803, 446] on div "30 If an employee uses a personal device for company purposes, he/she must shar…" at bounding box center [678, 445] width 939 height 97
click at [818, 417] on label "False" at bounding box center [824, 428] width 102 height 33
click at [791, 424] on input "False" at bounding box center [786, 428] width 11 height 9
radio input "true"
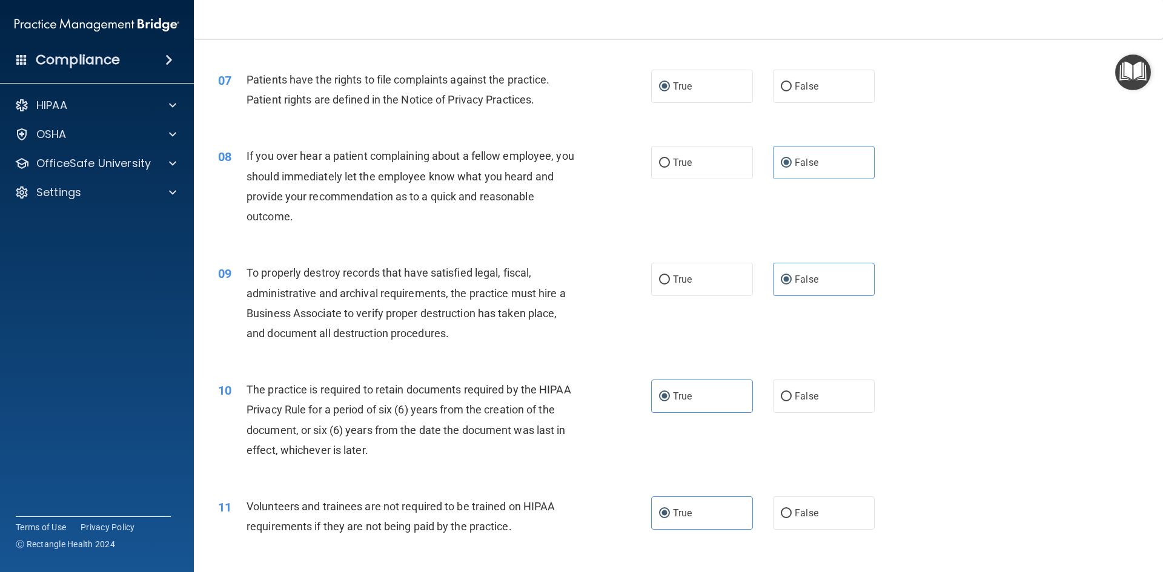
scroll to position [503, 0]
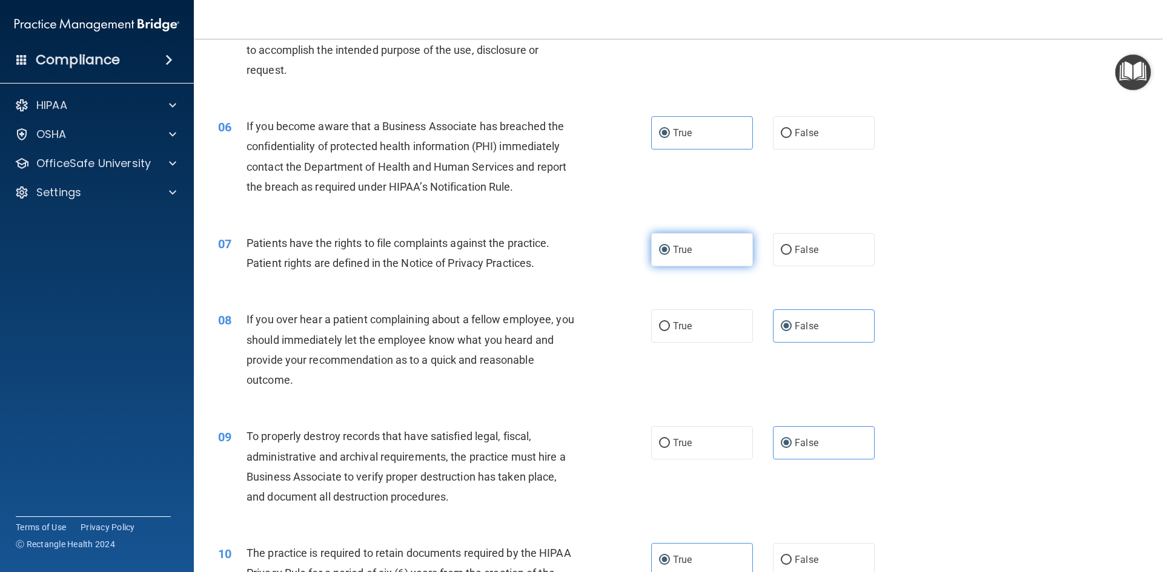
click at [701, 243] on label "True" at bounding box center [702, 249] width 102 height 33
click at [670, 246] on input "True" at bounding box center [664, 250] width 11 height 9
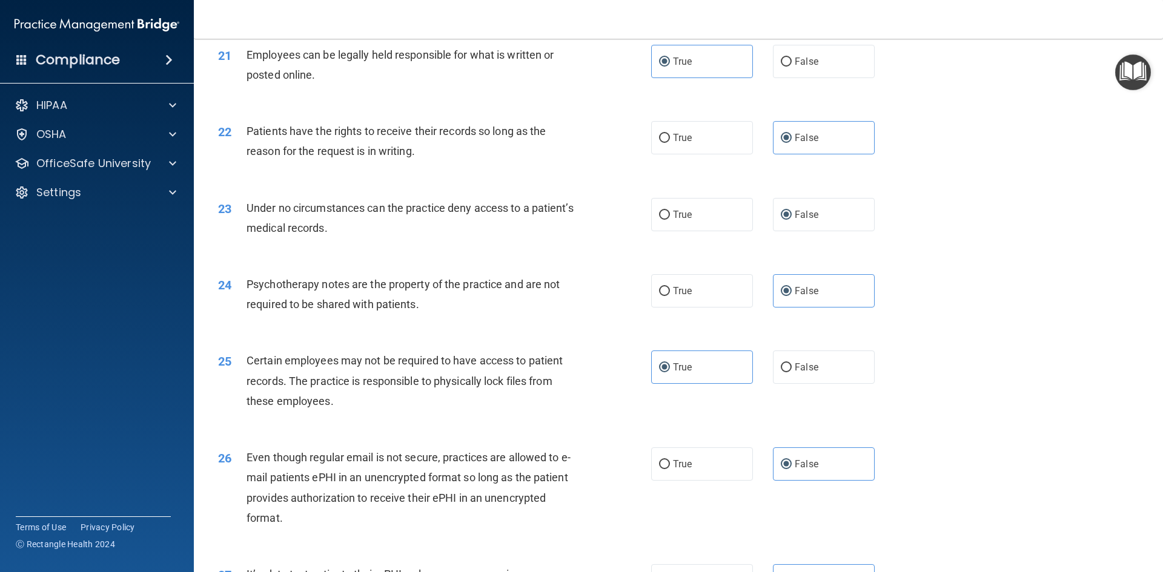
scroll to position [1966, 0]
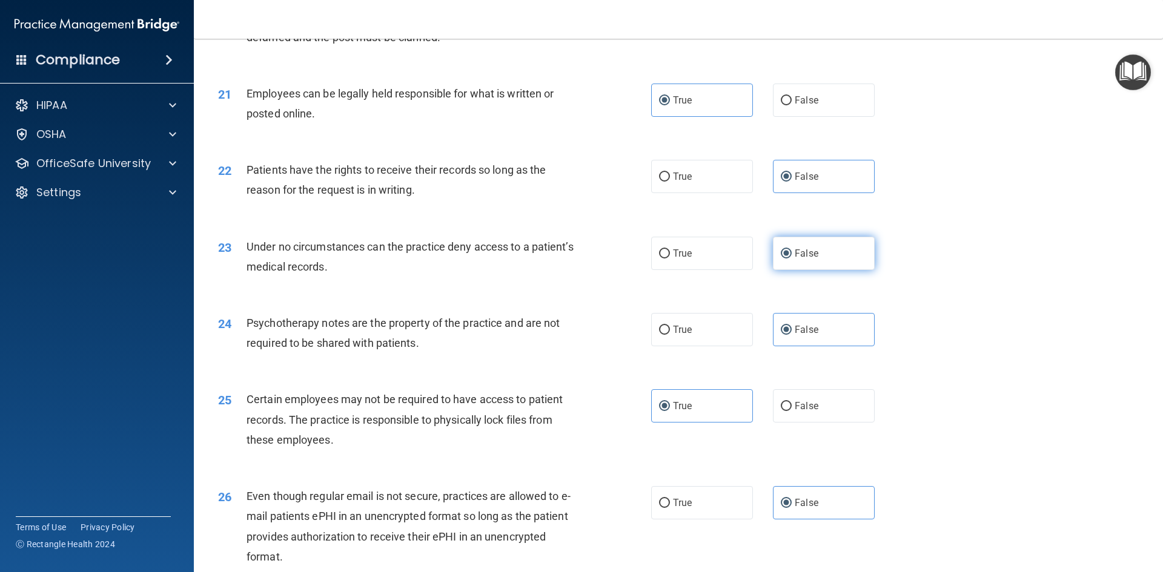
click at [847, 270] on label "False" at bounding box center [824, 253] width 102 height 33
click at [791, 259] on input "False" at bounding box center [786, 253] width 11 height 9
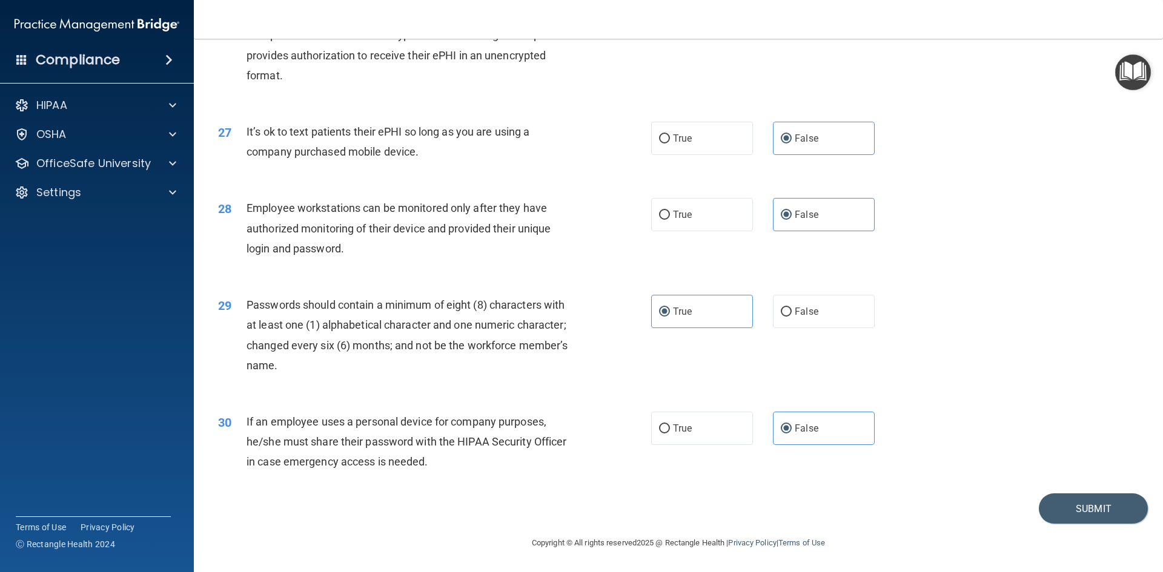
scroll to position [2468, 0]
click at [1059, 505] on button "Submit" at bounding box center [1093, 509] width 109 height 31
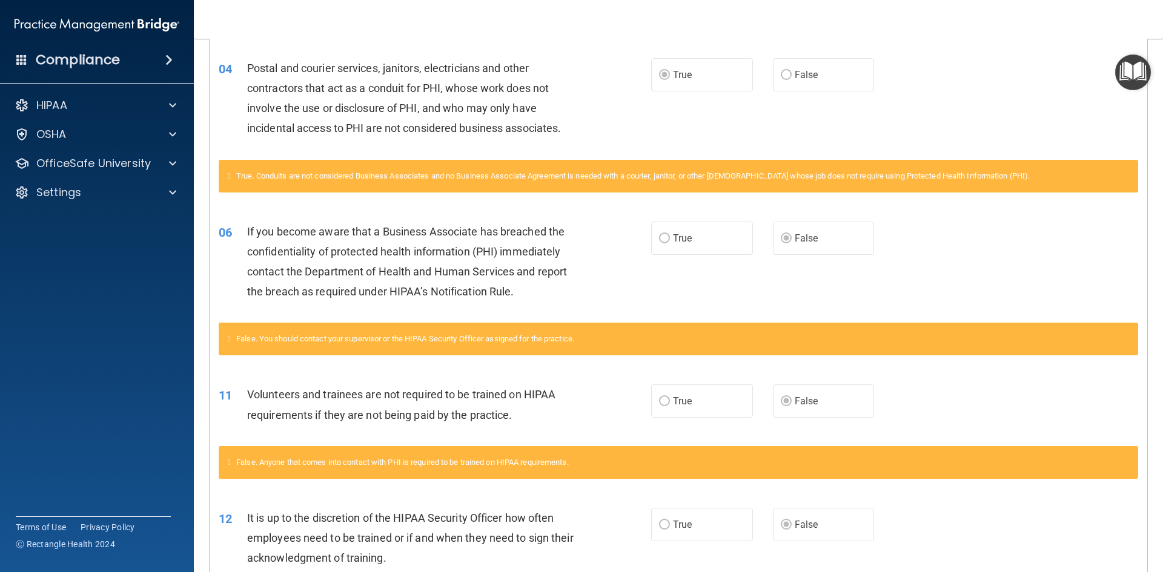
scroll to position [424, 0]
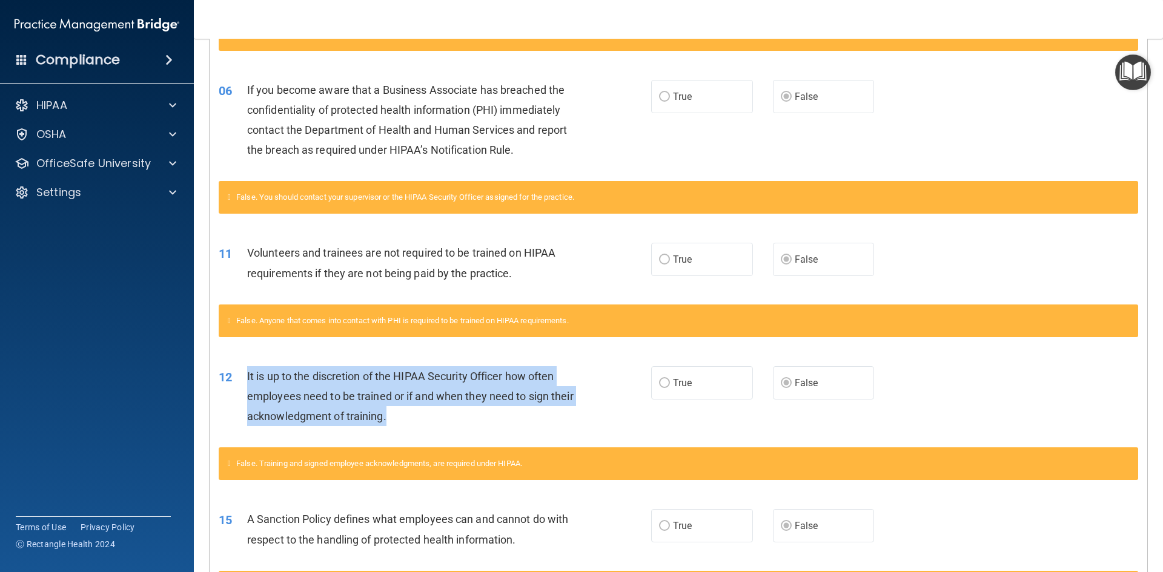
drag, startPoint x: 441, startPoint y: 425, endPoint x: 235, endPoint y: 376, distance: 211.7
click at [235, 376] on div "12 It is up to the discretion of the HIPAA Security Officer how often employees…" at bounding box center [434, 399] width 469 height 67
click at [601, 391] on div "12 It is up to the discretion of the HIPAA Security Officer how often employees…" at bounding box center [434, 399] width 469 height 67
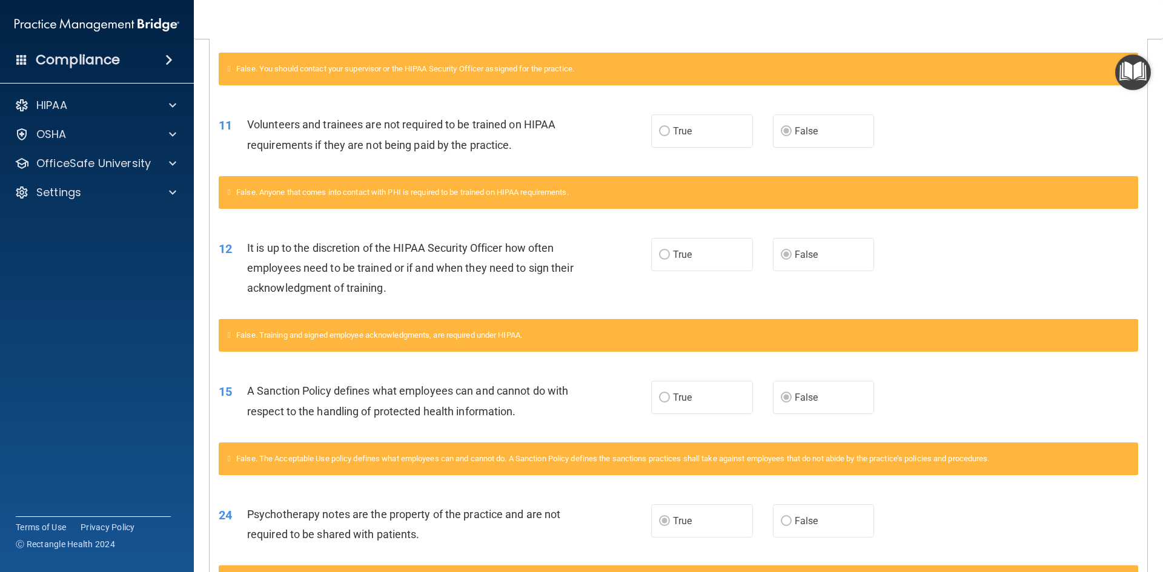
scroll to position [0, 0]
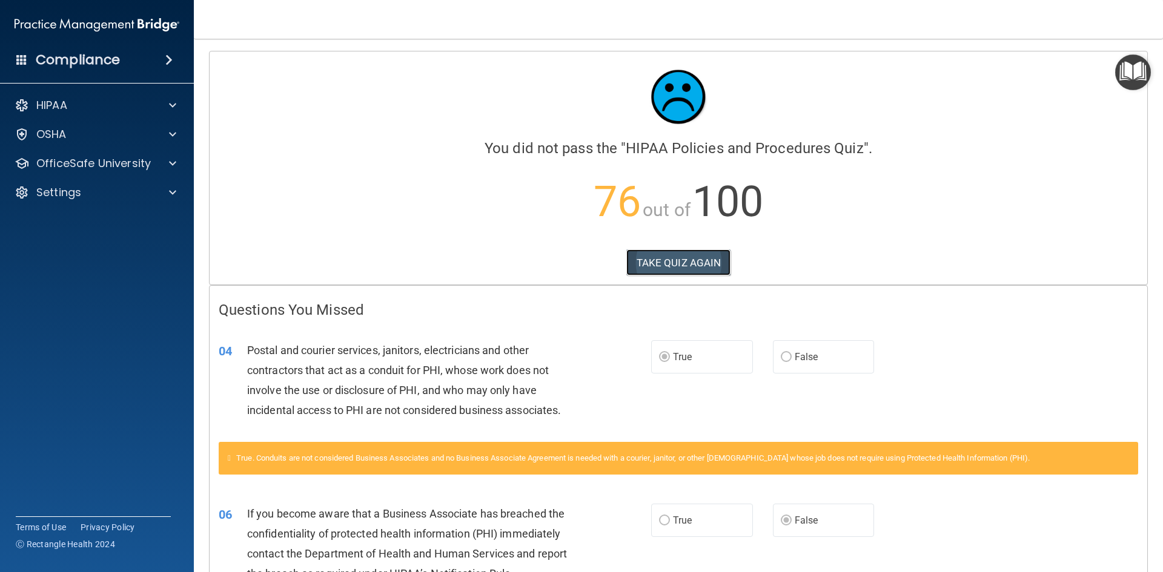
click at [658, 265] on button "TAKE QUIZ AGAIN" at bounding box center [678, 262] width 105 height 27
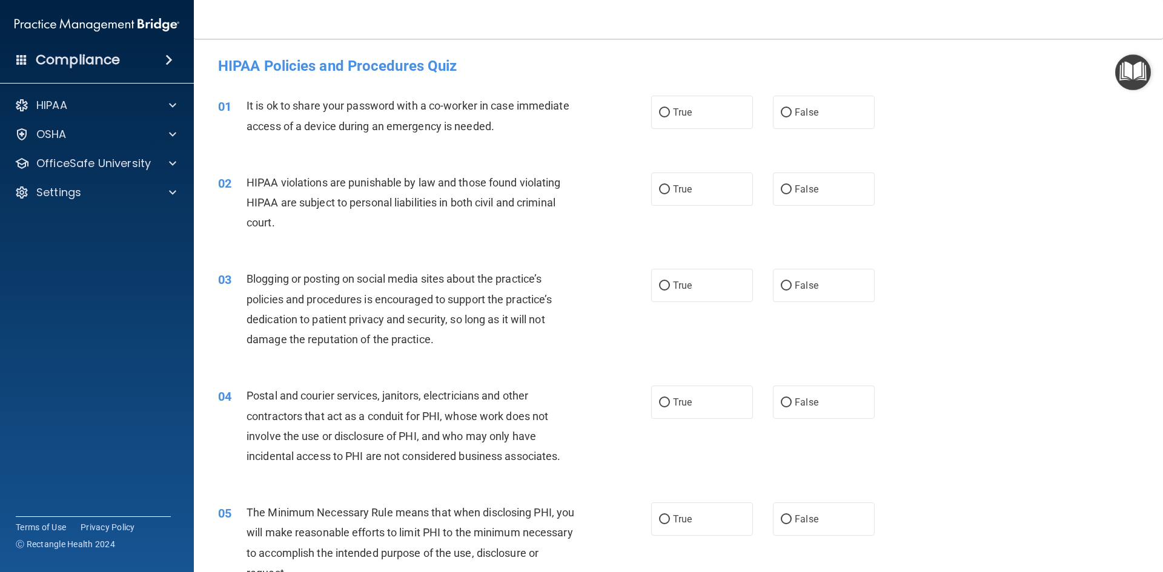
scroll to position [21, 0]
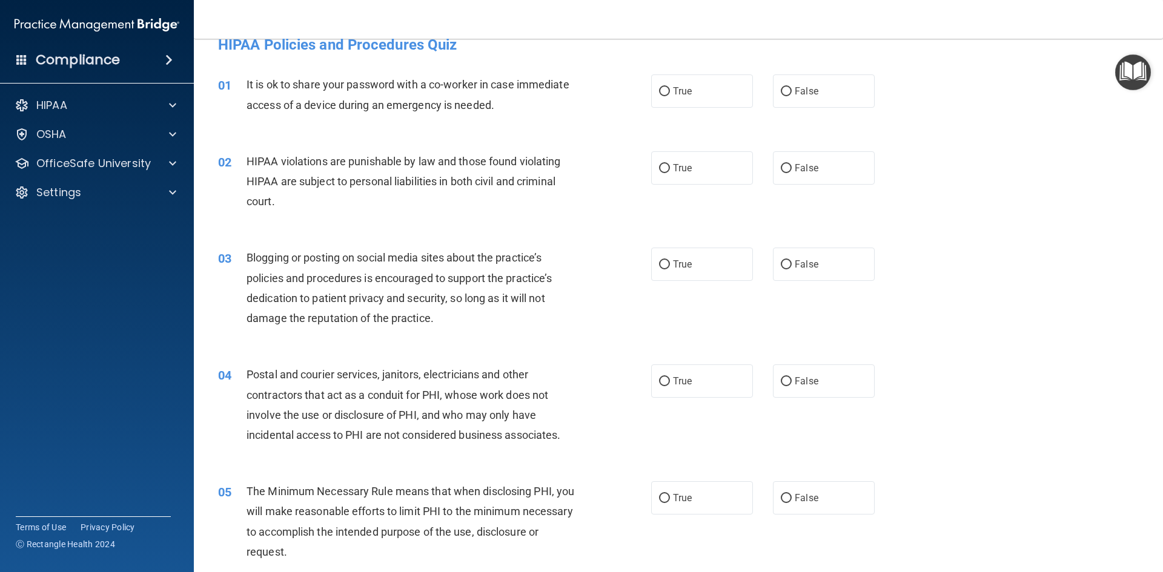
click at [680, 400] on div "04 Postal and courier services, janitors, electricians and other contractors th…" at bounding box center [678, 407] width 939 height 117
click at [685, 388] on label "True" at bounding box center [702, 381] width 102 height 33
click at [670, 386] on input "True" at bounding box center [664, 381] width 11 height 9
radio input "true"
click at [797, 96] on span "False" at bounding box center [806, 91] width 24 height 12
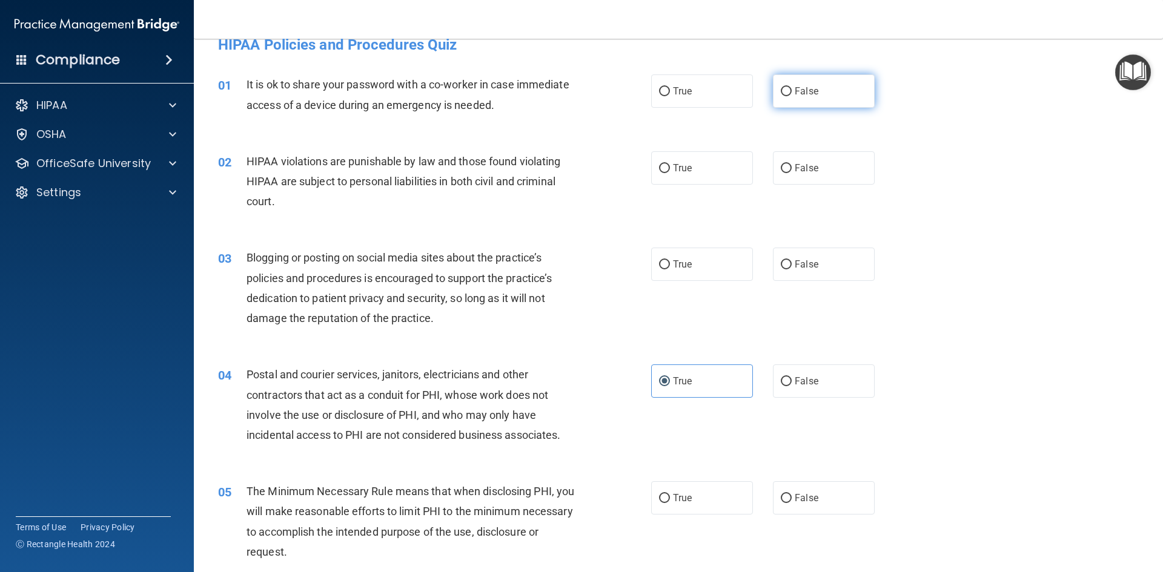
click at [791, 96] on input "False" at bounding box center [786, 91] width 11 height 9
radio input "true"
click at [666, 177] on label "True" at bounding box center [702, 167] width 102 height 33
click at [666, 173] on input "True" at bounding box center [664, 168] width 11 height 9
radio input "true"
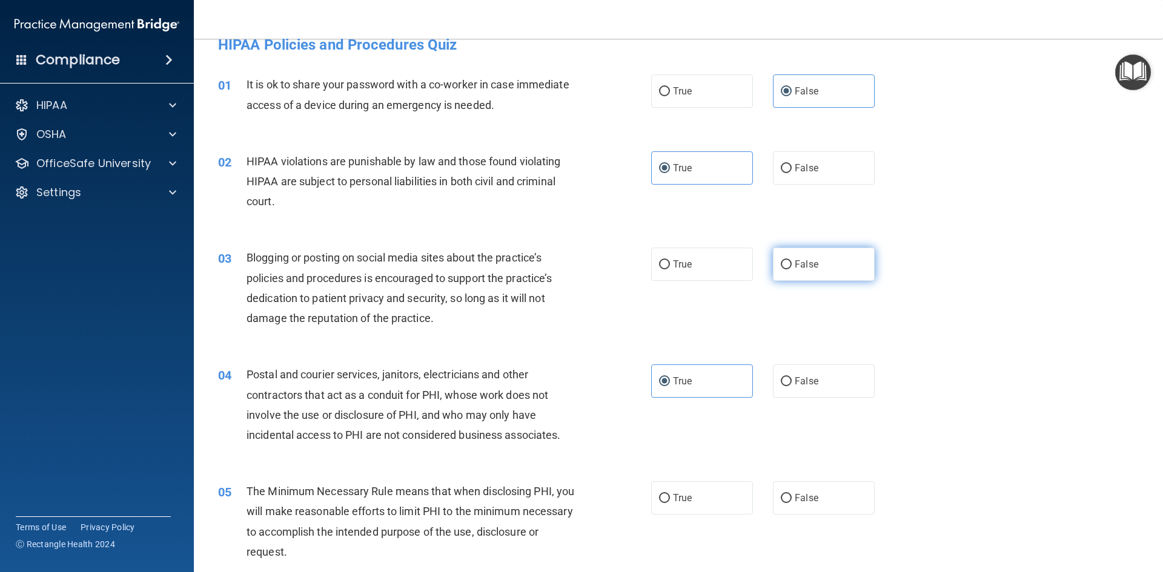
click at [794, 262] on span "False" at bounding box center [806, 265] width 24 height 12
click at [791, 262] on input "False" at bounding box center [786, 264] width 11 height 9
radio input "true"
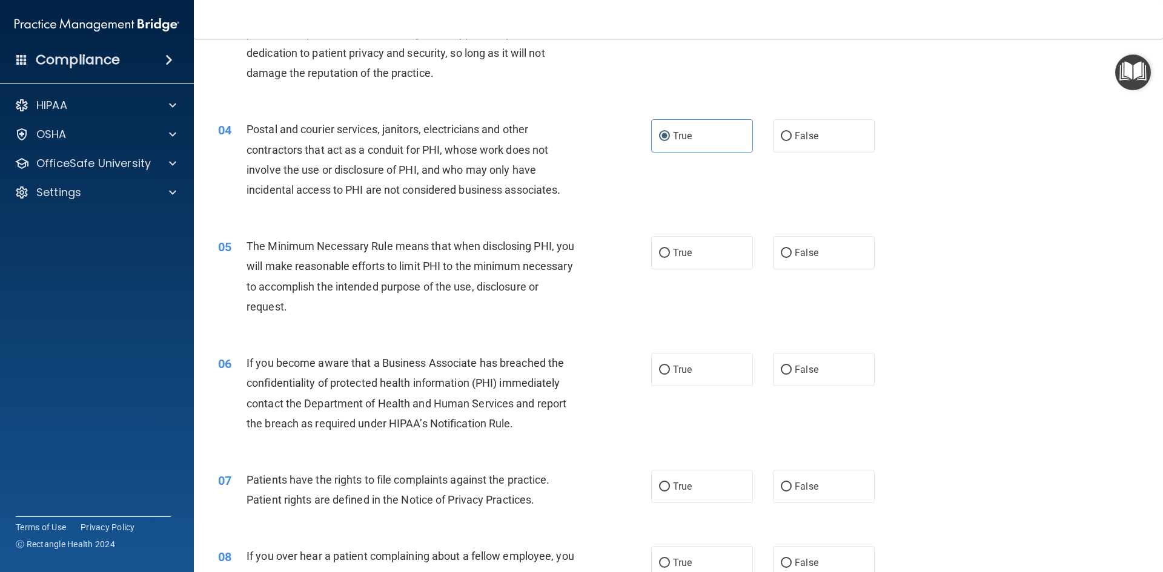
scroll to position [273, 0]
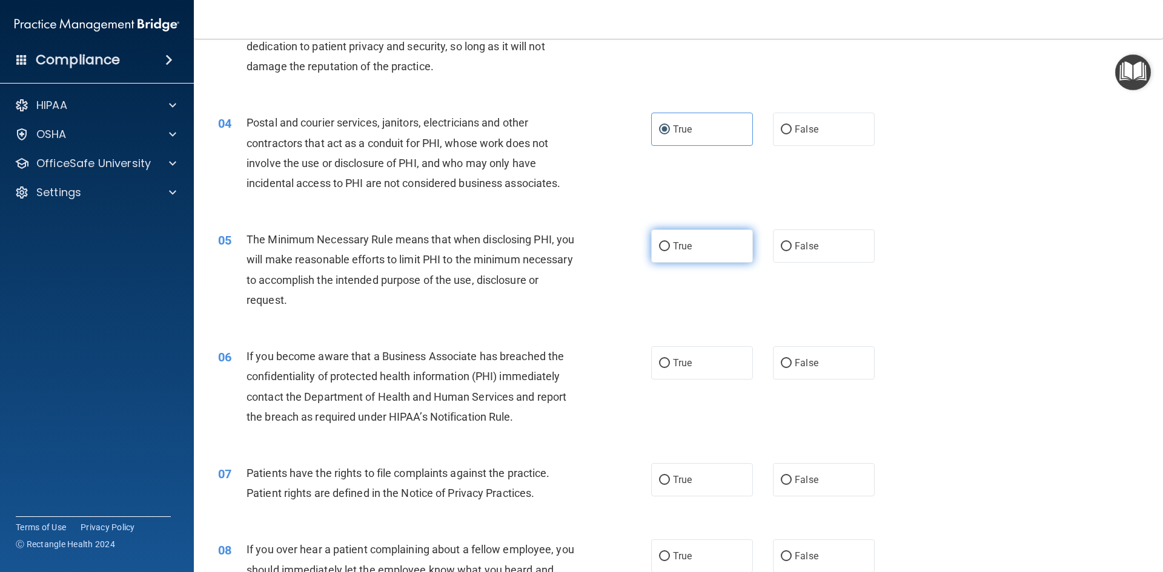
click at [679, 244] on span "True" at bounding box center [682, 246] width 19 height 12
click at [670, 244] on input "True" at bounding box center [664, 246] width 11 height 9
radio input "true"
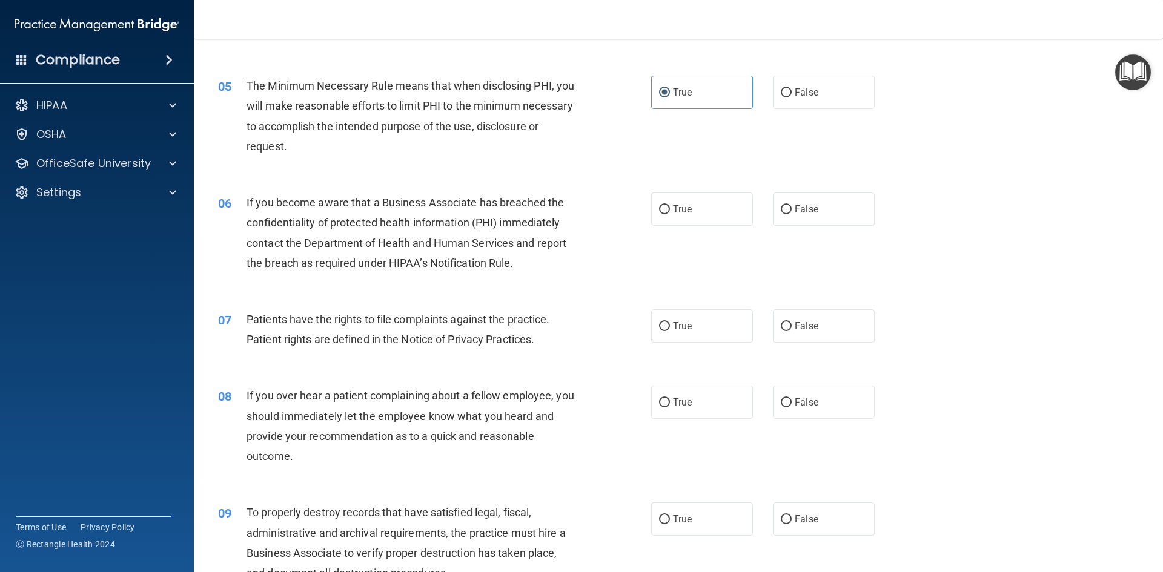
scroll to position [455, 0]
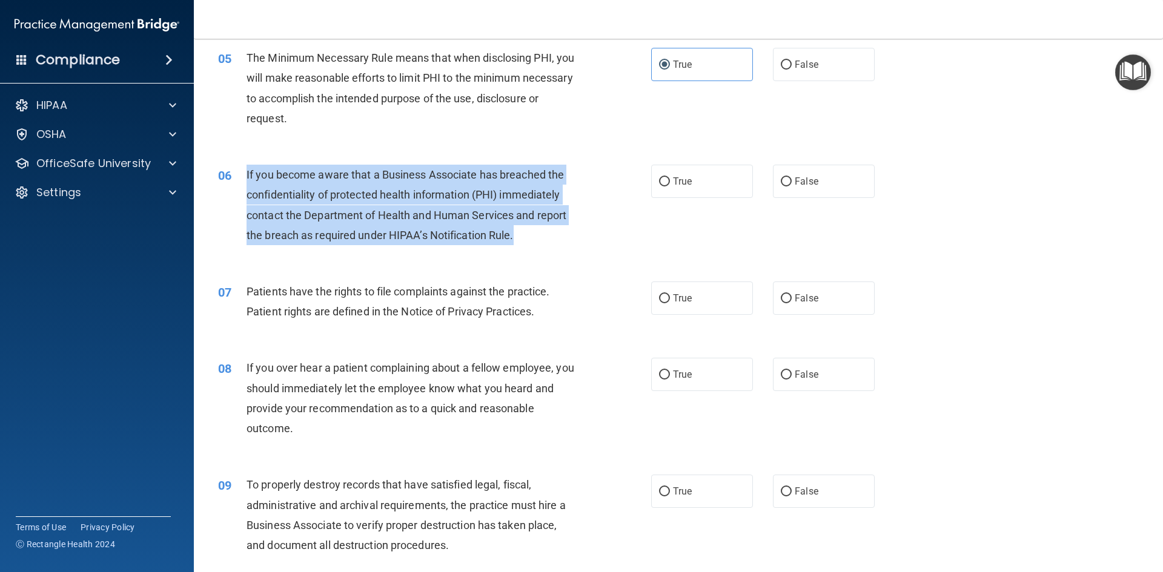
drag, startPoint x: 555, startPoint y: 238, endPoint x: 244, endPoint y: 169, distance: 318.2
click at [244, 169] on div "06 If you become aware that a Business Associate has breached the confidentiali…" at bounding box center [434, 208] width 469 height 87
click at [340, 205] on div "If you become aware that a Business Associate has breached the confidentiality …" at bounding box center [415, 205] width 339 height 81
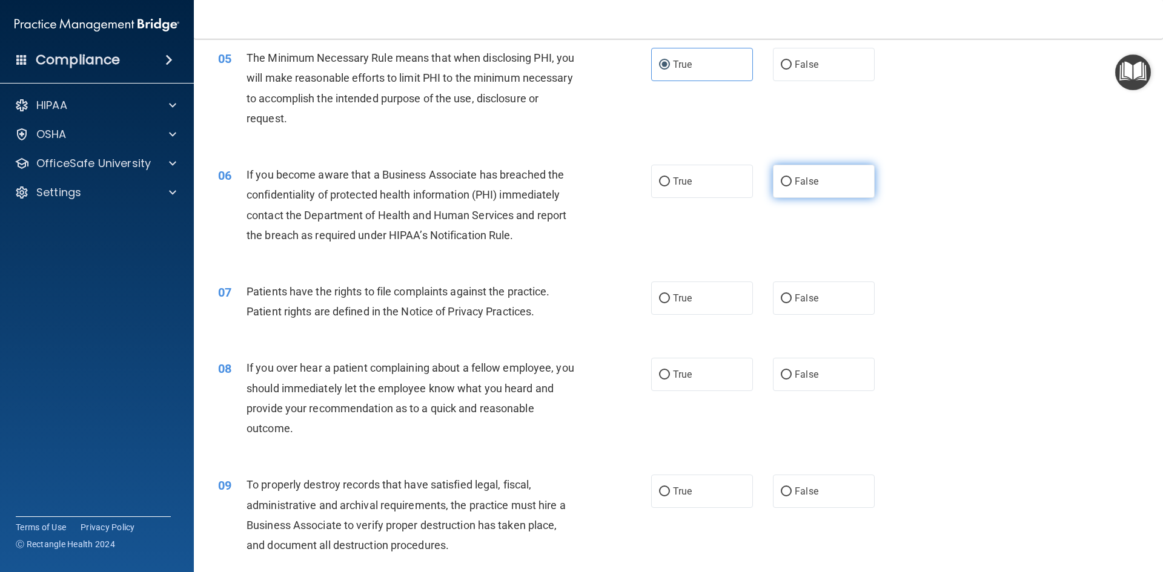
click at [826, 176] on label "False" at bounding box center [824, 181] width 102 height 33
click at [791, 177] on input "False" at bounding box center [786, 181] width 11 height 9
radio input "true"
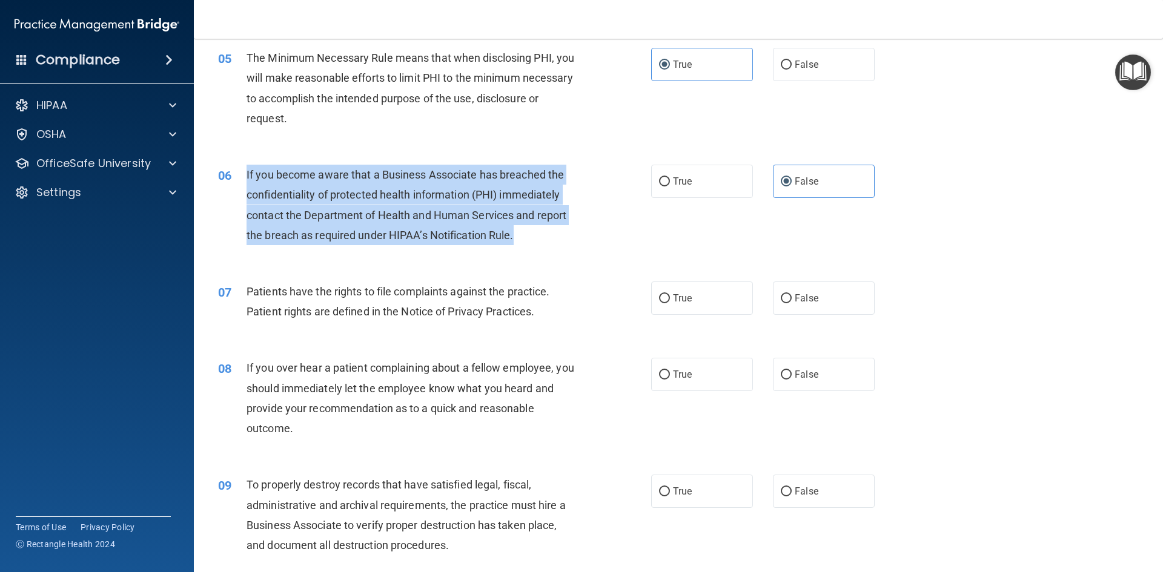
drag, startPoint x: 521, startPoint y: 245, endPoint x: 239, endPoint y: 167, distance: 292.8
click at [239, 167] on div "06 If you become aware that a Business Associate has breached the confidentiali…" at bounding box center [434, 208] width 469 height 87
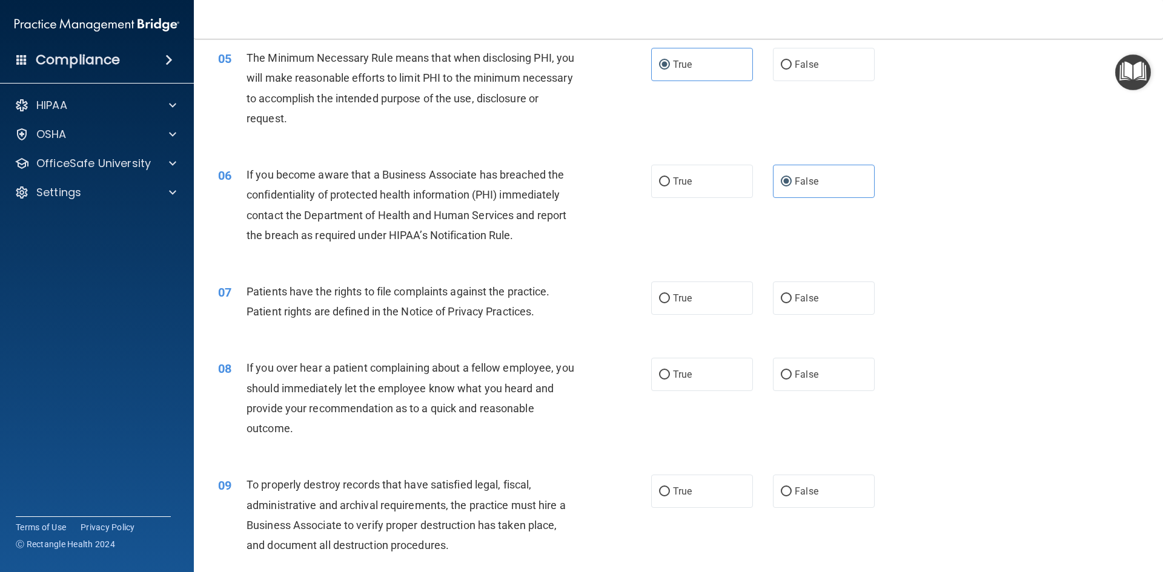
click at [537, 271] on div "07 Patients have the rights to file complaints against the practice. Patient ri…" at bounding box center [678, 304] width 939 height 76
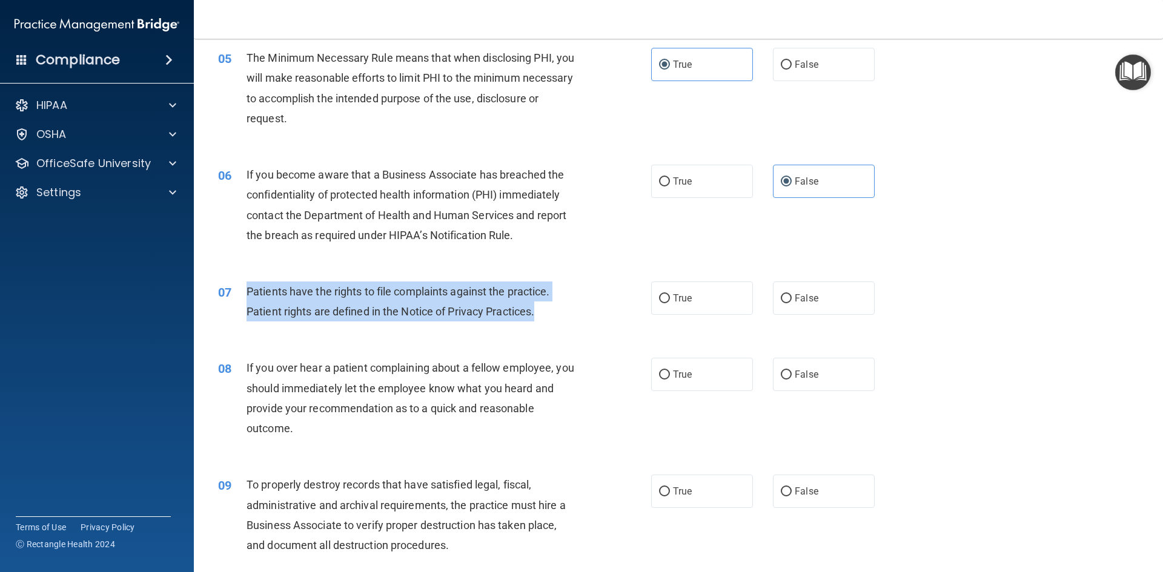
drag, startPoint x: 550, startPoint y: 314, endPoint x: 242, endPoint y: 299, distance: 308.0
click at [242, 299] on div "07 Patients have the rights to file complaints against the practice. Patient ri…" at bounding box center [434, 305] width 469 height 46
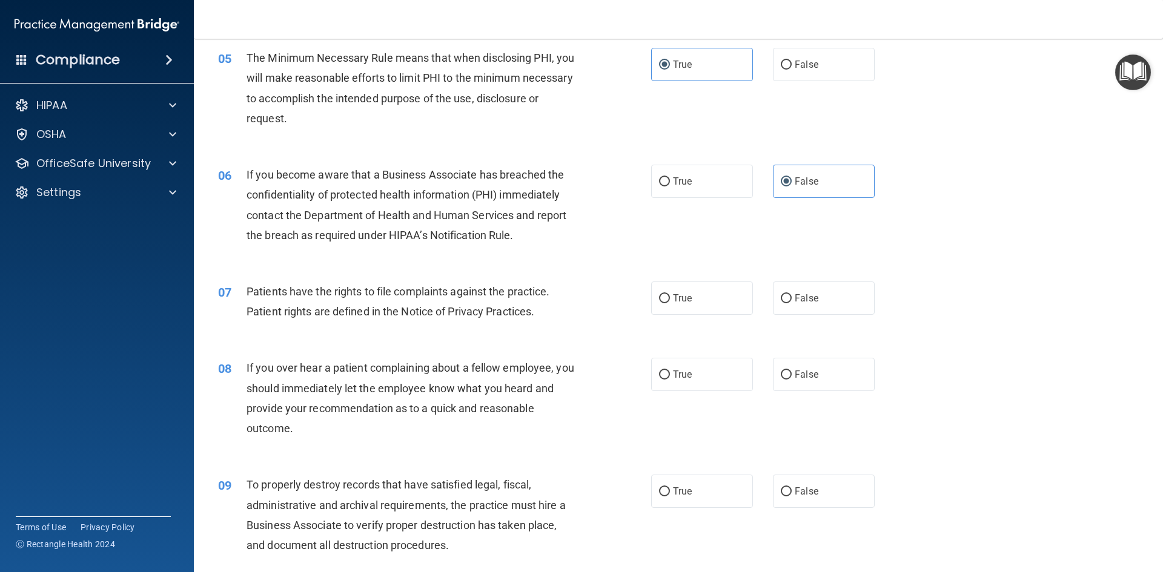
click at [689, 279] on div "07 Patients have the rights to file complaints against the practice. Patient ri…" at bounding box center [678, 304] width 939 height 76
click at [687, 290] on label "True" at bounding box center [702, 298] width 102 height 33
click at [670, 294] on input "True" at bounding box center [664, 298] width 11 height 9
radio input "true"
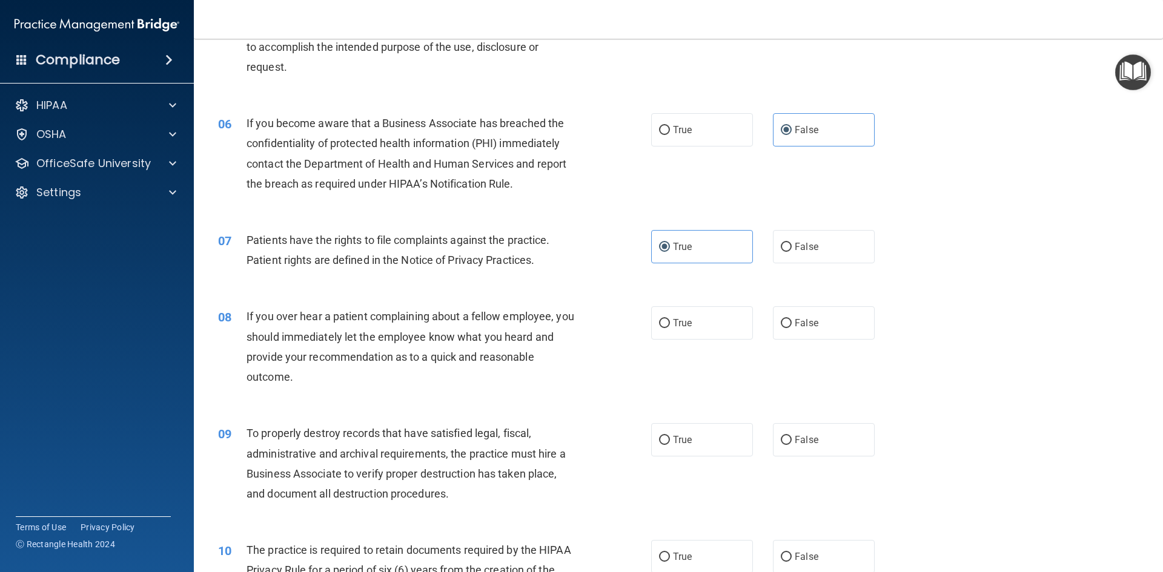
scroll to position [576, 0]
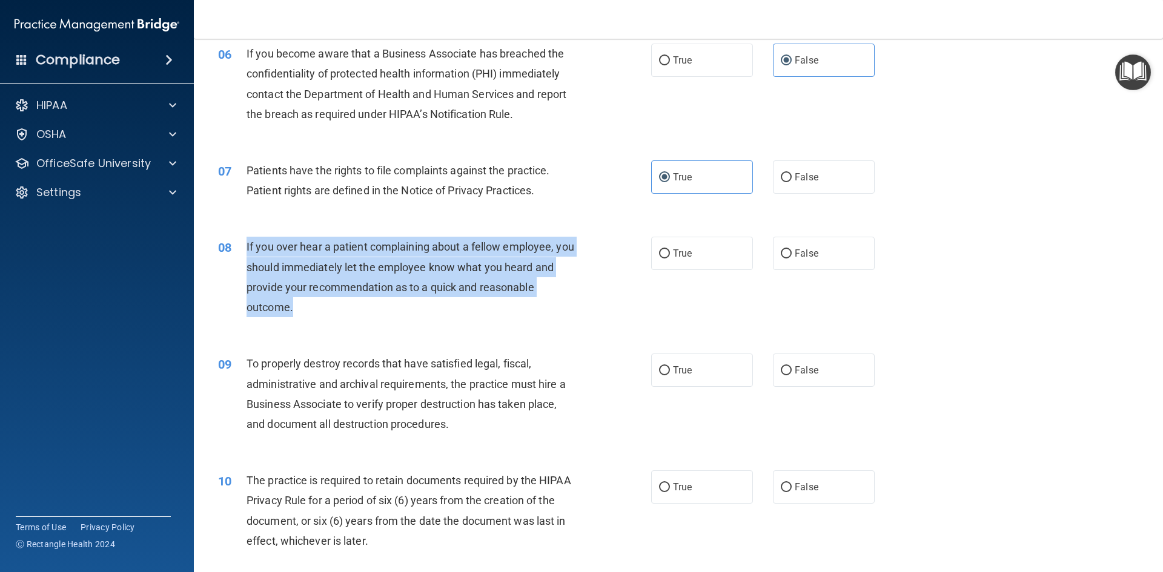
drag, startPoint x: 325, startPoint y: 317, endPoint x: 260, endPoint y: 253, distance: 90.8
click at [244, 251] on div "08 If you over hear a patient complaining about a fellow employee, you should i…" at bounding box center [434, 280] width 469 height 87
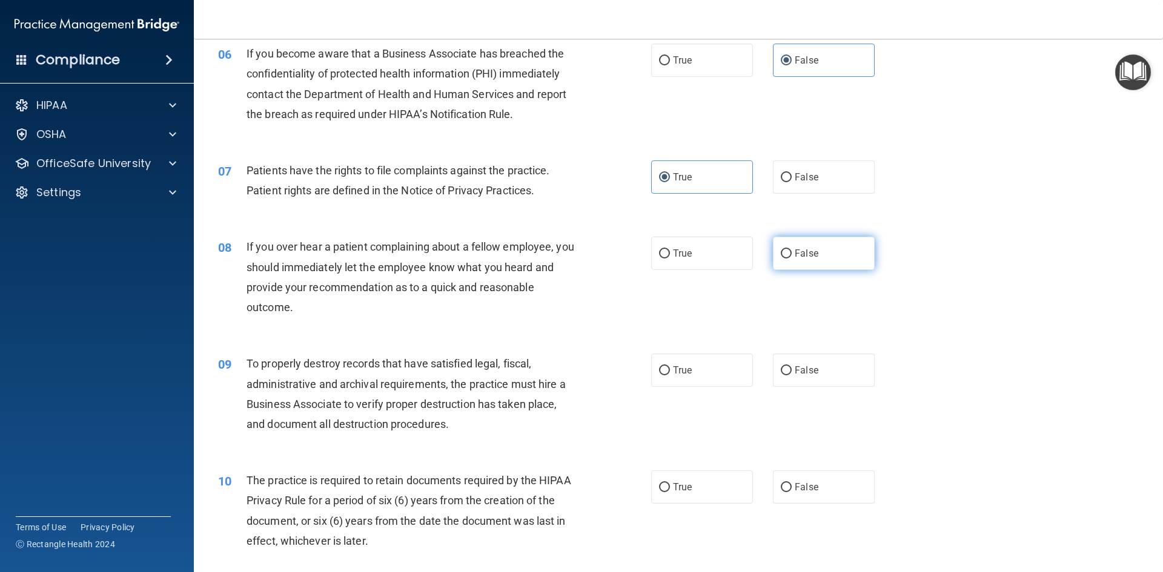
click at [786, 252] on label "False" at bounding box center [824, 253] width 102 height 33
click at [786, 252] on input "False" at bounding box center [786, 253] width 11 height 9
radio input "true"
click at [547, 314] on div "If you over hear a patient complaining about a fellow employee, you should imme…" at bounding box center [415, 277] width 339 height 81
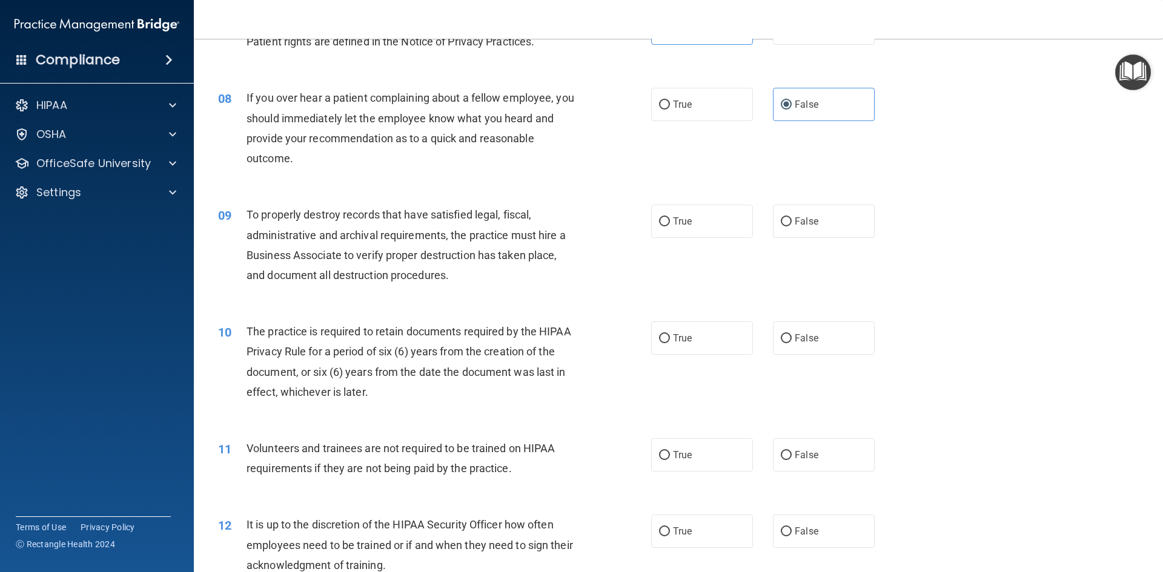
scroll to position [758, 0]
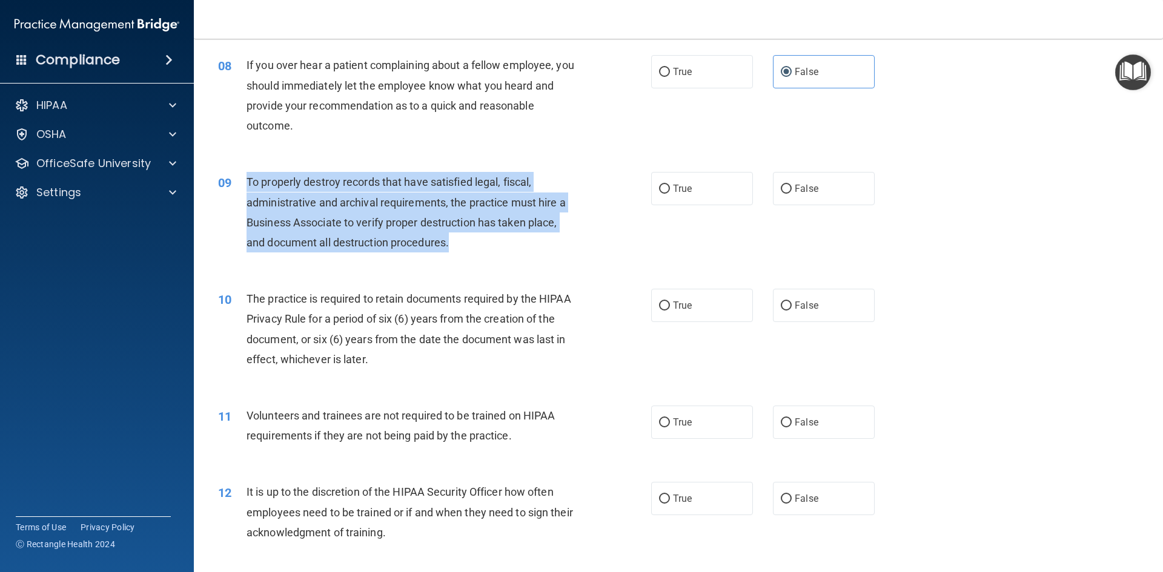
drag, startPoint x: 461, startPoint y: 245, endPoint x: 247, endPoint y: 177, distance: 224.1
click at [247, 177] on div "To properly destroy records that have satisfied legal, fiscal, administrative a…" at bounding box center [415, 212] width 339 height 81
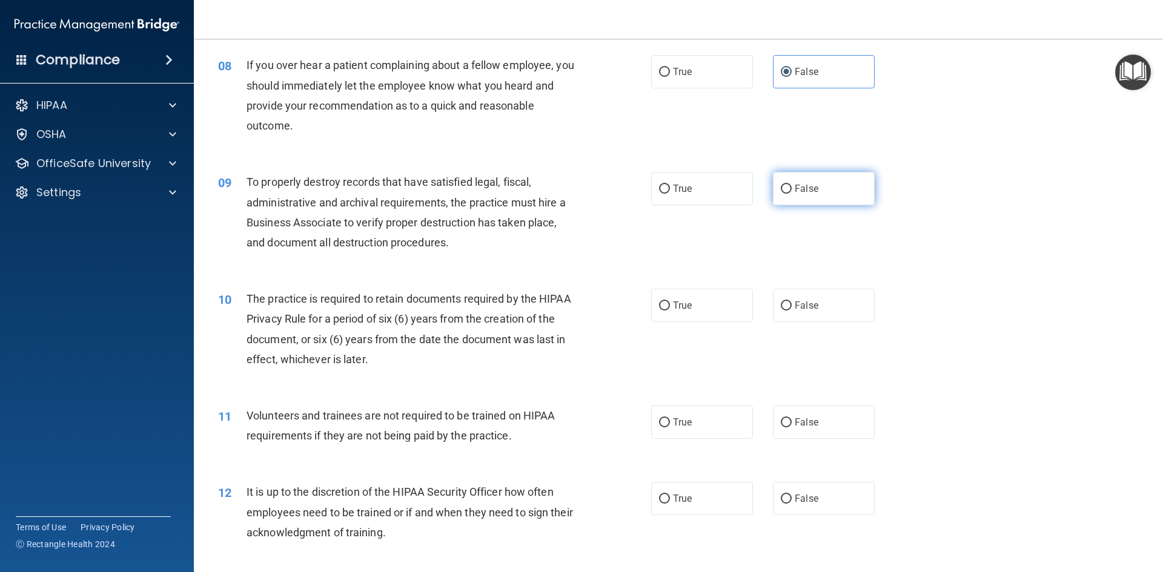
click at [840, 188] on label "False" at bounding box center [824, 188] width 102 height 33
click at [791, 188] on input "False" at bounding box center [786, 189] width 11 height 9
radio input "true"
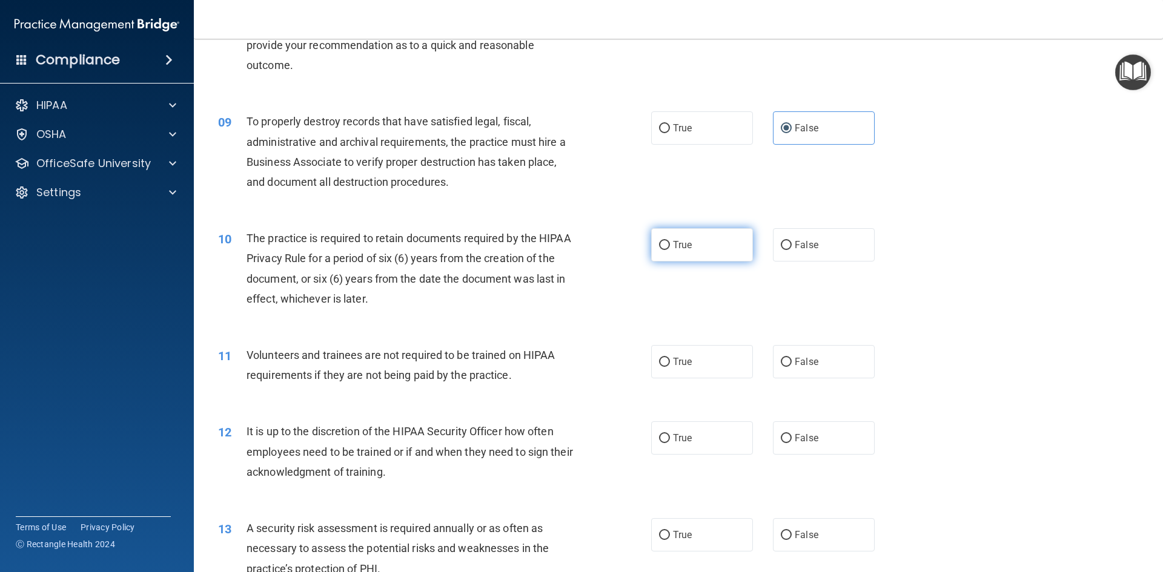
click at [724, 260] on label "True" at bounding box center [702, 244] width 102 height 33
click at [670, 250] on input "True" at bounding box center [664, 245] width 11 height 9
radio input "true"
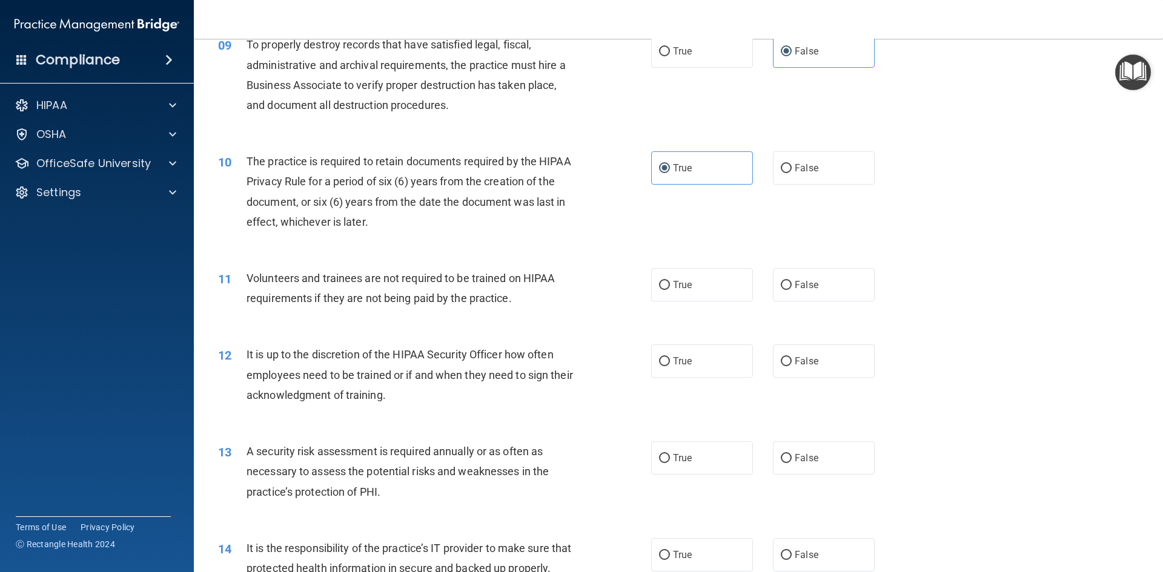
scroll to position [939, 0]
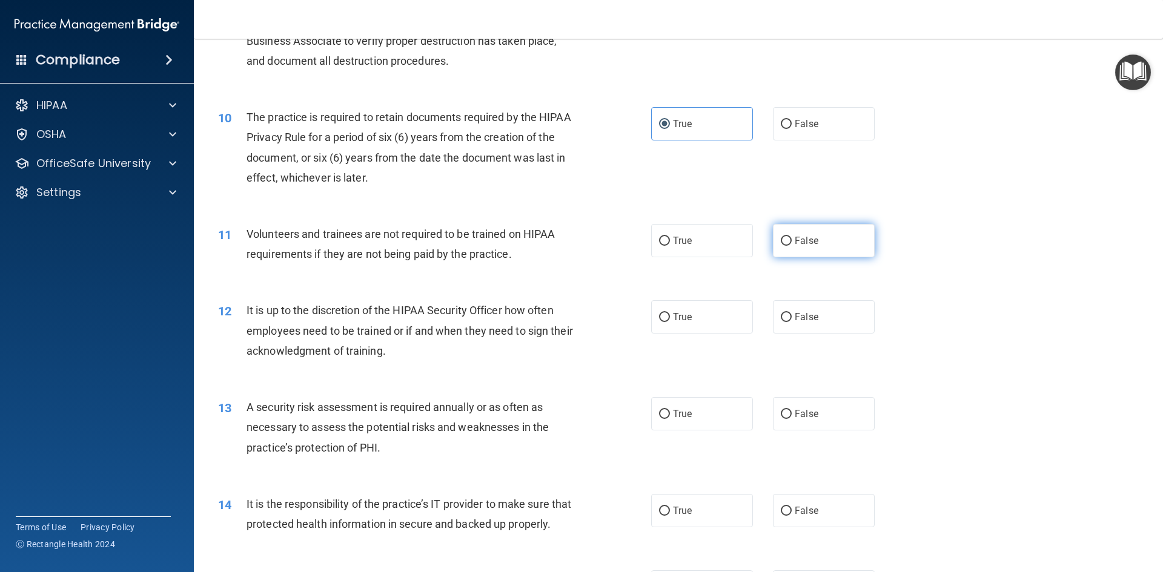
click at [830, 243] on label "False" at bounding box center [824, 240] width 102 height 33
click at [791, 243] on input "False" at bounding box center [786, 241] width 11 height 9
radio input "true"
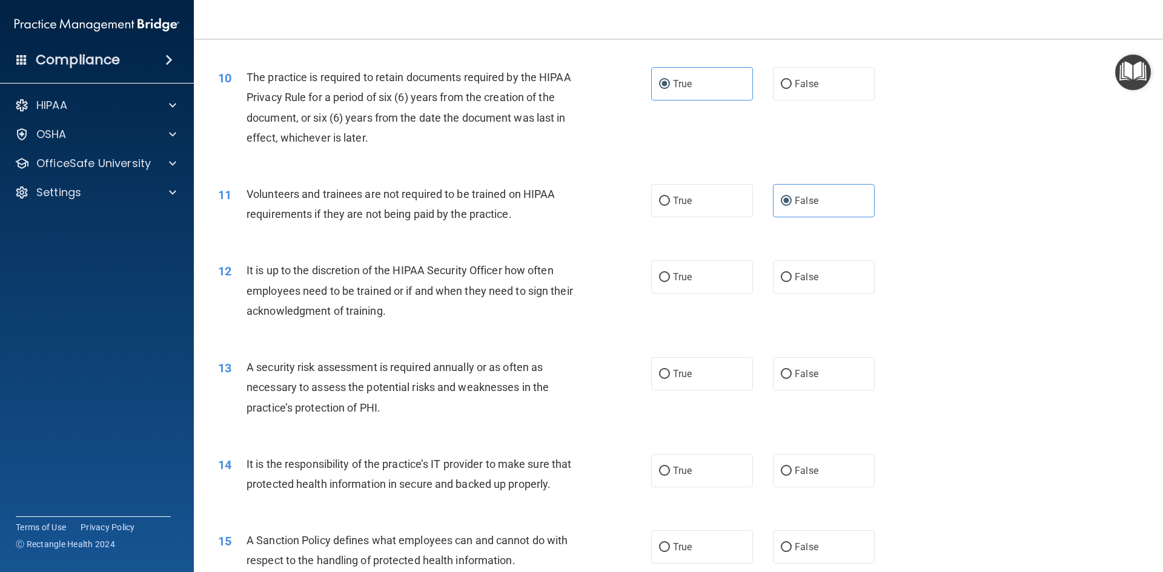
scroll to position [1000, 0]
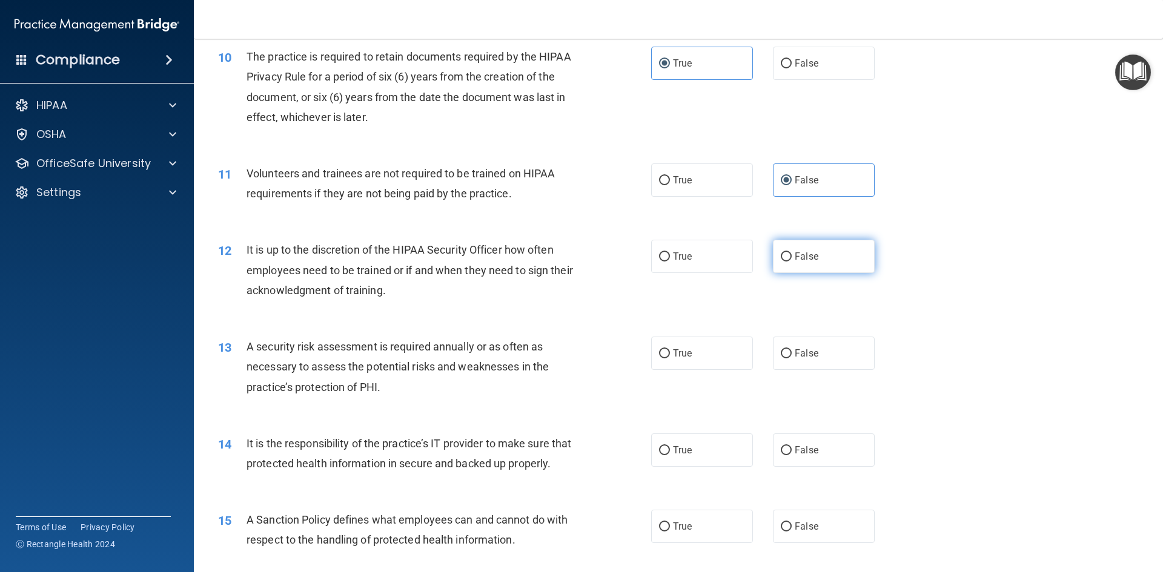
click at [808, 269] on label "False" at bounding box center [824, 256] width 102 height 33
click at [791, 262] on input "False" at bounding box center [786, 257] width 11 height 9
radio input "true"
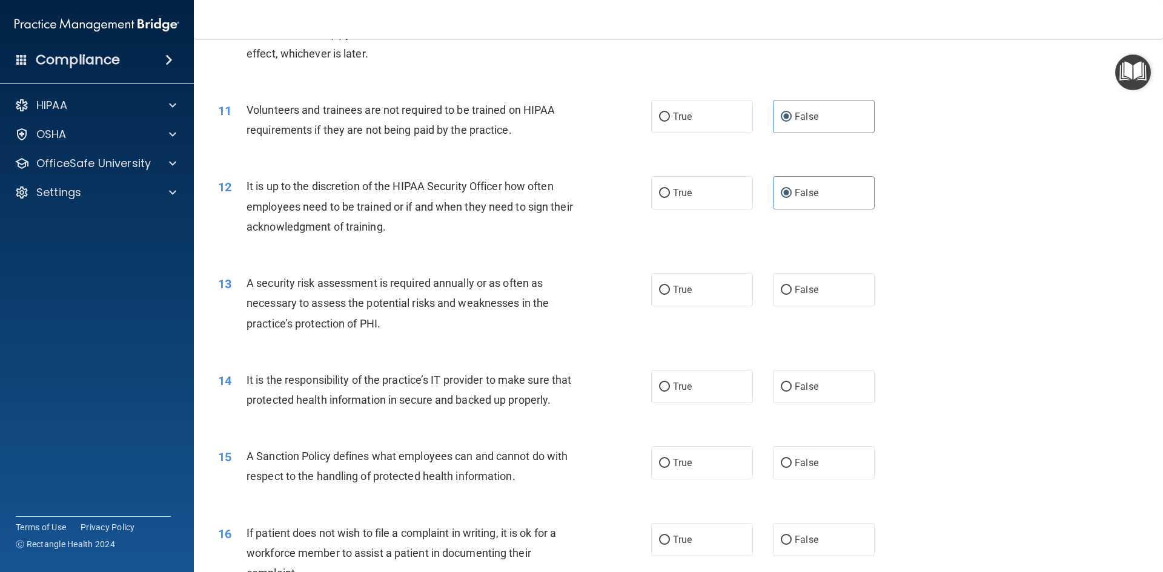
scroll to position [1121, 0]
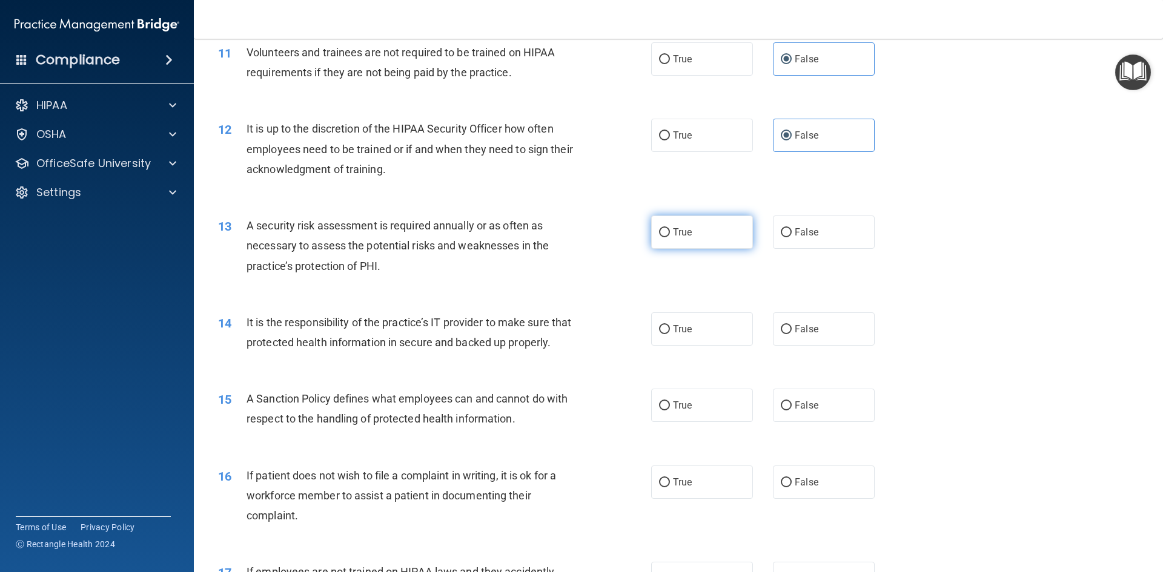
click at [733, 238] on label "True" at bounding box center [702, 232] width 102 height 33
click at [670, 237] on input "True" at bounding box center [664, 232] width 11 height 9
radio input "true"
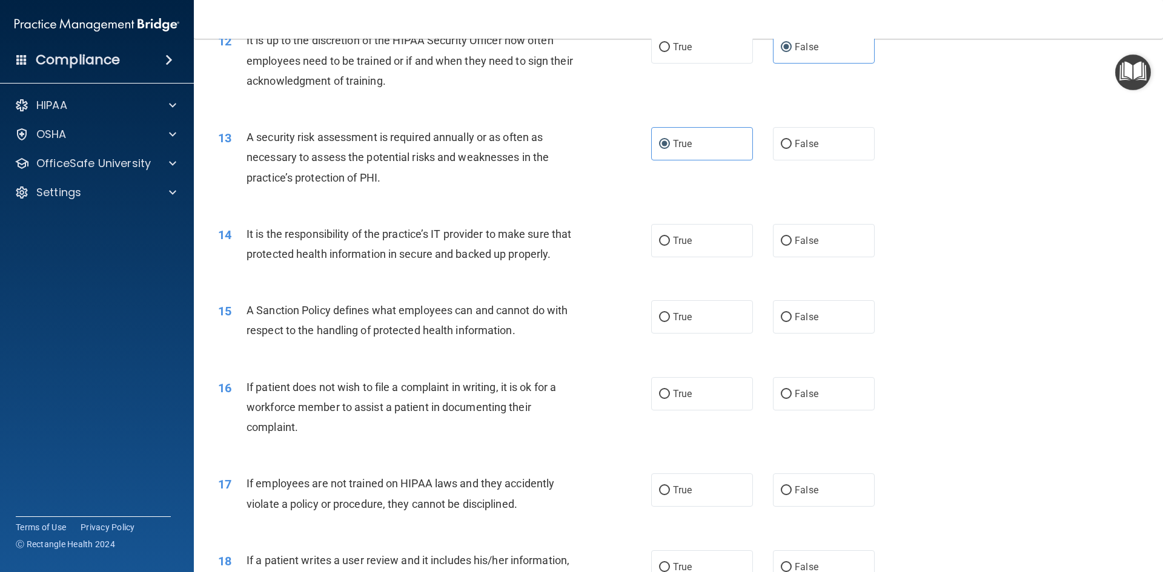
scroll to position [1181, 0]
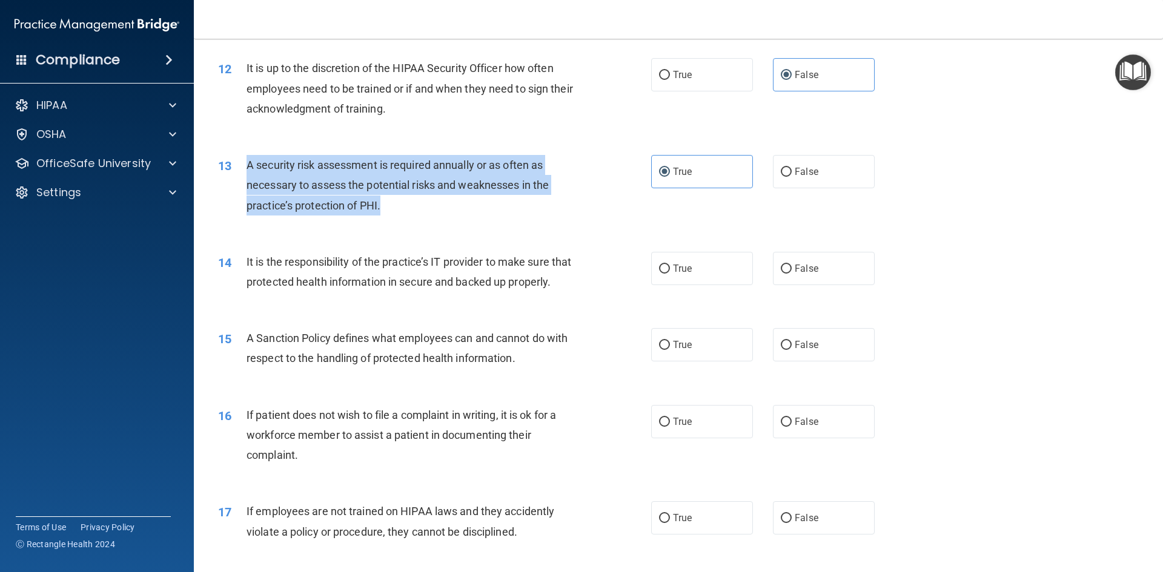
drag, startPoint x: 403, startPoint y: 199, endPoint x: 247, endPoint y: 159, distance: 161.3
click at [247, 159] on div "A security risk assessment is required annually or as often as necessary to ass…" at bounding box center [415, 185] width 339 height 61
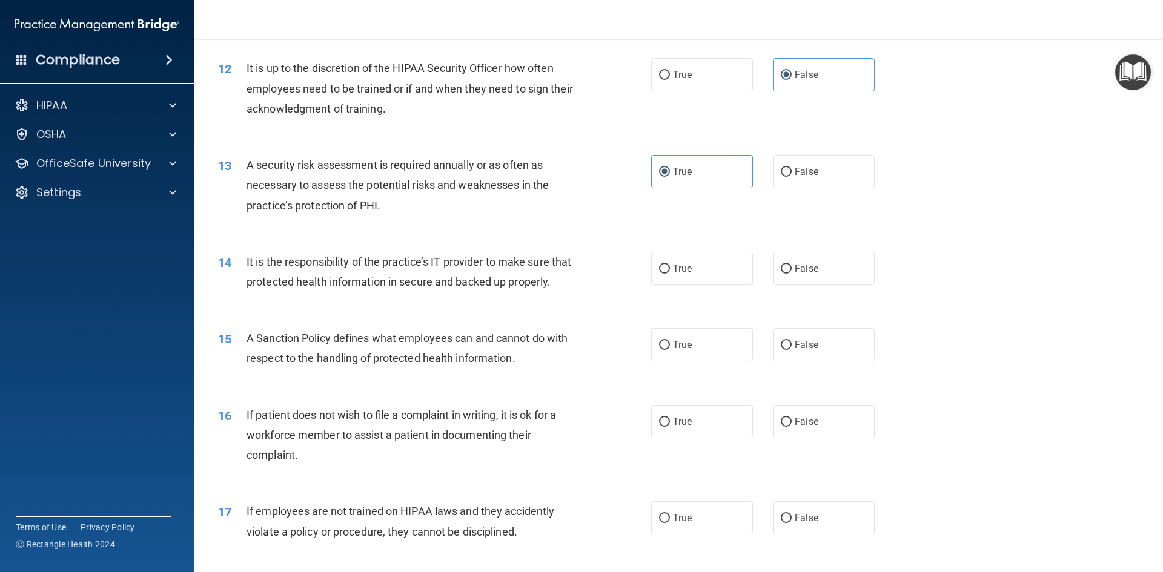
click at [511, 245] on div "14 It is the responsibility of the practice’s IT provider to make sure that pro…" at bounding box center [678, 275] width 939 height 76
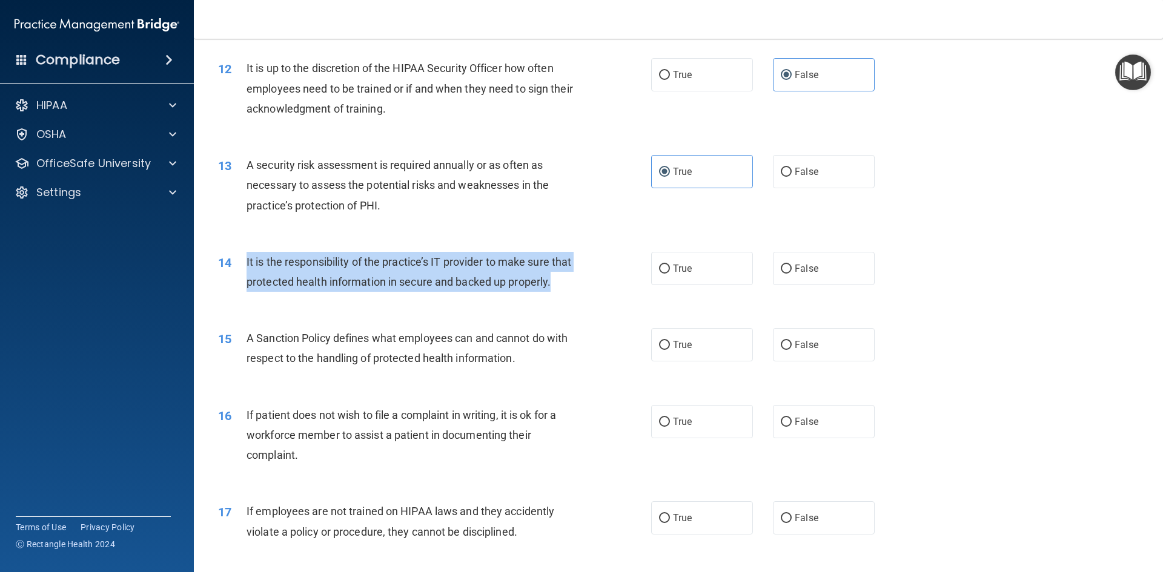
drag, startPoint x: 312, startPoint y: 309, endPoint x: 245, endPoint y: 262, distance: 82.5
click at [245, 262] on div "14 It is the responsibility of the practice’s IT provider to make sure that pro…" at bounding box center [434, 275] width 469 height 46
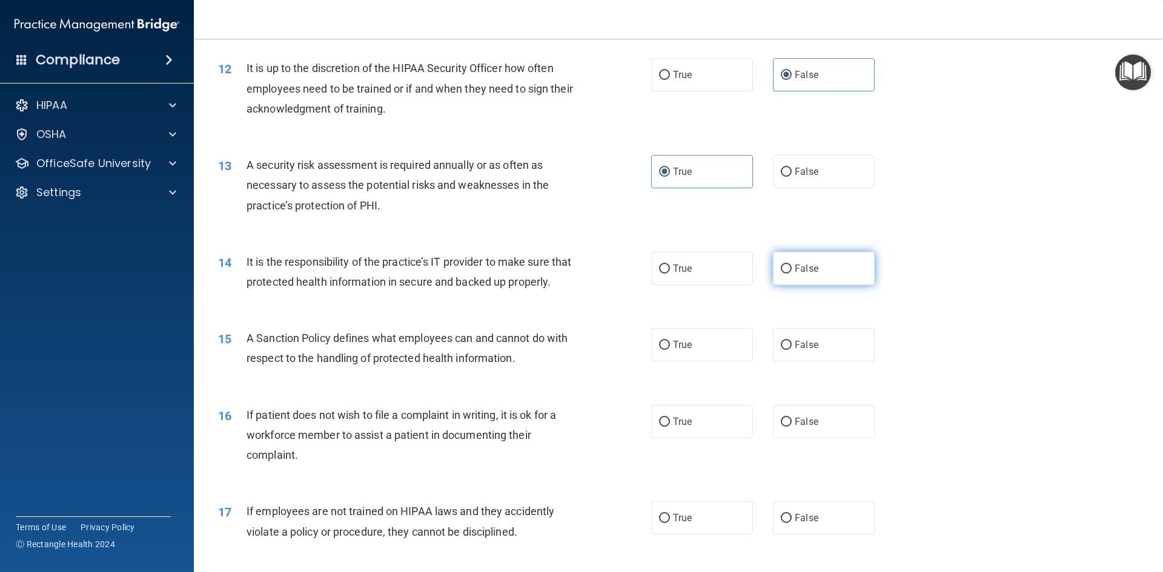
click at [819, 279] on label "False" at bounding box center [824, 268] width 102 height 33
click at [791, 274] on input "False" at bounding box center [786, 269] width 11 height 9
radio input "true"
click at [414, 292] on div "It is the responsibility of the practice’s IT provider to make sure that protec…" at bounding box center [415, 272] width 339 height 40
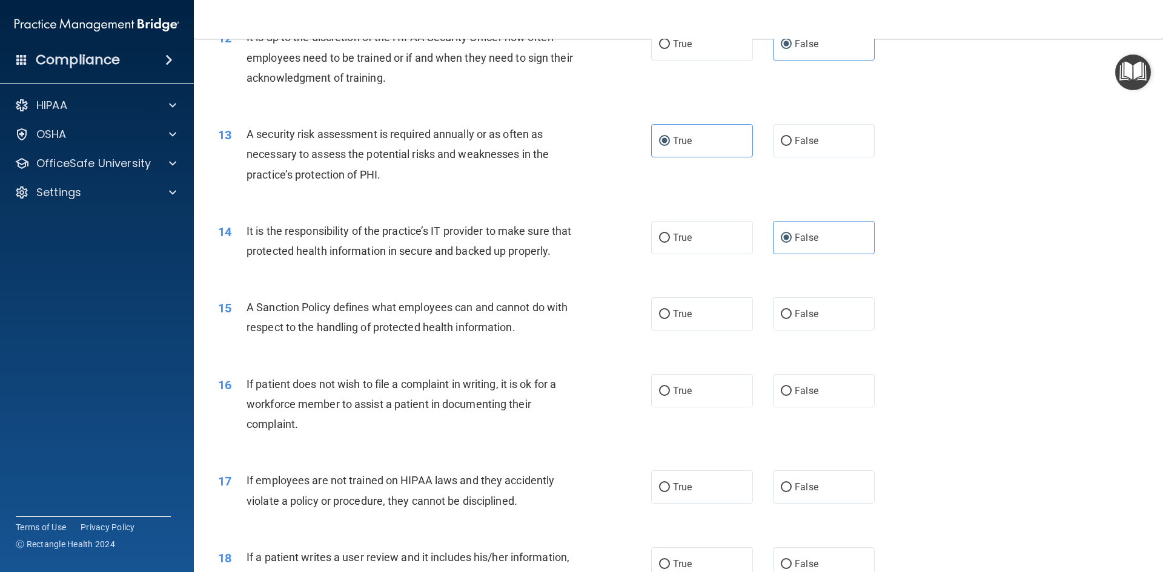
scroll to position [1242, 0]
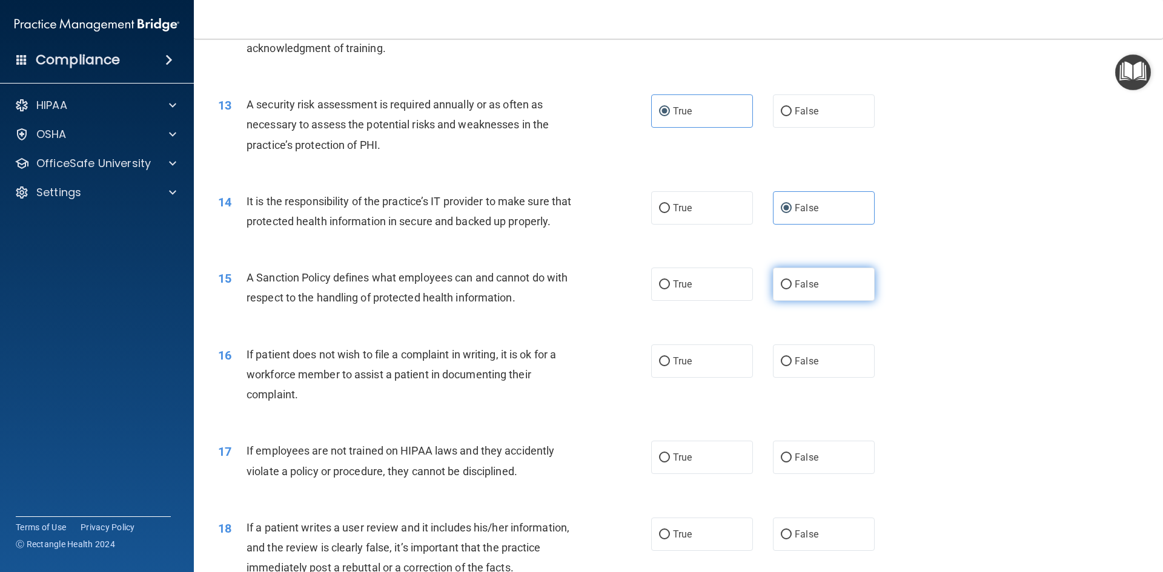
click at [799, 298] on label "False" at bounding box center [824, 284] width 102 height 33
click at [791, 289] on input "False" at bounding box center [786, 284] width 11 height 9
radio input "true"
click at [727, 378] on label "True" at bounding box center [702, 361] width 102 height 33
click at [670, 366] on input "True" at bounding box center [664, 361] width 11 height 9
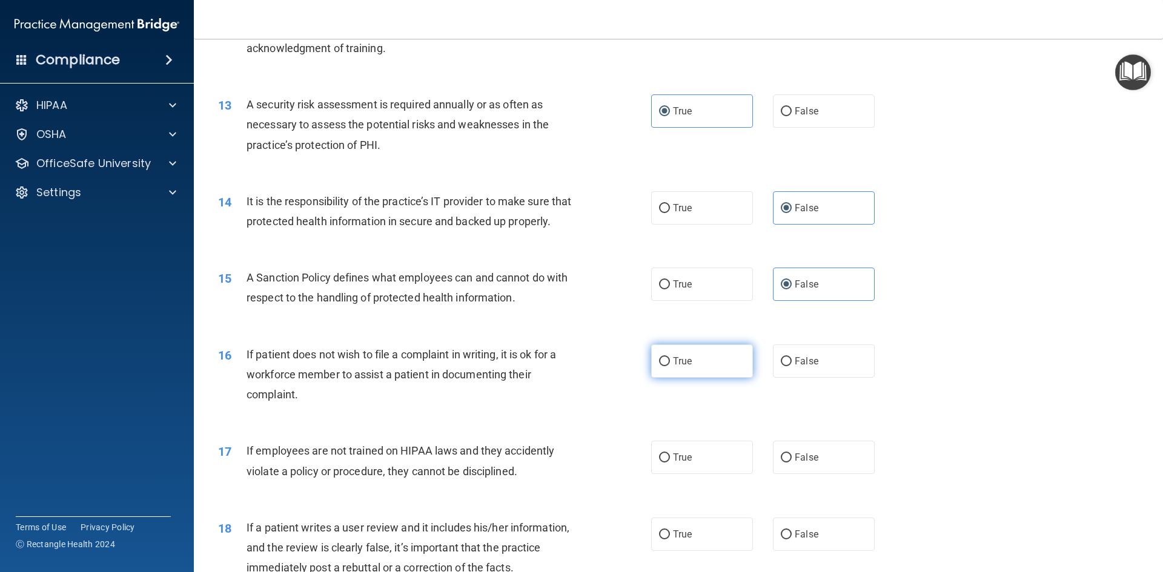
radio input "true"
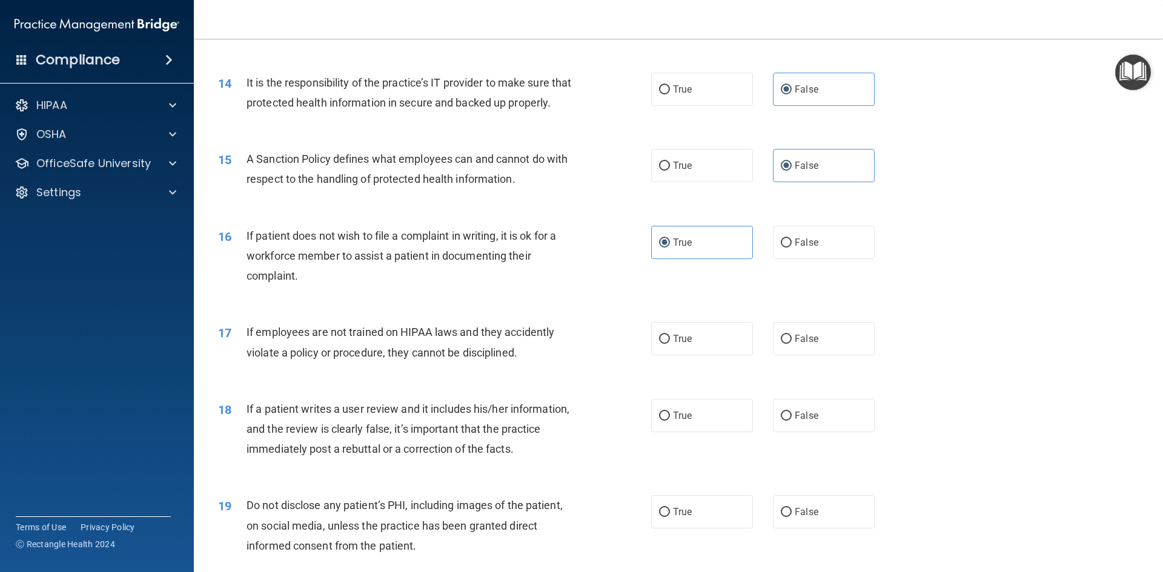
scroll to position [1363, 0]
click at [787, 353] on label "False" at bounding box center [824, 336] width 102 height 33
click at [787, 342] on input "False" at bounding box center [786, 336] width 11 height 9
radio input "true"
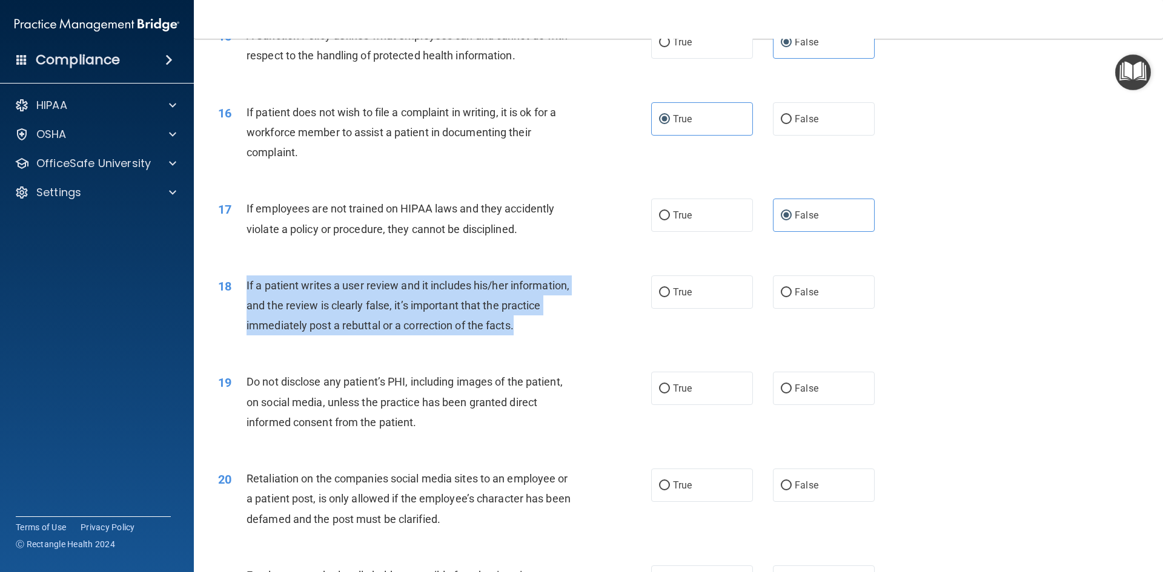
drag, startPoint x: 527, startPoint y: 348, endPoint x: 240, endPoint y: 305, distance: 290.1
click at [240, 305] on div "18 If a patient writes a user review and it includes his/her information, and t…" at bounding box center [434, 309] width 469 height 67
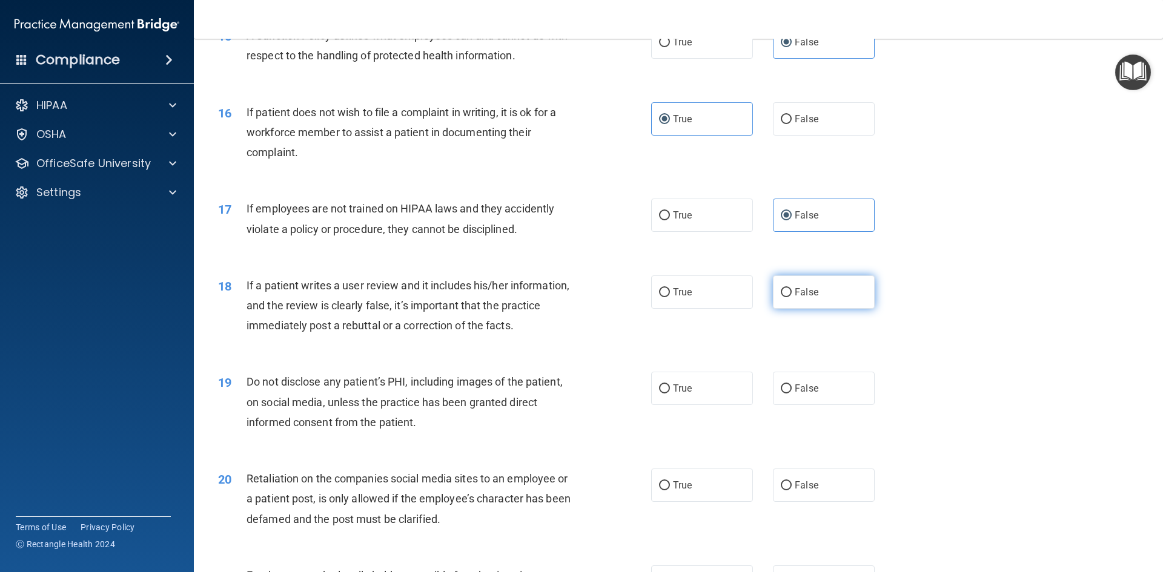
click at [803, 303] on label "False" at bounding box center [824, 292] width 102 height 33
click at [791, 297] on input "False" at bounding box center [786, 292] width 11 height 9
radio input "true"
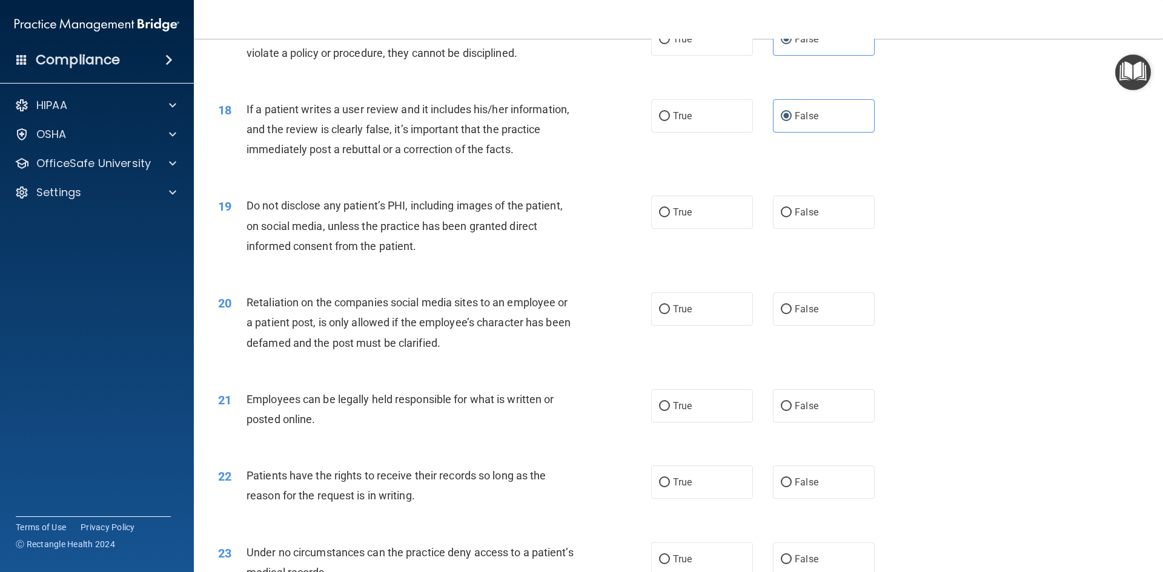
scroll to position [1666, 0]
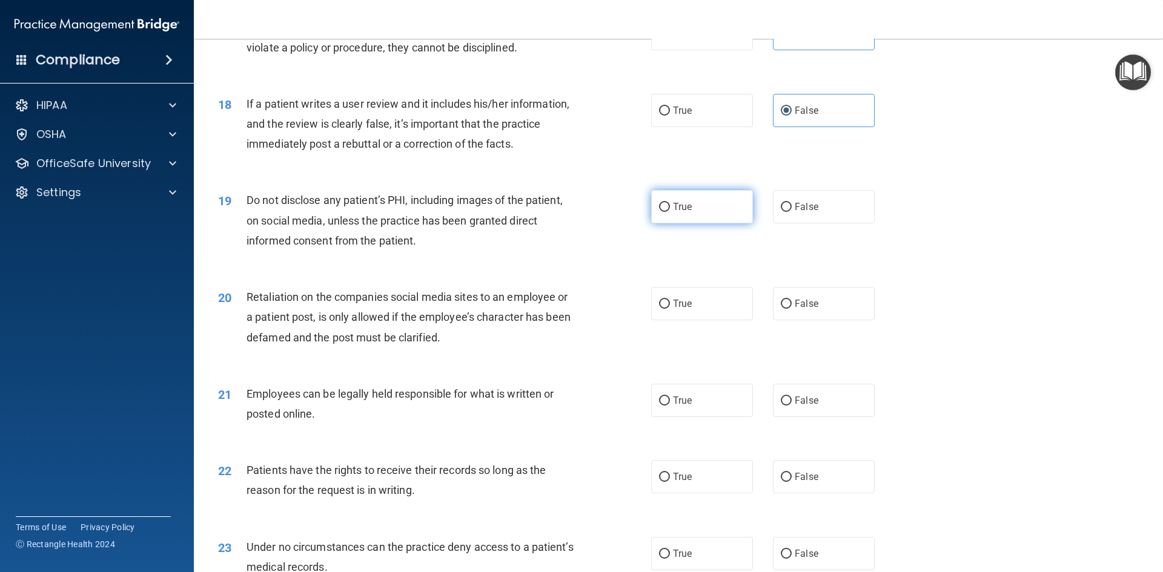
click at [687, 223] on label "True" at bounding box center [702, 206] width 102 height 33
click at [670, 212] on input "True" at bounding box center [664, 207] width 11 height 9
radio input "true"
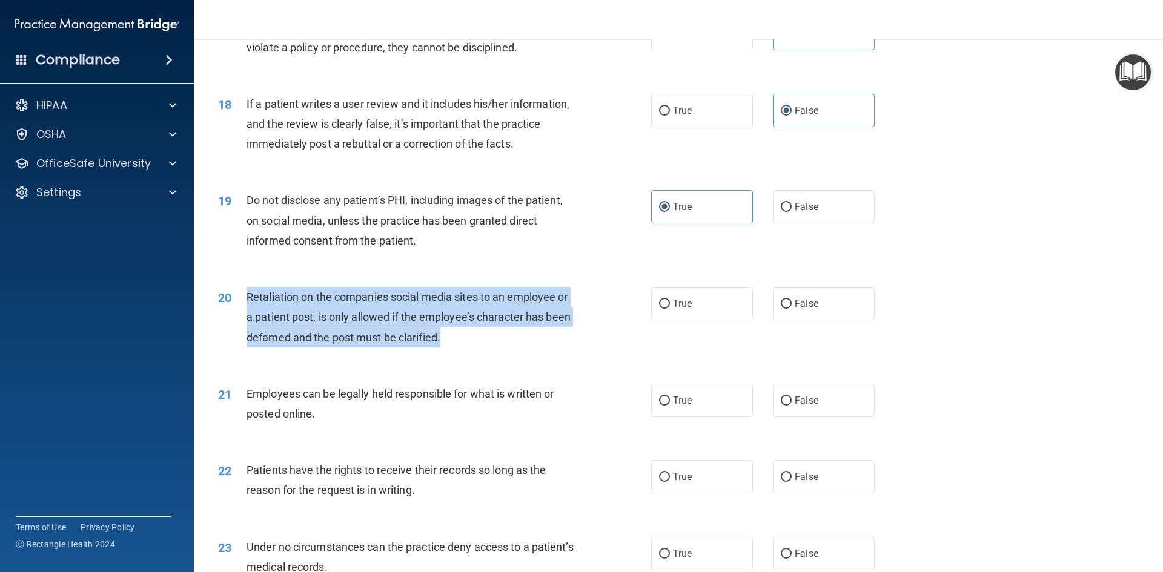
drag, startPoint x: 454, startPoint y: 354, endPoint x: 236, endPoint y: 314, distance: 221.7
click at [236, 314] on div "20 Retaliation on the companies social media sites to an employee or a patient …" at bounding box center [434, 320] width 469 height 67
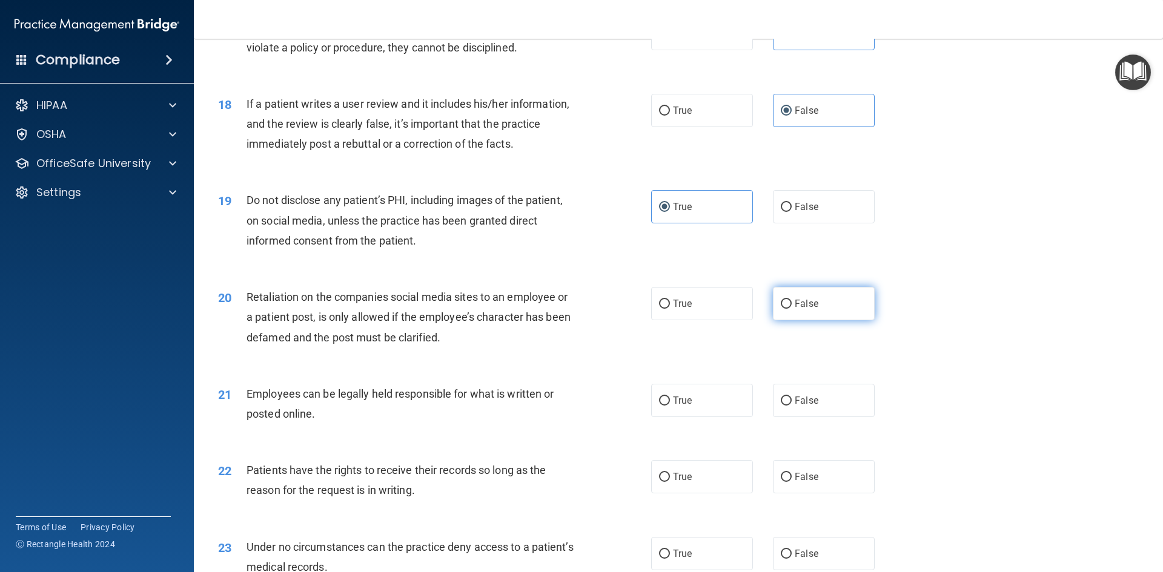
click at [773, 314] on label "False" at bounding box center [824, 303] width 102 height 33
click at [781, 309] on input "False" at bounding box center [786, 304] width 11 height 9
radio input "true"
click at [547, 354] on div "20 Retaliation on the companies social media sites to an employee or a patient …" at bounding box center [434, 320] width 469 height 67
click at [704, 417] on label "True" at bounding box center [702, 400] width 102 height 33
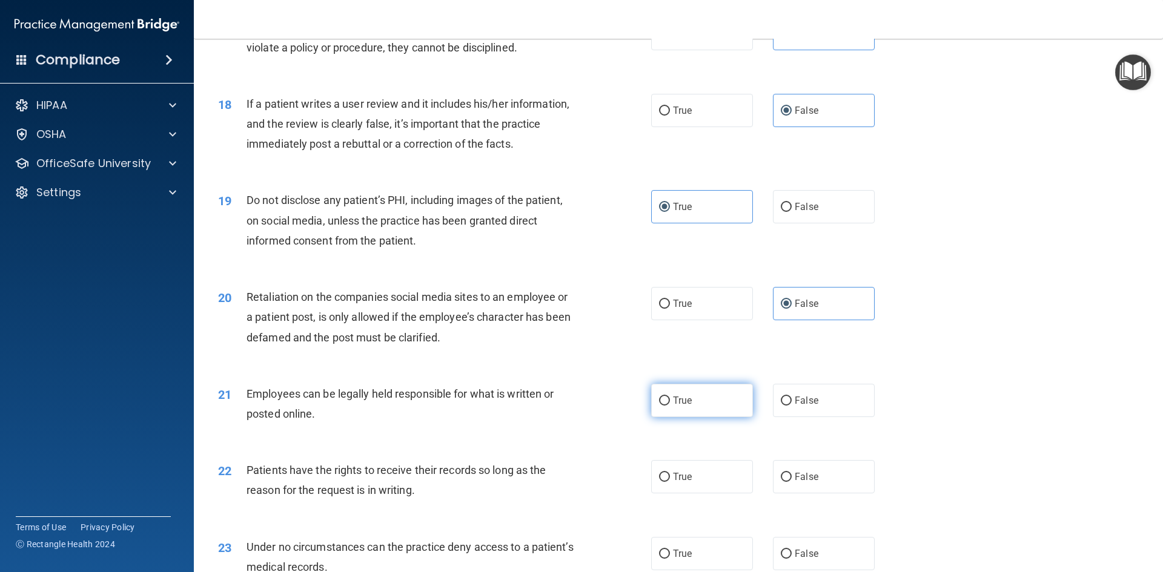
click at [670, 406] on input "True" at bounding box center [664, 401] width 11 height 9
radio input "true"
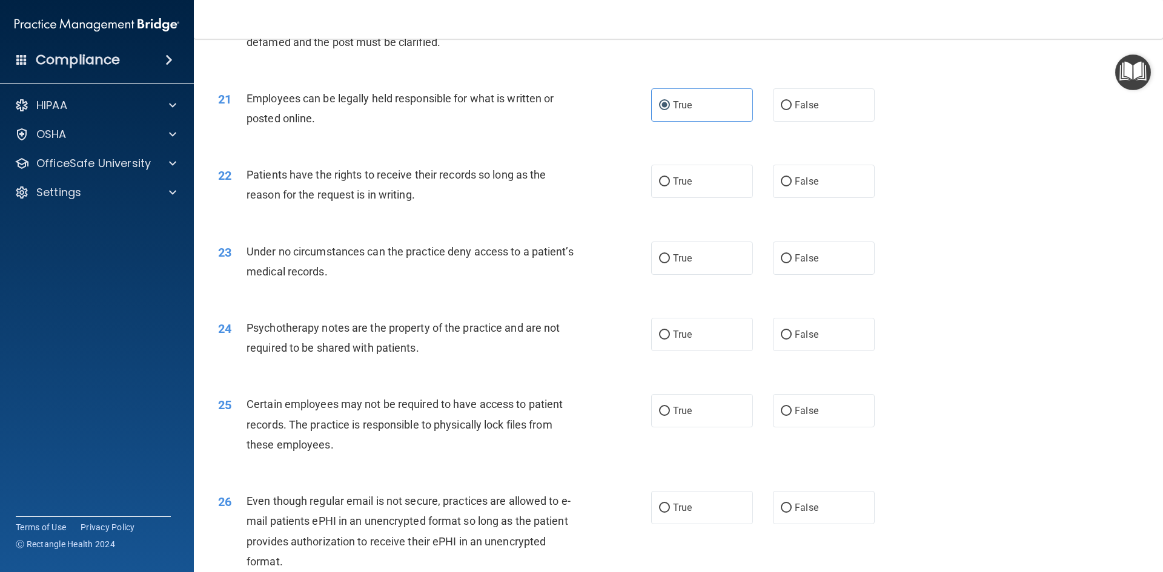
scroll to position [1969, 0]
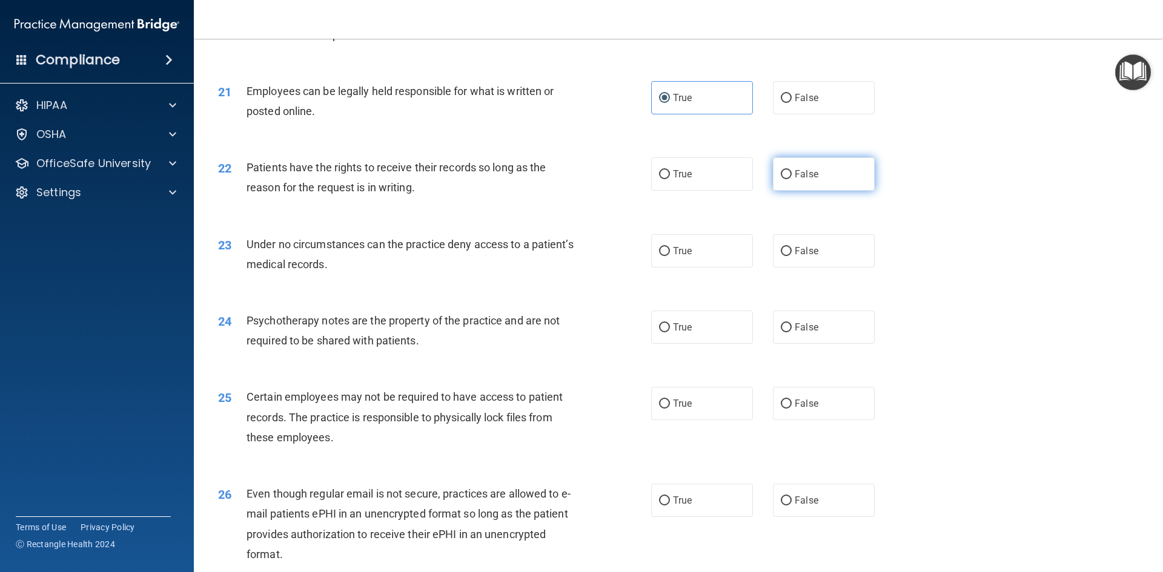
click at [836, 191] on label "False" at bounding box center [824, 173] width 102 height 33
click at [791, 179] on input "False" at bounding box center [786, 174] width 11 height 9
radio input "true"
click at [815, 268] on label "False" at bounding box center [824, 250] width 102 height 33
click at [791, 256] on input "False" at bounding box center [786, 251] width 11 height 9
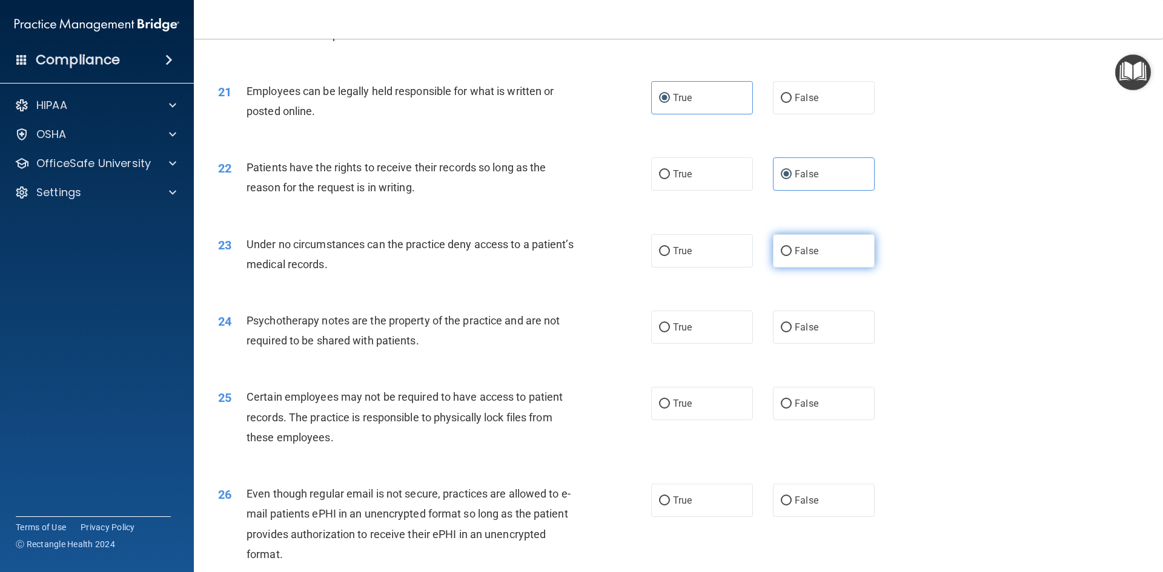
radio input "true"
click at [661, 332] on input "True" at bounding box center [664, 327] width 11 height 9
radio input "true"
click at [696, 517] on label "True" at bounding box center [702, 500] width 102 height 33
click at [670, 506] on input "True" at bounding box center [664, 501] width 11 height 9
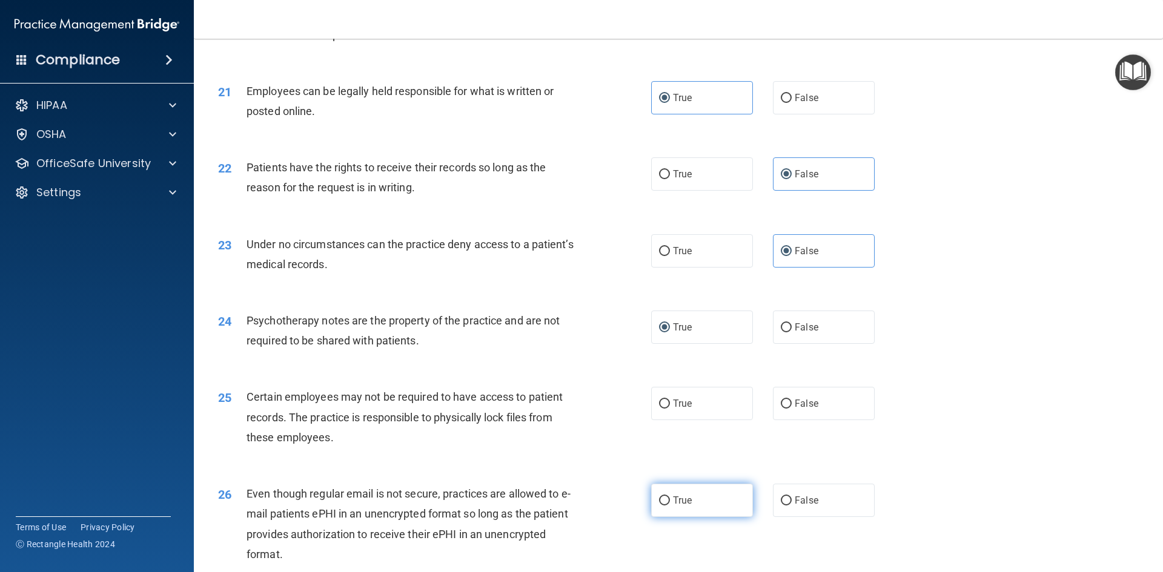
radio input "true"
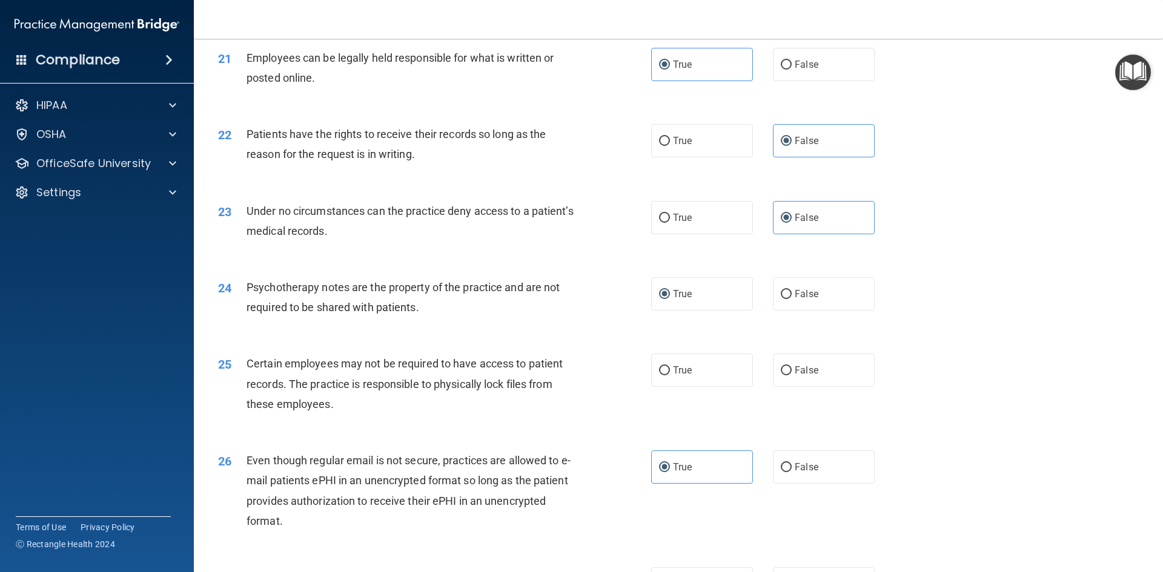
scroll to position [2029, 0]
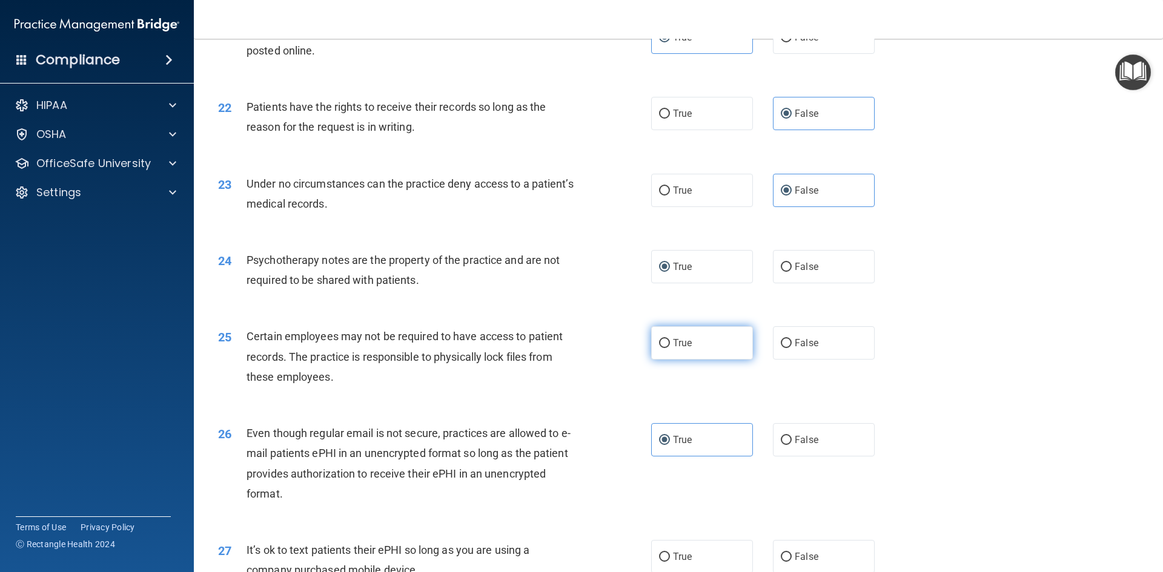
click at [685, 349] on span "True" at bounding box center [682, 343] width 19 height 12
click at [670, 348] on input "True" at bounding box center [664, 343] width 11 height 9
radio input "true"
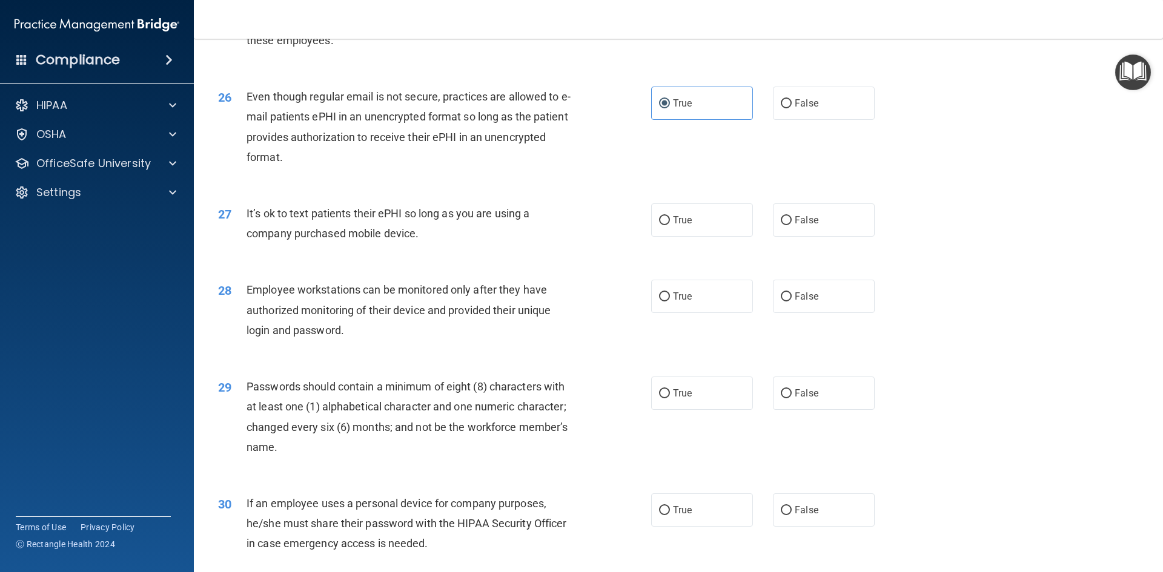
scroll to position [2393, 0]
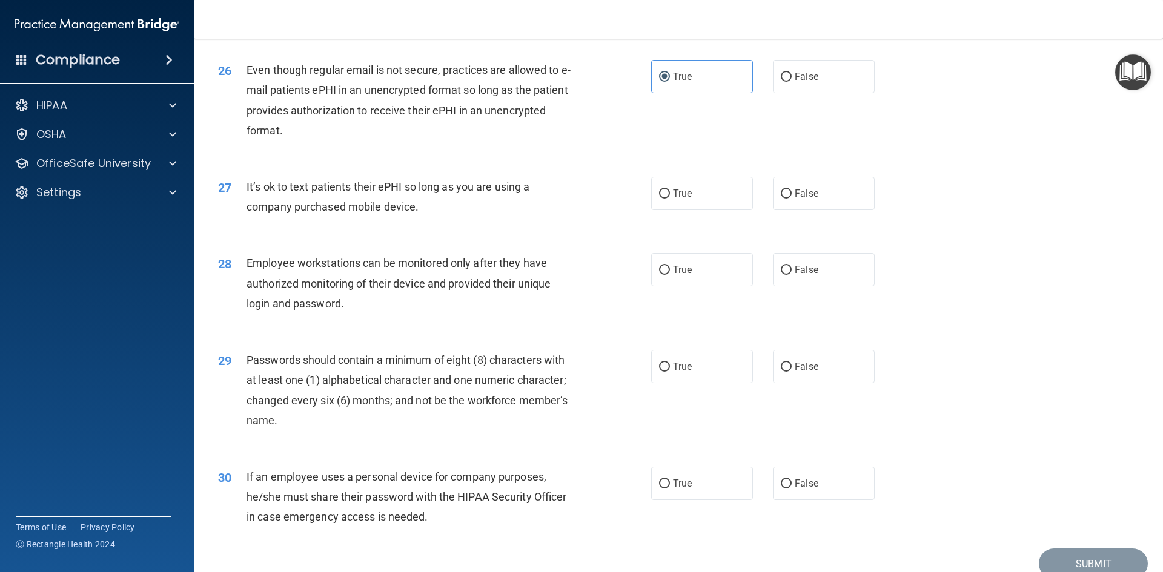
drag, startPoint x: 245, startPoint y: 205, endPoint x: 455, endPoint y: 230, distance: 212.1
click at [455, 223] on div "27 It’s ok to text patients their ePHI so long as you are using a company purch…" at bounding box center [434, 200] width 469 height 46
click at [501, 217] on div "It’s ok to text patients their ePHI so long as you are using a company purchase…" at bounding box center [415, 197] width 339 height 40
click at [850, 210] on label "False" at bounding box center [824, 193] width 102 height 33
click at [791, 199] on input "False" at bounding box center [786, 194] width 11 height 9
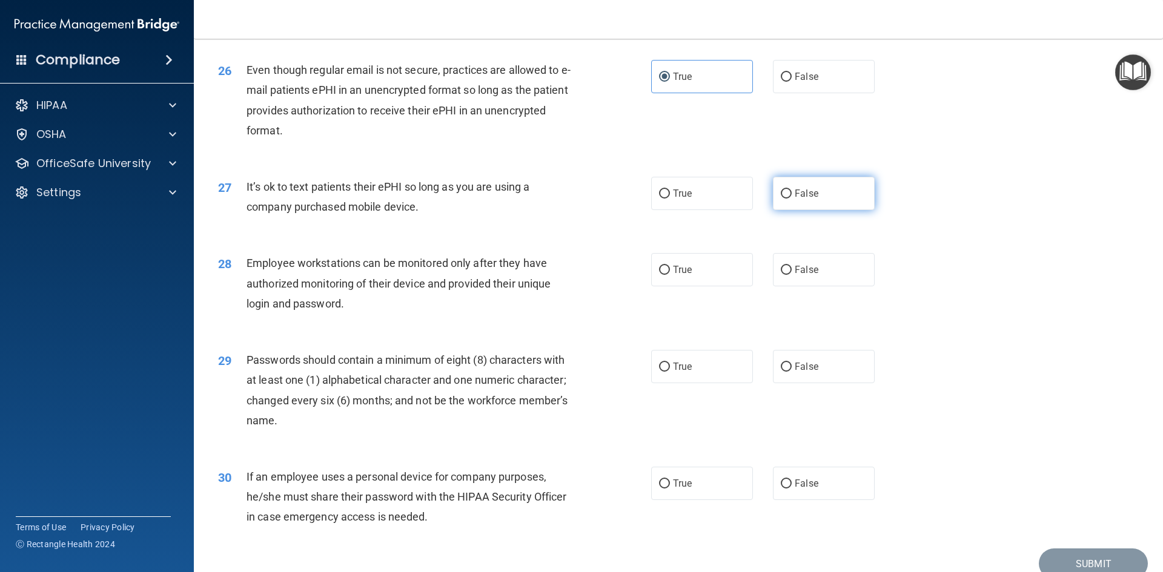
radio input "true"
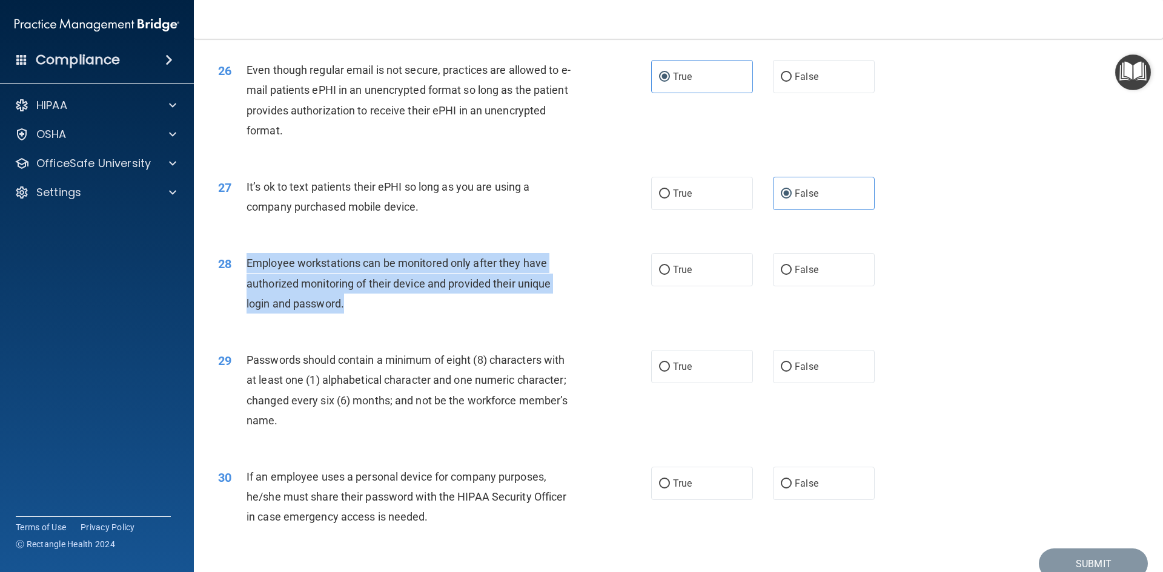
drag, startPoint x: 357, startPoint y: 323, endPoint x: 245, endPoint y: 280, distance: 119.4
click at [245, 280] on div "28 Employee workstations can be monitored only after they have authorized monit…" at bounding box center [434, 286] width 469 height 67
click at [488, 309] on span "Employee workstations can be monitored only after they have authorized monitori…" at bounding box center [398, 283] width 304 height 53
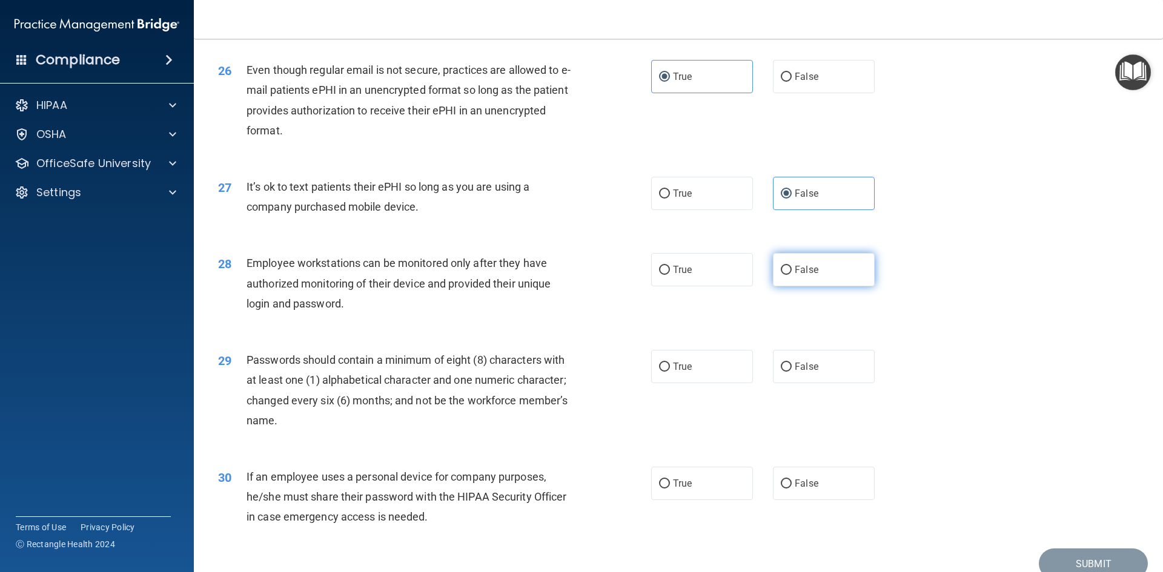
click at [786, 286] on label "False" at bounding box center [824, 269] width 102 height 33
click at [786, 275] on input "False" at bounding box center [786, 270] width 11 height 9
radio input "true"
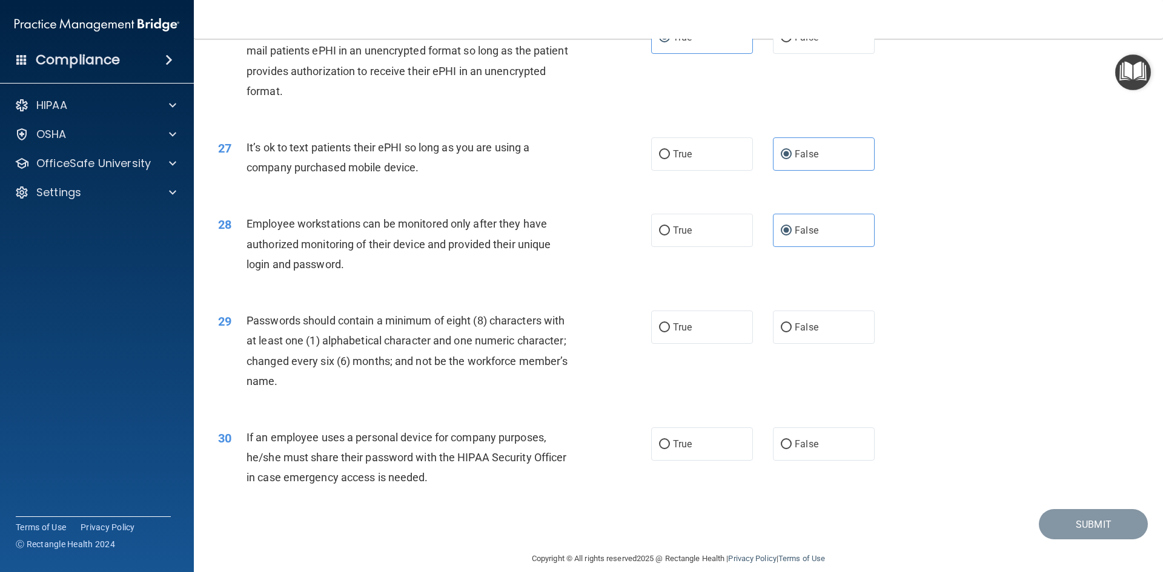
scroll to position [2453, 0]
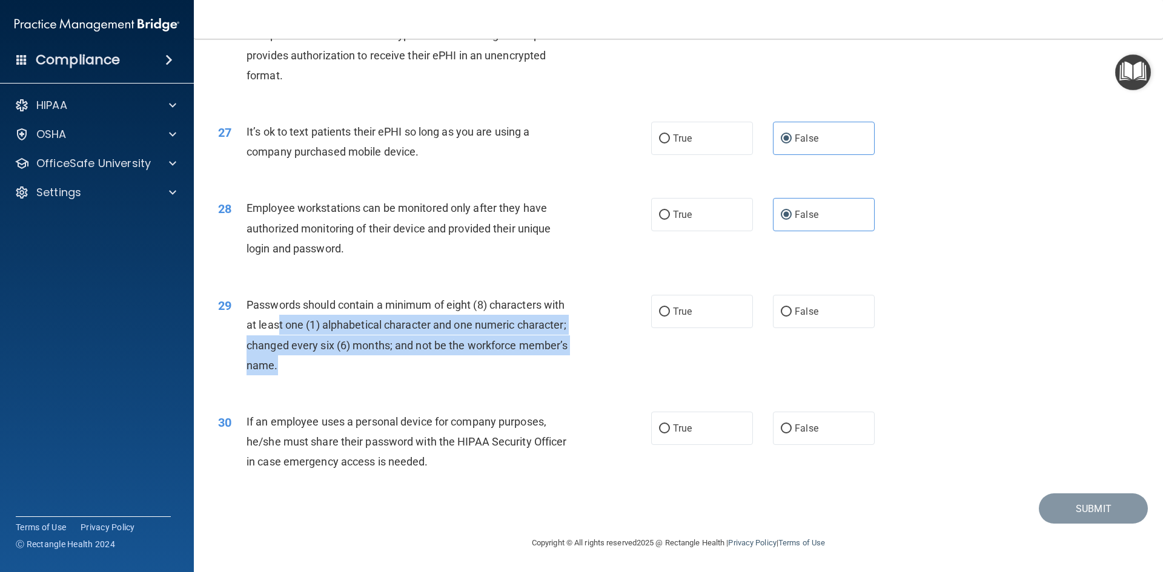
drag, startPoint x: 315, startPoint y: 380, endPoint x: 276, endPoint y: 349, distance: 49.2
click at [276, 349] on div "Passwords should contain a minimum of eight (8) characters with at least one (1…" at bounding box center [415, 335] width 339 height 81
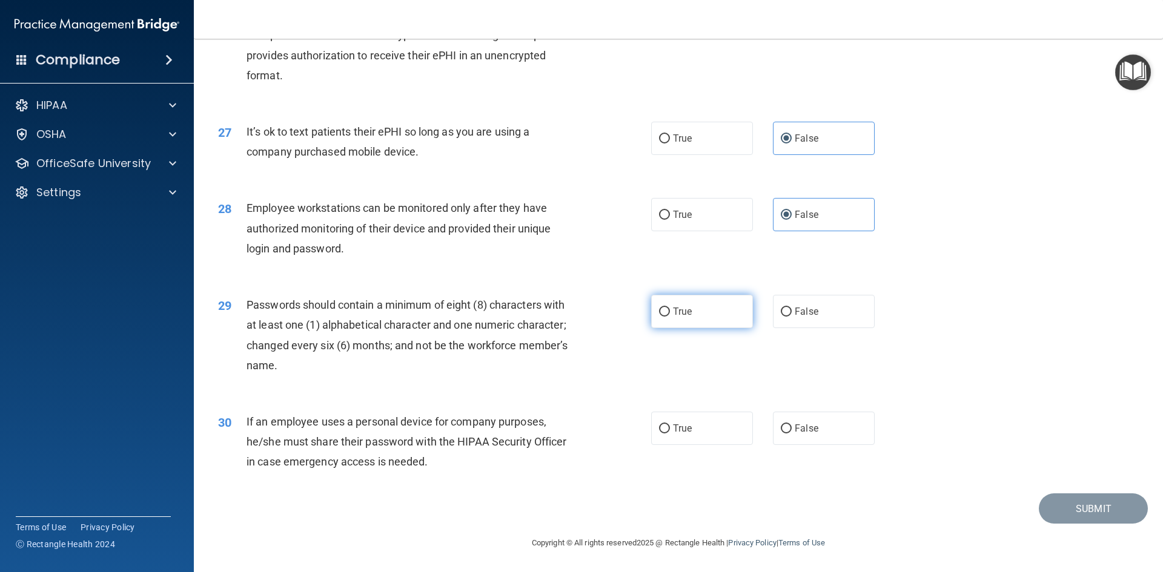
click at [727, 328] on label "True" at bounding box center [702, 311] width 102 height 33
click at [670, 317] on input "True" at bounding box center [664, 312] width 11 height 9
radio input "true"
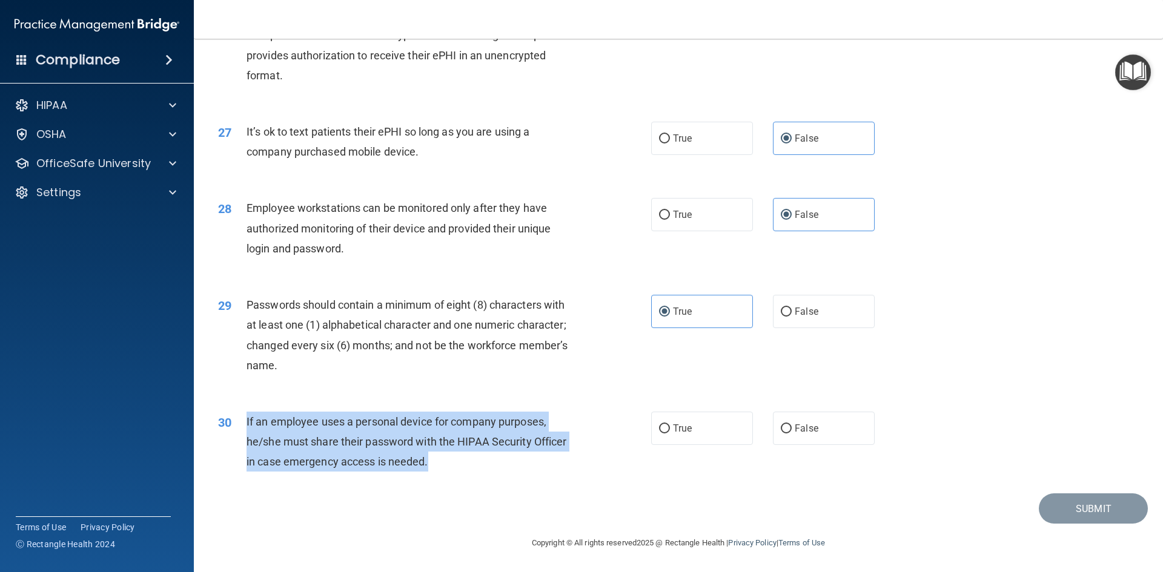
drag, startPoint x: 443, startPoint y: 475, endPoint x: 257, endPoint y: 420, distance: 193.9
click at [248, 429] on div "If an employee uses a personal device for company purposes, he/she must share t…" at bounding box center [415, 442] width 339 height 61
drag, startPoint x: 785, startPoint y: 448, endPoint x: 788, endPoint y: 455, distance: 7.6
click at [788, 445] on label "False" at bounding box center [824, 428] width 102 height 33
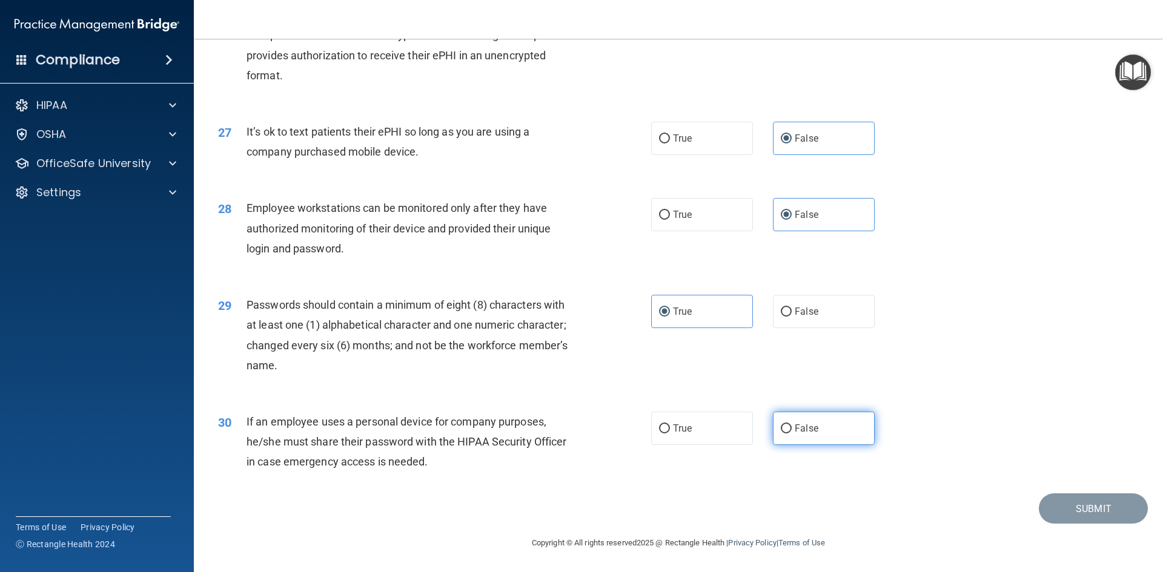
click at [825, 445] on label "False" at bounding box center [824, 428] width 102 height 33
click at [791, 434] on input "False" at bounding box center [786, 428] width 11 height 9
radio input "true"
drag, startPoint x: 917, startPoint y: 485, endPoint x: 1088, endPoint y: 469, distance: 170.9
click at [919, 485] on div "30 If an employee uses a personal device for company purposes, he/she must shar…" at bounding box center [678, 445] width 939 height 97
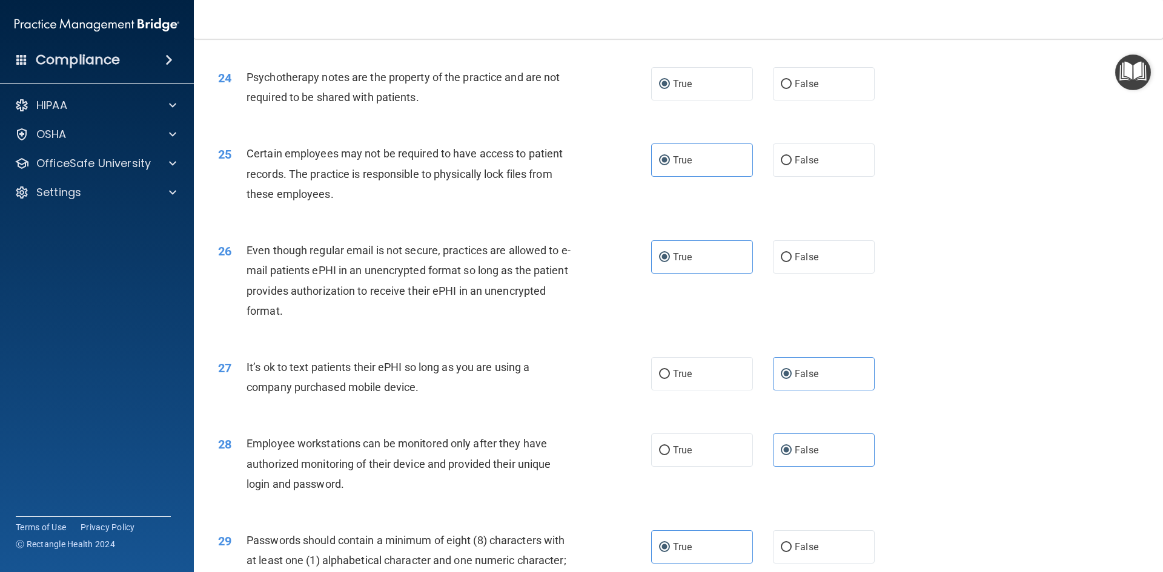
scroll to position [2173, 0]
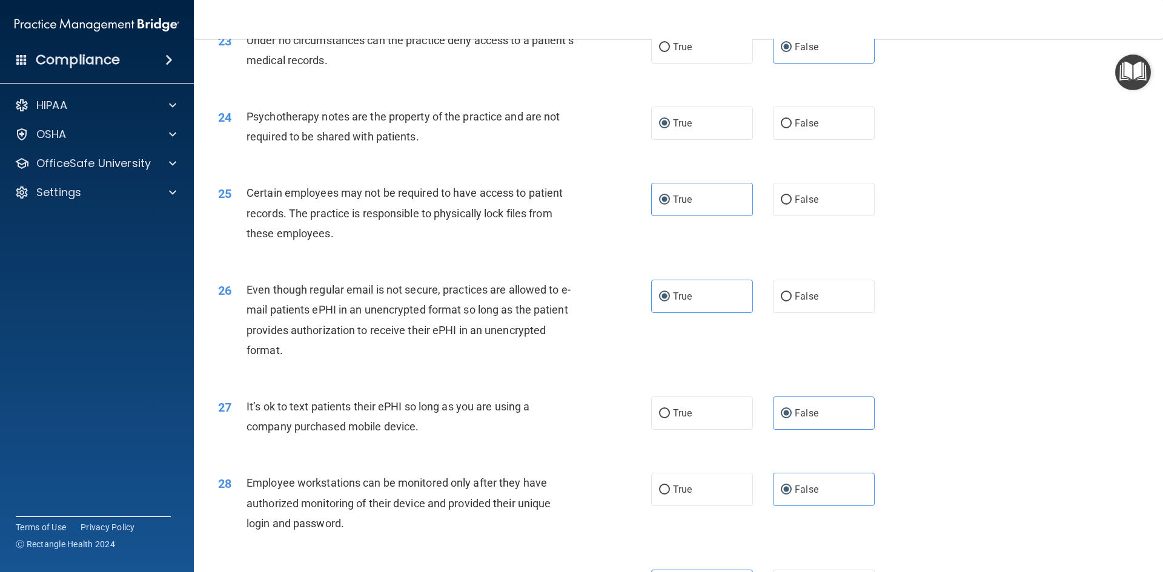
click at [750, 140] on div "True False" at bounding box center [773, 123] width 244 height 33
click at [728, 140] on label "True" at bounding box center [702, 123] width 102 height 33
click at [670, 128] on input "True" at bounding box center [664, 123] width 11 height 9
click at [1100, 217] on div "25 Certain employees may not be required to have access to patient records. The…" at bounding box center [678, 216] width 939 height 97
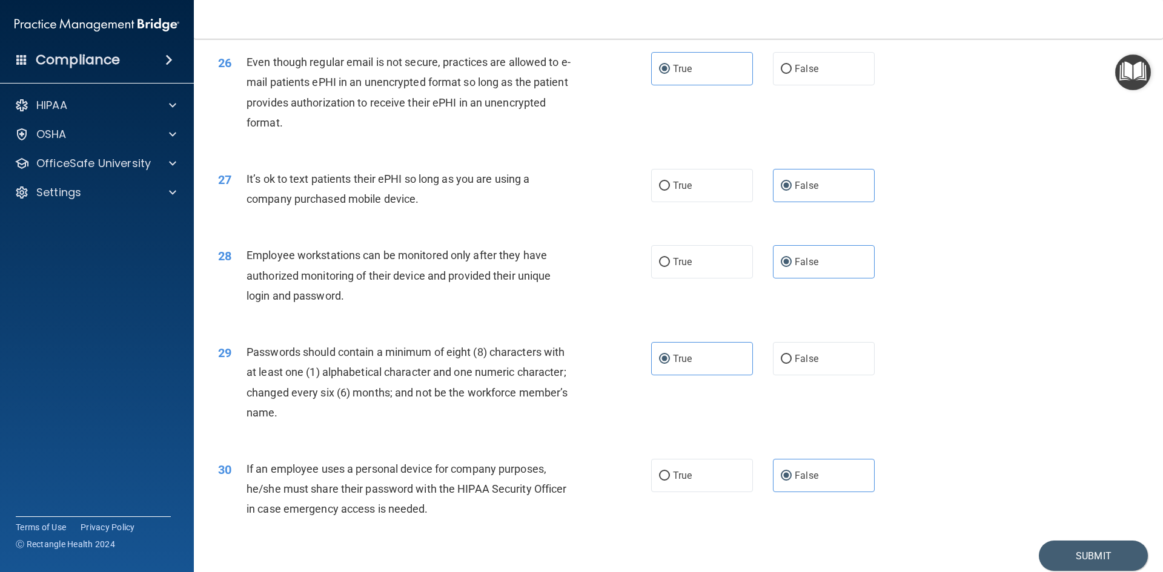
scroll to position [2468, 0]
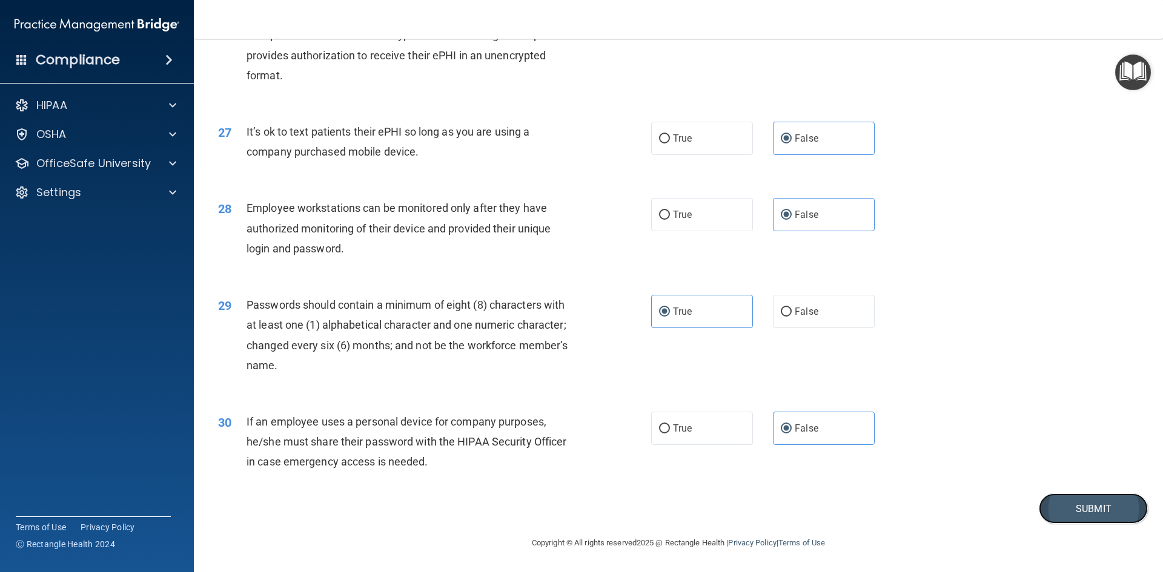
click at [1065, 507] on button "Submit" at bounding box center [1093, 509] width 109 height 31
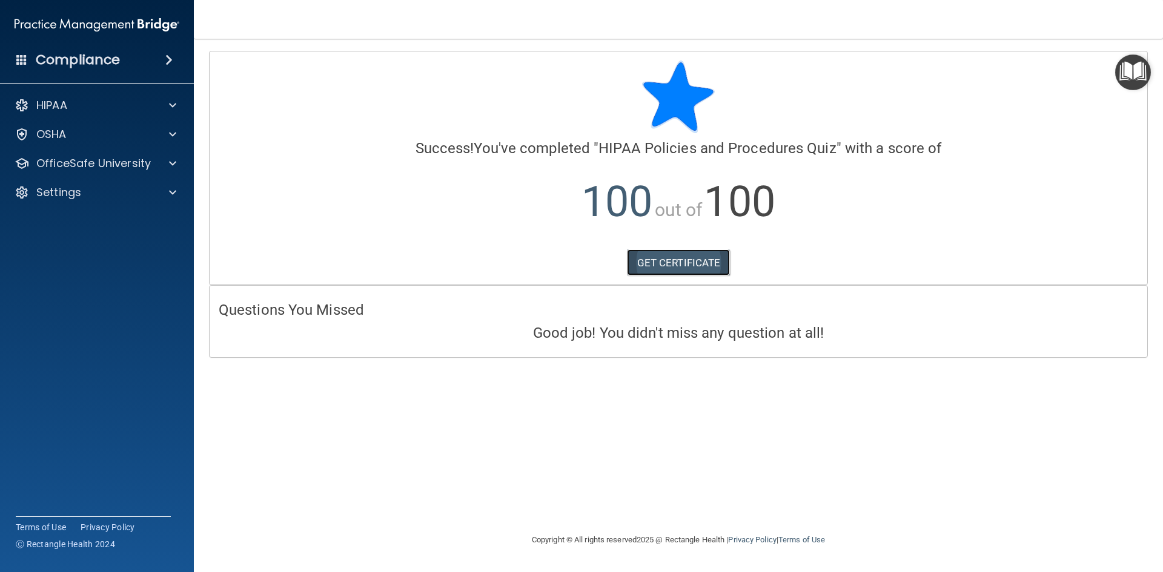
click at [710, 269] on link "GET CERTIFICATE" at bounding box center [679, 262] width 104 height 27
click at [90, 174] on div "OfficeSafe University" at bounding box center [97, 163] width 194 height 24
click at [182, 164] on div at bounding box center [171, 163] width 30 height 15
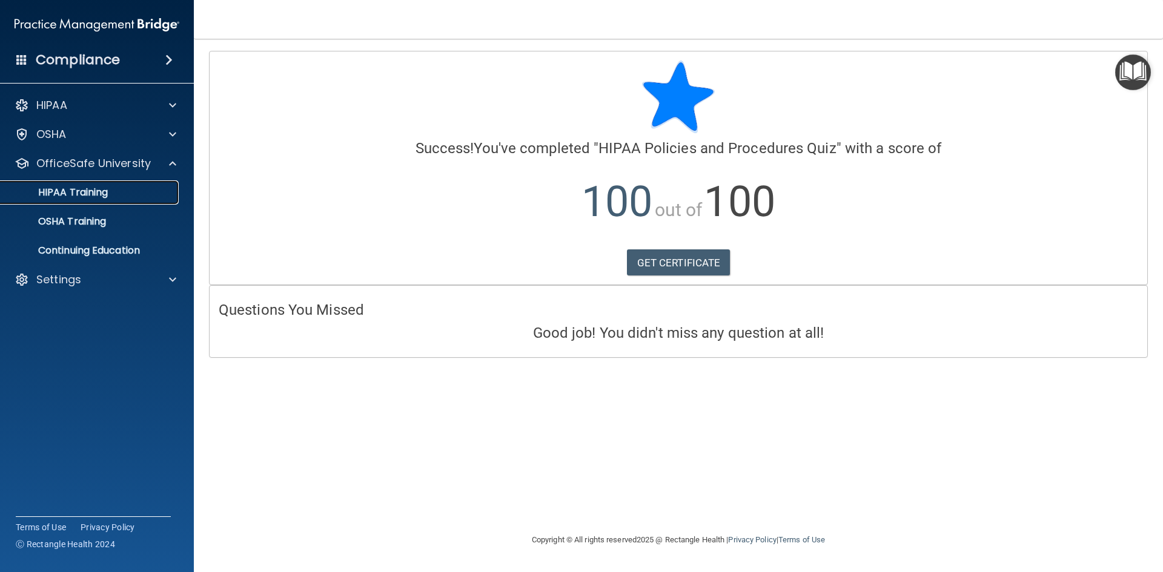
click at [140, 196] on div "HIPAA Training" at bounding box center [90, 193] width 165 height 12
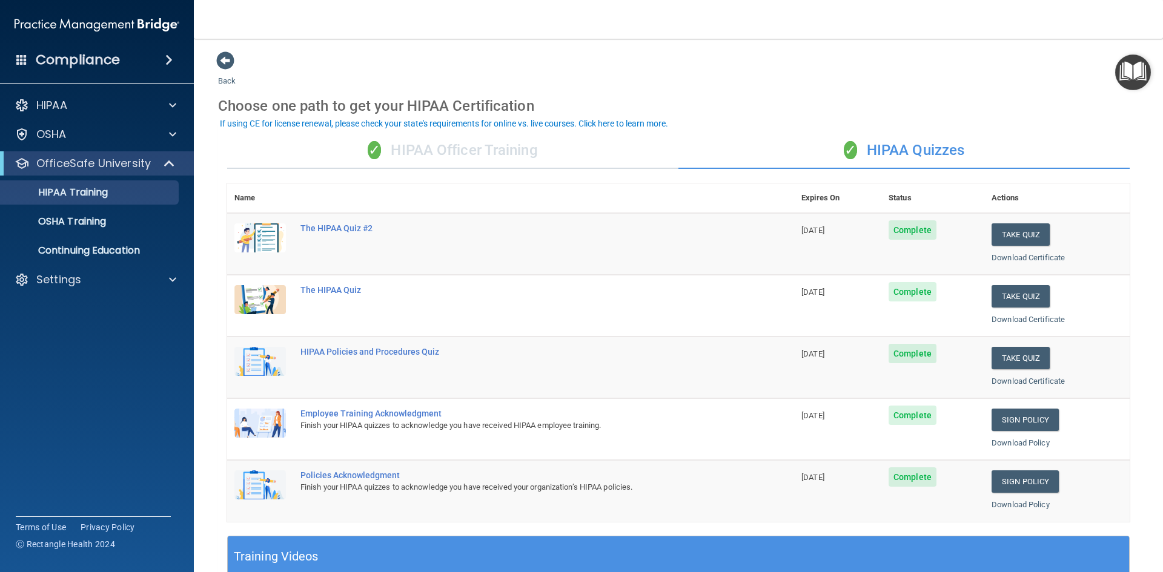
click at [478, 145] on div "✓ HIPAA Officer Training" at bounding box center [452, 151] width 451 height 36
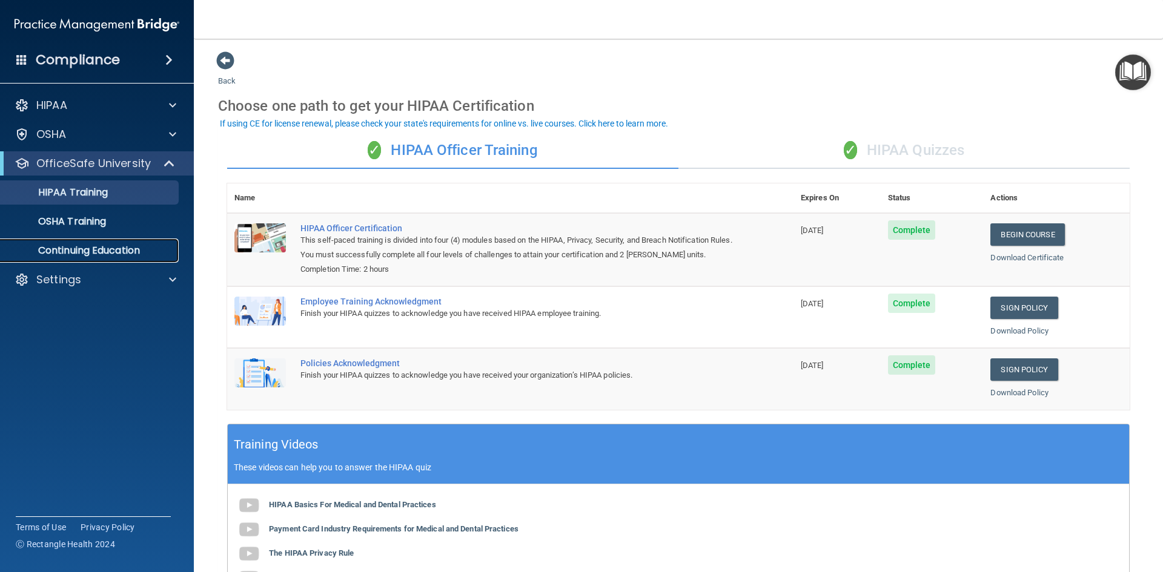
click at [96, 254] on p "Continuing Education" at bounding box center [90, 251] width 165 height 12
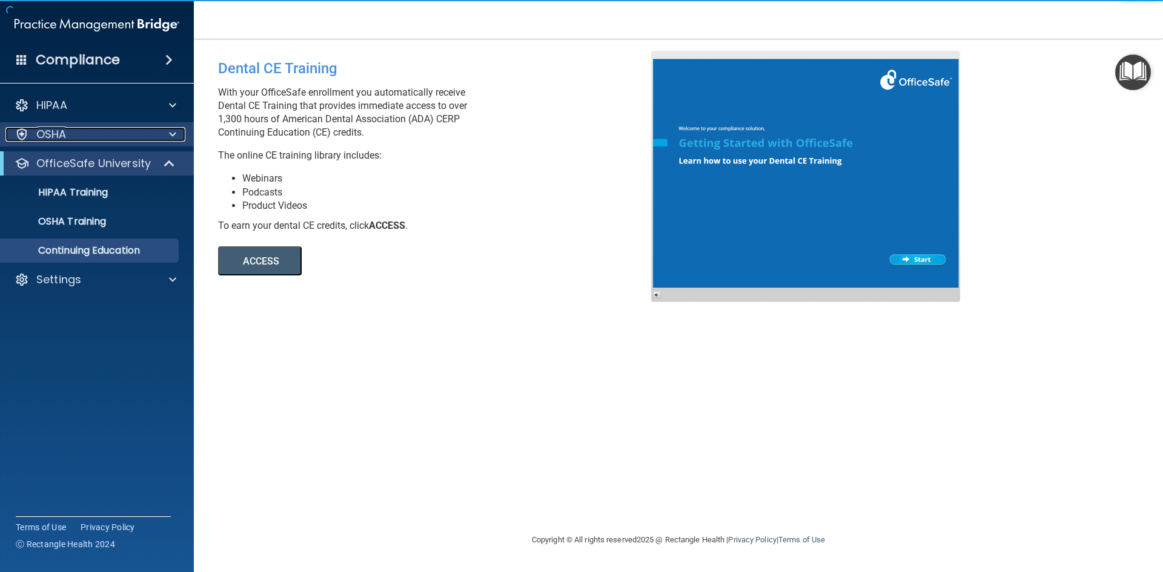
click at [124, 134] on div "OSHA" at bounding box center [80, 134] width 150 height 15
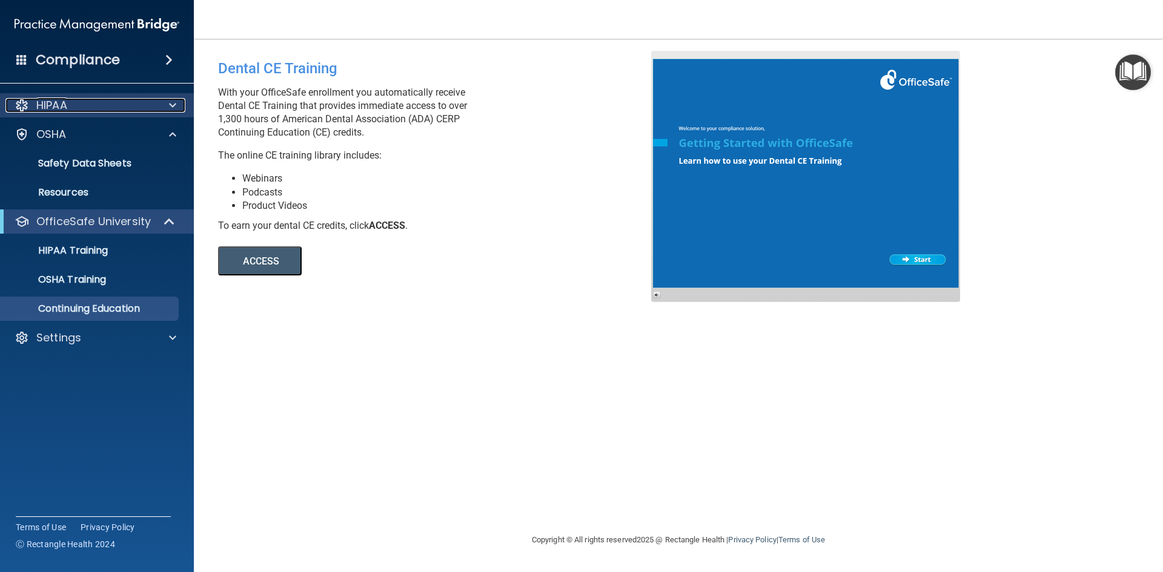
click at [105, 104] on div "HIPAA" at bounding box center [80, 105] width 150 height 15
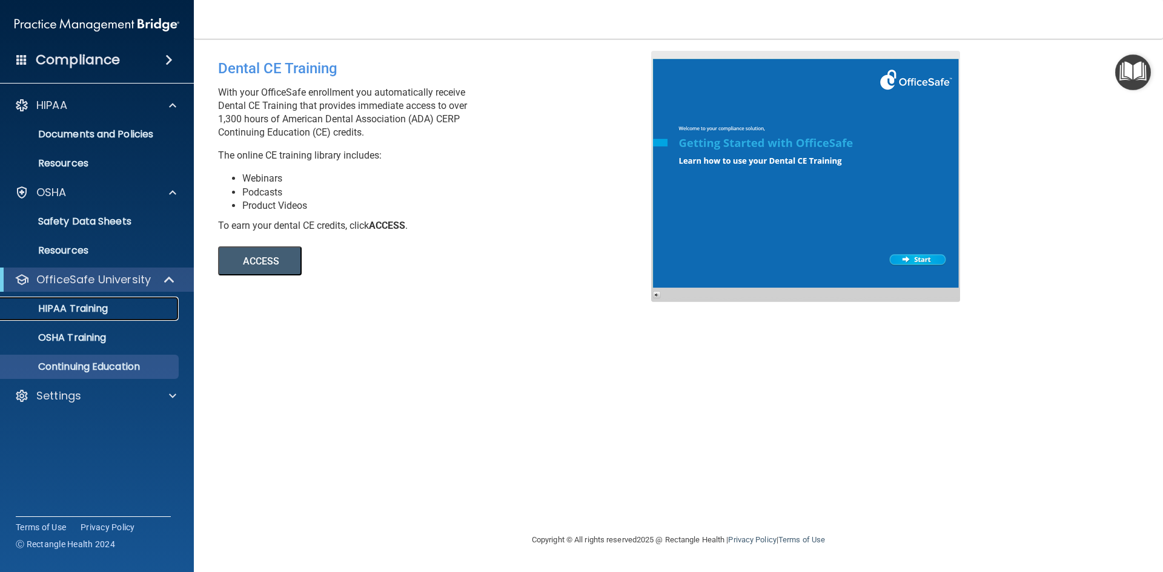
click at [69, 305] on p "HIPAA Training" at bounding box center [58, 309] width 100 height 12
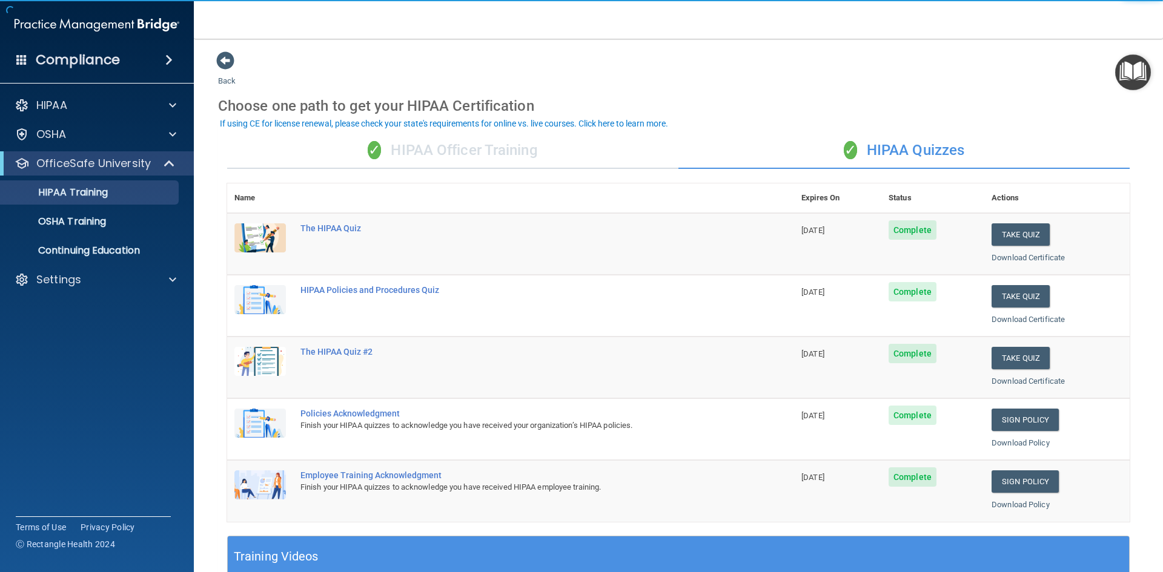
click at [473, 148] on div "✓ HIPAA Officer Training" at bounding box center [452, 151] width 451 height 36
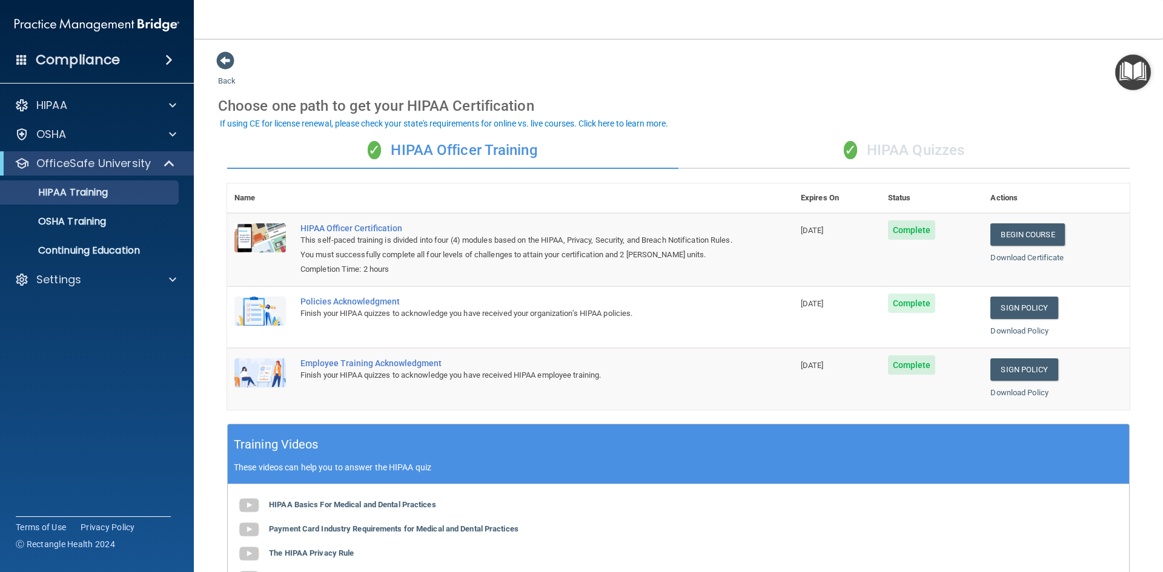
click at [885, 141] on div "✓ HIPAA Quizzes" at bounding box center [903, 151] width 451 height 36
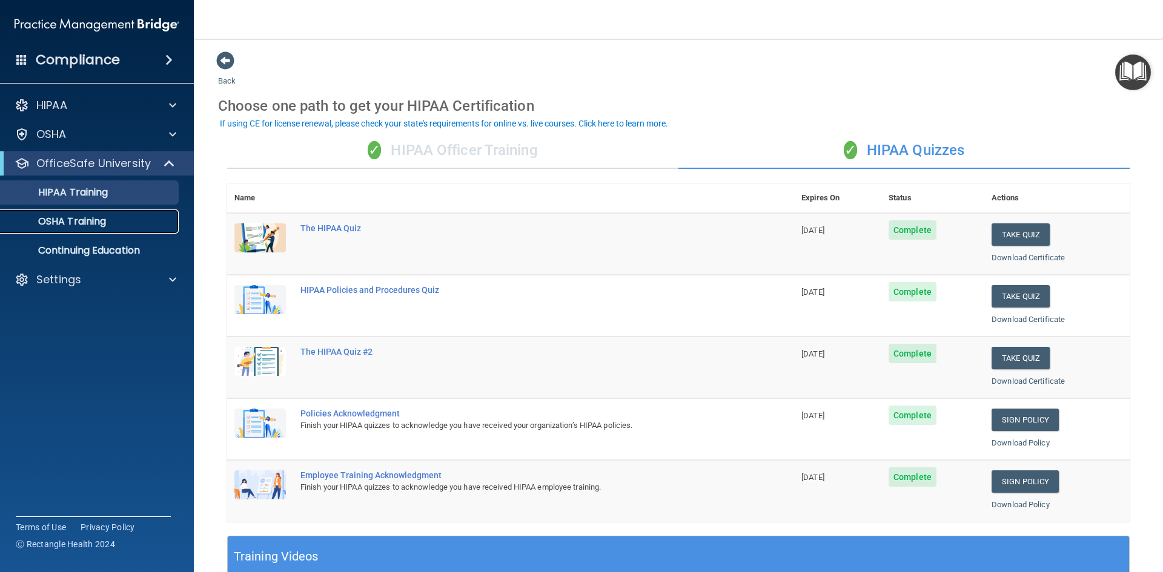
click at [57, 222] on p "OSHA Training" at bounding box center [57, 222] width 98 height 12
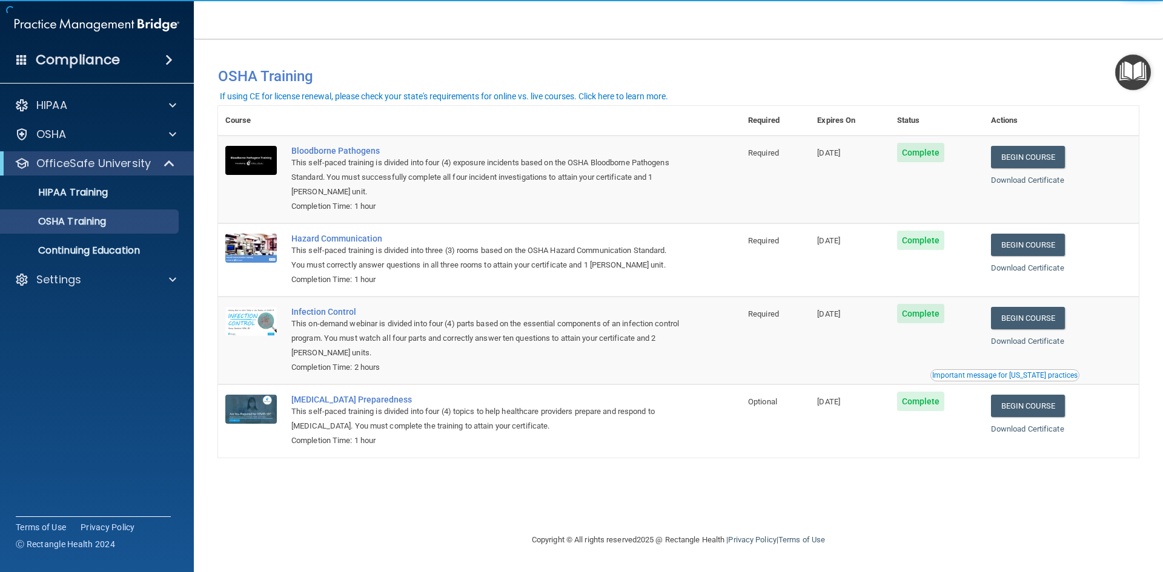
drag, startPoint x: 1162, startPoint y: 166, endPoint x: 1162, endPoint y: 188, distance: 22.4
click at [1162, 187] on main "You have a course that has expired or is incomplete. Please complete the course…" at bounding box center [678, 305] width 969 height 533
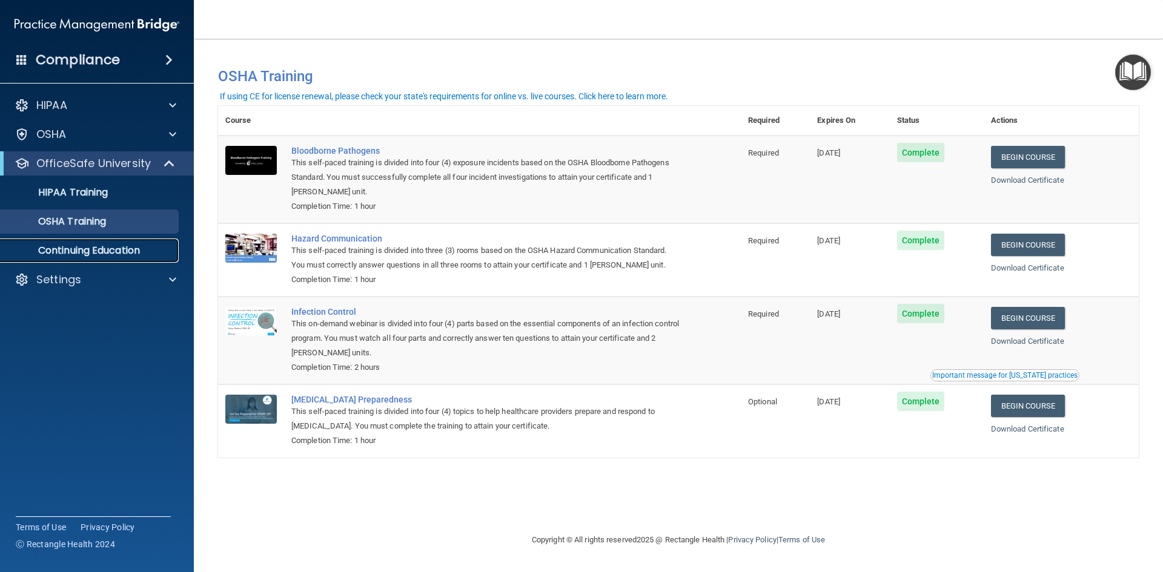
click at [123, 245] on p "Continuing Education" at bounding box center [90, 251] width 165 height 12
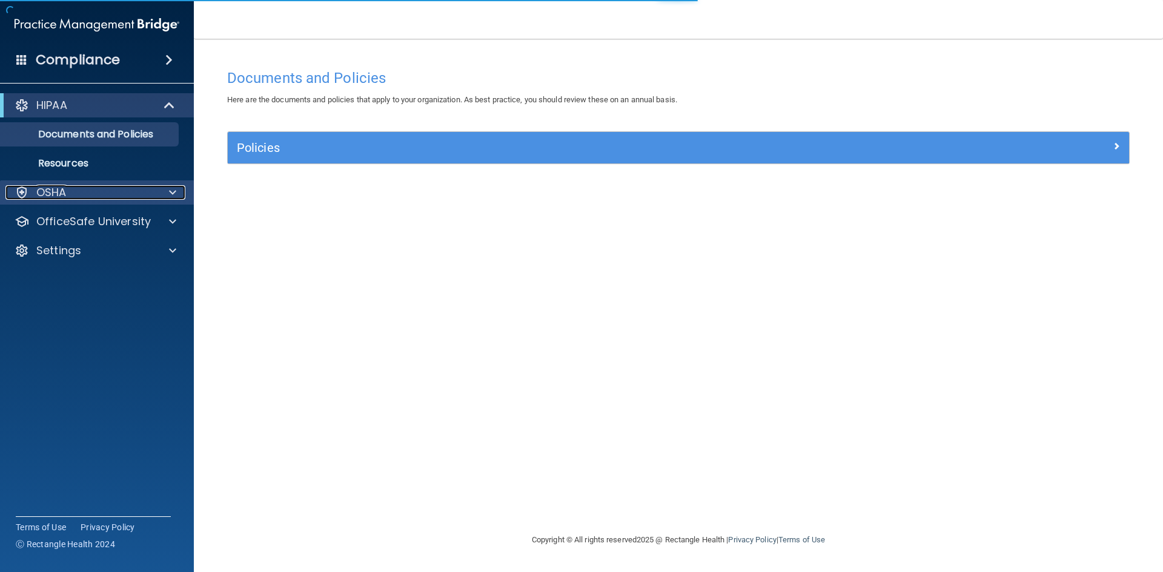
click at [93, 192] on div "OSHA" at bounding box center [80, 192] width 150 height 15
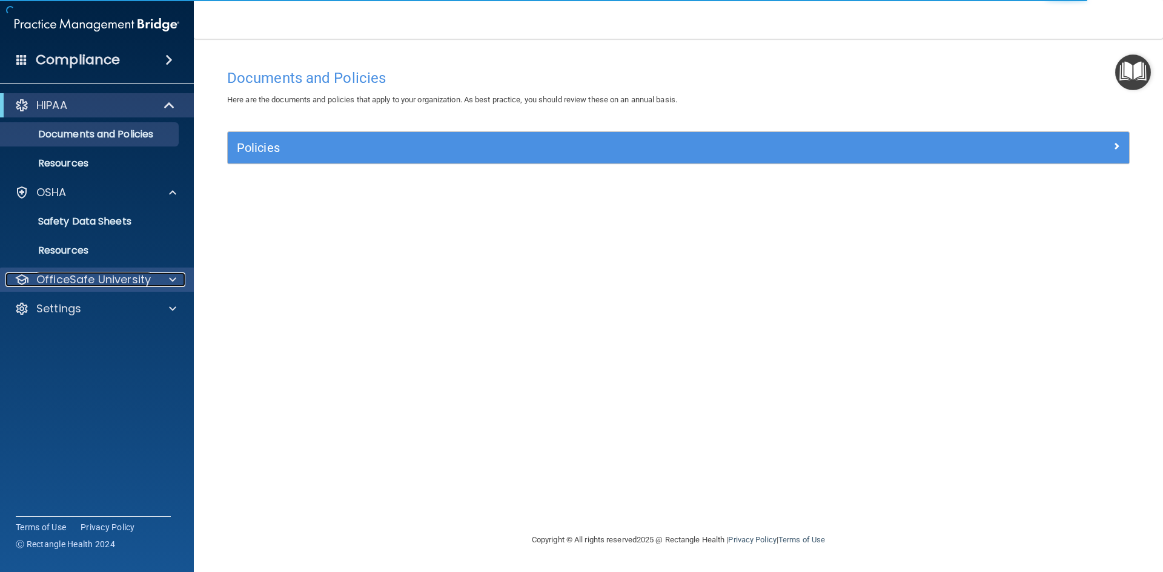
click at [107, 282] on p "OfficeSafe University" at bounding box center [93, 280] width 114 height 15
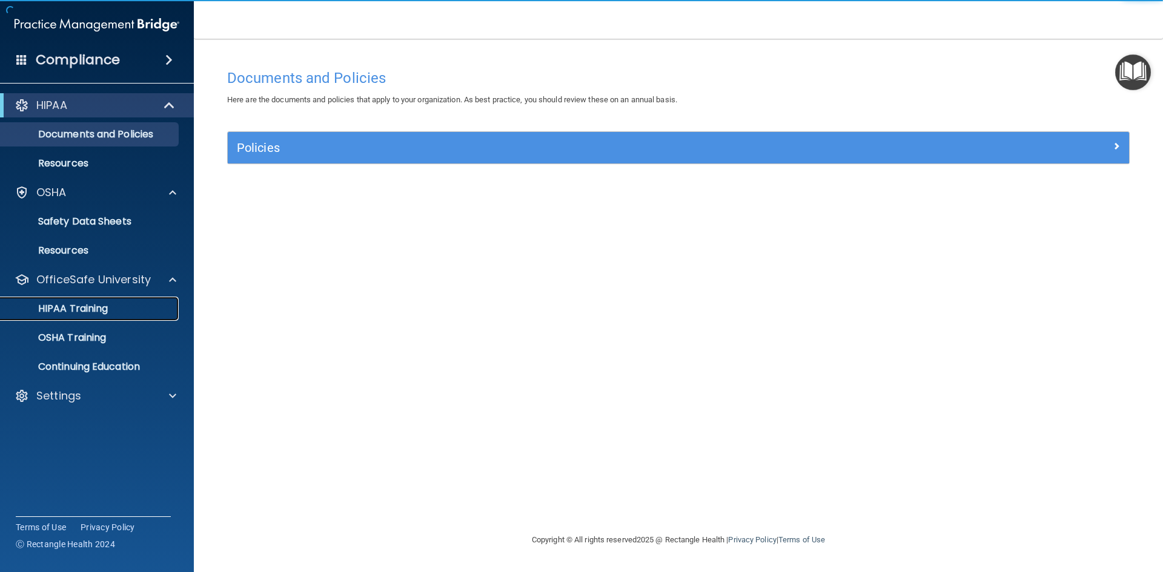
click at [107, 308] on p "HIPAA Training" at bounding box center [58, 309] width 100 height 12
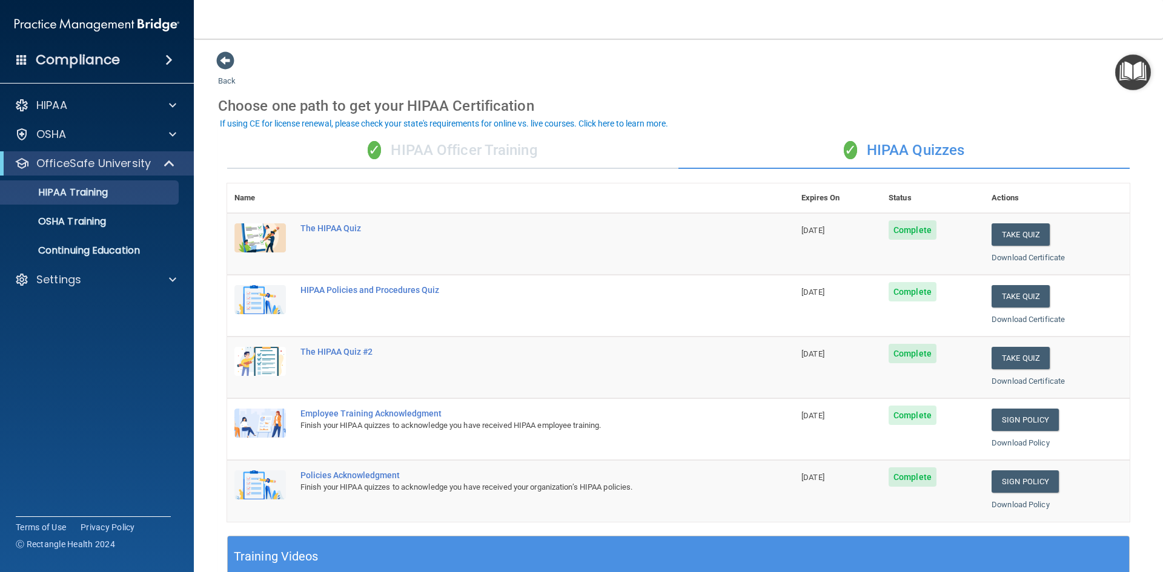
click at [485, 153] on div "✓ HIPAA Officer Training" at bounding box center [452, 151] width 451 height 36
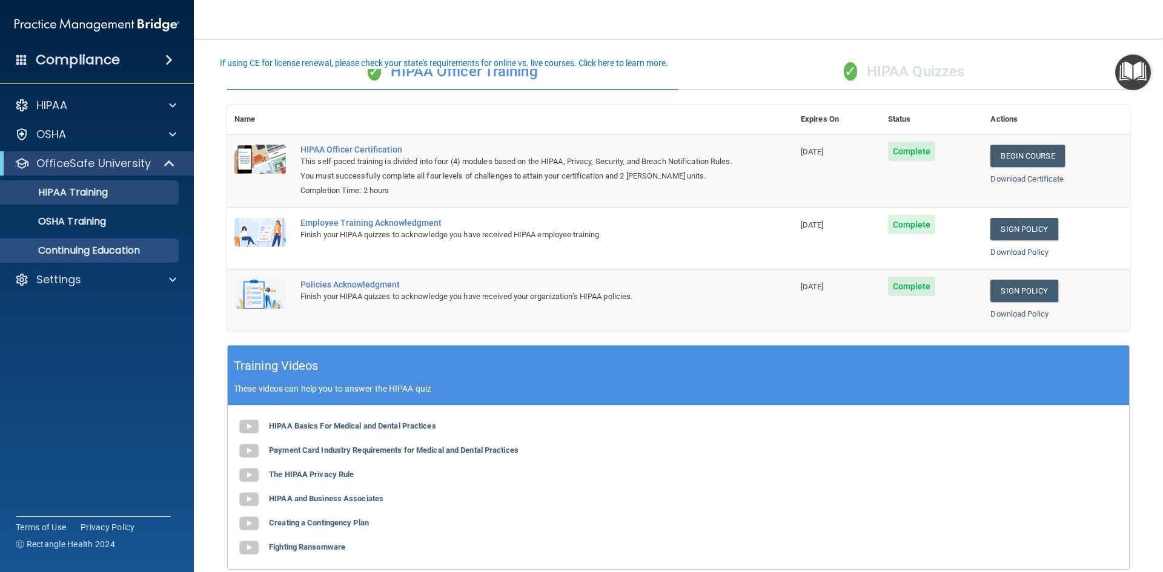
scroll to position [61, 0]
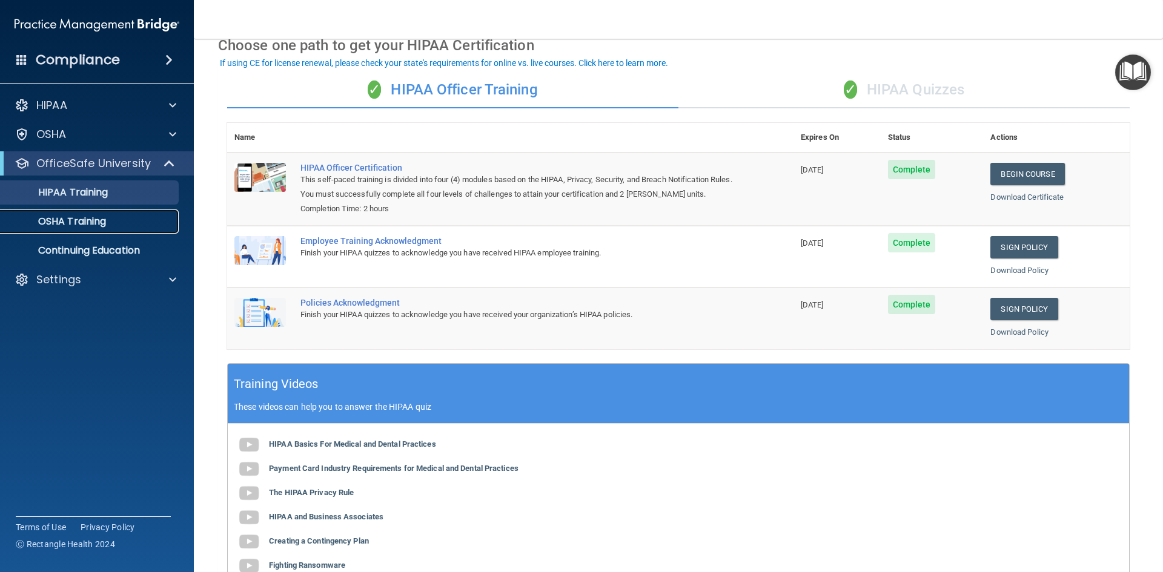
click at [103, 222] on p "OSHA Training" at bounding box center [57, 222] width 98 height 12
